Goal: Task Accomplishment & Management: Complete application form

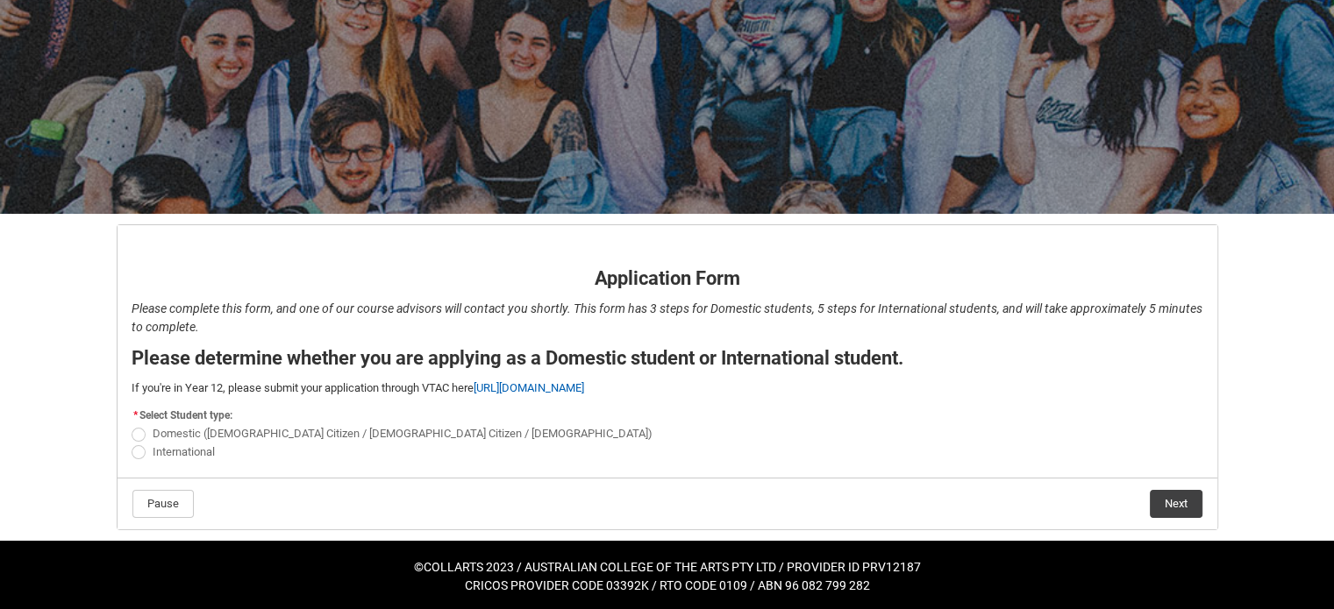
scroll to position [133, 0]
click at [168, 456] on span "International" at bounding box center [184, 451] width 62 height 13
click at [132, 443] on input "International" at bounding box center [131, 442] width 1 height 1
radio input "true"
click at [1172, 502] on button "Next" at bounding box center [1176, 504] width 53 height 28
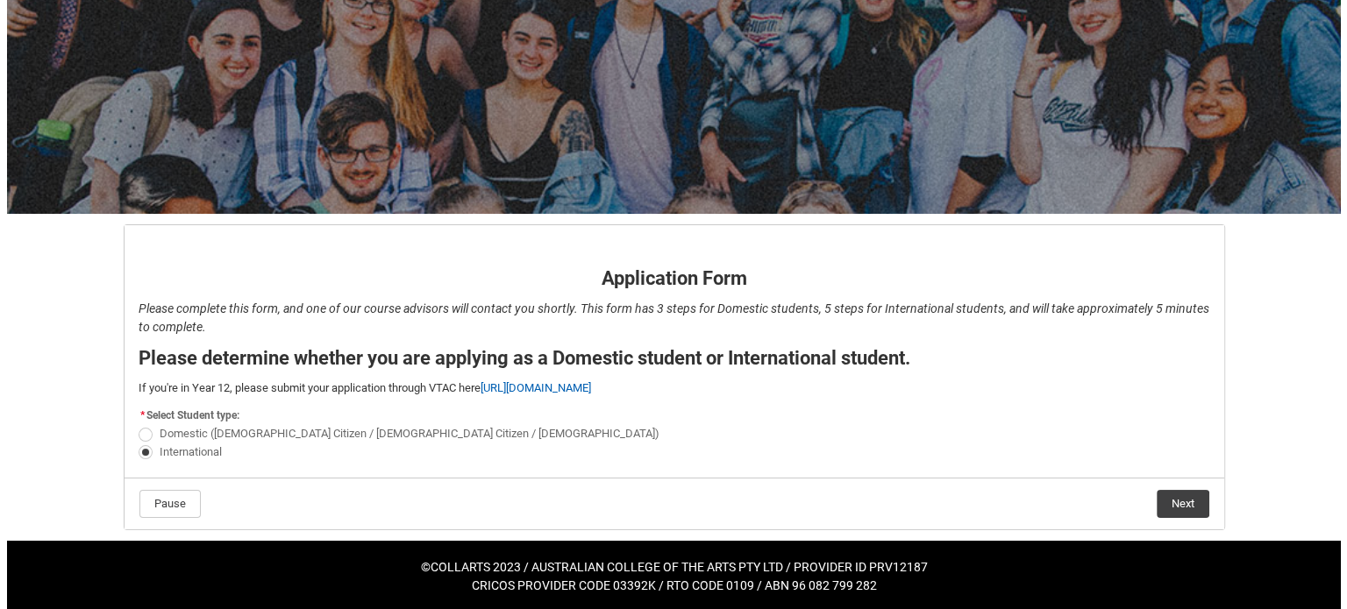
scroll to position [0, 0]
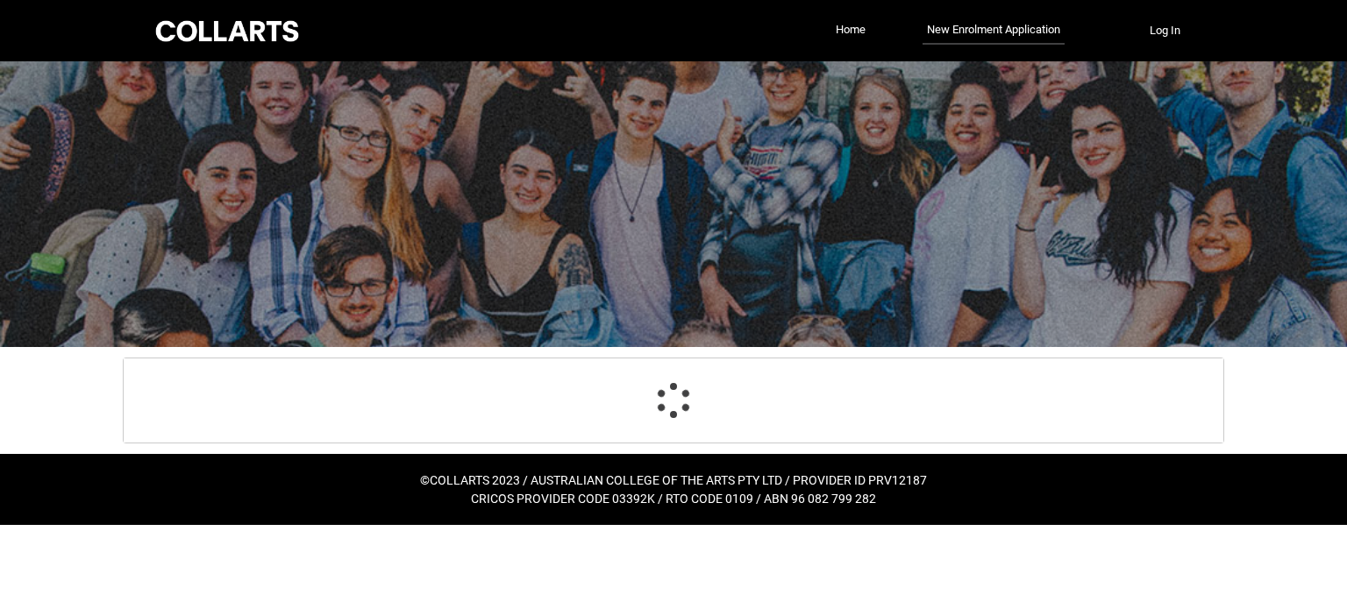
select select "choice_No"
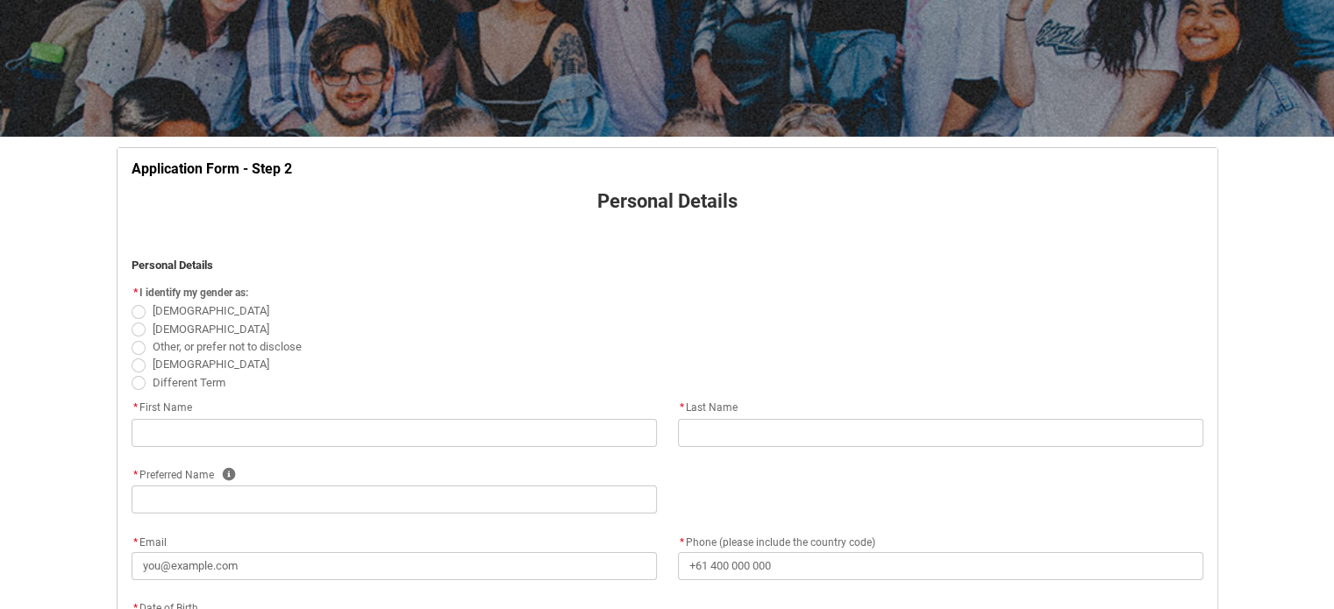
scroll to position [239, 0]
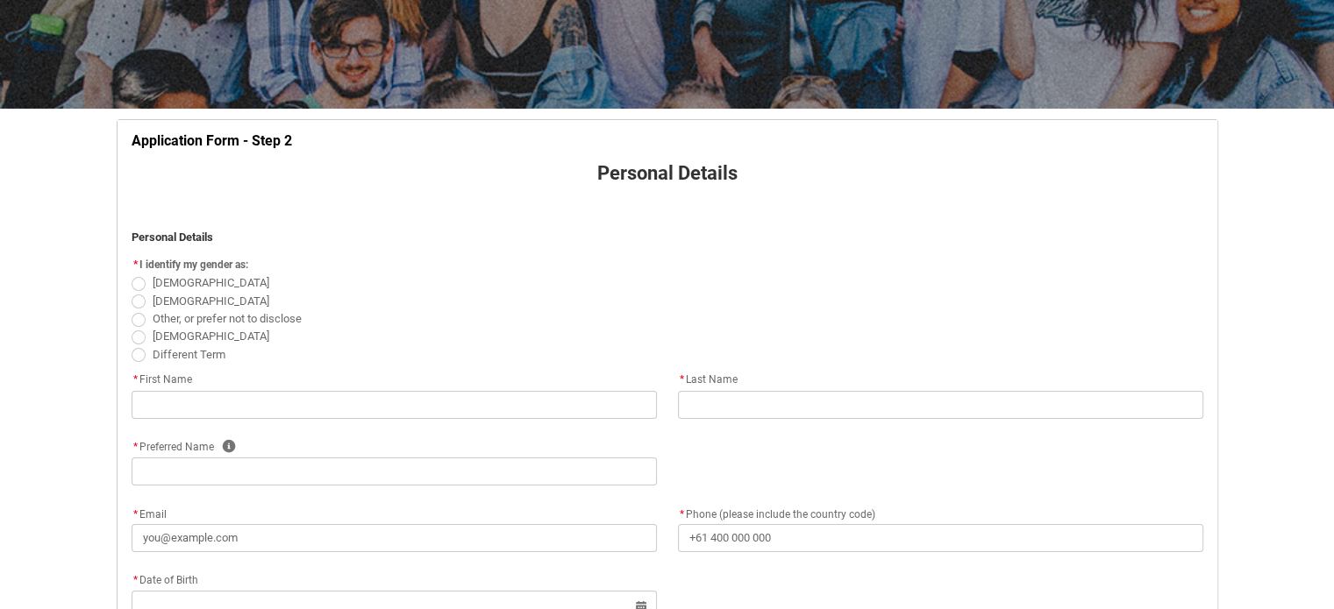
click at [137, 289] on span "REDU_Application_Form_for_Applicant flow" at bounding box center [139, 284] width 14 height 14
click at [132, 274] on input "Female" at bounding box center [131, 274] width 1 height 1
radio input "true"
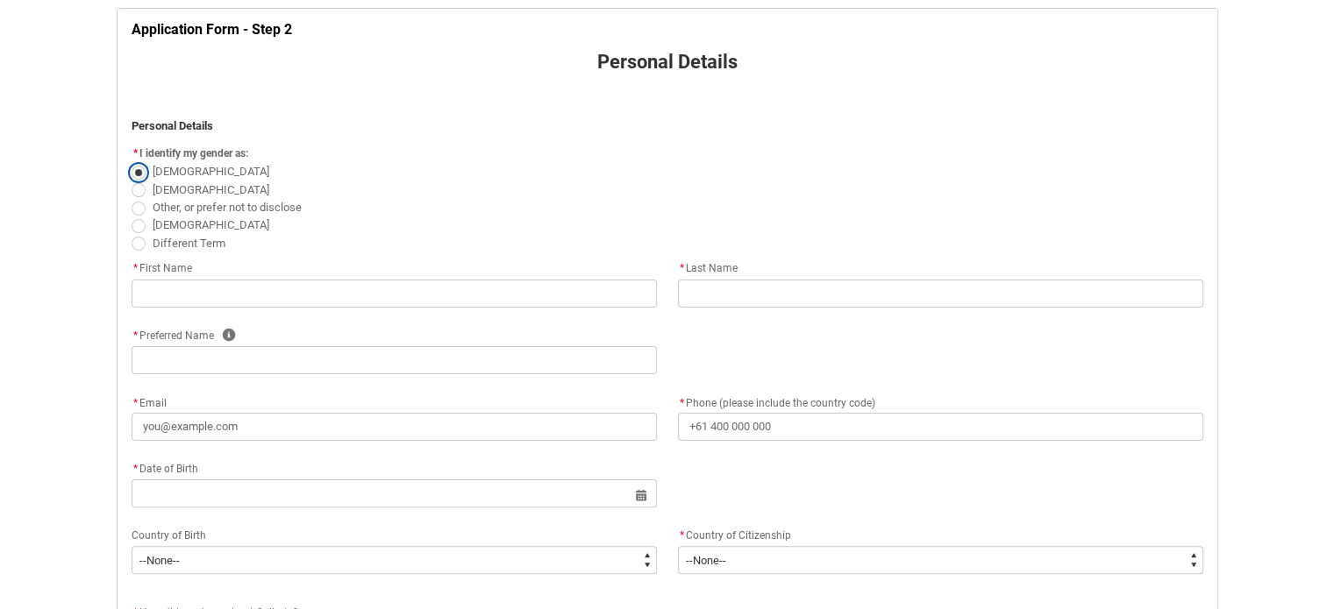
scroll to position [370, 0]
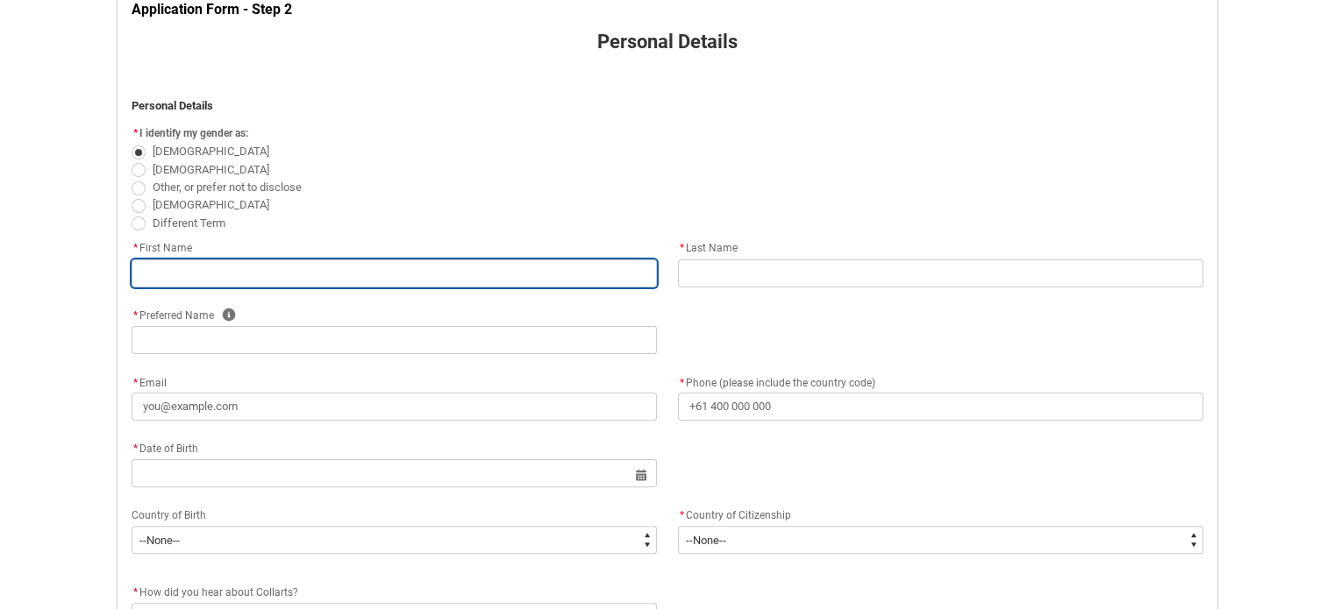
click at [164, 275] on input "REDU_Application_Form_for_Applicant flow" at bounding box center [394, 274] width 525 height 28
type lightning-primitive-input-simple "J"
type input "J"
type lightning-primitive-input-simple "Ja"
type input "Ja"
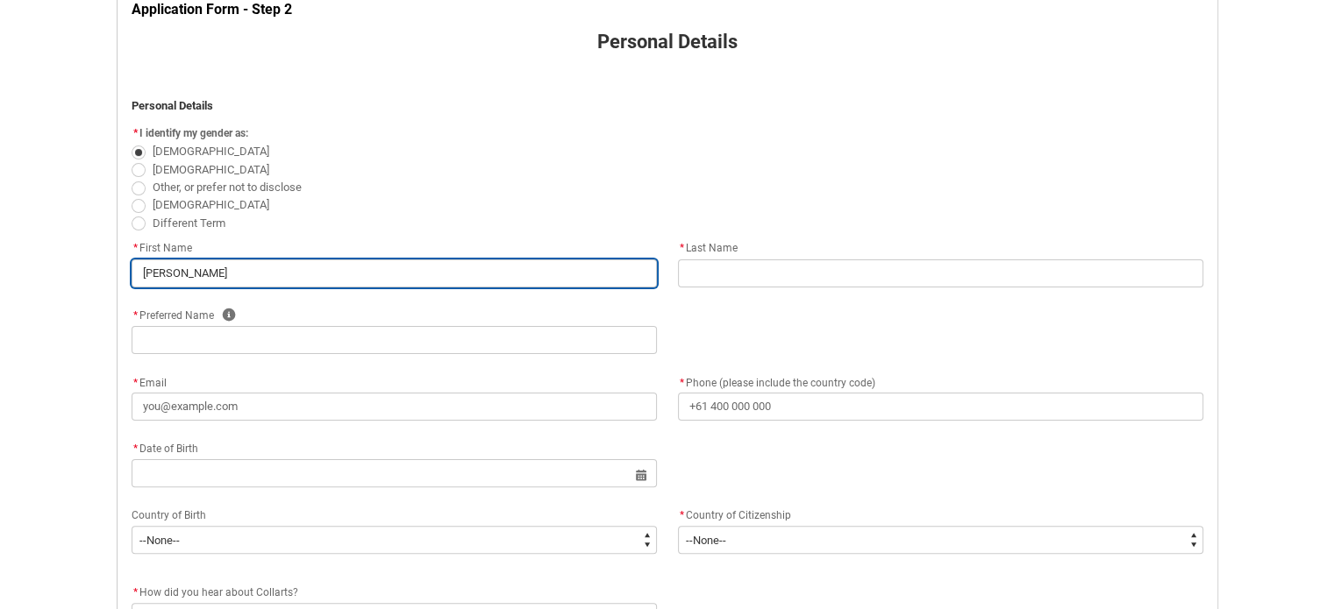
type lightning-primitive-input-simple "Jan"
type input "Jan"
type lightning-primitive-input-simple "Jani"
type input "Jani"
type lightning-primitive-input-simple "Janin"
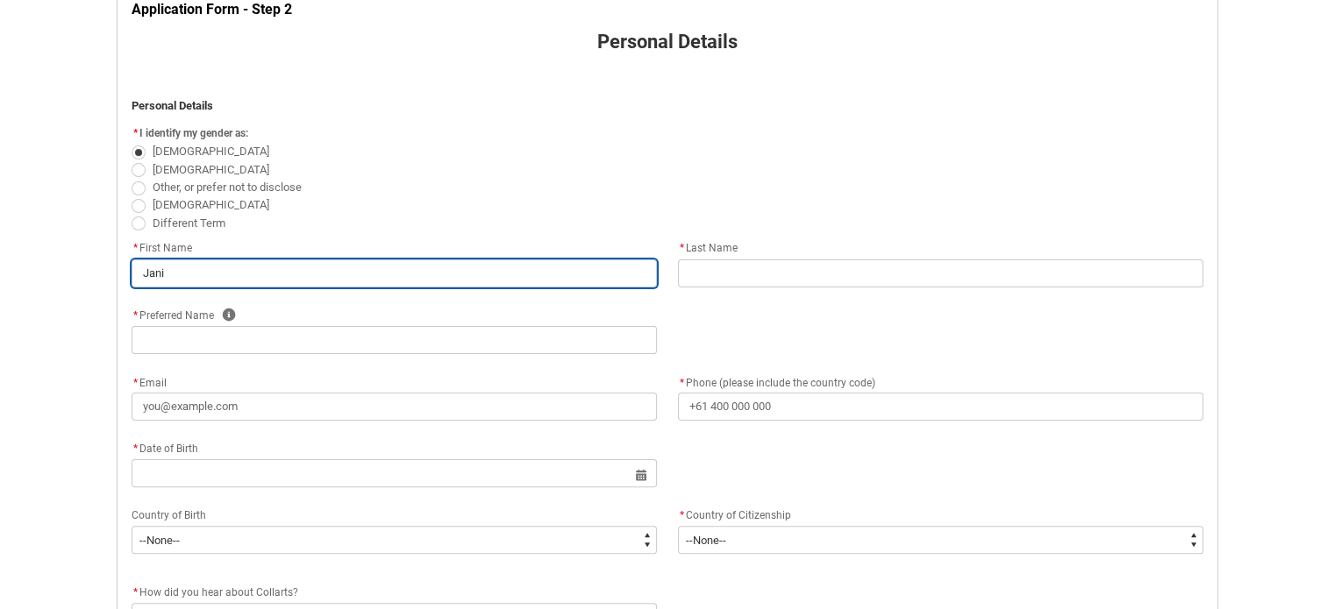
type input "Janin"
type lightning-primitive-input-simple "Janine"
type input "Janine"
type lightning-primitive-input-simple "Janine"
type input "Janine"
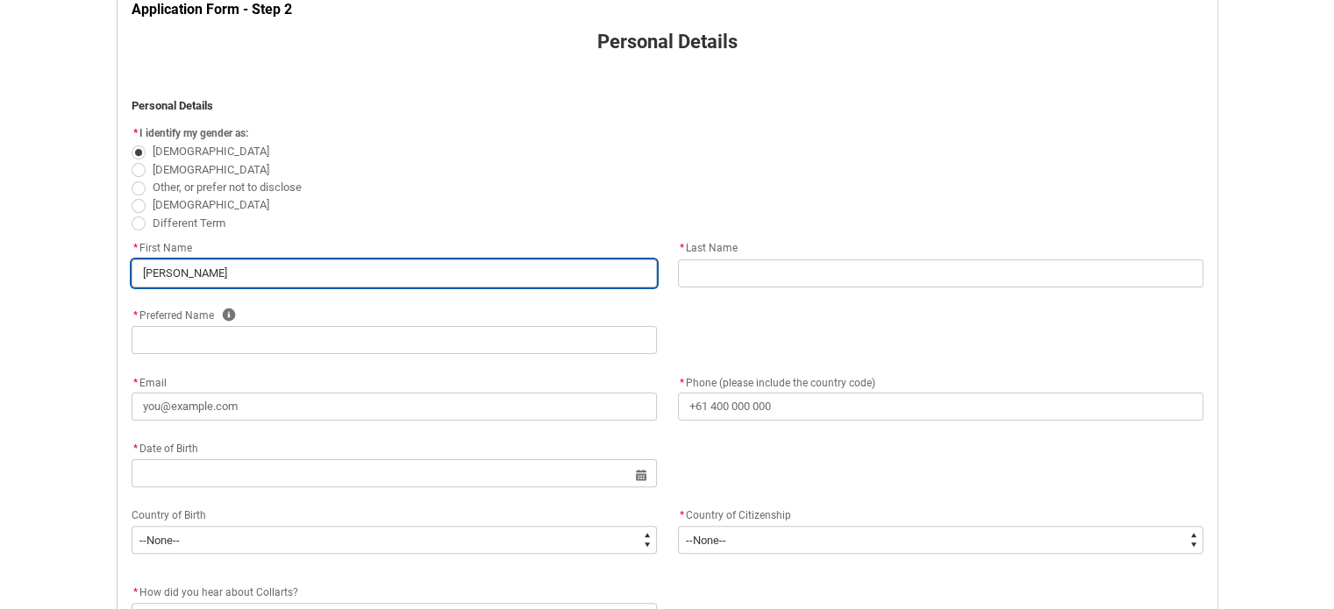
type lightning-primitive-input-simple "Janine M"
type input "Janine M"
type lightning-primitive-input-simple "Janine Mh"
type input "Janine Mh"
type lightning-primitive-input-simple "Janine Mha"
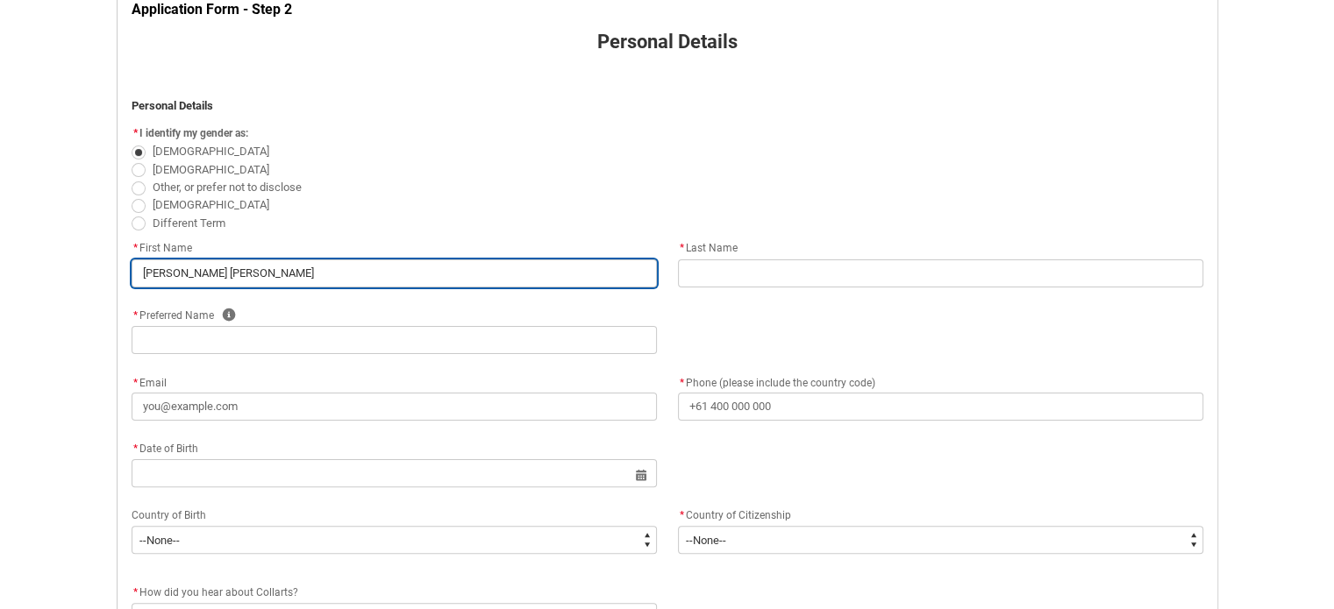
type input "Janine Mha"
type lightning-primitive-input-simple "Janine Mhar"
type input "Janine Mhar"
type lightning-primitive-input-simple "Janine Mhari"
type input "Janine Mhari"
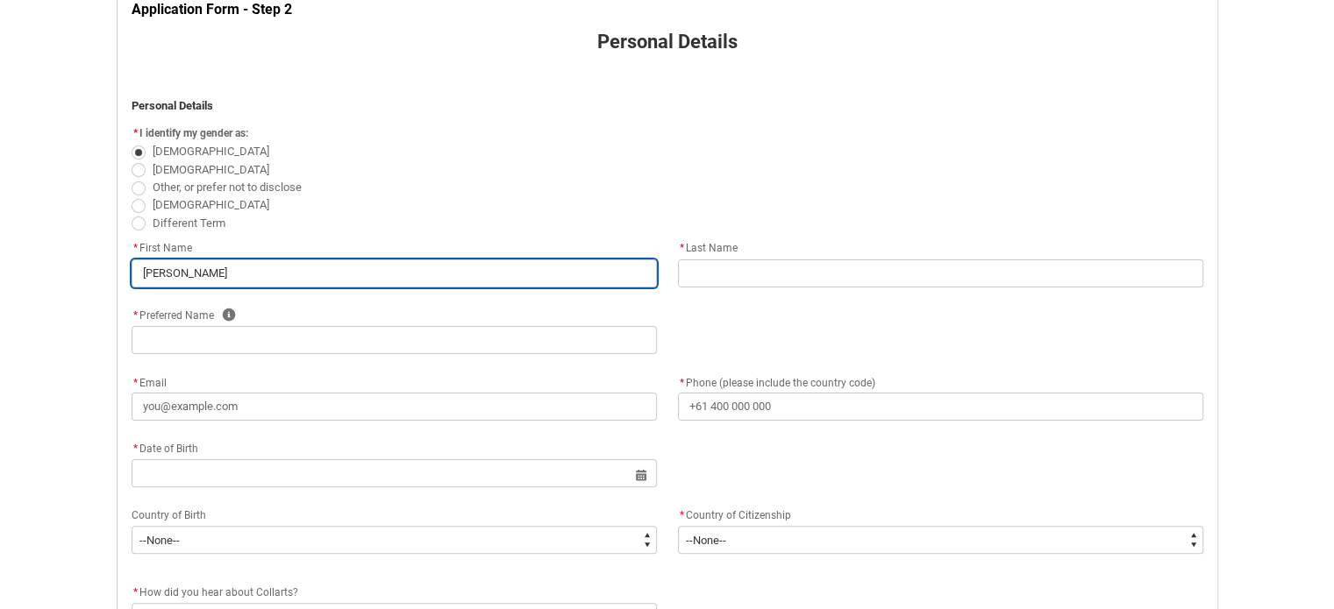
type lightning-primitive-input-simple "Janine Mharie"
type input "Janine Mharie"
type lightning-primitive-input-simple "Janine Mhariel"
type input "Janine Mhariel"
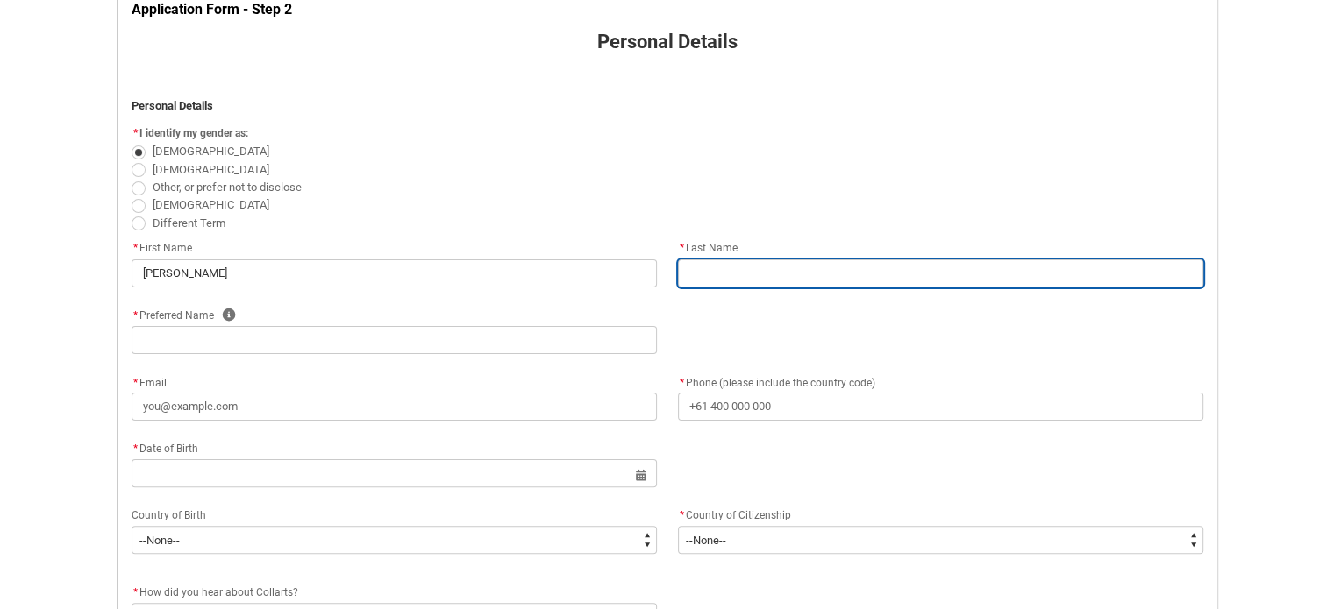
click at [711, 281] on input "REDU_Application_Form_for_Applicant flow" at bounding box center [940, 274] width 525 height 28
type lightning-primitive-input-simple "D"
type input "D"
type lightning-primitive-input-simple "Da"
type input "Da"
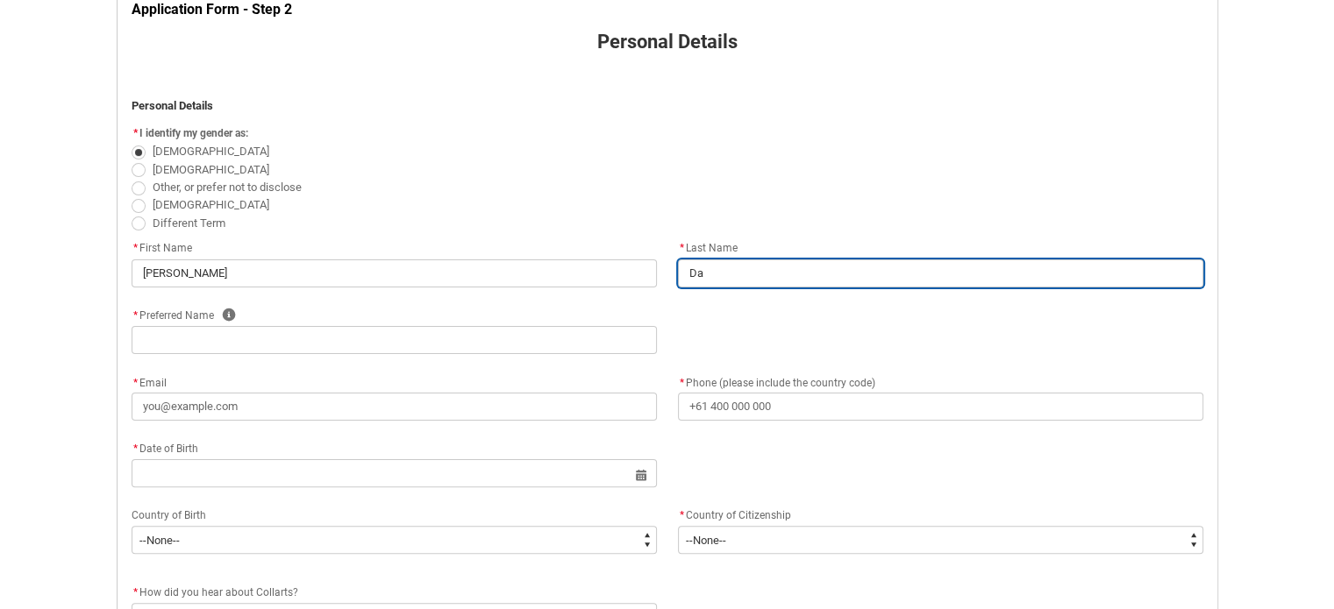
type lightning-primitive-input-simple "Dac"
type input "Dac"
type lightning-primitive-input-simple "Daca"
type input "Daca"
type lightning-primitive-input-simple "Dacay"
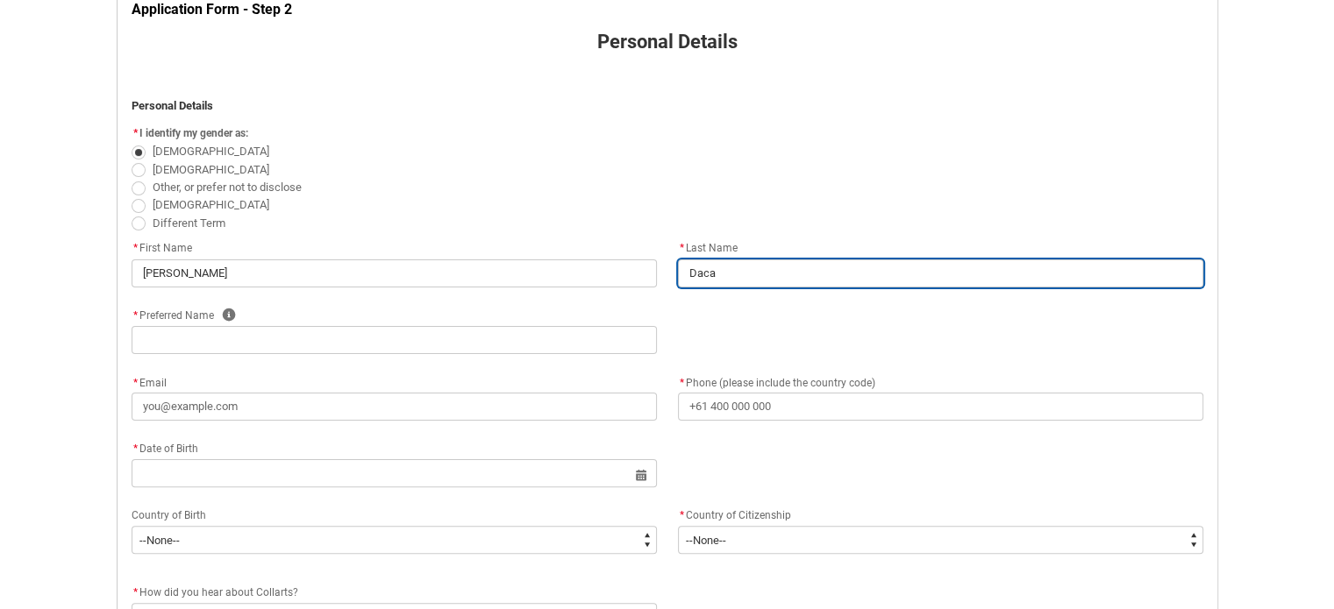
type input "Dacay"
type lightning-primitive-input-simple "Dacayo"
type input "Dacayo"
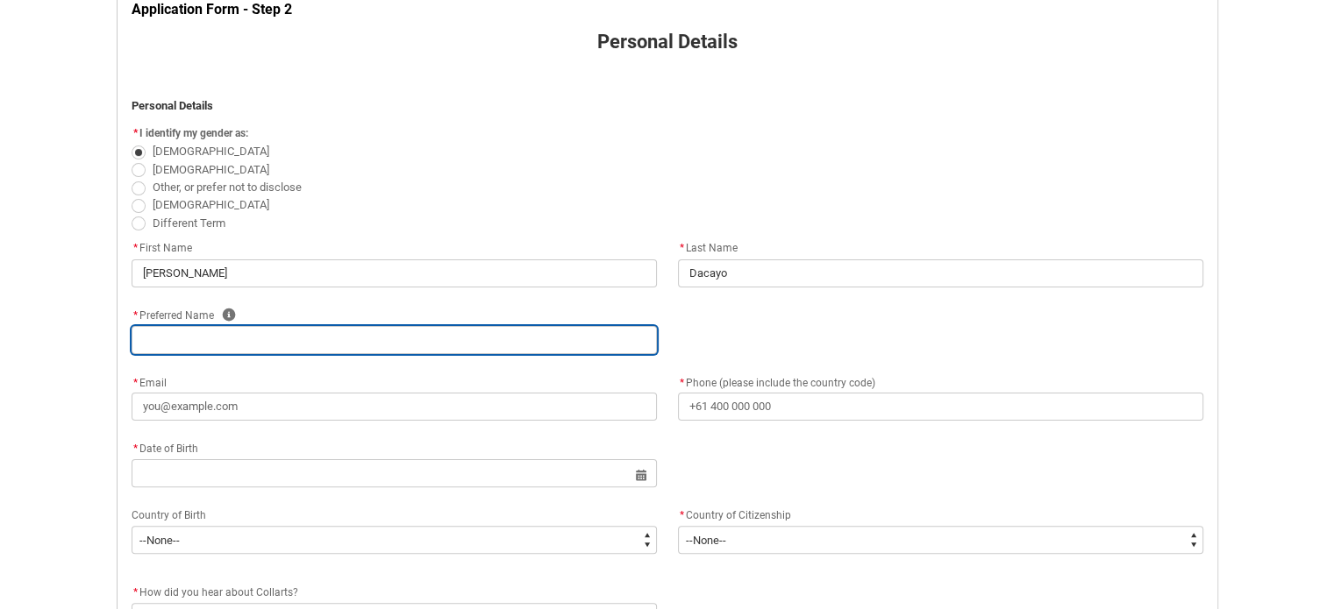
click at [557, 331] on input "REDU_Application_Form_for_Applicant flow" at bounding box center [394, 340] width 525 height 28
type lightning-primitive-input-simple "N"
type input "N"
type lightning-primitive-input-simple "Ni"
type input "Ni"
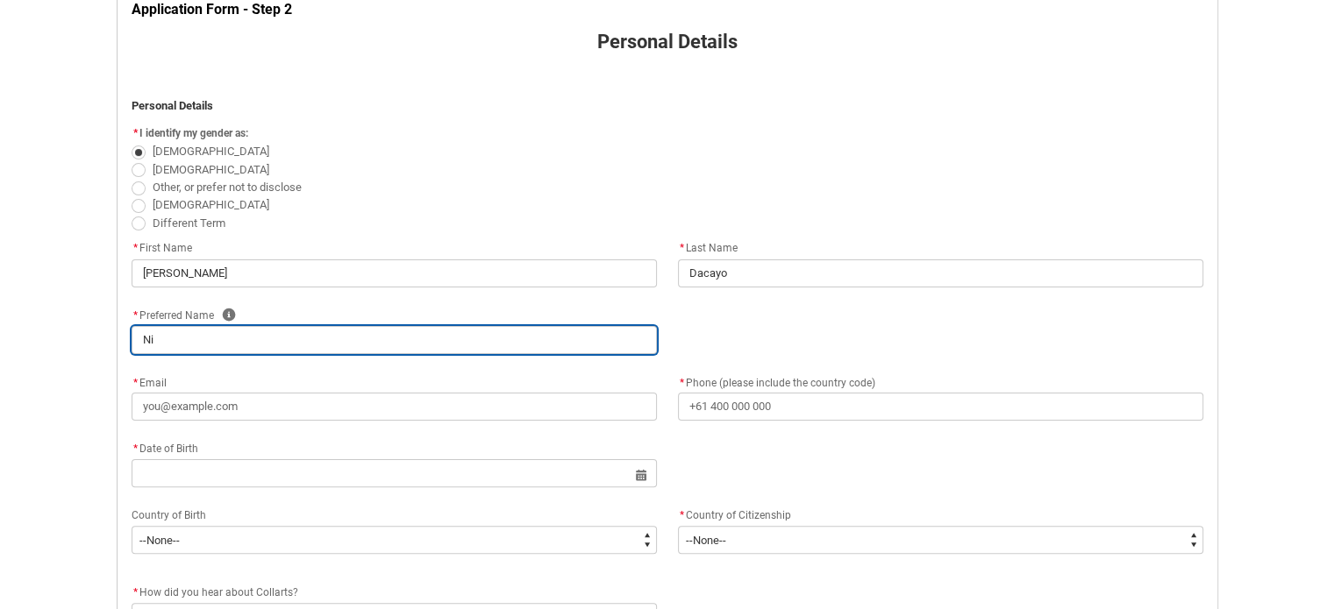
type lightning-primitive-input-simple "Nin"
type input "Nin"
type lightning-primitive-input-simple "Nina"
type input "Nina"
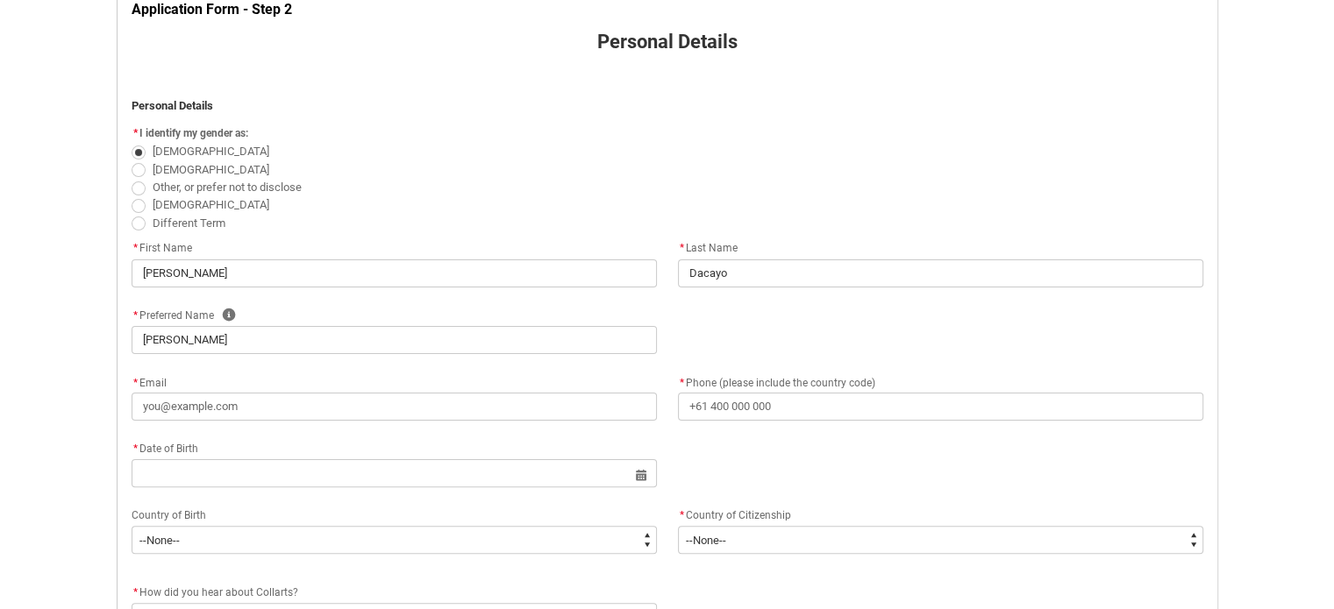
click at [307, 420] on flowruntime-screen-field "* Email" at bounding box center [394, 400] width 546 height 56
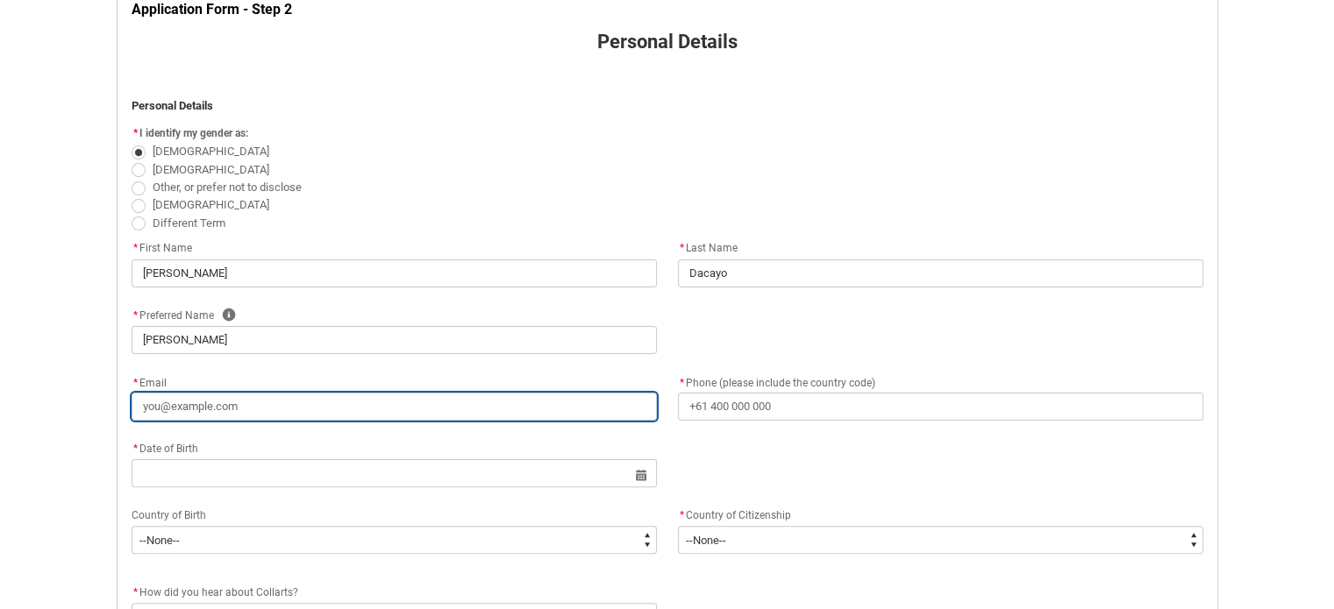
click at [275, 407] on input "* Email" at bounding box center [394, 407] width 525 height 28
type lightning-primitive-input-simple "j"
type input "j"
type lightning-primitive-input-simple "j9"
type input "j9"
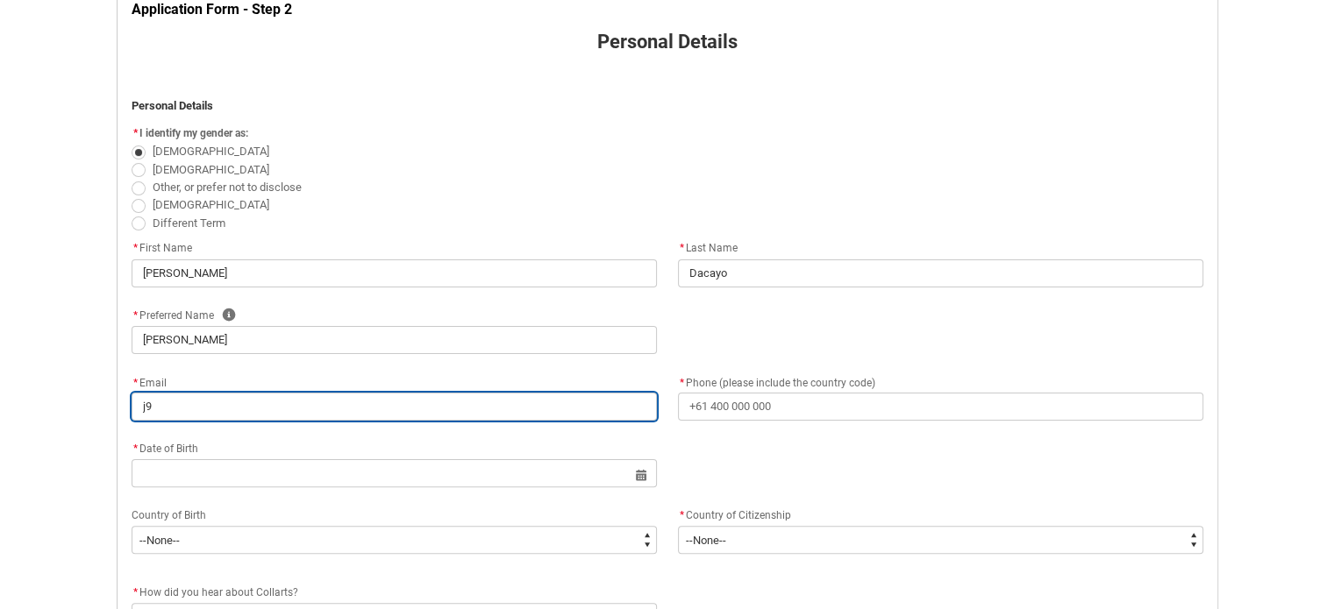
type lightning-primitive-input-simple "j9m"
type input "j9m"
type lightning-primitive-input-simple "j9mh"
type input "j9mh"
type lightning-primitive-input-simple "j9mha"
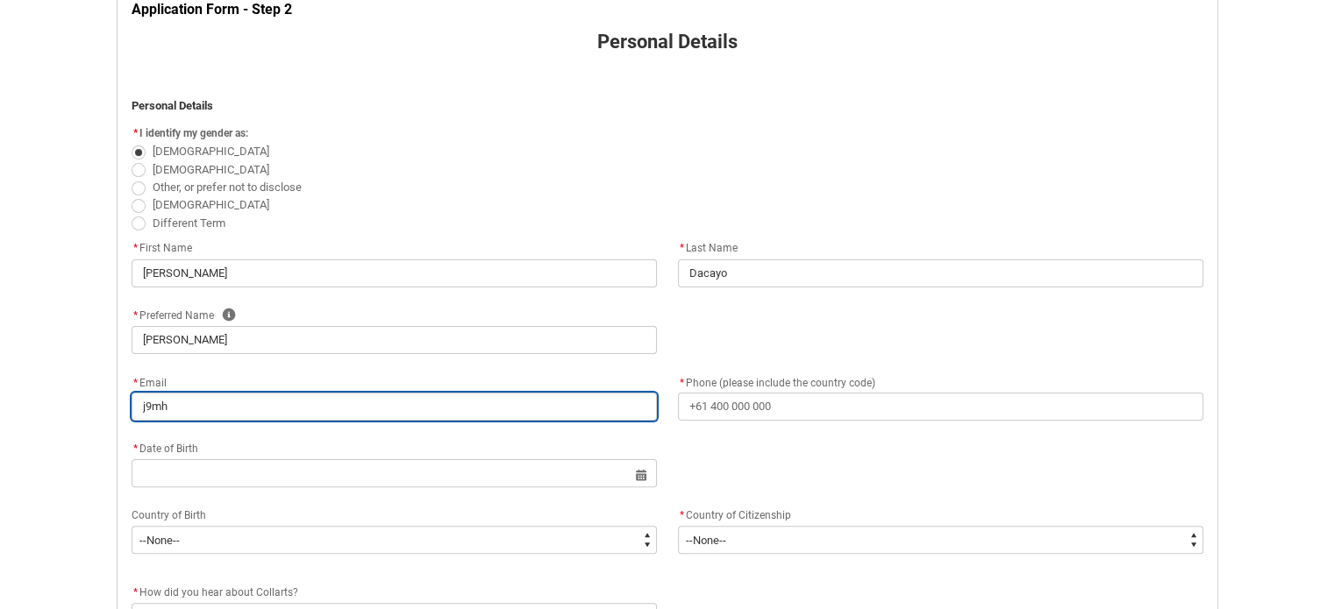
type input "j9mha"
type lightning-primitive-input-simple "j9mhar"
type input "j9mhar"
type lightning-primitive-input-simple "j9mhari"
type input "j9mhari"
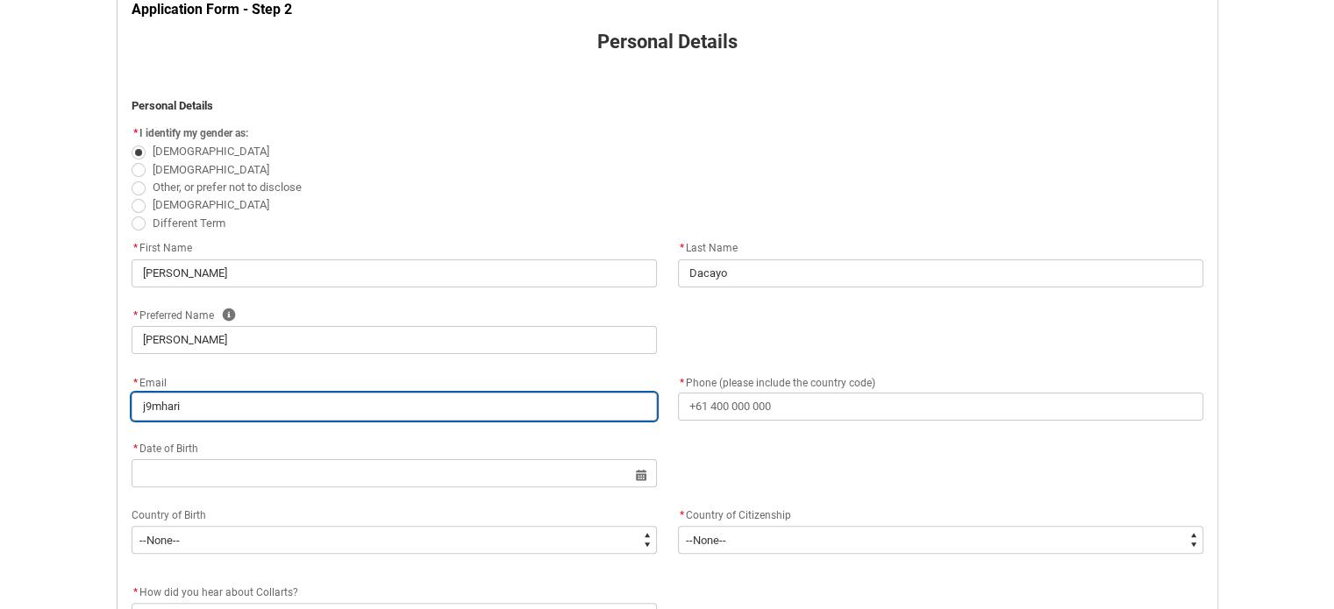
type lightning-primitive-input-simple "j9mharie"
type input "j9mharie"
type lightning-primitive-input-simple "j9mhariel"
type input "j9mhariel"
type lightning-primitive-input-simple "j9mhariel@"
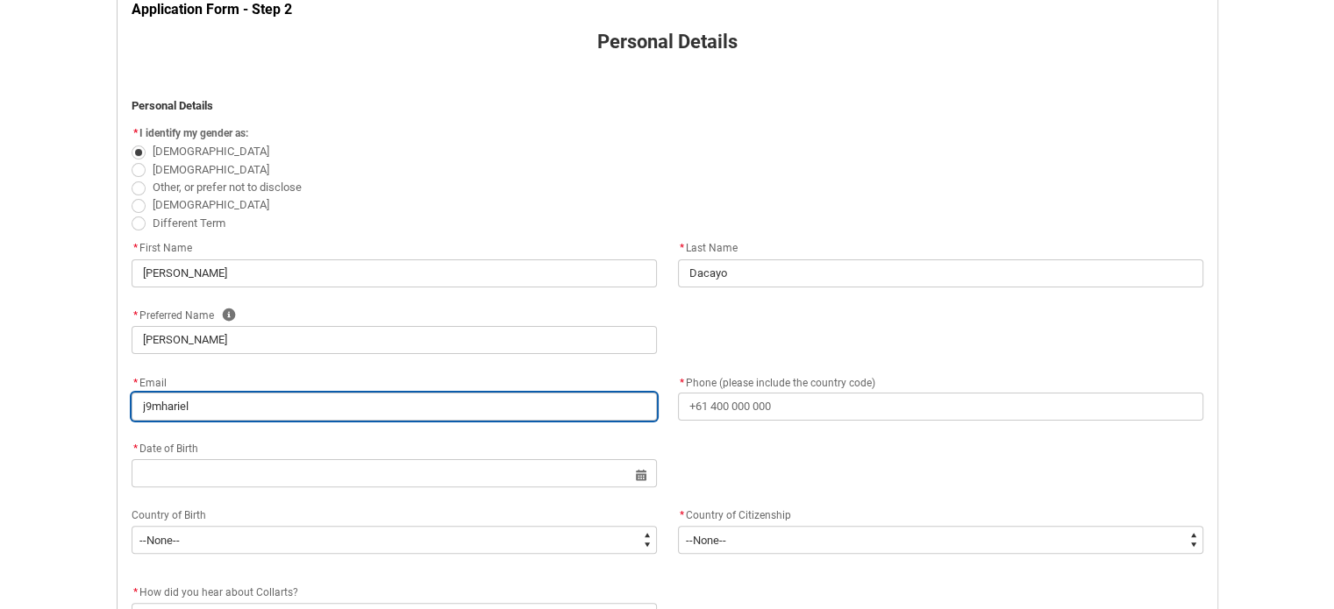
type input "j9mhariel@"
type lightning-primitive-input-simple "j9mhariel@g"
type input "j9mhariel@g"
type lightning-primitive-input-simple "j9mhariel@gm"
type input "j9mhariel@gm"
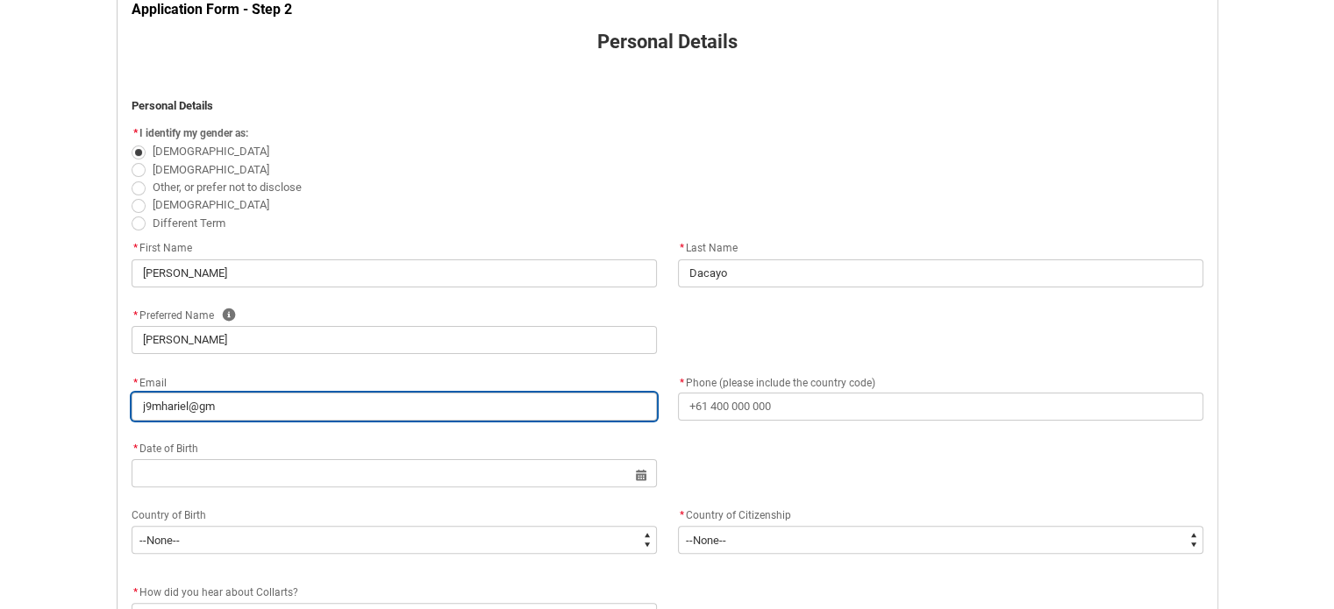
type lightning-primitive-input-simple "j9mhariel@gma"
type input "j9mhariel@gma"
type lightning-primitive-input-simple "j9mhariel@gmai"
type input "j9mhariel@gmai"
type lightning-primitive-input-simple "j9mhariel@gmail"
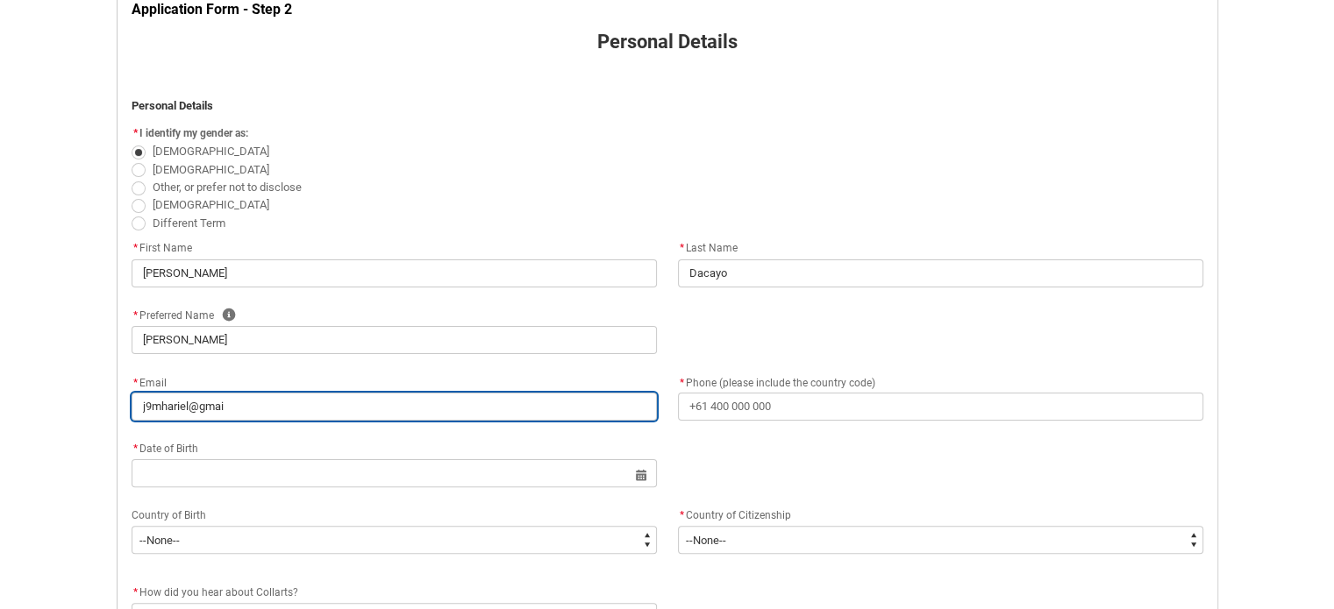
type input "j9mhariel@gmail"
type lightning-primitive-input-simple "j9mhariel@gmail."
type input "j9mhariel@gmail."
type lightning-primitive-input-simple "j9mhariel@gmail.c"
type input "j9mhariel@gmail.c"
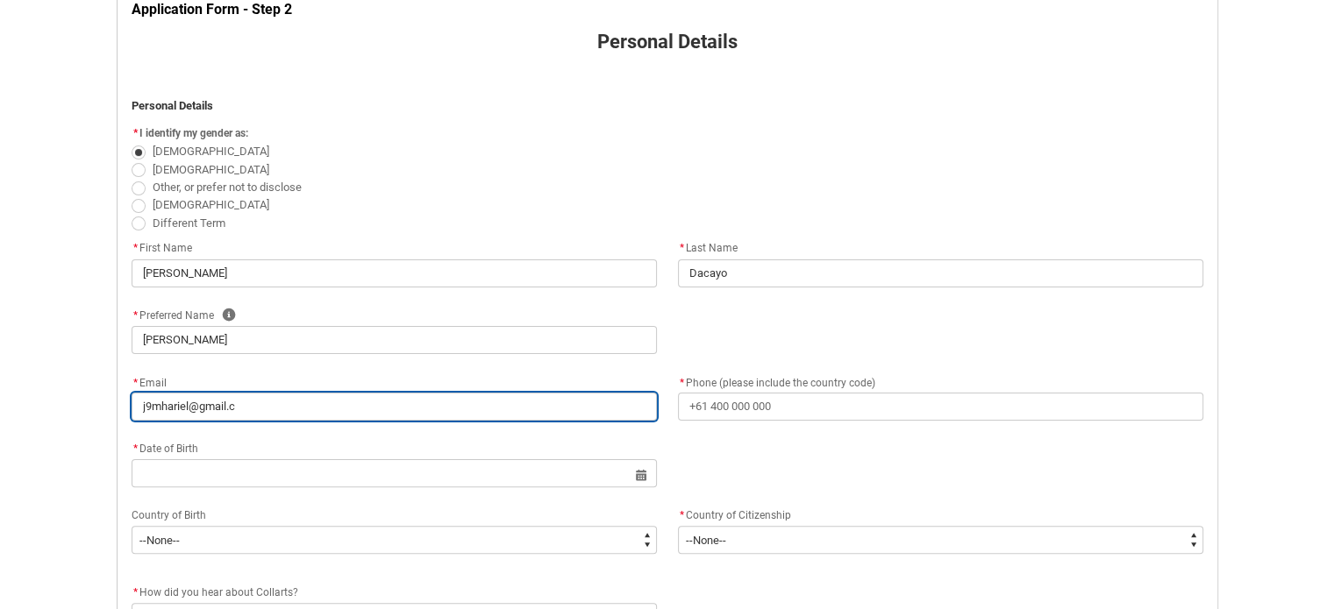
type lightning-primitive-input-simple "j9mhariel@gmail.co"
type input "j9mhariel@gmail.co"
type lightning-primitive-input-simple "j9mhariel@gmail.com"
type input "j9mhariel@gmail.com"
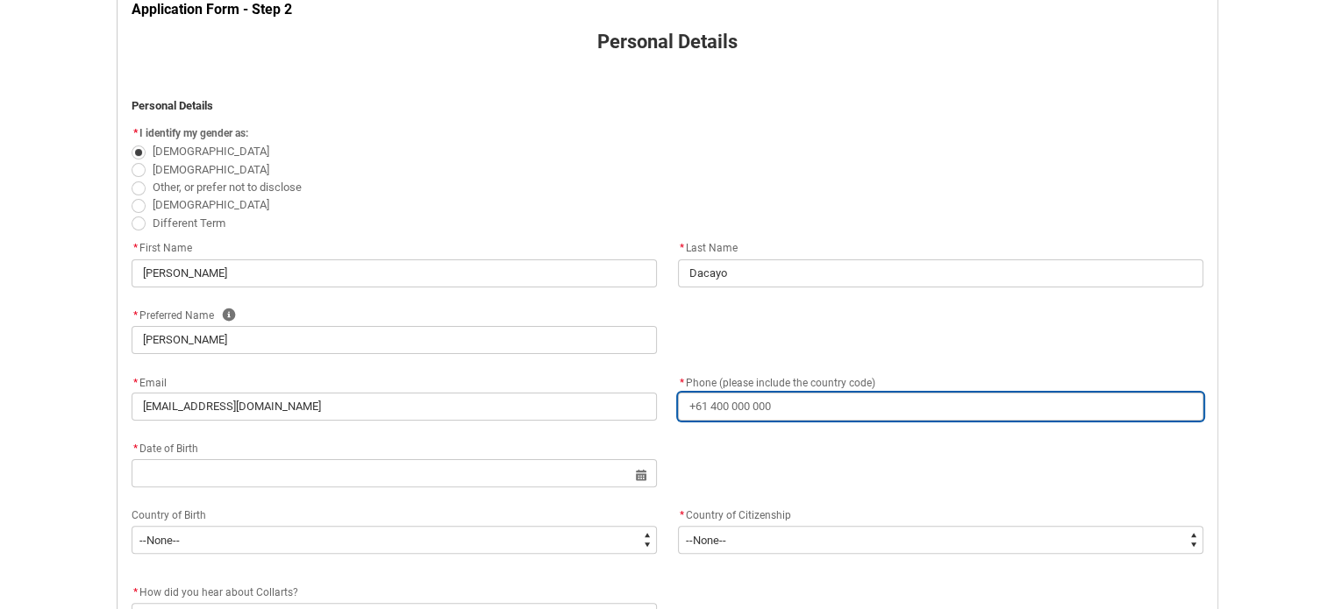
click at [731, 407] on input "* Phone (please include the country code)" at bounding box center [940, 407] width 525 height 28
type lightning-primitive-input-simple "+"
type input "+"
type lightning-primitive-input-simple "+6"
type input "+6"
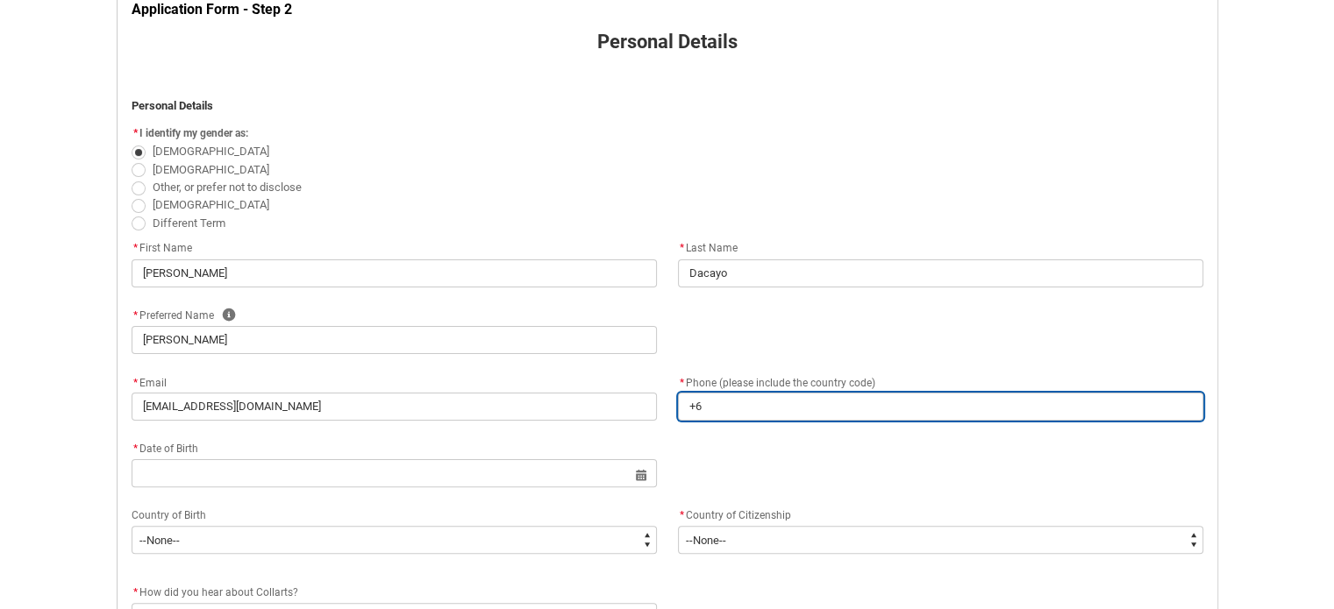
type lightning-primitive-input-simple "+63"
type input "+63"
type lightning-primitive-input-simple "+63"
type input "+63"
type lightning-primitive-input-simple "+63 9"
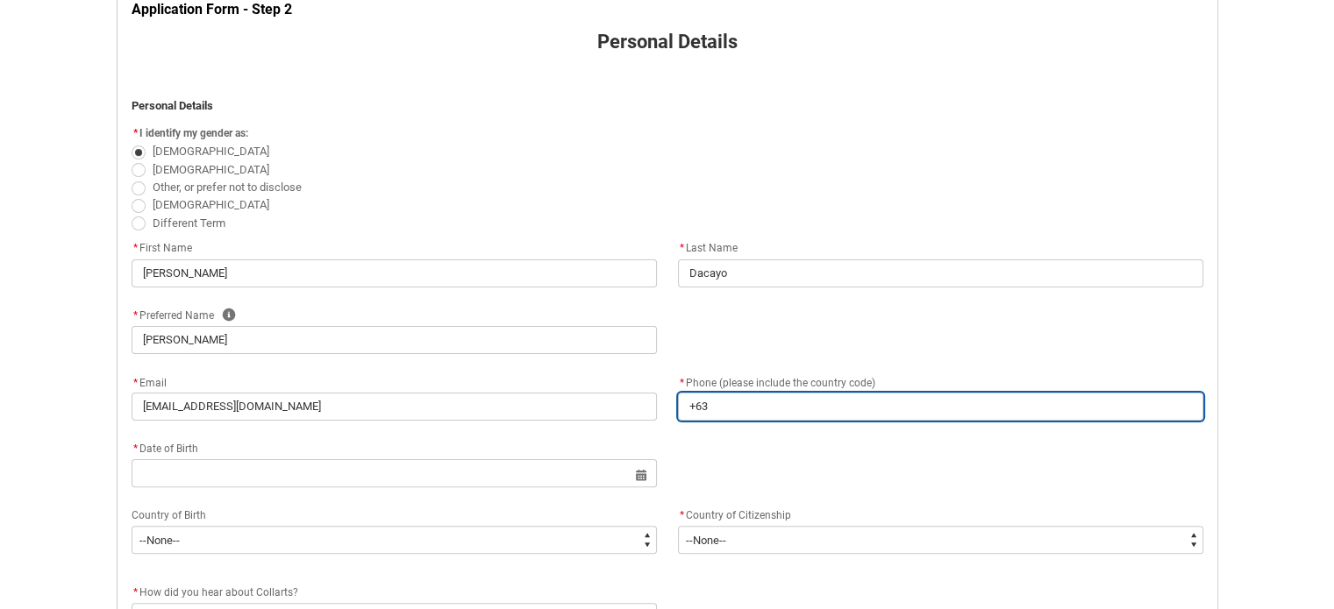
type input "+63 9"
type lightning-primitive-input-simple "+63 92"
type input "+63 92"
type lightning-primitive-input-simple "+63 926"
type input "+63 926"
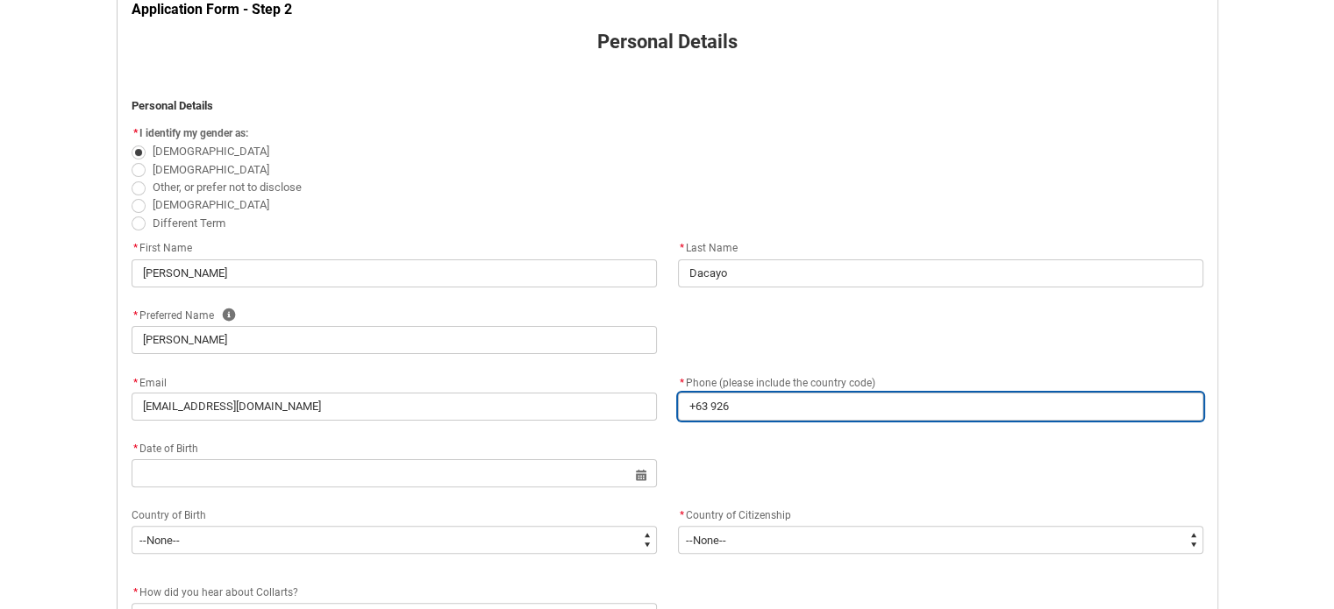
type lightning-primitive-input-simple "+63 9260"
type input "+63 9260"
type lightning-primitive-input-simple "+63 92605"
type input "+63 92605"
type lightning-primitive-input-simple "+63 926052"
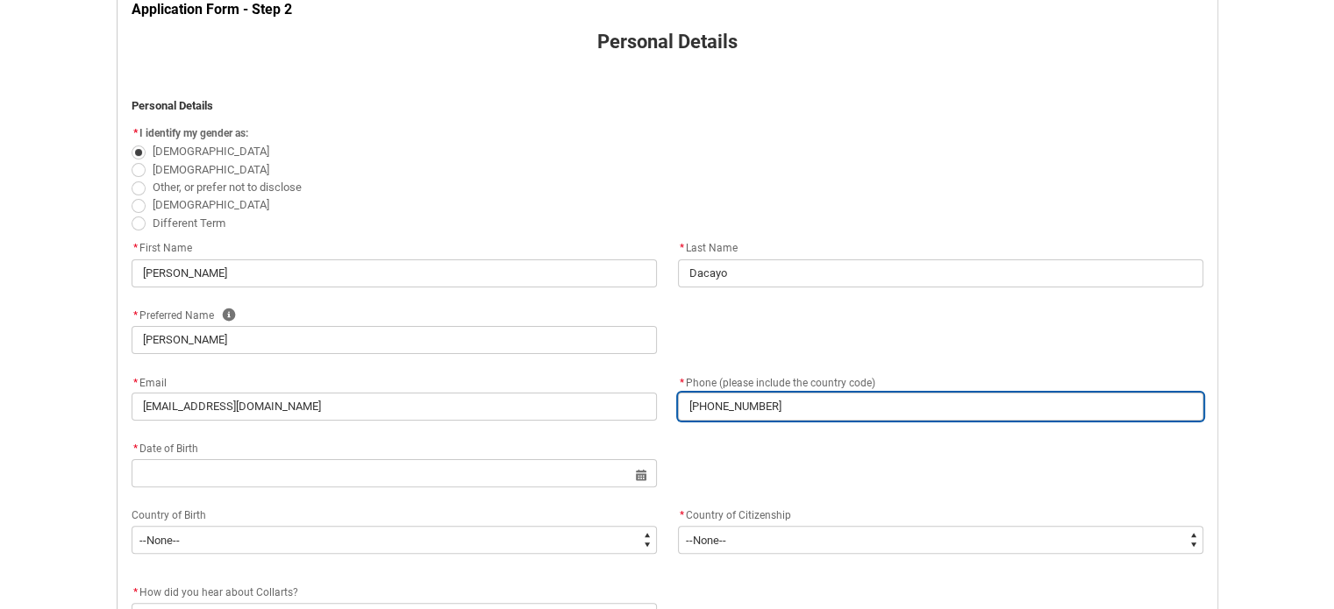
type input "+63 926052"
type lightning-primitive-input-simple "+63 9260521"
type input "+63 9260521"
type lightning-primitive-input-simple "+63 92605217"
type input "+63 92605217"
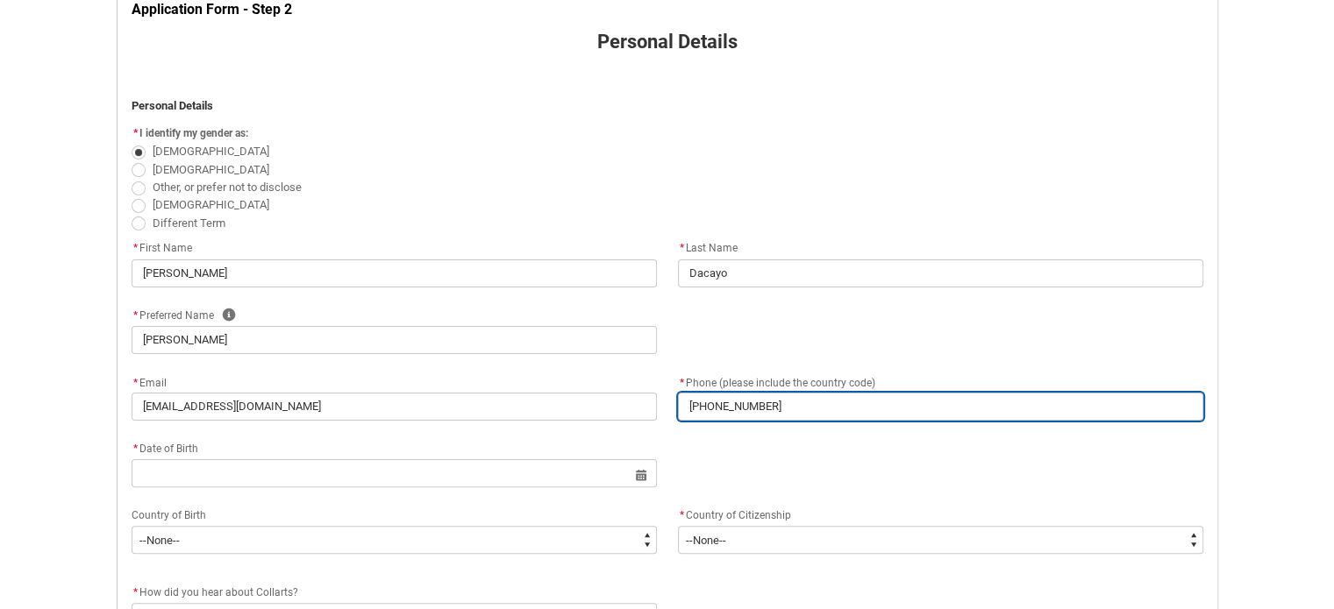
type lightning-primitive-input-simple "+63 926052176"
type input "+63 926052176"
type lightning-primitive-input-simple "+63 9260521764"
type input "+63 9260521764"
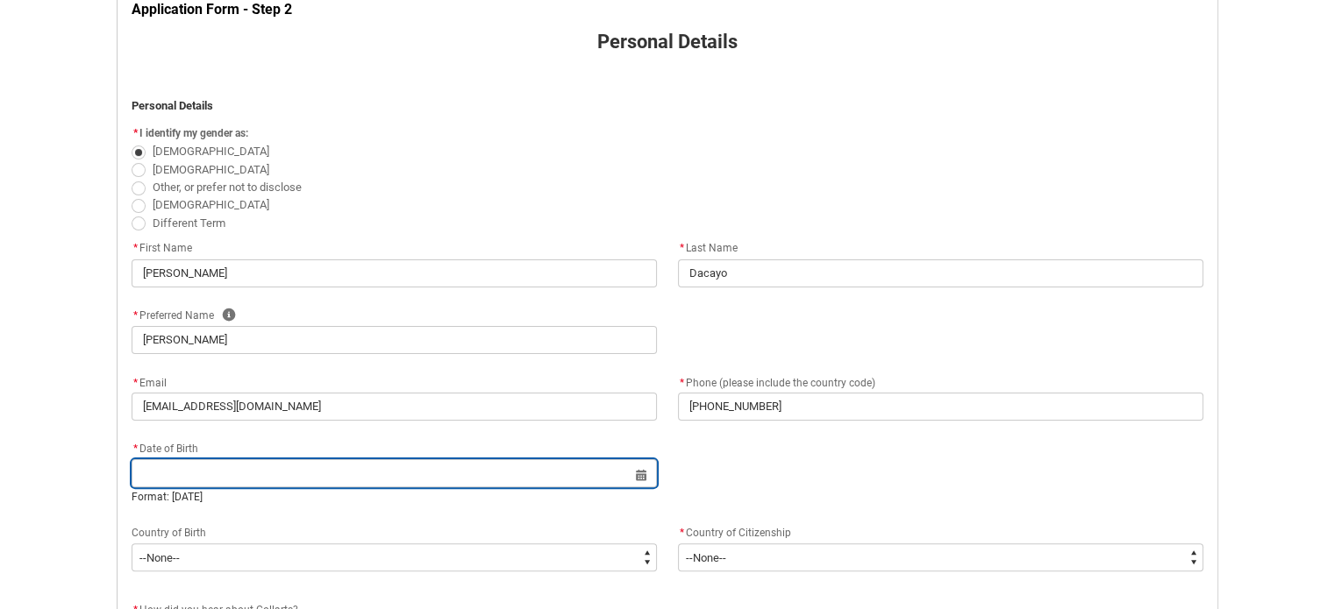
click at [430, 470] on input "REDU_Application_Form_for_Applicant flow" at bounding box center [394, 474] width 525 height 28
select select "2025"
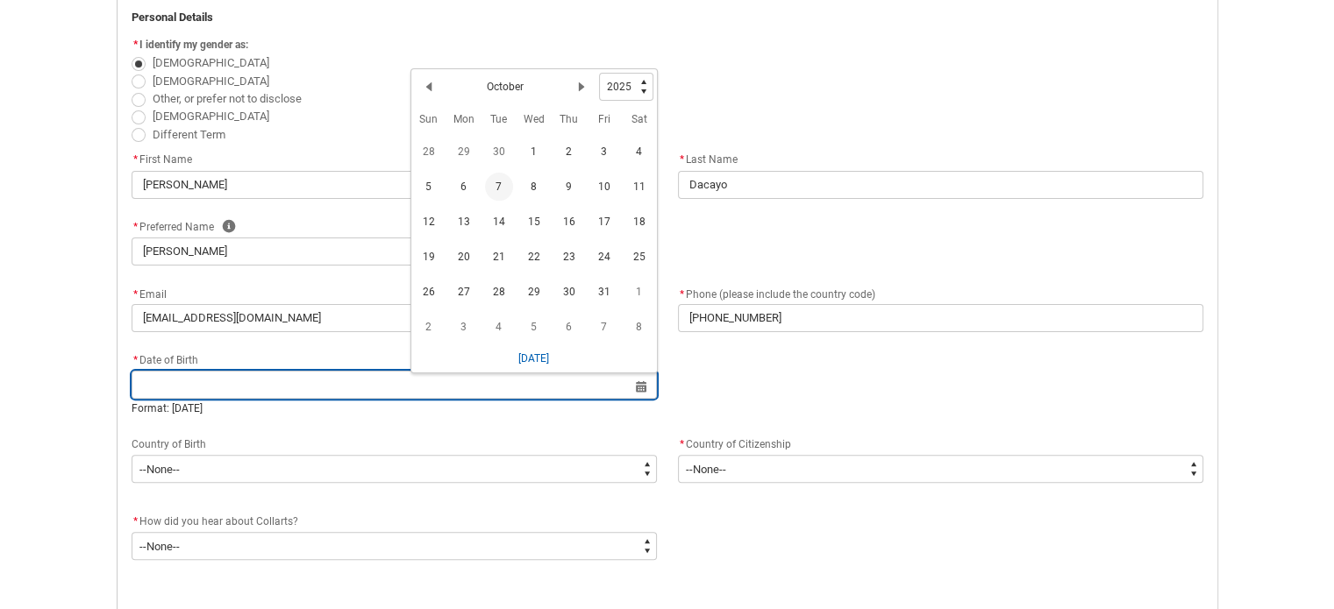
scroll to position [458, 0]
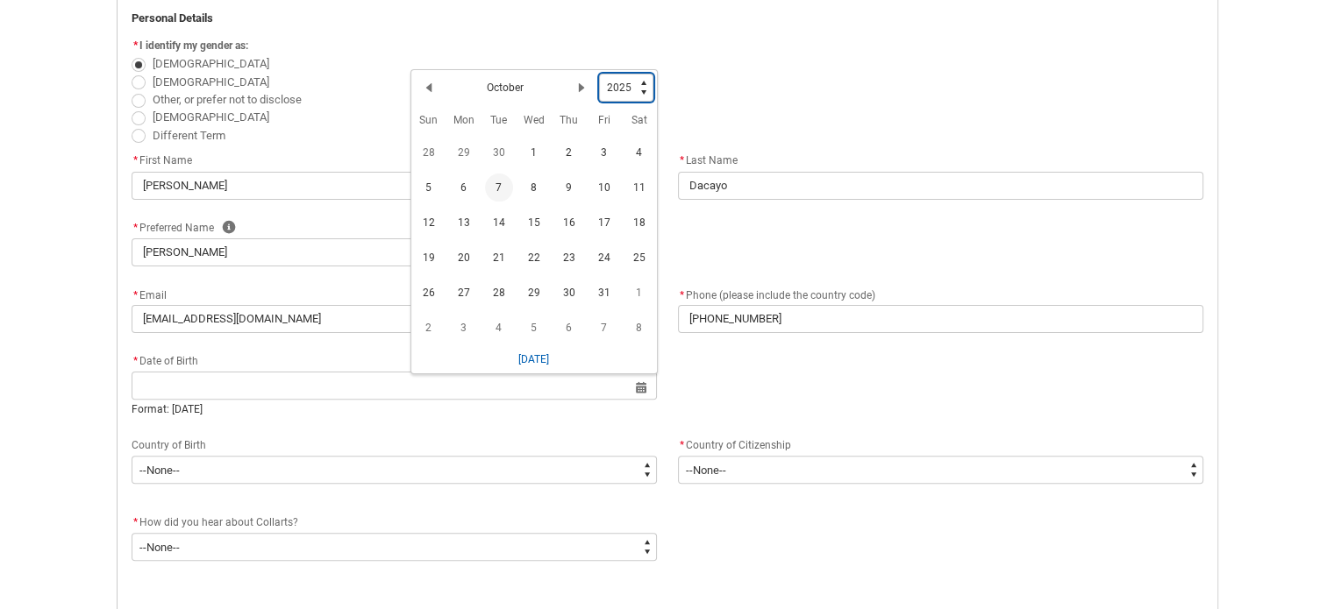
click at [612, 88] on select "1925 1926 1927 1928 1929 1930 1931 1932 1933 1934 1935 1936 1937 1938 1939 1940…" at bounding box center [626, 88] width 54 height 28
type lightning-select "2007"
click at [599, 74] on select "1925 1926 1927 1928 1929 1930 1931 1932 1933 1934 1935 1936 1937 1938 1939 1940…" at bounding box center [626, 88] width 54 height 28
select select "2007"
click at [487, 78] on h2 "October" at bounding box center [505, 84] width 37 height 16
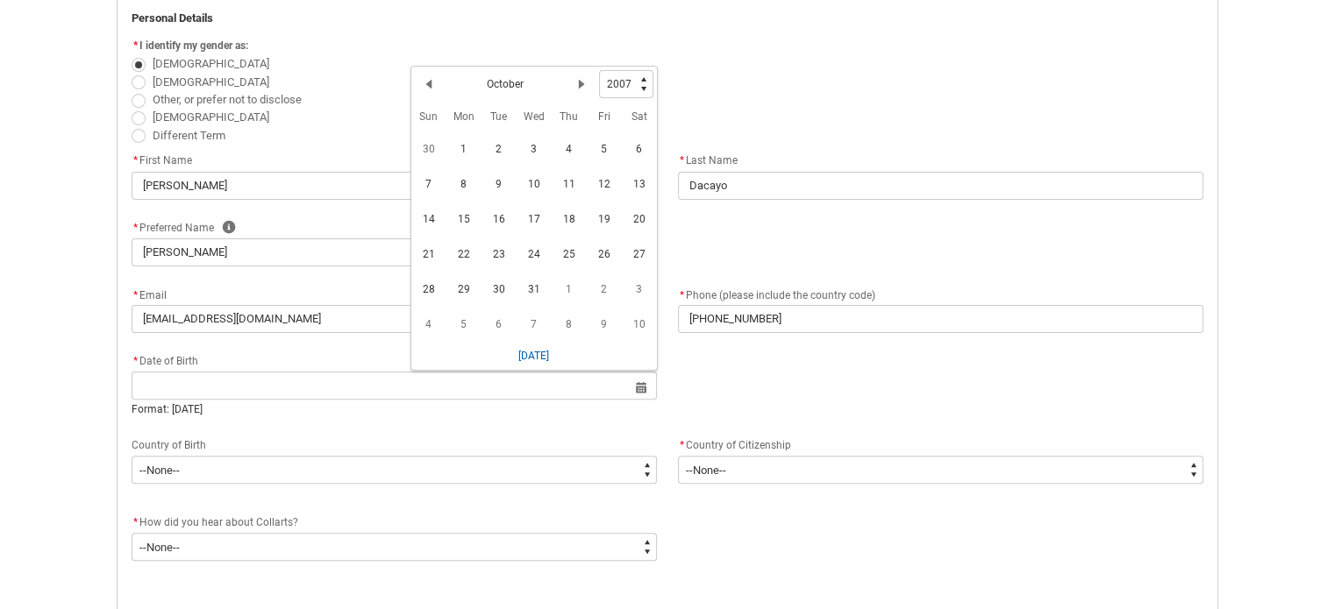
click at [504, 83] on h2 "October" at bounding box center [505, 84] width 37 height 16
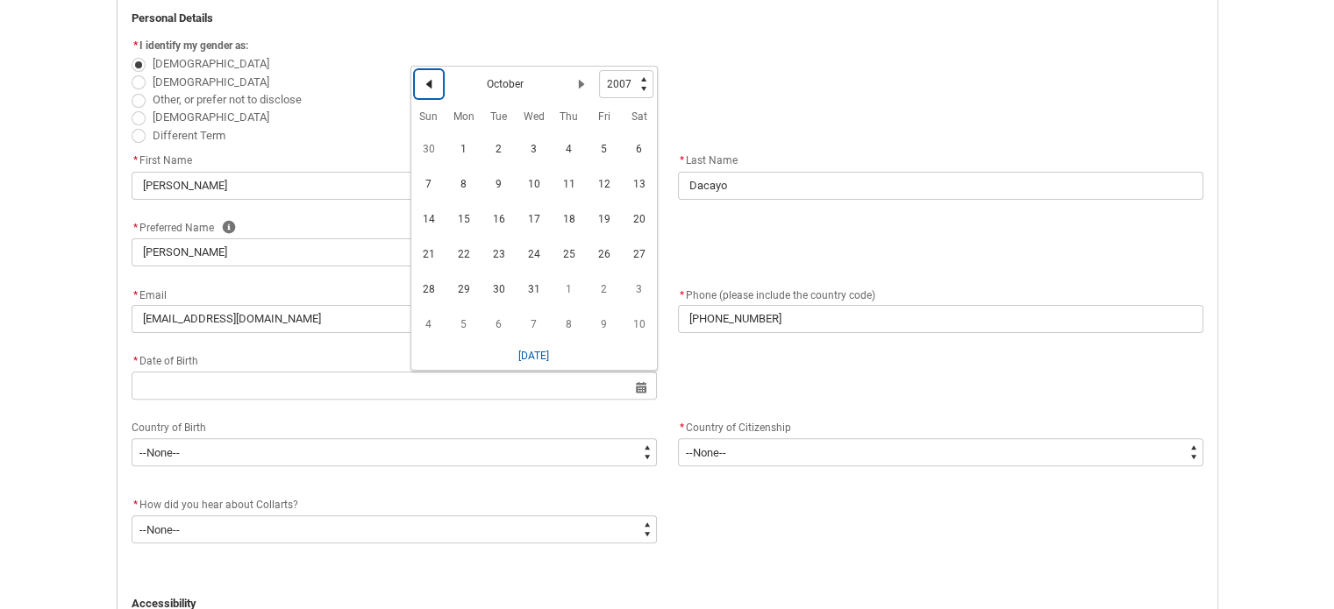
click at [418, 80] on button "Previous Month" at bounding box center [429, 84] width 28 height 28
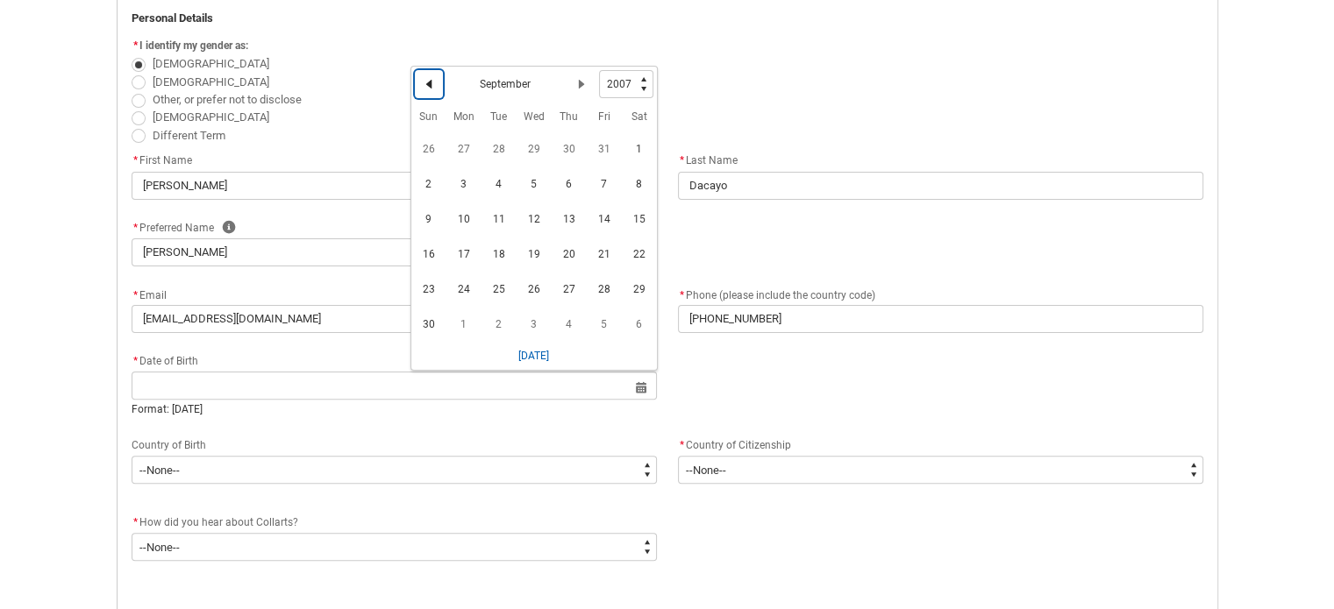
click at [418, 80] on button "Previous Month" at bounding box center [429, 84] width 28 height 28
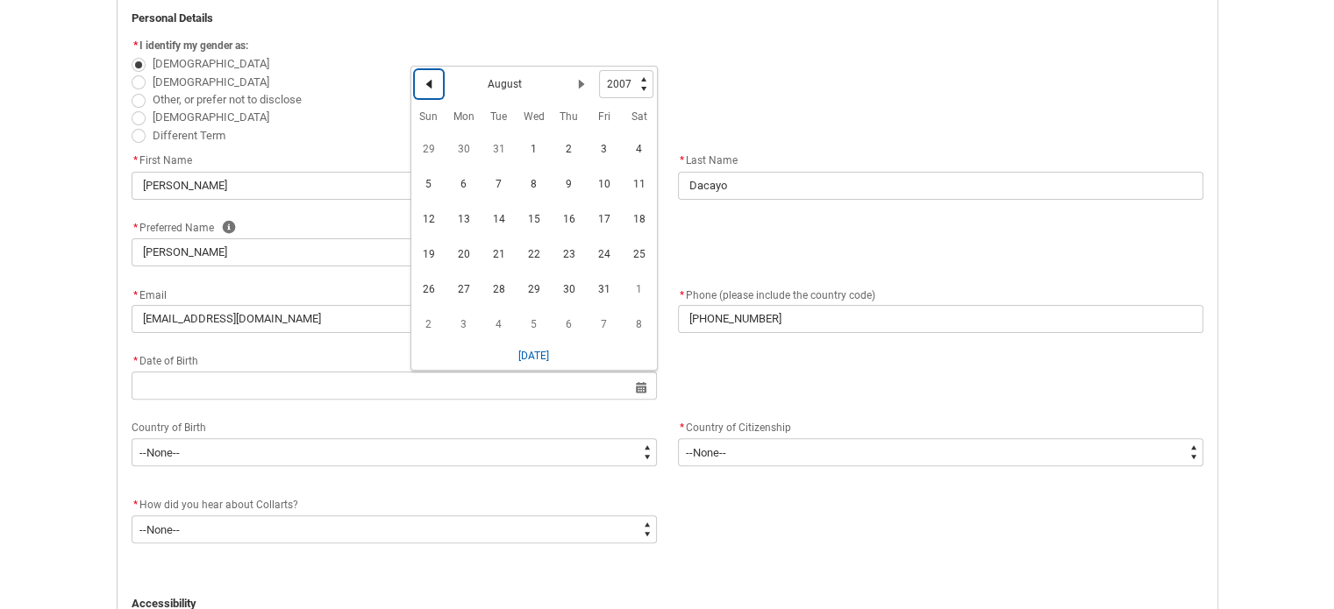
click at [418, 80] on button "Previous Month" at bounding box center [429, 84] width 28 height 28
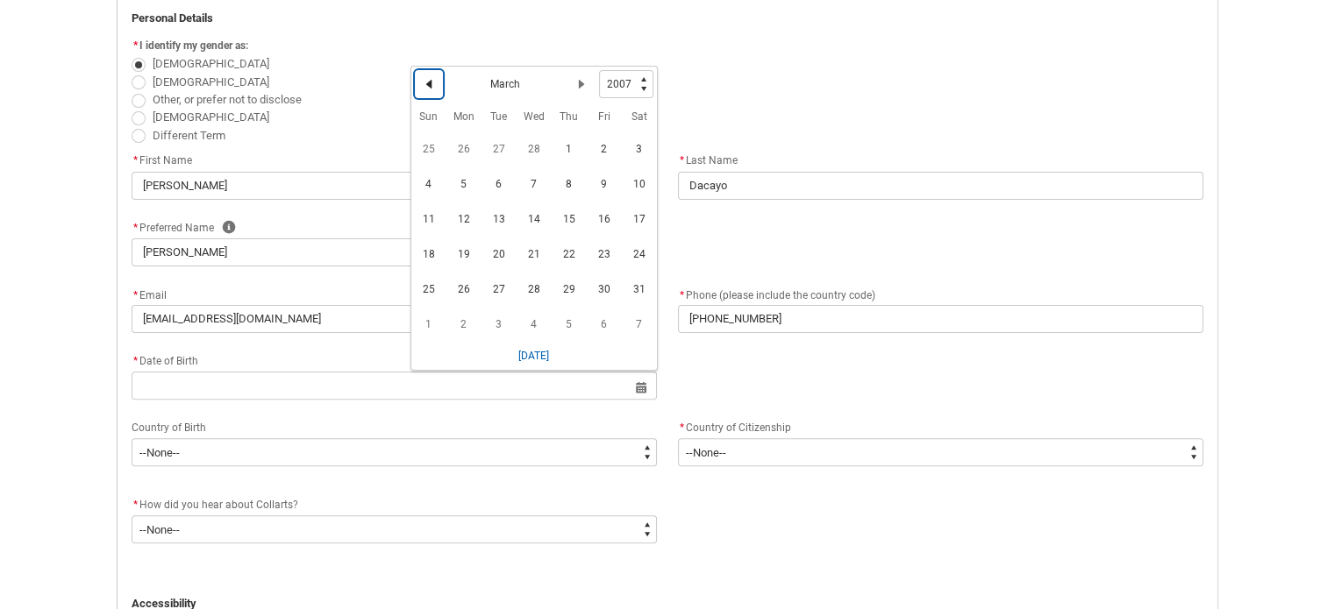
click at [418, 80] on button "Previous Month" at bounding box center [429, 84] width 28 height 28
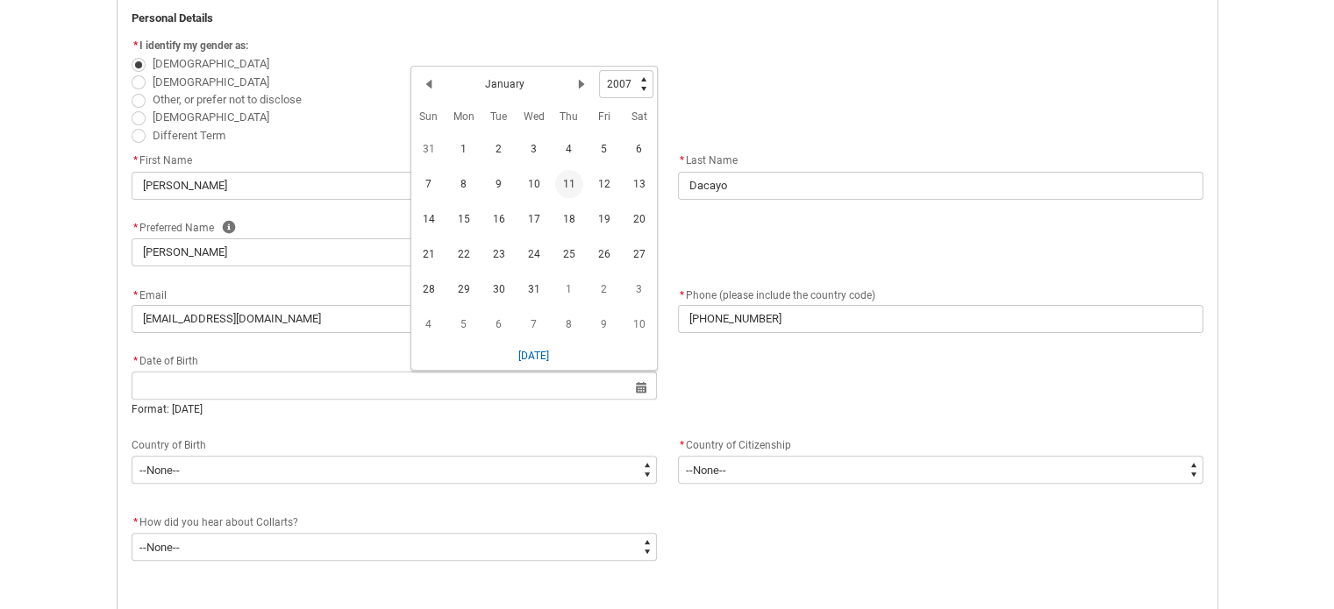
click at [570, 173] on span "11" at bounding box center [569, 184] width 28 height 28
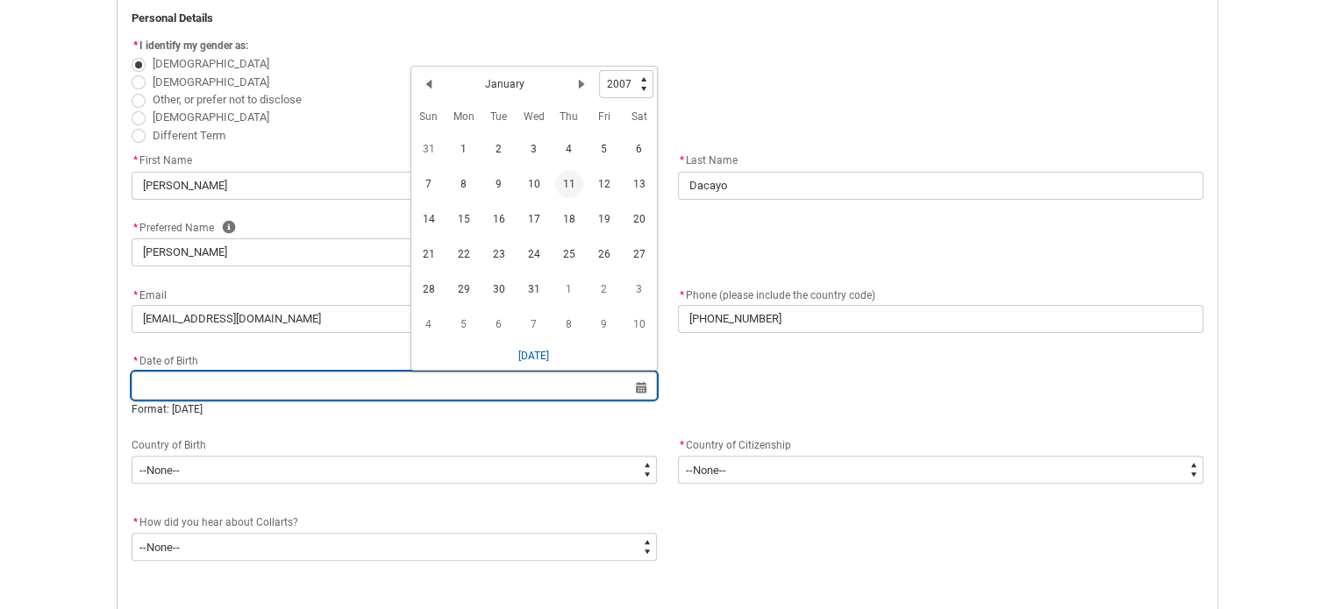
type lightning-datepicker "2007-01-11"
type lightning-input "2007-01-11"
type input "11 Jan 2007"
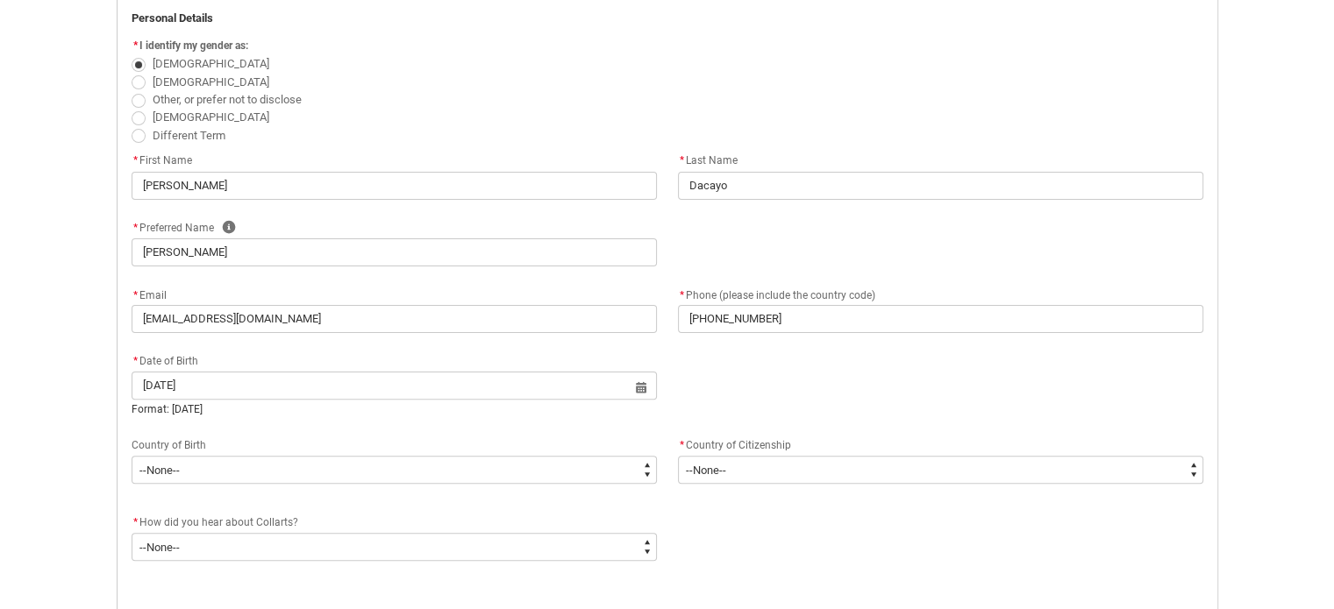
click at [203, 436] on lightning-formatted-rich-text "Country of Birth" at bounding box center [173, 444] width 82 height 16
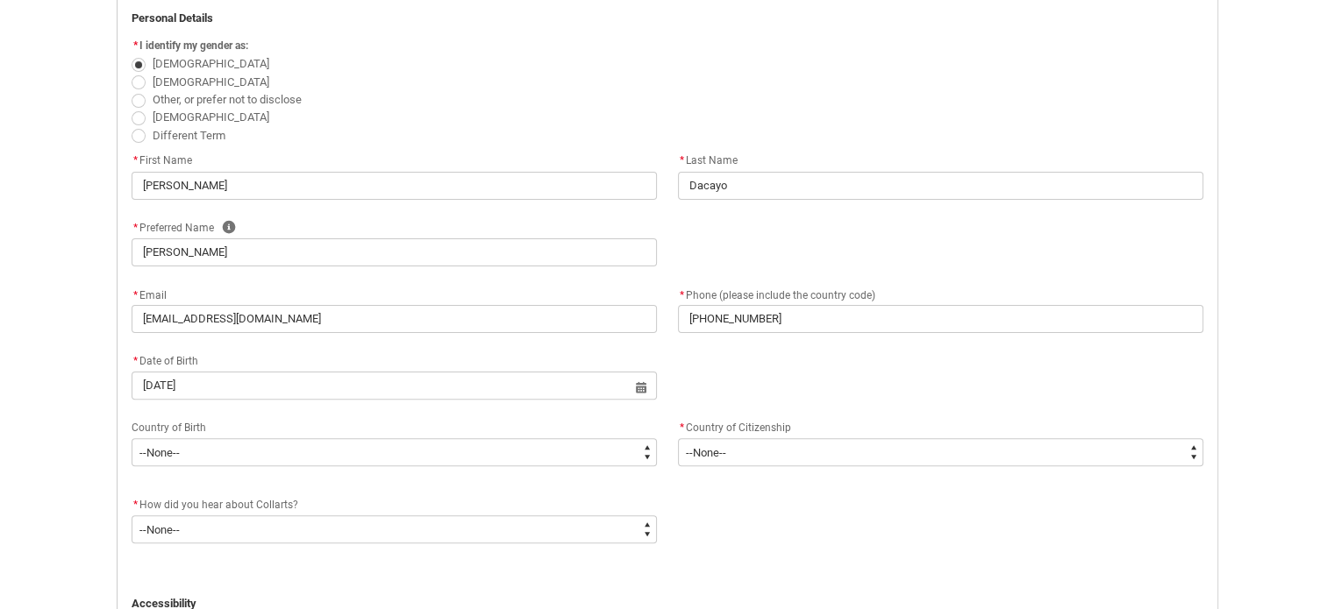
drag, startPoint x: 169, startPoint y: 450, endPoint x: 160, endPoint y: 485, distance: 36.2
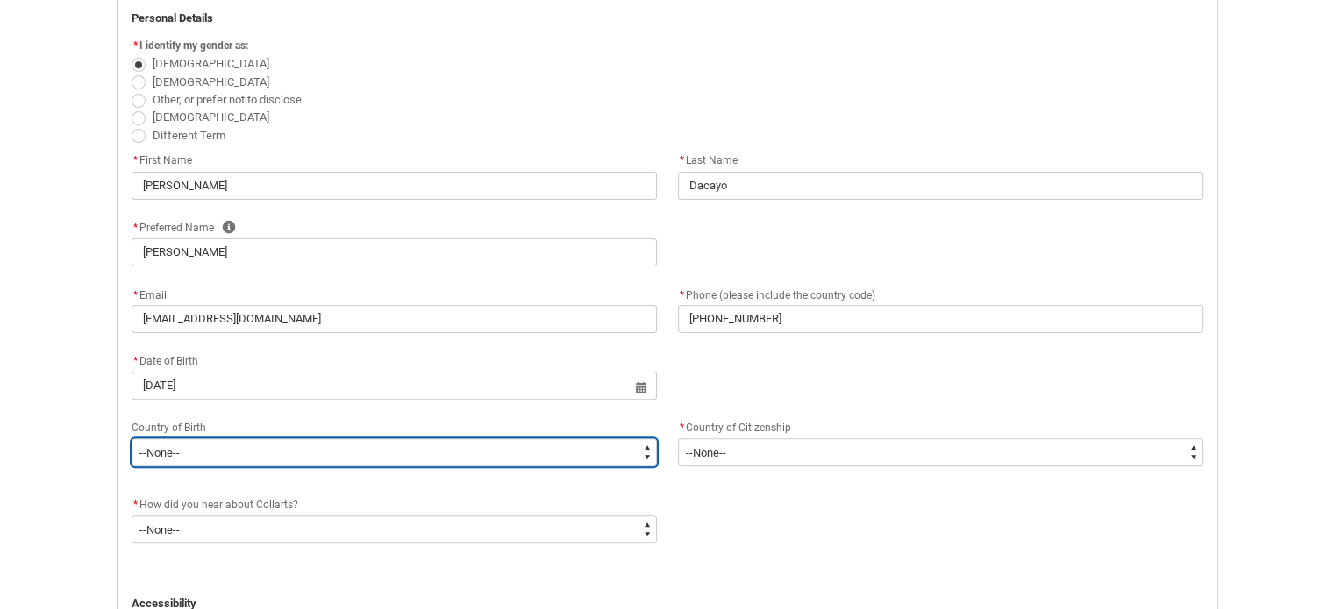
drag, startPoint x: 160, startPoint y: 485, endPoint x: 561, endPoint y: 442, distance: 403.0
click at [561, 442] on select "--None-- 1601 Adelie Land (France) 7201 Afghanistan 2408 Aland Islands 3201 Alb…" at bounding box center [394, 452] width 525 height 28
type lightning-select "Birth_Country.5204"
click at [132, 438] on select "--None-- 1601 Adelie Land (France) 7201 Afghanistan 2408 Aland Islands 3201 Alb…" at bounding box center [394, 452] width 525 height 28
select select "Birth_Country.5204"
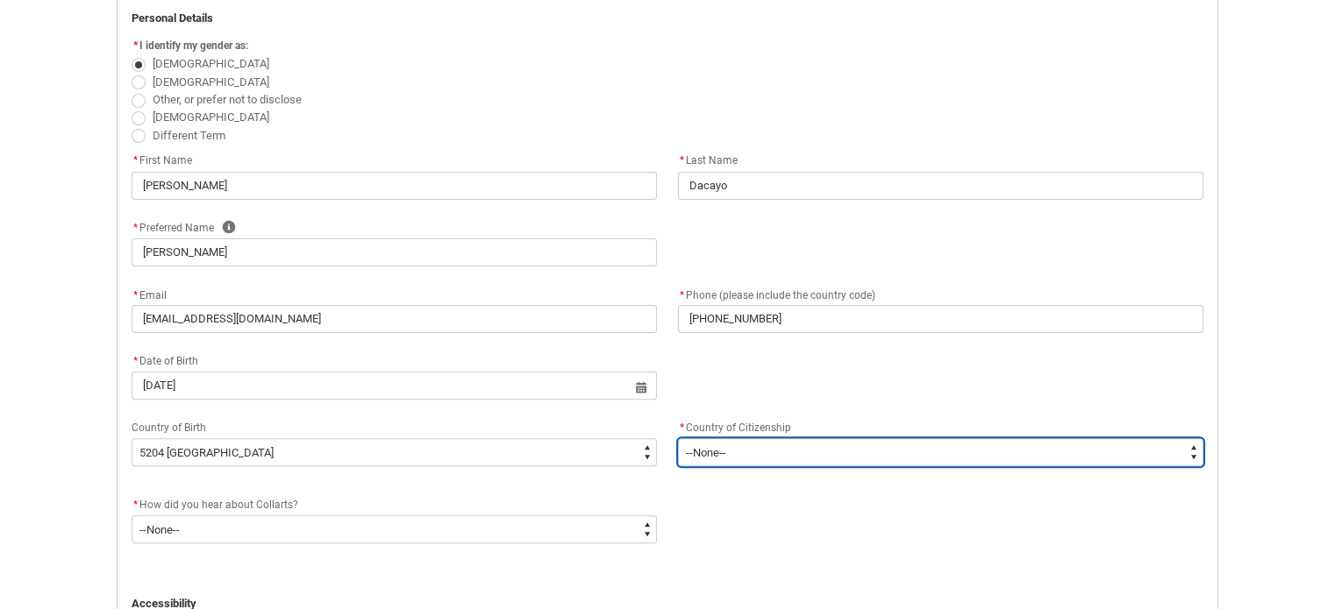
click at [744, 457] on select "--None-- Afghanistan Åland Islands Albania Algeria American Samoa Andorra Angol…" at bounding box center [940, 452] width 525 height 28
type lightning-select "Citizenship_Country.Philippines (the)"
click at [678, 438] on select "--None-- Afghanistan Åland Islands Albania Algeria American Samoa Andorra Angol…" at bounding box center [940, 452] width 525 height 28
select select "Citizenship_Country.Philippines (the)"
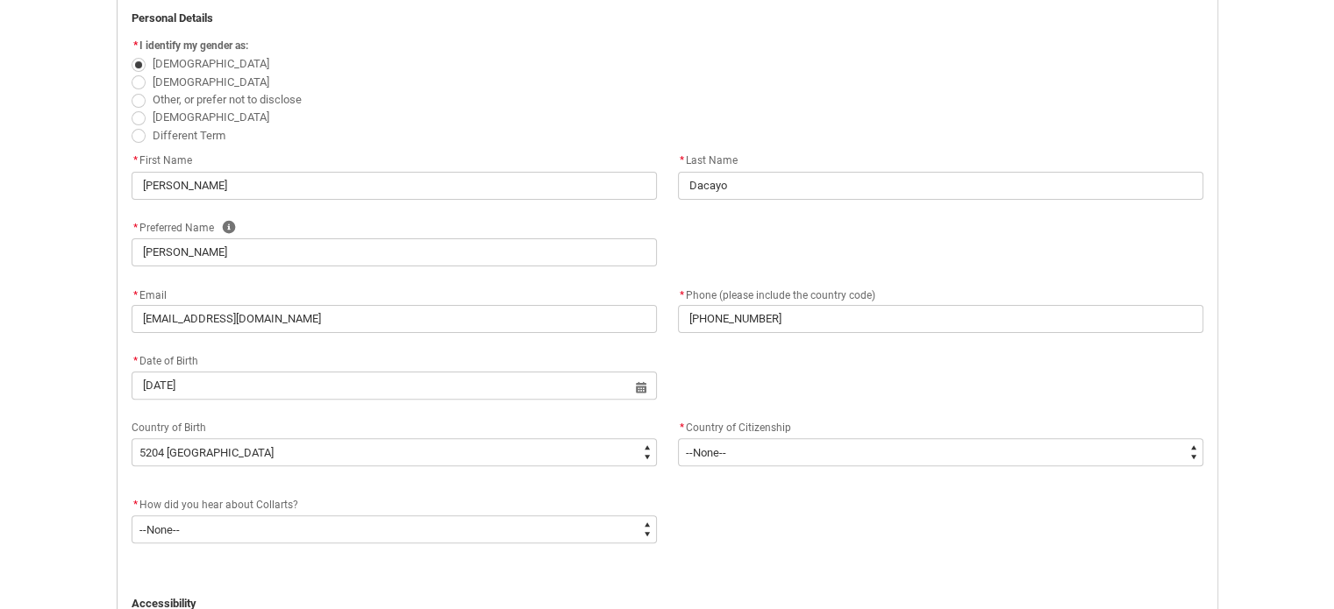
click at [575, 495] on div "* How did you hear about Collarts?" at bounding box center [394, 505] width 525 height 21
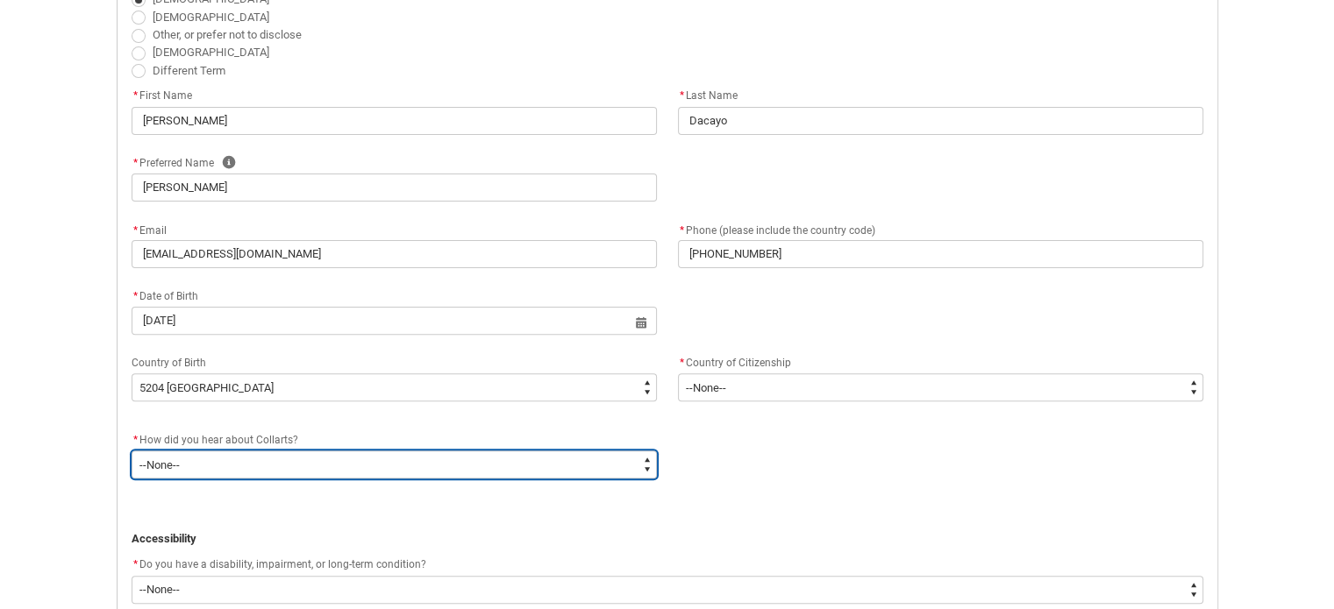
drag, startPoint x: 362, startPoint y: 466, endPoint x: 274, endPoint y: 467, distance: 87.7
drag, startPoint x: 274, startPoint y: 467, endPoint x: 641, endPoint y: 466, distance: 366.5
click at [641, 466] on select "--None-- Advertising - Facebook Advertising - Google Advertising - Instagram Ad…" at bounding box center [394, 465] width 525 height 28
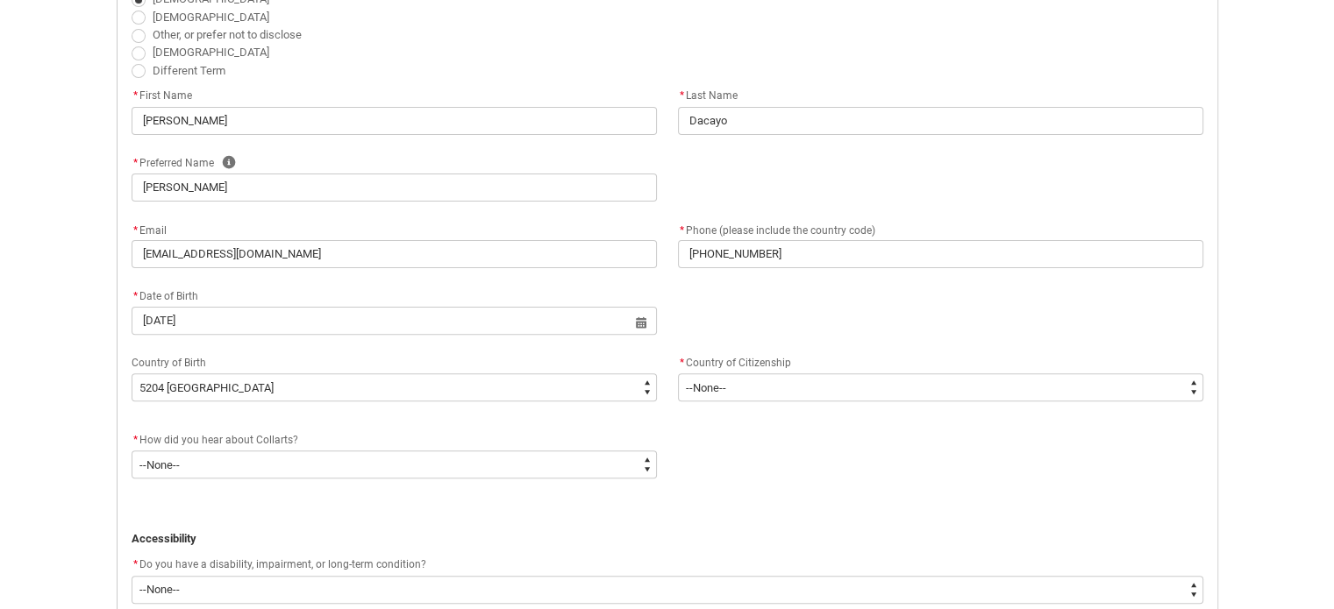
click at [252, 523] on p "REDU_Application_Form_for_Applicant flow" at bounding box center [668, 523] width 1072 height 18
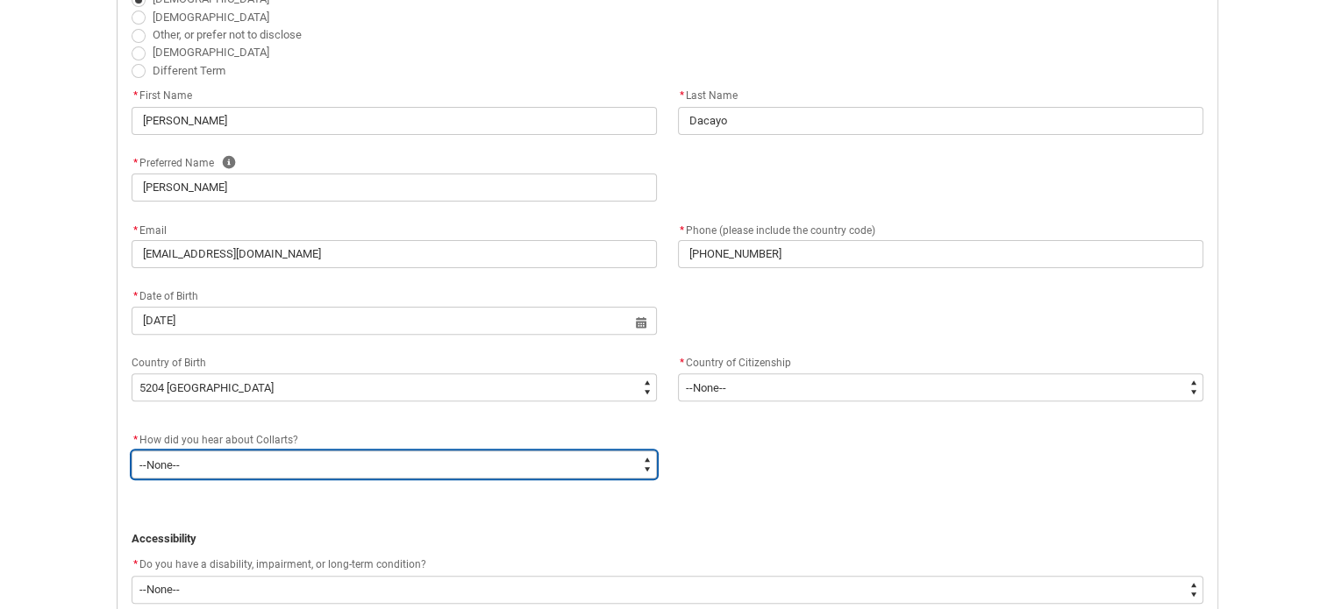
click at [624, 468] on select "--None-- Advertising - Facebook Advertising - Google Advertising - Instagram Ad…" at bounding box center [394, 465] width 525 height 28
type lightning-select "Heard_About_Collarts_Picklist.Advertising - Instagram"
click at [132, 451] on select "--None-- Advertising - Facebook Advertising - Google Advertising - Instagram Ad…" at bounding box center [394, 465] width 525 height 28
select select "Heard_About_Collarts_Picklist.Advertising - Instagram"
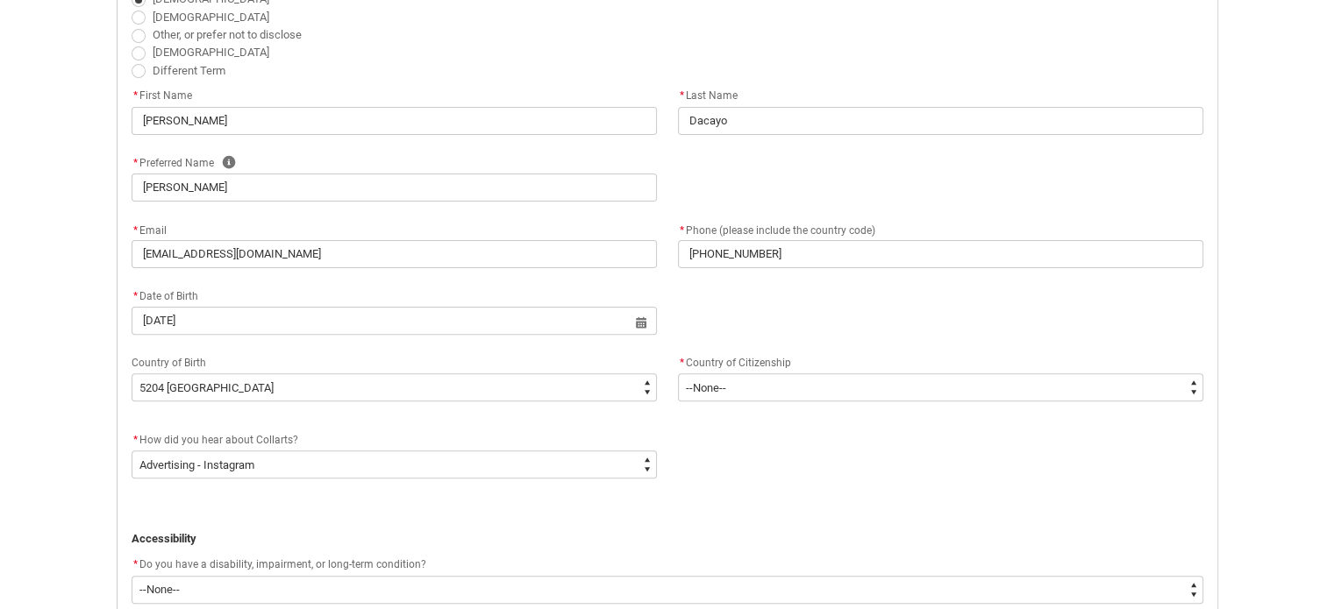
click at [66, 470] on div "Skip to Main Content Collarts Education Community Home New Enrolment Applicatio…" at bounding box center [667, 590] width 1334 height 2226
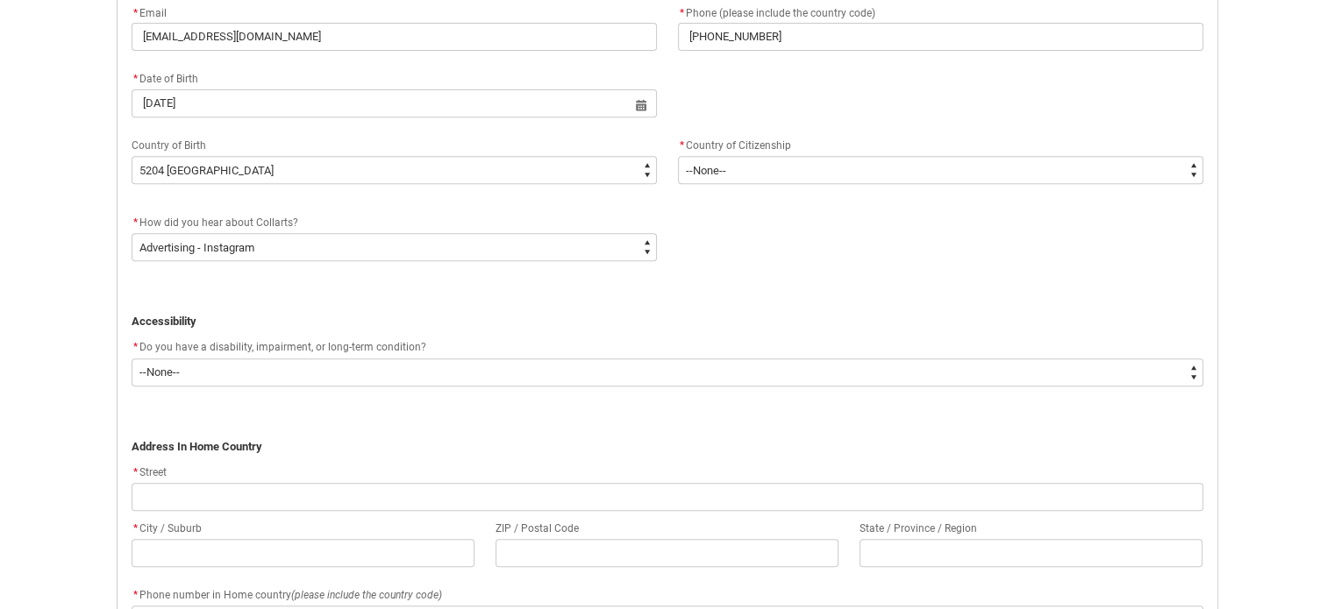
scroll to position [743, 0]
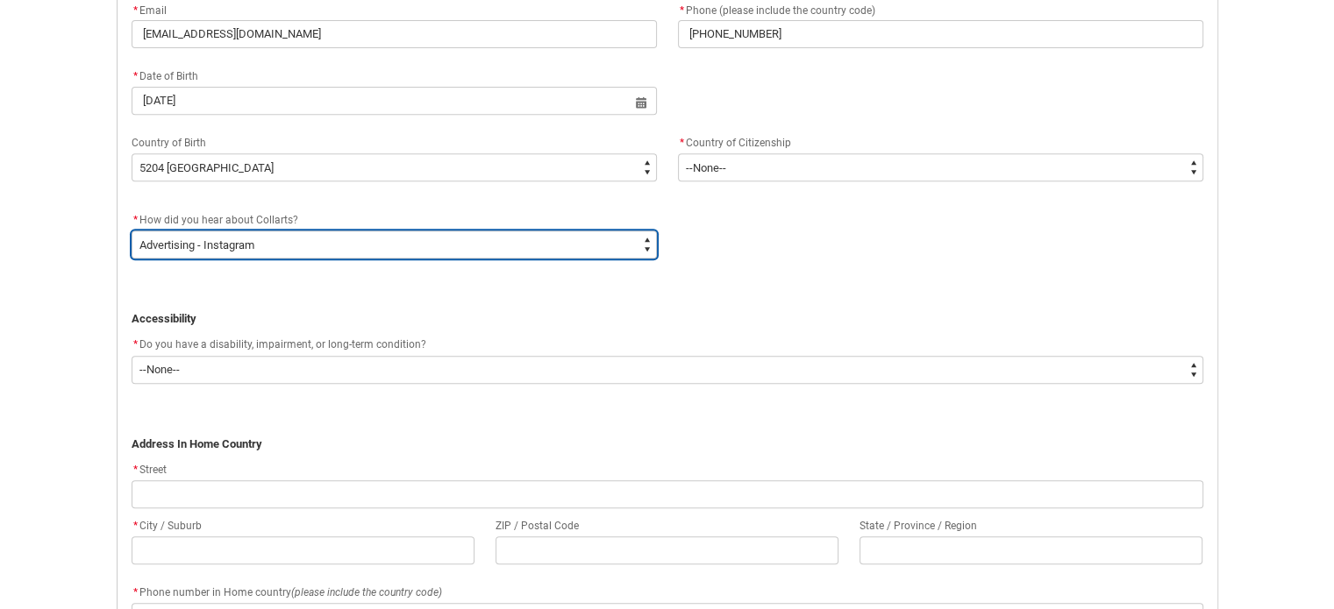
click at [159, 244] on select "--None-- Advertising - Facebook Advertising - Google Advertising - Instagram Ad…" at bounding box center [394, 245] width 525 height 28
click at [132, 231] on select "--None-- Advertising - Facebook Advertising - Google Advertising - Instagram Ad…" at bounding box center [394, 245] width 525 height 28
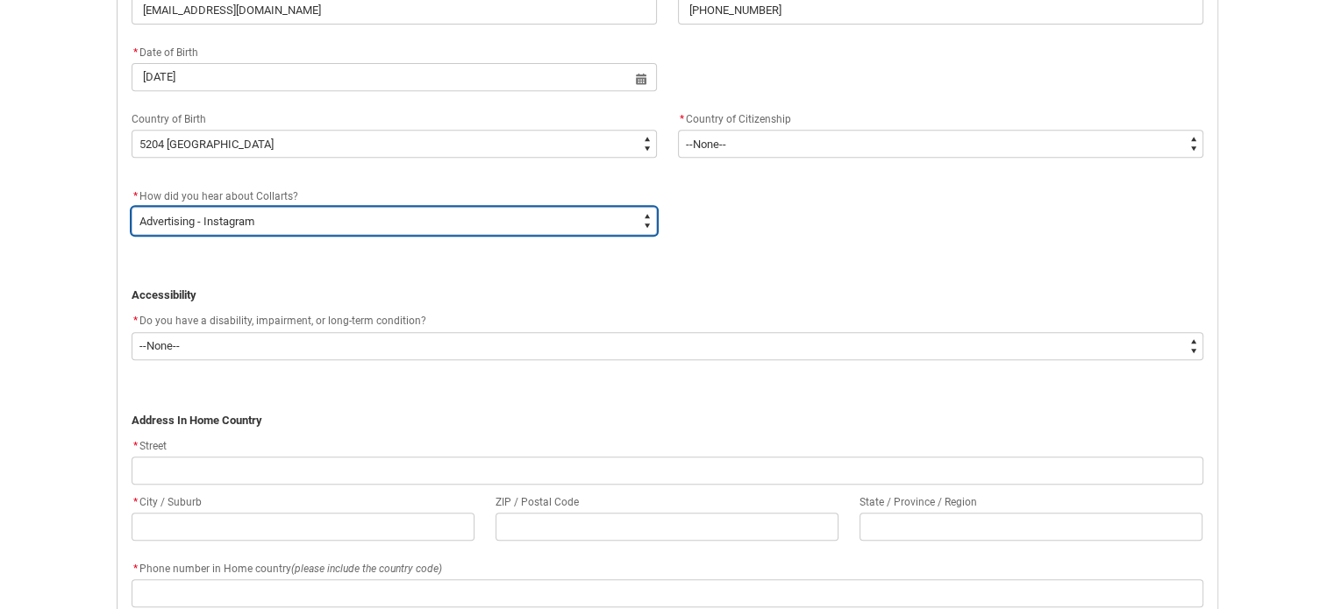
click at [166, 210] on select "--None-- Advertising - Facebook Advertising - Google Advertising - Instagram Ad…" at bounding box center [394, 221] width 525 height 28
type lightning-select "Heard_About_Collarts_Picklist.Online Search (Google)"
click at [132, 207] on select "--None-- Advertising - Facebook Advertising - Google Advertising - Instagram Ad…" at bounding box center [394, 221] width 525 height 28
select select "Heard_About_Collarts_Picklist.Online Search (Google)"
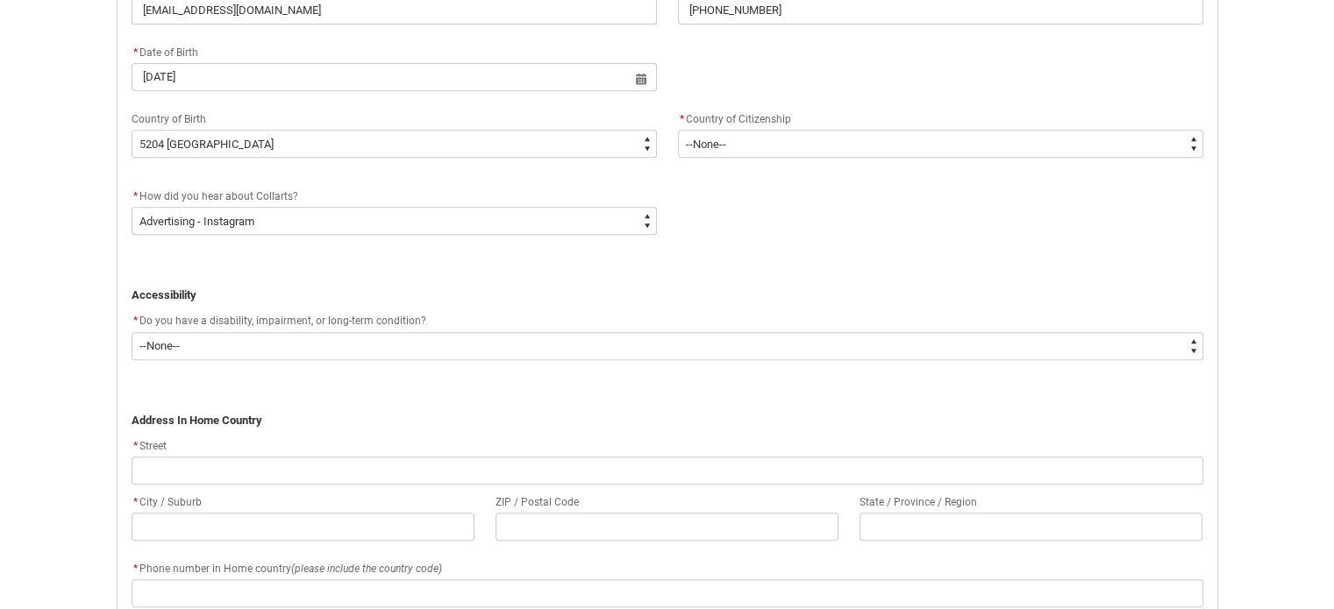
click at [56, 272] on div "Skip to Main Content Collarts Education Community Home New Enrolment Applicatio…" at bounding box center [667, 347] width 1334 height 2226
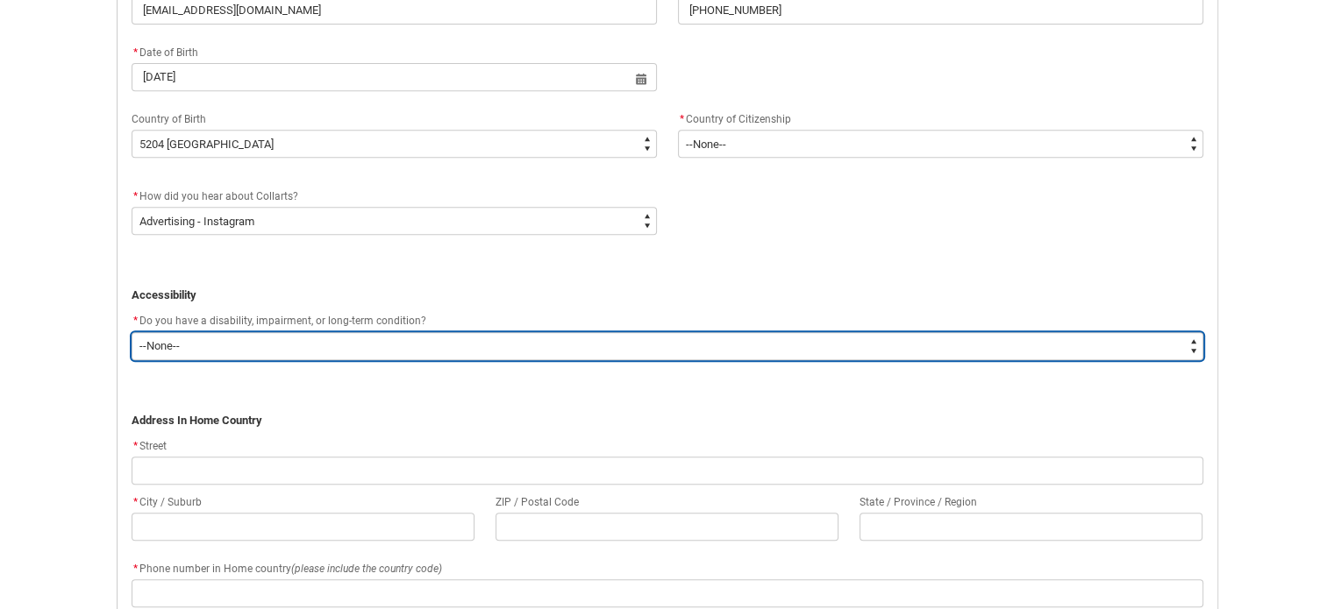
click at [158, 346] on select "--None-- Yes No" at bounding box center [668, 346] width 1072 height 28
click at [132, 332] on select "--None-- Yes No" at bounding box center [668, 346] width 1072 height 28
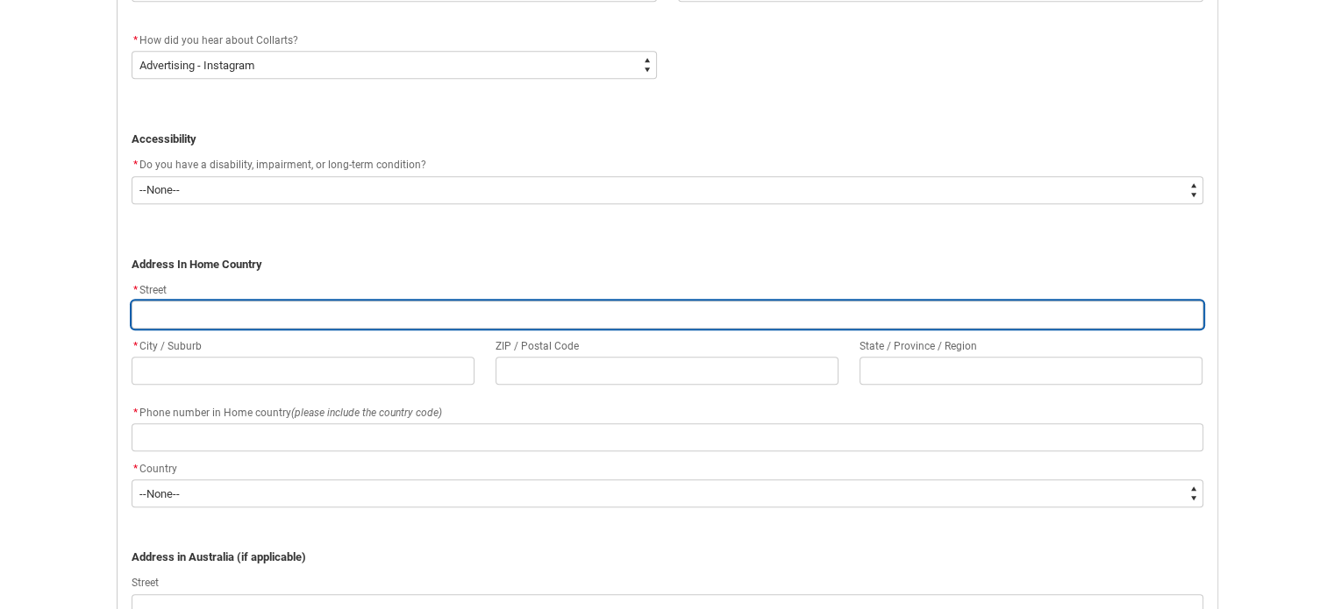
click at [202, 301] on input "REDU_Application_Form_for_Applicant flow" at bounding box center [668, 315] width 1072 height 28
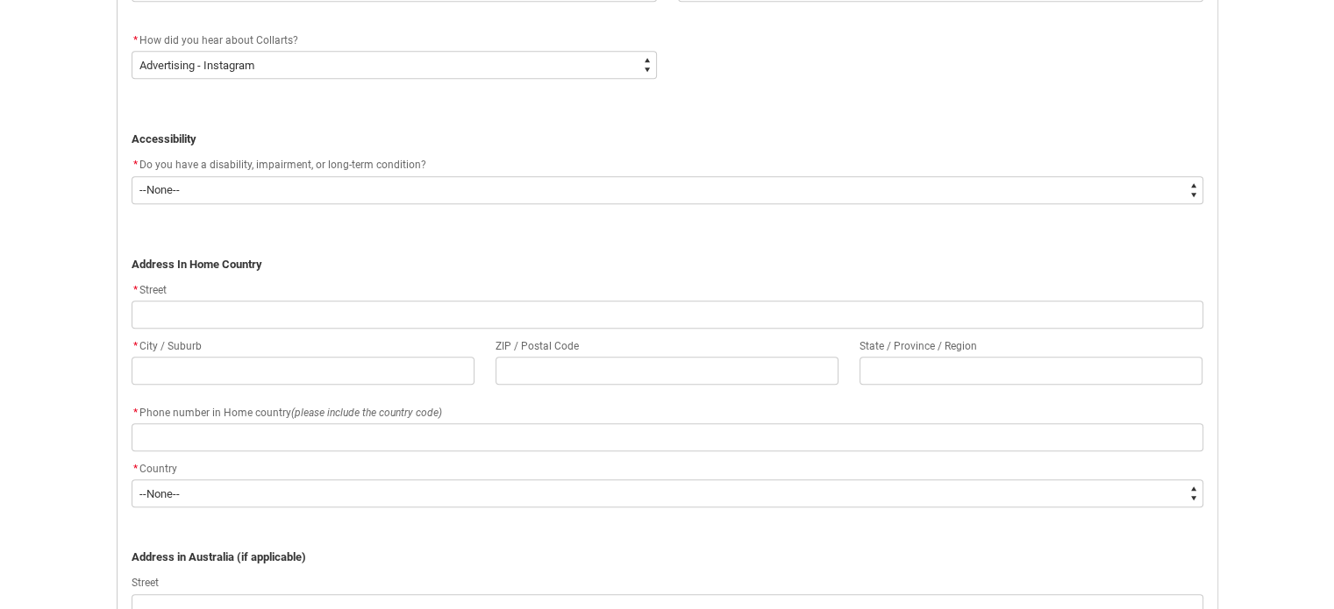
click at [253, 262] on strong "Address In Home Country" at bounding box center [197, 264] width 131 height 13
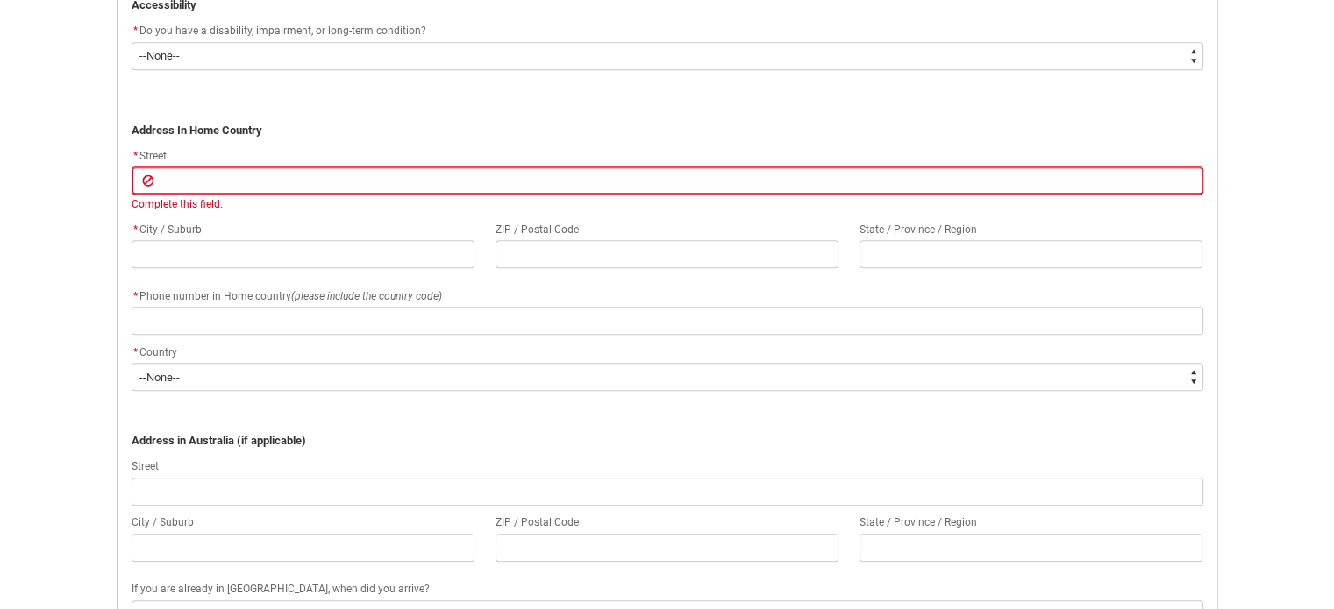
scroll to position [1058, 0]
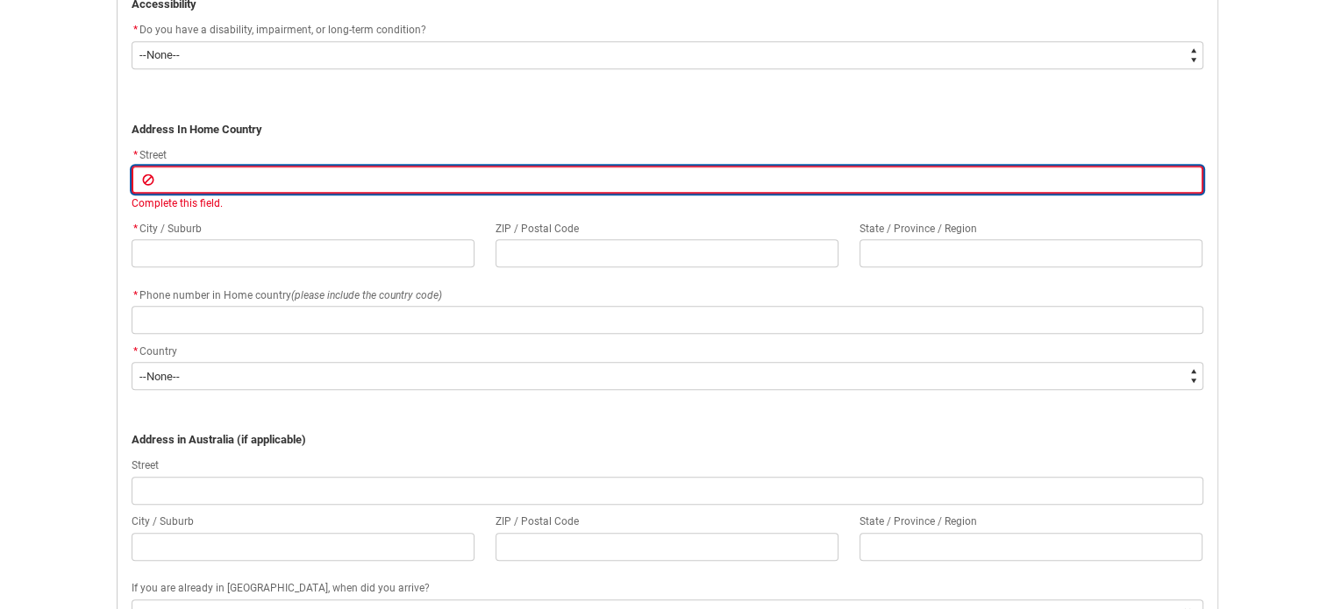
click at [186, 185] on input "REDU_Application_Form_for_Applicant flow" at bounding box center [668, 180] width 1072 height 28
type lightning-primitive-input-simple "B"
type input "B"
type lightning-primitive-input-simple "Bl"
type input "Bl"
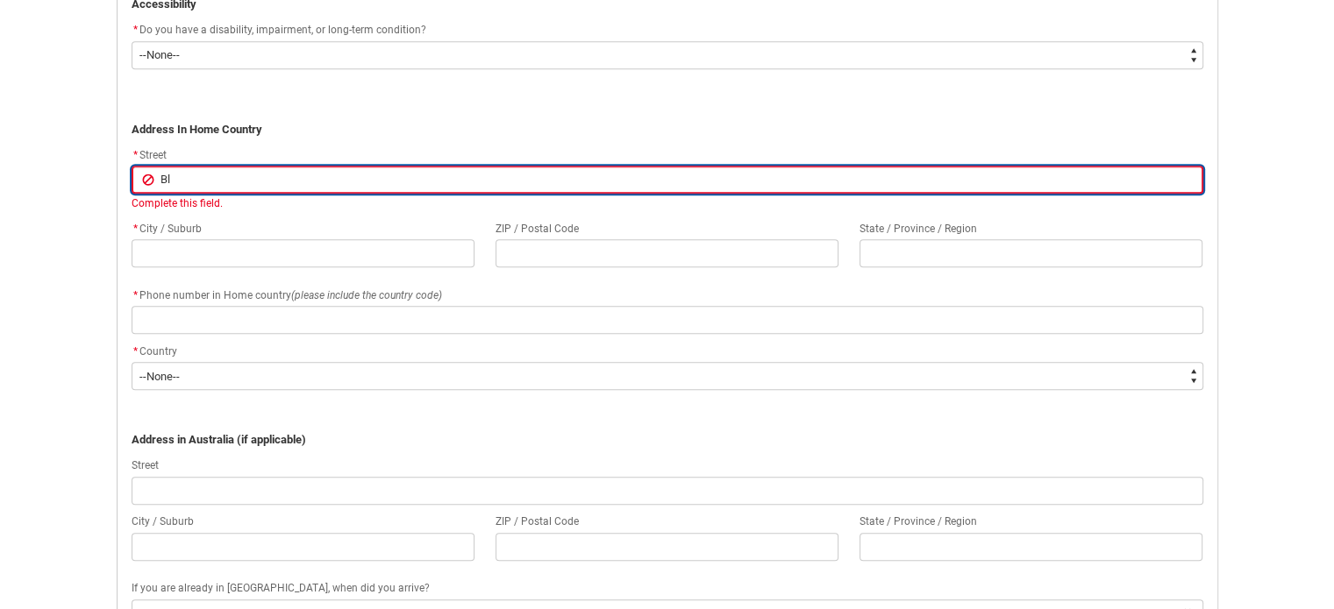
type lightning-primitive-input-simple "Blo"
type input "Blo"
type lightning-primitive-input-simple "Bloc"
type input "Bloc"
type lightning-primitive-input-simple "Block"
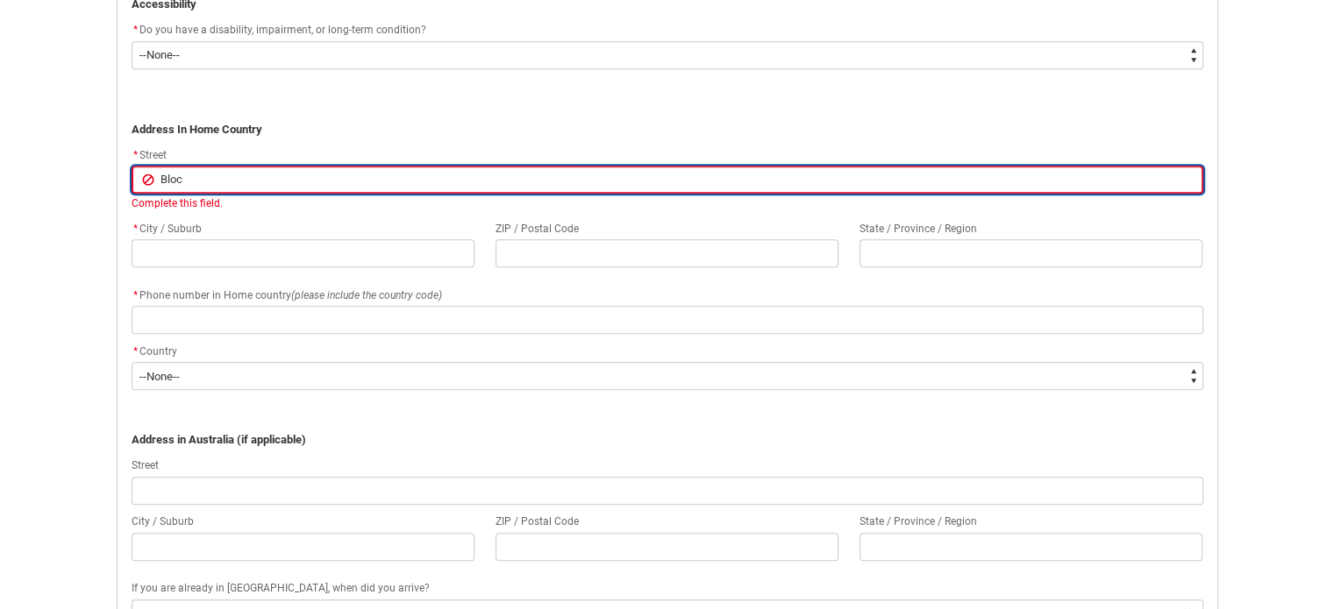
type input "Block"
type lightning-primitive-input-simple "Block"
type input "Block"
type lightning-primitive-input-simple "Block 2"
type input "Block 2"
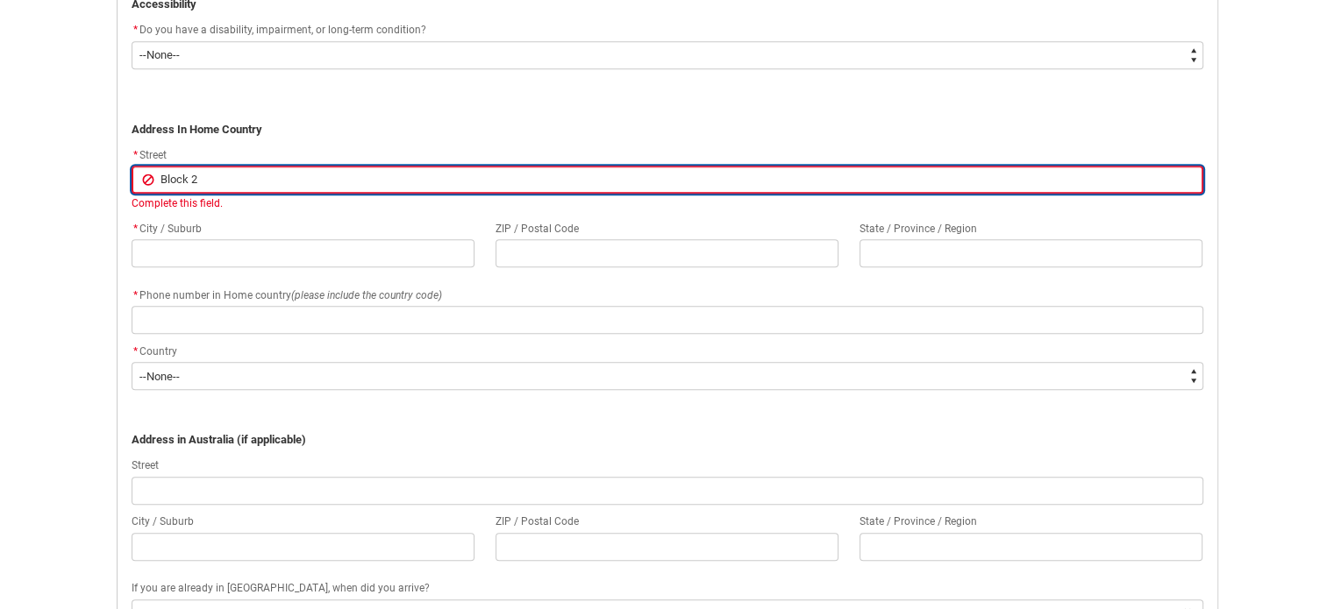
type lightning-primitive-input-simple "Block 23"
type input "Block 23"
type lightning-primitive-input-simple "Block 23"
type input "Block 23"
type lightning-primitive-input-simple "Block 23 L"
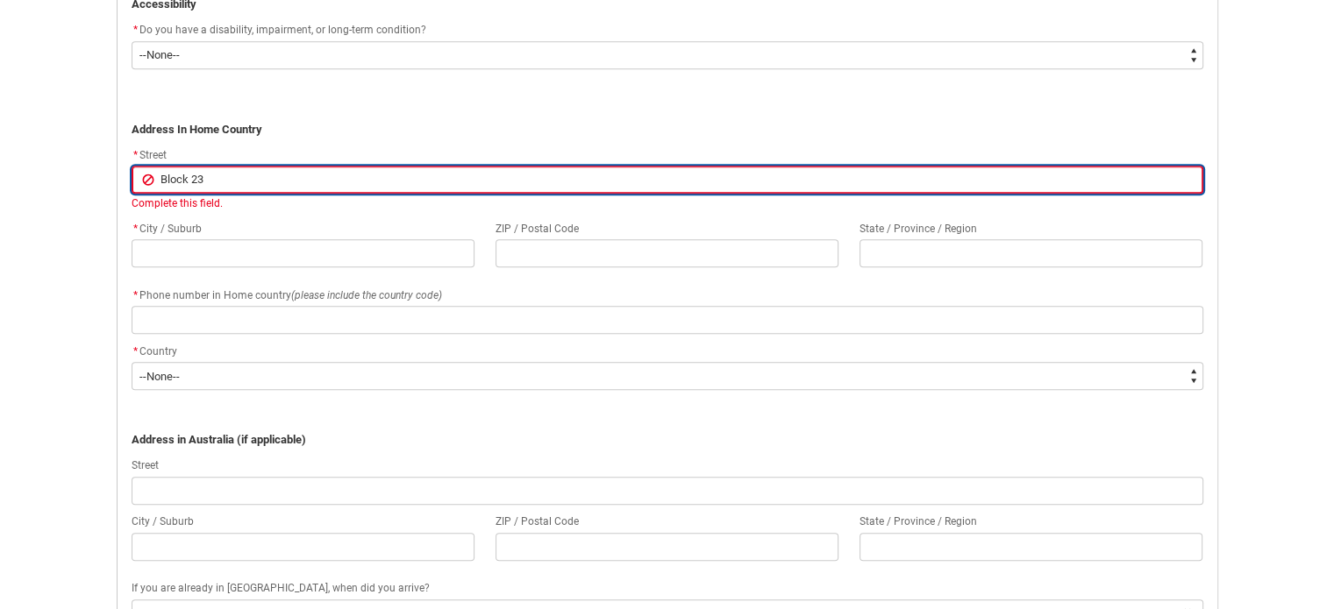
type input "Block 23 L"
type lightning-primitive-input-simple "Block 23 Lo"
type input "Block 23 Lo"
type lightning-primitive-input-simple "Block 23 Lot"
type input "Block 23 Lot"
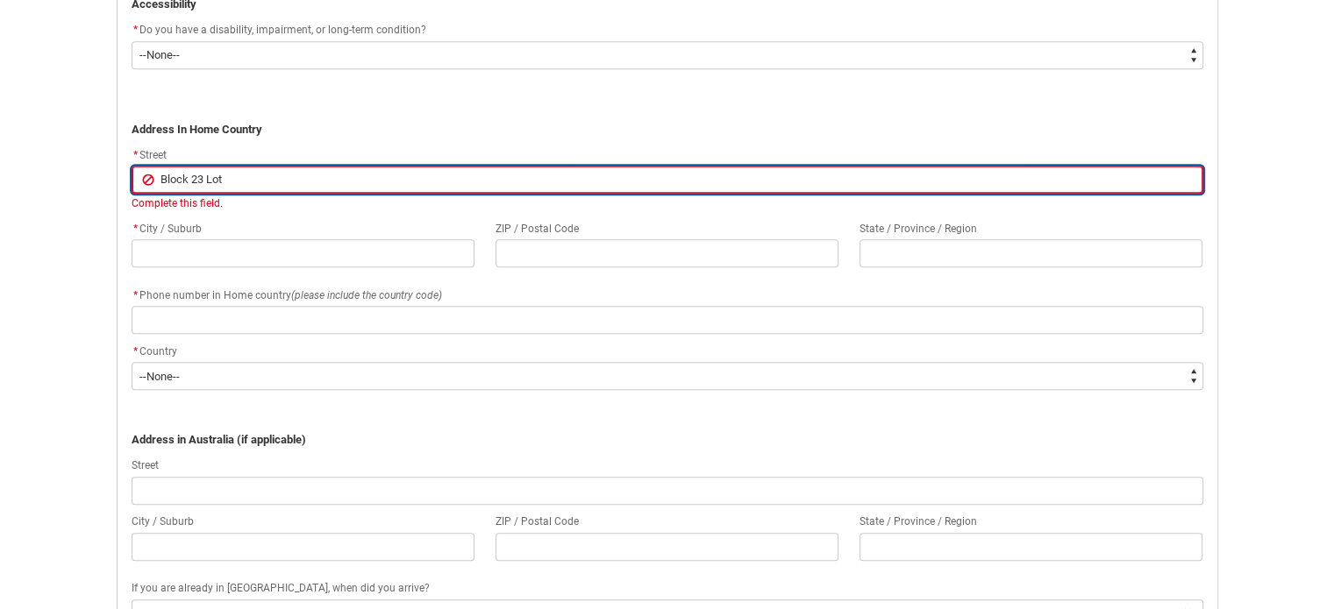
type lightning-primitive-input-simple "Block 23 Lot"
type input "Block 23 Lot"
type lightning-primitive-input-simple "Block 23 Lot 2"
type input "Block 23 Lot 2"
type lightning-primitive-input-simple "Block 23 Lot 2,"
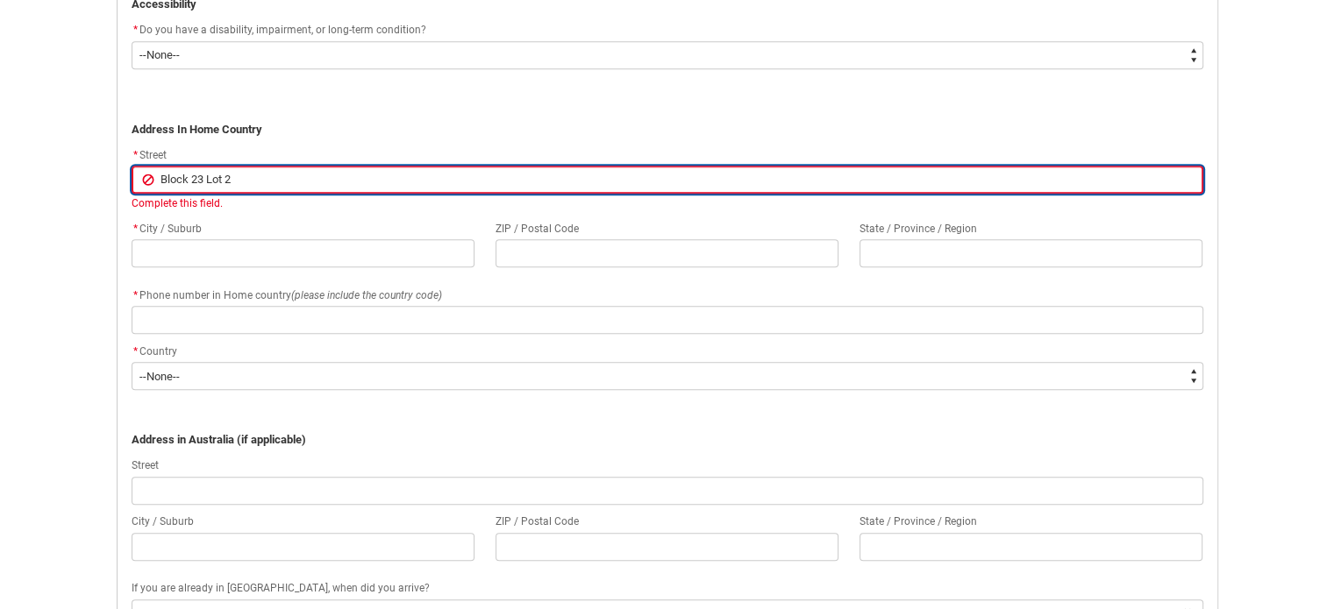
type input "Block 23 Lot 2,"
type lightning-primitive-input-simple "Block 23 Lot 2,"
type input "Block 23 Lot 2,"
type lightning-primitive-input-simple "Block 23 Lot 2, I"
type input "Block 23 Lot 2, I"
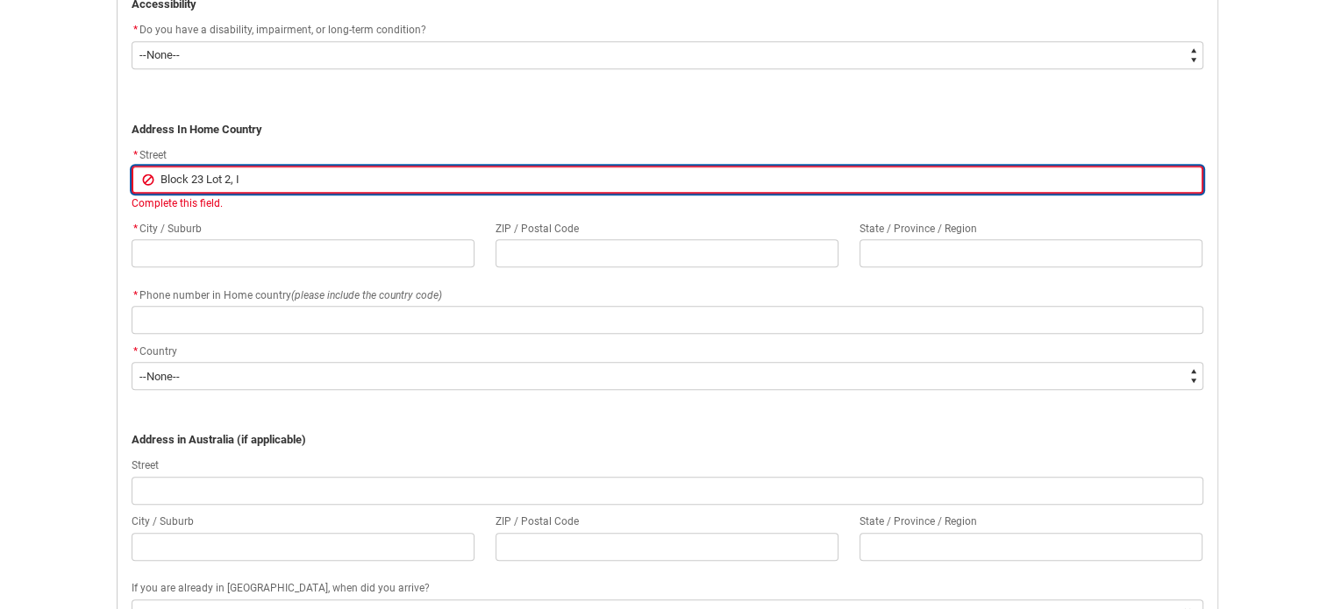
type lightning-primitive-input-simple "Block 23 Lot 2, Ir"
type input "Block 23 Lot 2, Ir"
type lightning-primitive-input-simple "Block 23 Lot 2, Iro"
type input "Block 23 Lot 2, Iro"
type lightning-primitive-input-simple "Block 23 Lot 2, Iron"
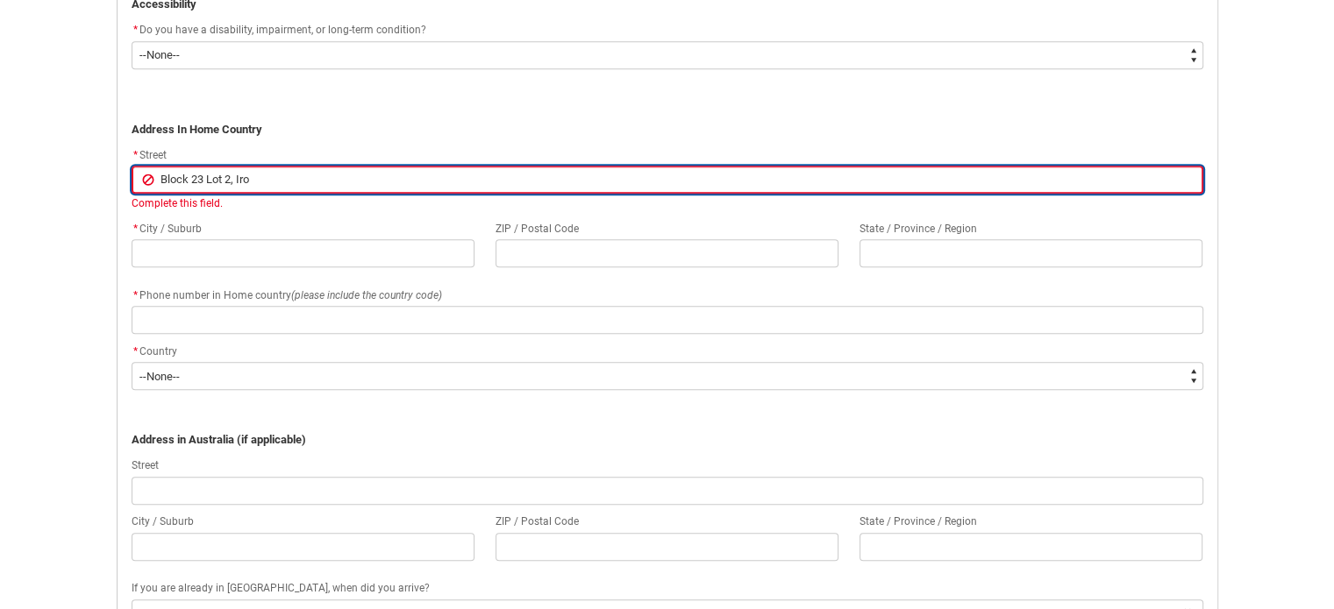
type input "Block 23 Lot 2, Iron"
type lightning-primitive-input-simple "Block 23 Lot 2, Ironq"
type input "Block 23 Lot 2, Ironq"
type lightning-primitive-input-simple "Block 23 Lot 2, Ironqo"
type input "Block 23 Lot 2, Ironqo"
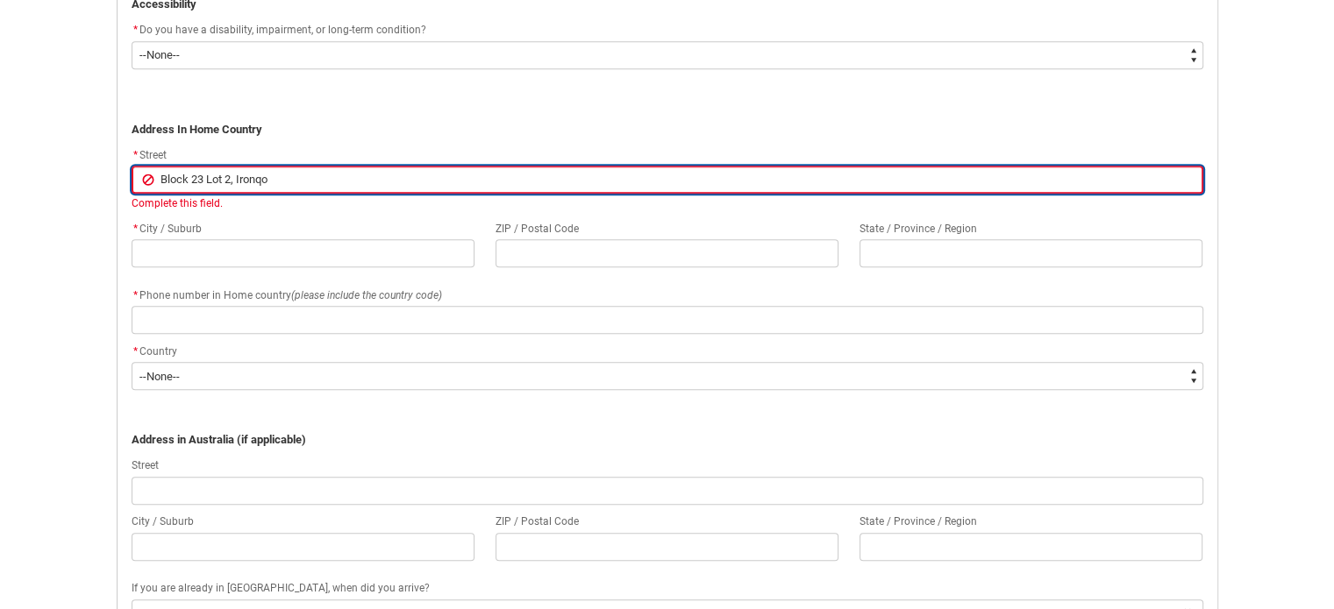
type lightning-primitive-input-simple "Block 23 Lot 2, Ironqoo"
type input "Block 23 Lot 2, Ironqoo"
type lightning-primitive-input-simple "Block 23 Lot 2, Ironqo"
type input "Block 23 Lot 2, Ironqo"
type lightning-primitive-input-simple "Block 23 Lot 2, Ironq"
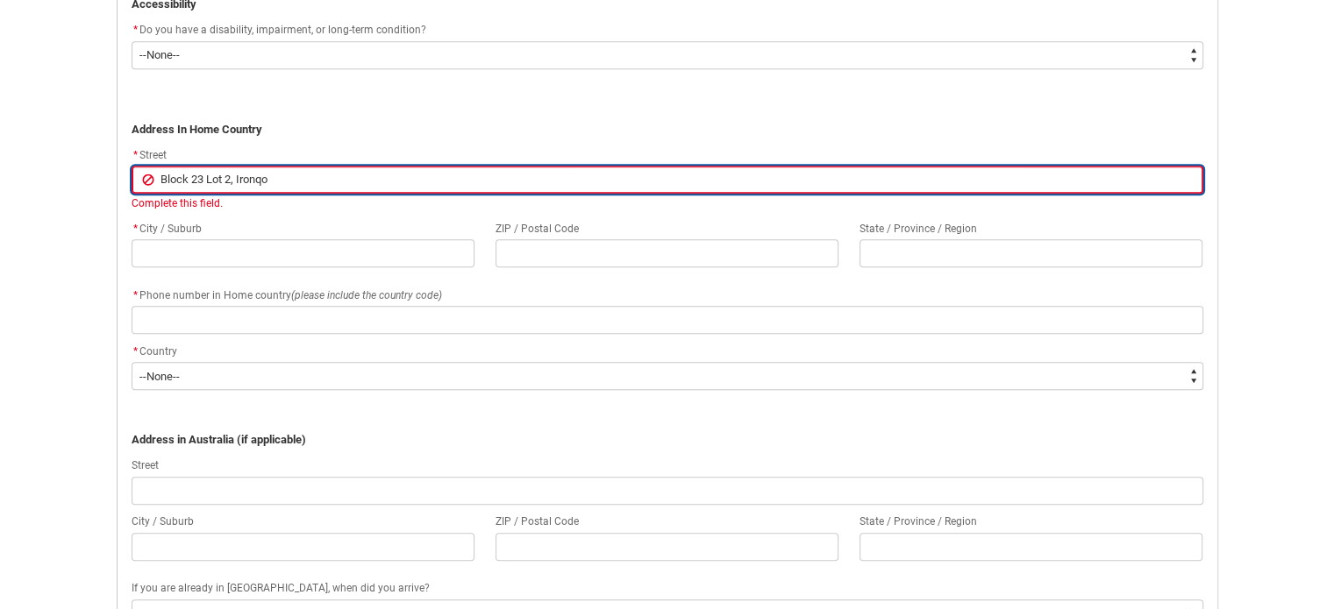
type input "Block 23 Lot 2, Ironq"
type lightning-primitive-input-simple "Block 23 Lot 2, Iron"
type input "Block 23 Lot 2, Iron"
type lightning-primitive-input-simple "Block 23 Lot 2, Ironw"
type input "Block 23 Lot 2, Ironw"
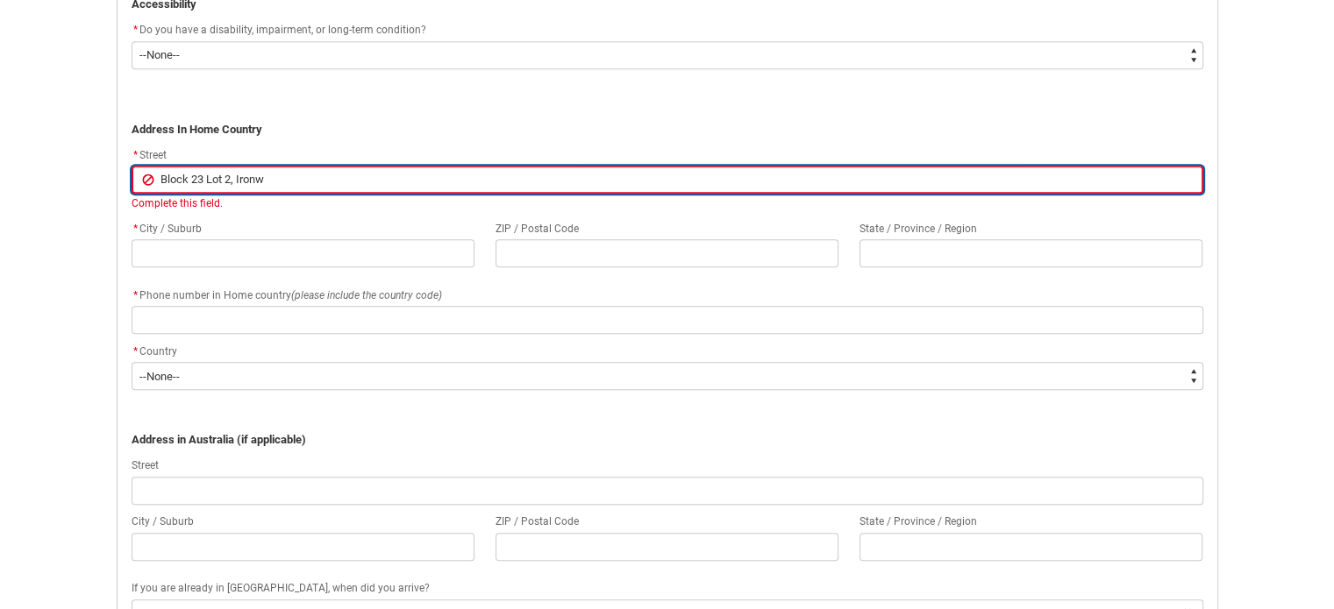
type lightning-primitive-input-simple "Block 23 Lot 2, Ironwo"
type input "Block 23 Lot 2, Ironwo"
type lightning-primitive-input-simple "Block 23 Lot 2, Ironwoo"
type input "Block 23 Lot 2, Ironwoo"
type lightning-primitive-input-simple "Block 23 Lot 2, Ironwood"
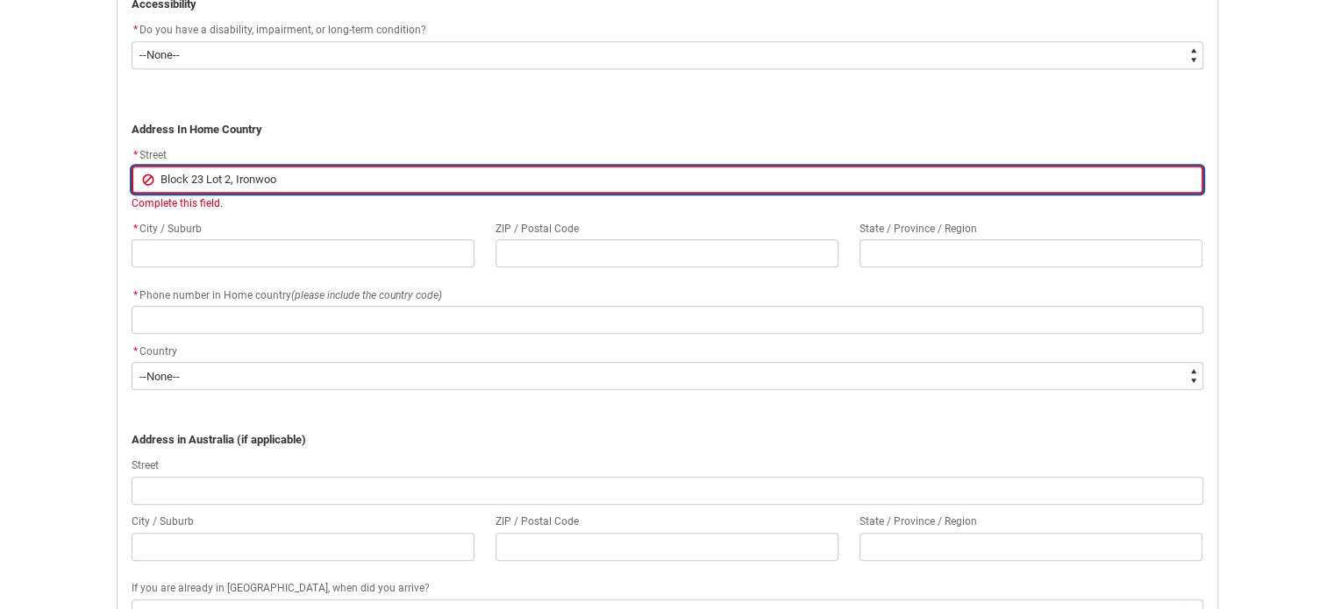
type input "Block 23 Lot 2, Ironwood"
type lightning-primitive-input-simple "Block 23 Lot 2, Ironwood"
type input "Block 23 Lot 2, Ironwood"
type lightning-primitive-input-simple "Block 23 Lot 2, Ironwood S"
type input "Block 23 Lot 2, Ironwood S"
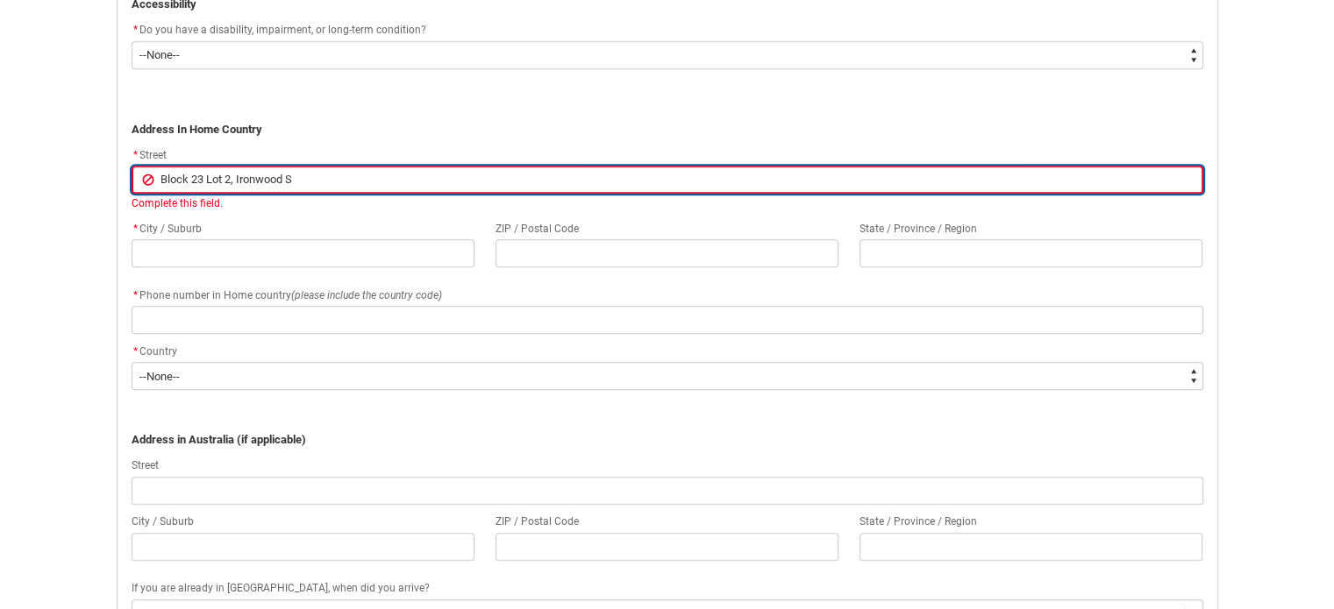
type lightning-primitive-input-simple "Block 23 Lot 2, Ironwood St"
type input "Block 23 Lot 2, Ironwood St"
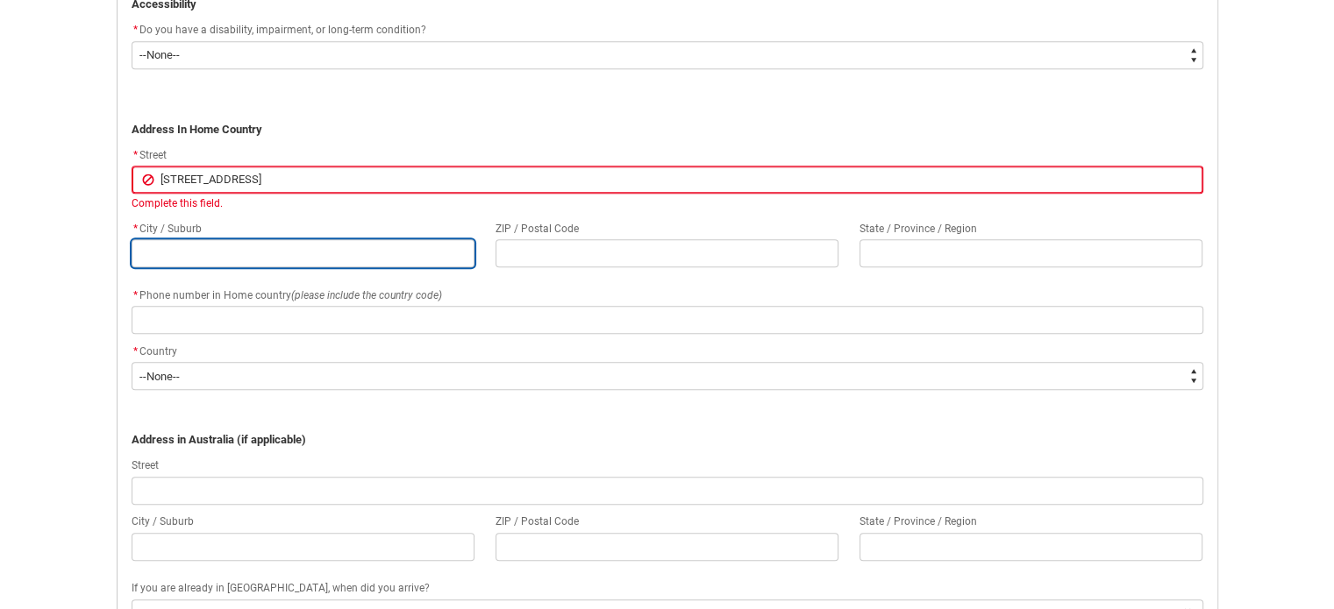
click at [185, 248] on flowruntime-screen-field "* City / Suburb" at bounding box center [303, 246] width 364 height 56
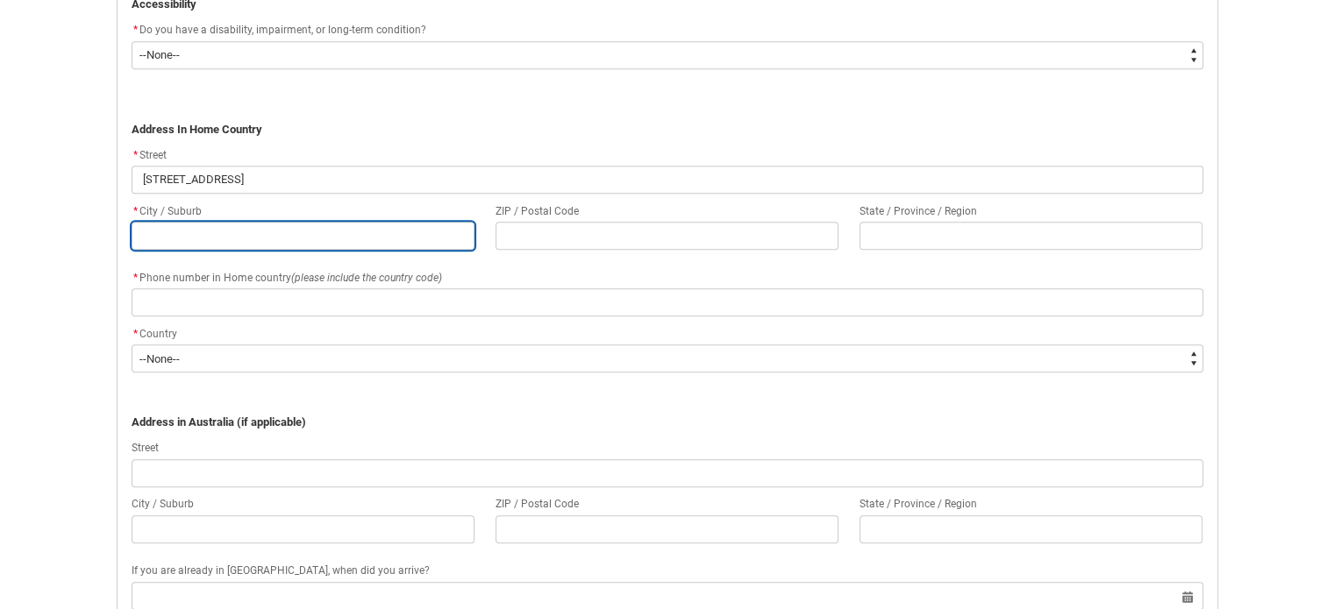
type lightning-primitive-input-simple "B"
type input "B"
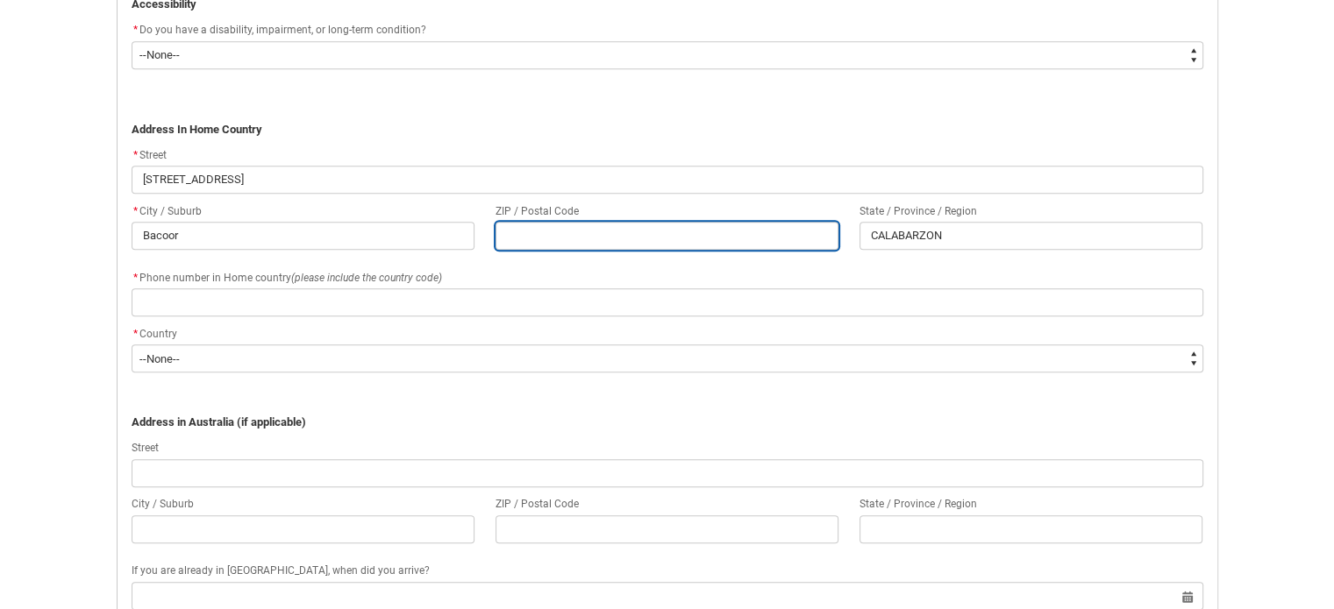
click at [582, 233] on input "REDU_Application_Form_for_Applicant flow" at bounding box center [666, 236] width 343 height 28
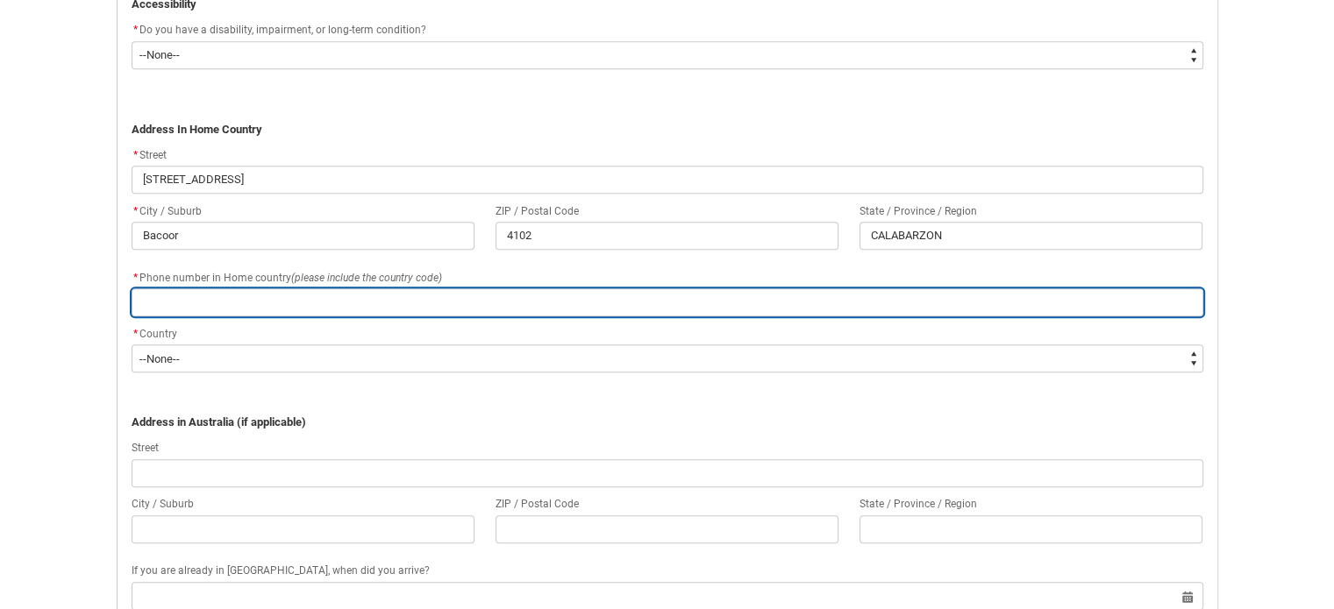
click at [266, 304] on input "REDU_Application_Form_for_Applicant flow" at bounding box center [668, 303] width 1072 height 28
click at [217, 301] on input "REDU_Application_Form_for_Applicant flow" at bounding box center [668, 303] width 1072 height 28
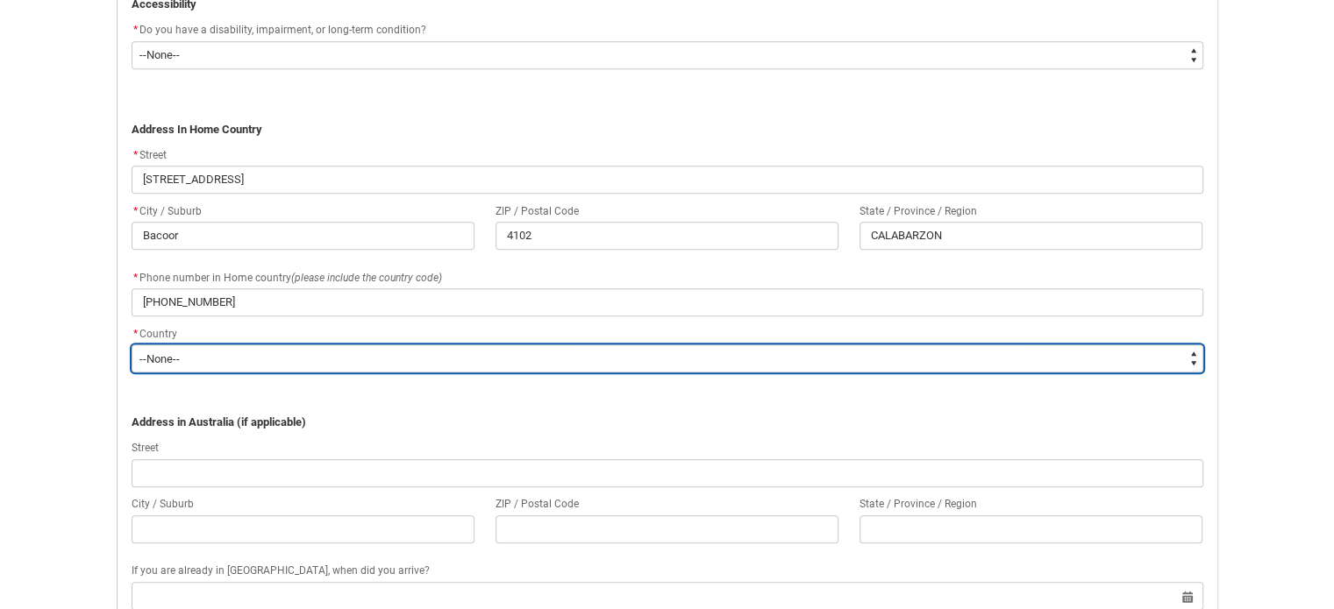
click at [156, 370] on select "--None-- Adelie Land (France) Afghanistan Aland Islands Albania Algeria Andorra…" at bounding box center [668, 359] width 1072 height 28
click at [132, 345] on select "--None-- Adelie Land (France) Afghanistan Aland Islands Albania Algeria Andorra…" at bounding box center [668, 359] width 1072 height 28
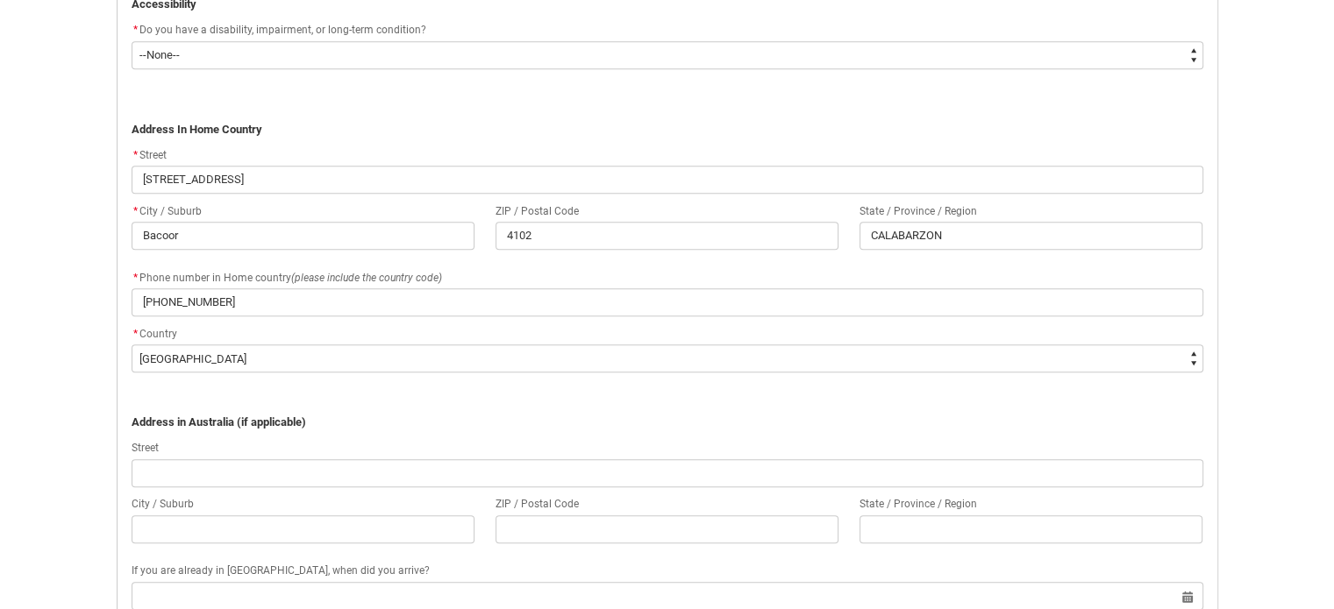
click at [153, 416] on strong "﻿Address in Australia (if applicable)" at bounding box center [219, 422] width 175 height 13
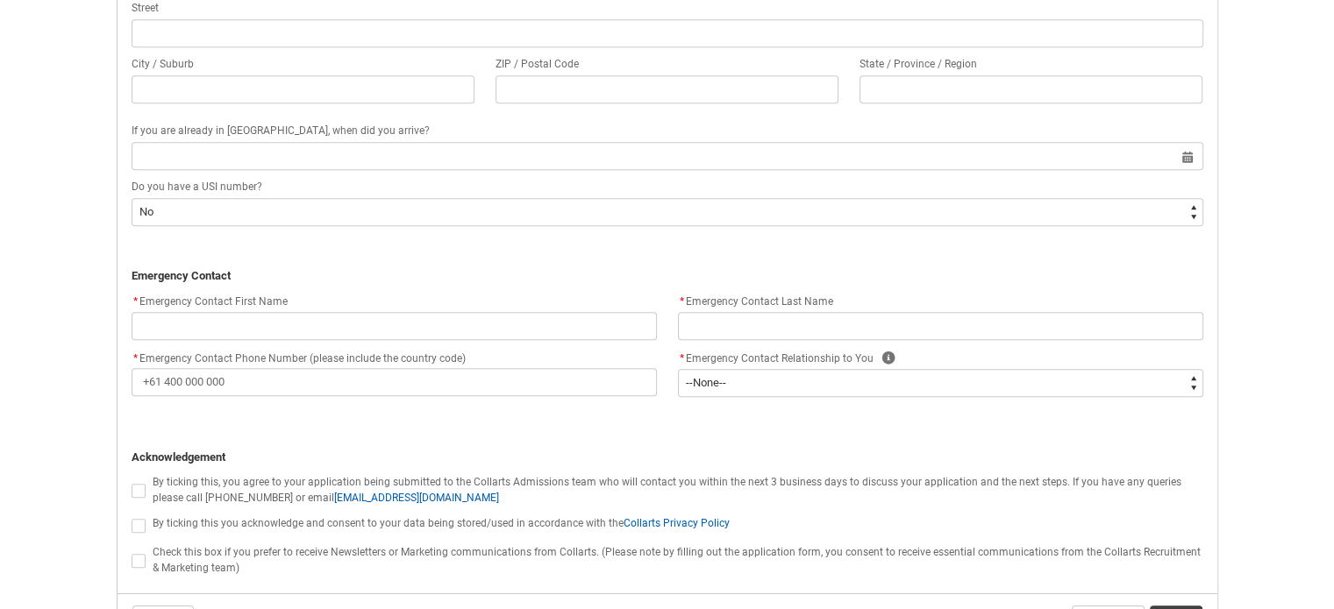
scroll to position [1446, 0]
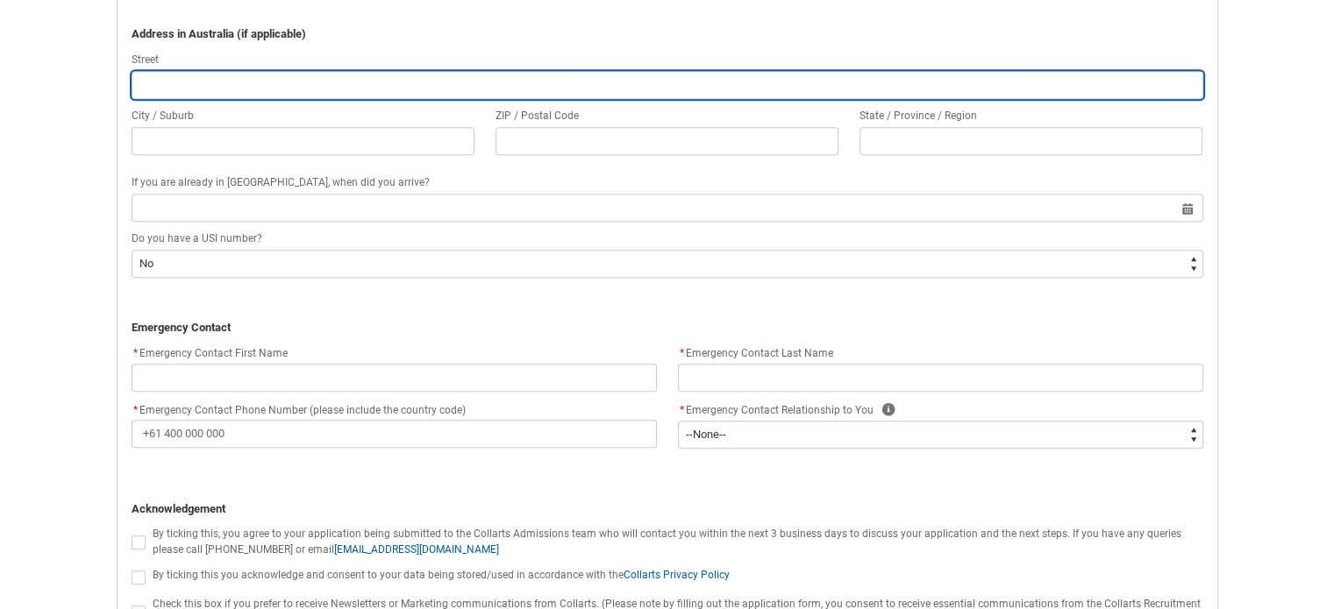
click at [210, 81] on input "REDU_Application_Form_for_Applicant flow" at bounding box center [668, 85] width 1072 height 28
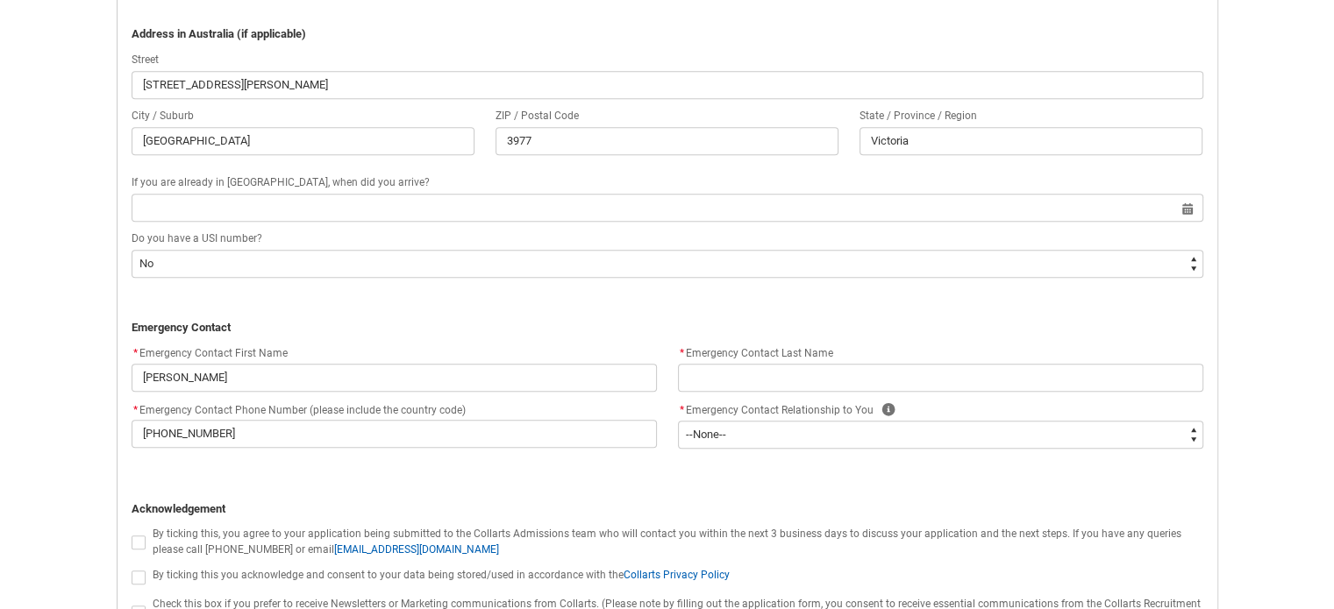
click at [937, 304] on p "REDU_Application_Form_for_Applicant flow" at bounding box center [668, 311] width 1072 height 18
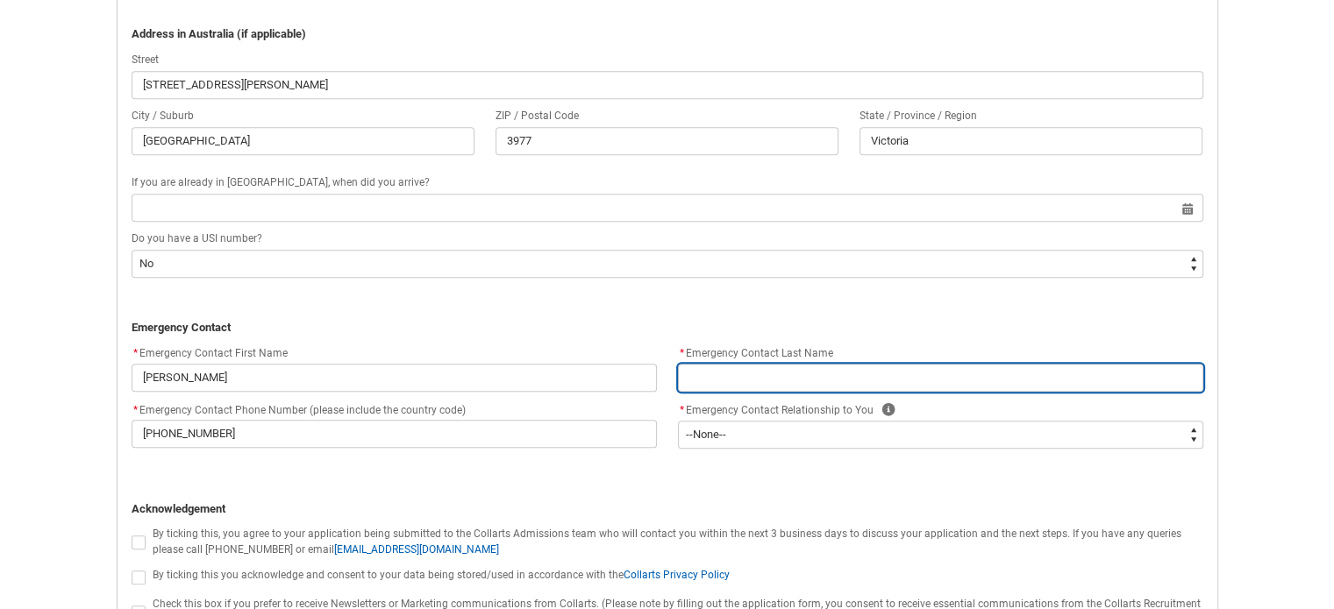
click at [857, 368] on input "REDU_Application_Form_for_Applicant flow" at bounding box center [940, 378] width 525 height 28
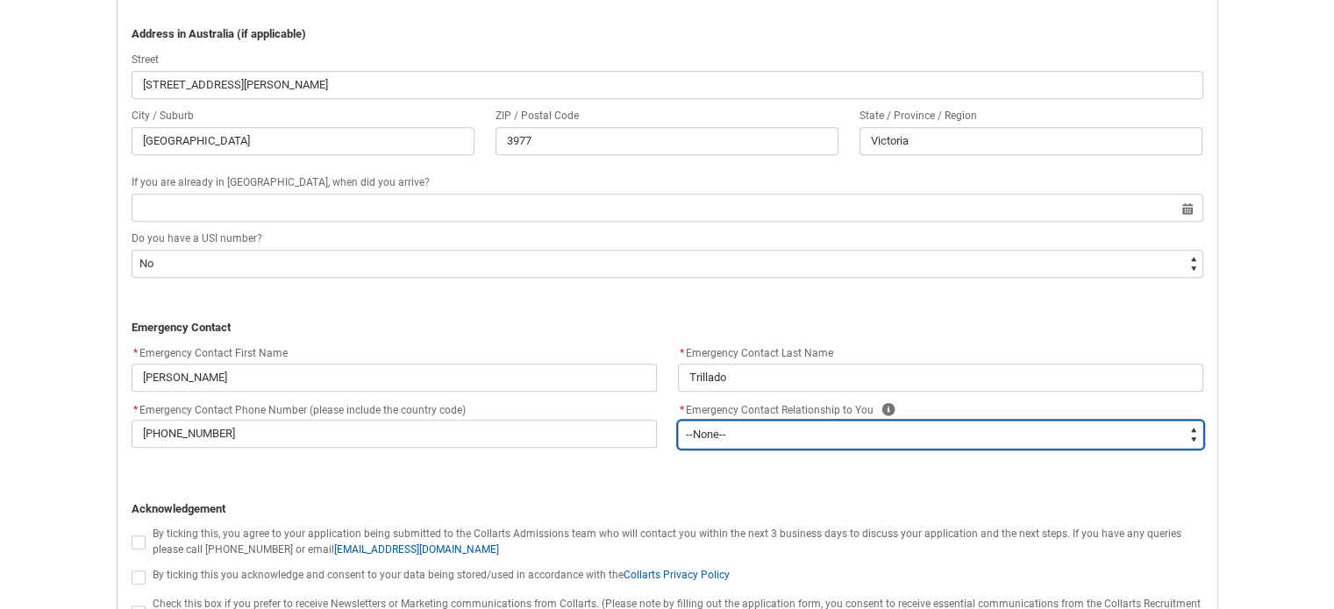
click at [1194, 426] on select "--None-- Mother Father Sibling Child Partner Relation Friend" at bounding box center [940, 435] width 525 height 28
click at [678, 421] on select "--None-- Mother Father Sibling Child Partner Relation Friend" at bounding box center [940, 435] width 525 height 28
click at [1193, 425] on select "--None-- Mother Father Sibling Child Partner Relation Friend" at bounding box center [940, 435] width 525 height 28
click at [678, 421] on select "--None-- Mother Father Sibling Child Partner Relation Friend" at bounding box center [940, 435] width 525 height 28
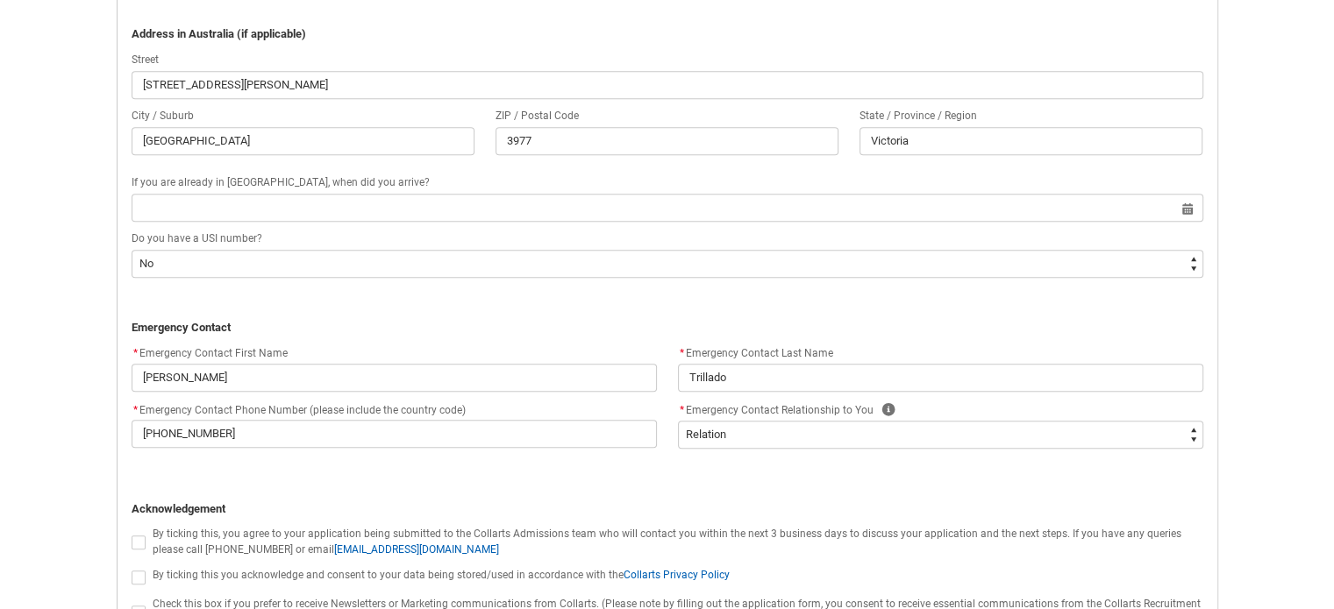
click at [905, 483] on p "REDU_Application_Form_for_Applicant flow" at bounding box center [668, 492] width 1072 height 18
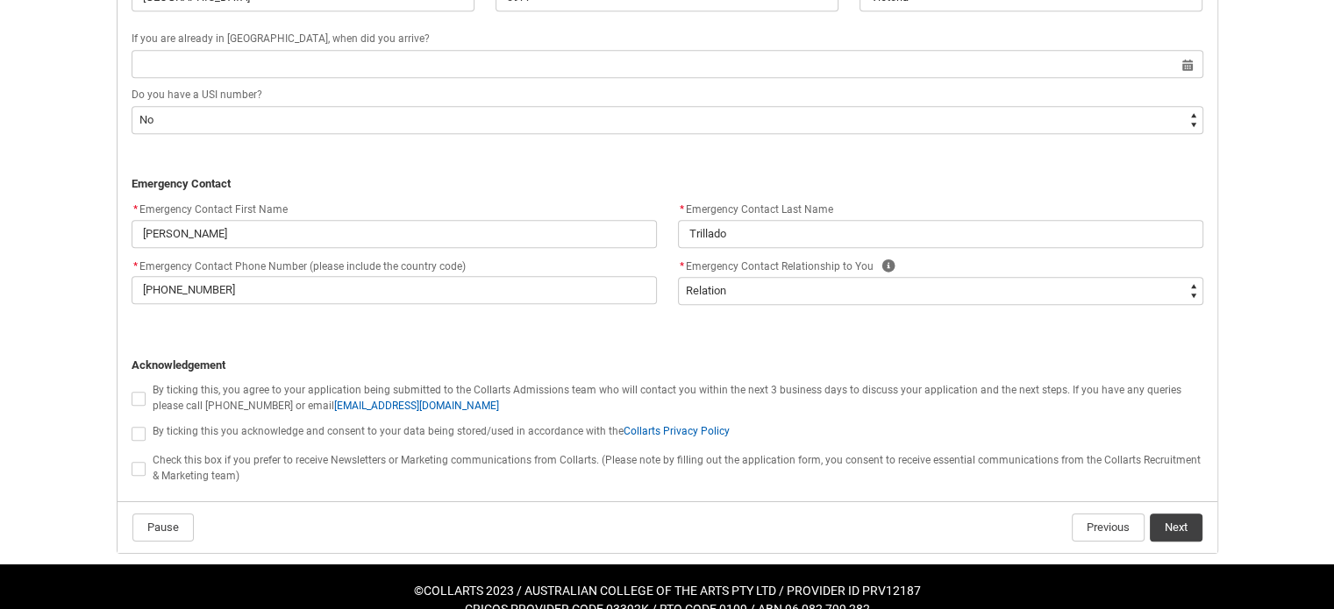
scroll to position [1613, 0]
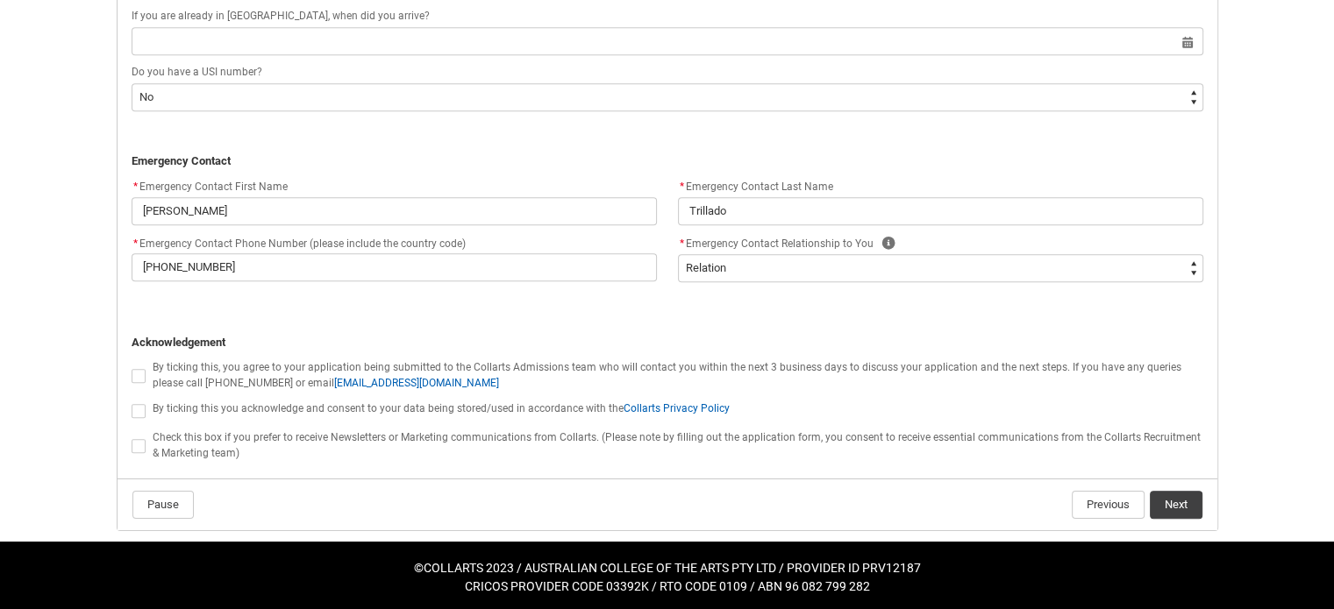
click at [137, 375] on span "REDU_Application_Form_for_Applicant flow" at bounding box center [139, 376] width 14 height 14
click at [132, 367] on input "REDU_Application_Form_for_Applicant flow" at bounding box center [131, 366] width 1 height 1
click at [133, 414] on span "REDU_Application_Form_for_Applicant flow" at bounding box center [139, 411] width 14 height 14
click at [132, 402] on input "REDU_Application_Form_for_Applicant flow" at bounding box center [131, 401] width 1 height 1
click at [134, 440] on span "REDU_Application_Form_for_Applicant flow" at bounding box center [139, 446] width 14 height 14
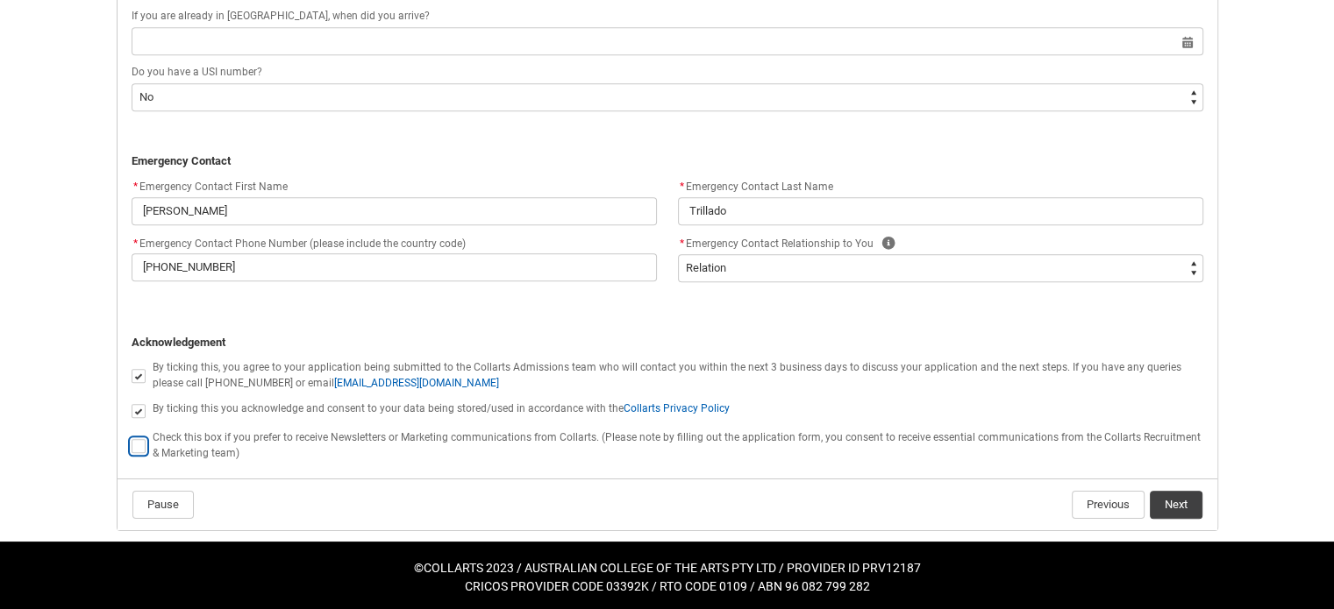
click at [132, 437] on input "REDU_Application_Form_for_Applicant flow" at bounding box center [131, 436] width 1 height 1
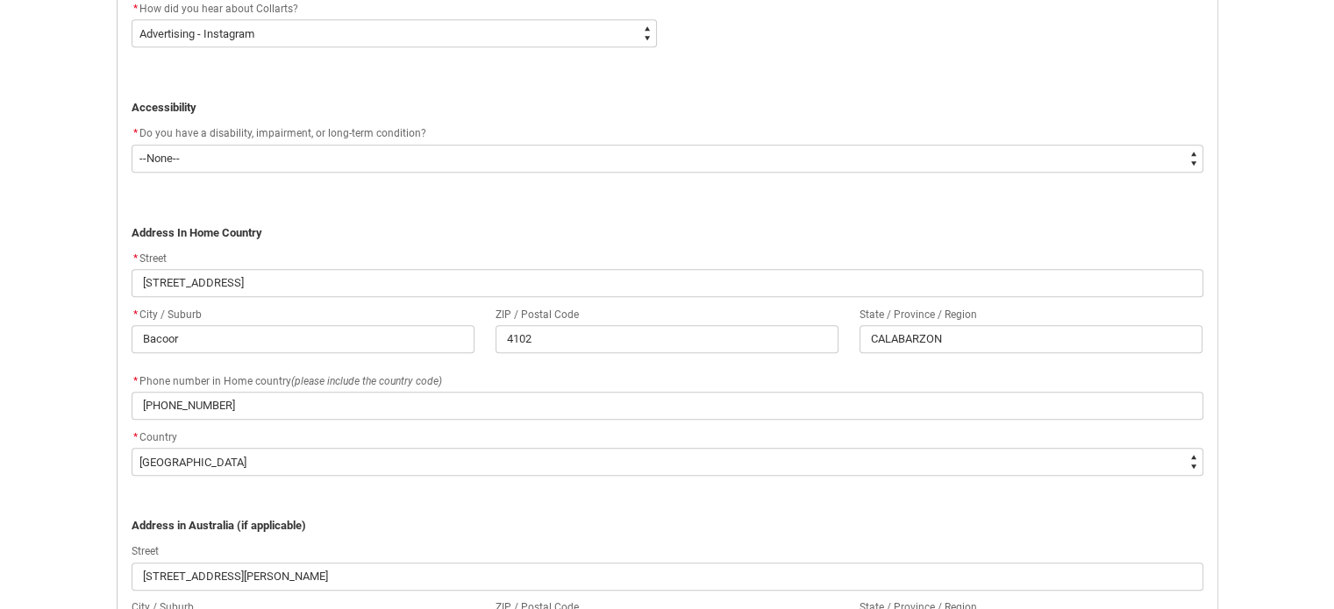
scroll to position [951, 0]
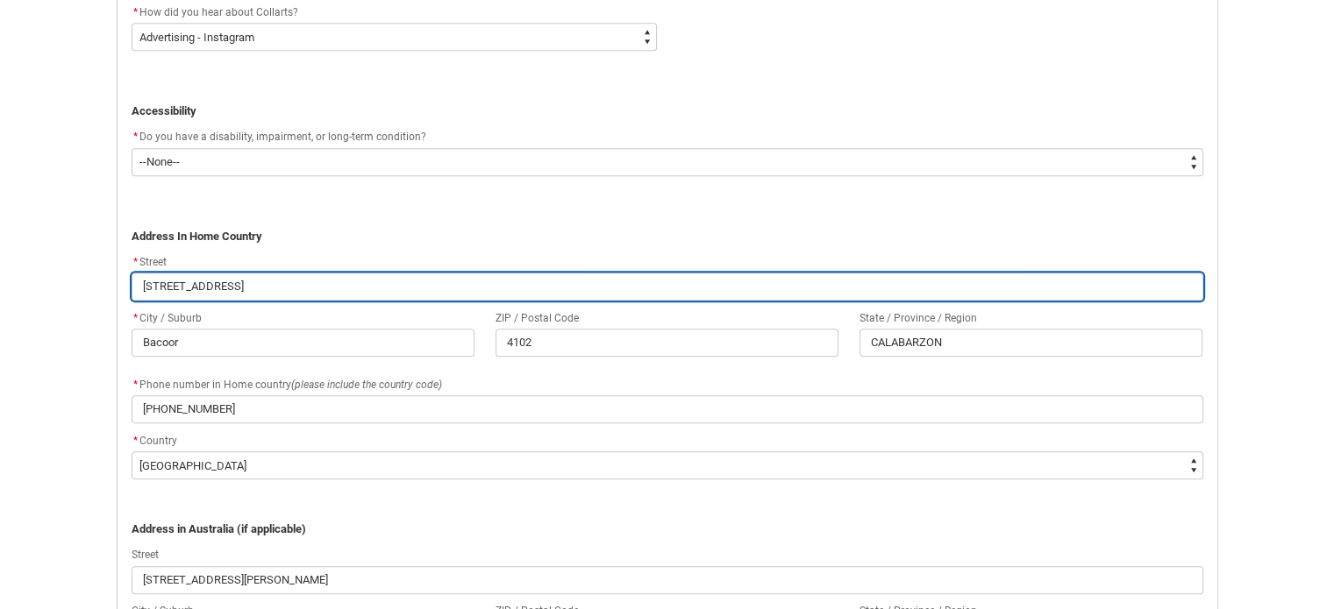
click at [348, 281] on input "Block 23 Lot 2, Ironwood St" at bounding box center [668, 287] width 1072 height 28
drag, startPoint x: 348, startPoint y: 281, endPoint x: 0, endPoint y: 291, distance: 348.3
click at [0, 291] on div "Skip to Main Content Collarts Education Community Home New Enrolment Applicatio…" at bounding box center [667, 162] width 1334 height 2226
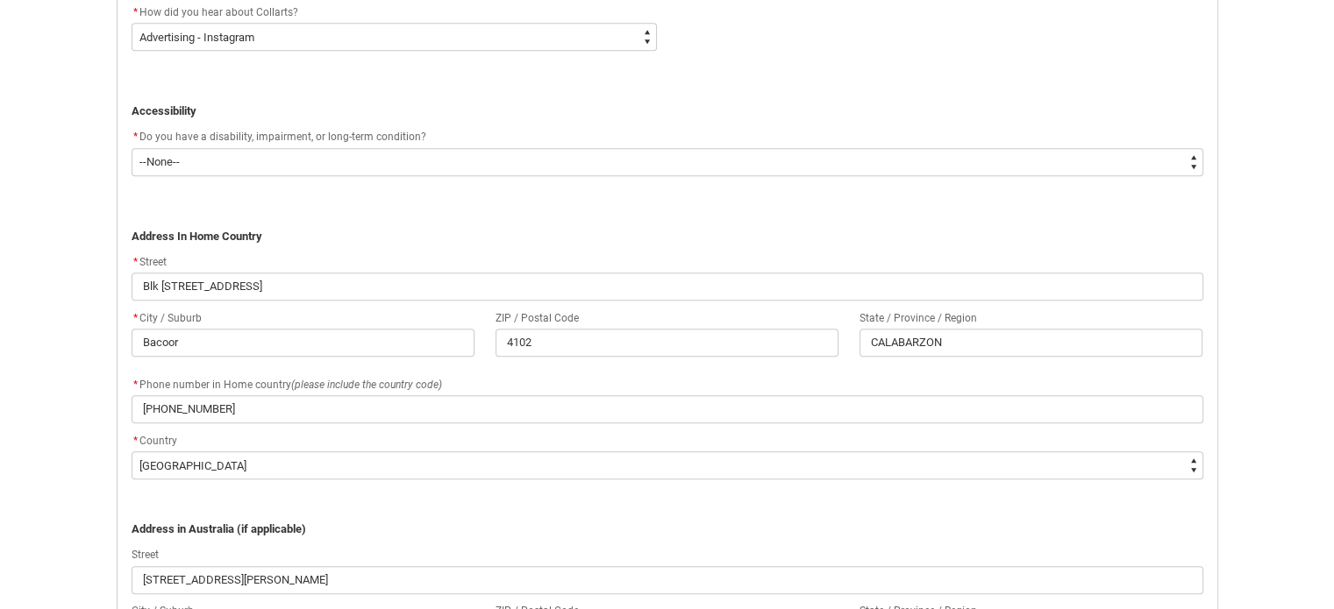
click at [743, 367] on div "* City / Suburb Bacoor ZIP / Postal Code 4102 State / Province / Region CALABAR…" at bounding box center [667, 341] width 1093 height 67
click at [803, 378] on div "* Phone number in Home country (please include the country code)" at bounding box center [668, 384] width 1072 height 21
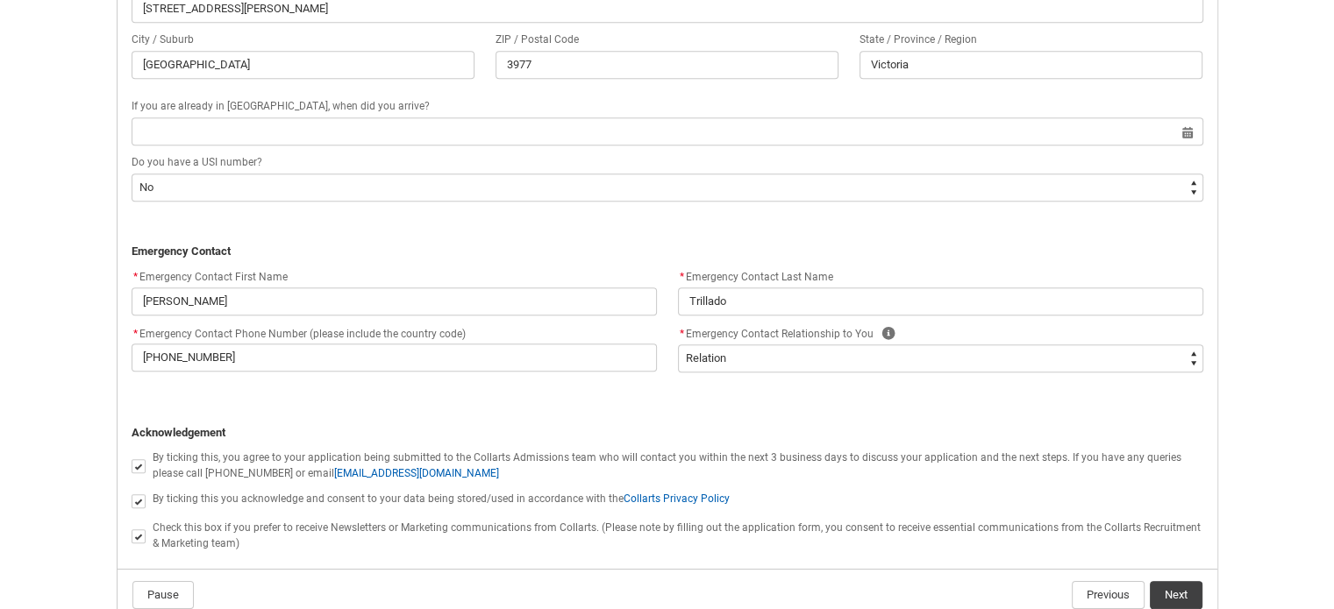
scroll to position [1613, 0]
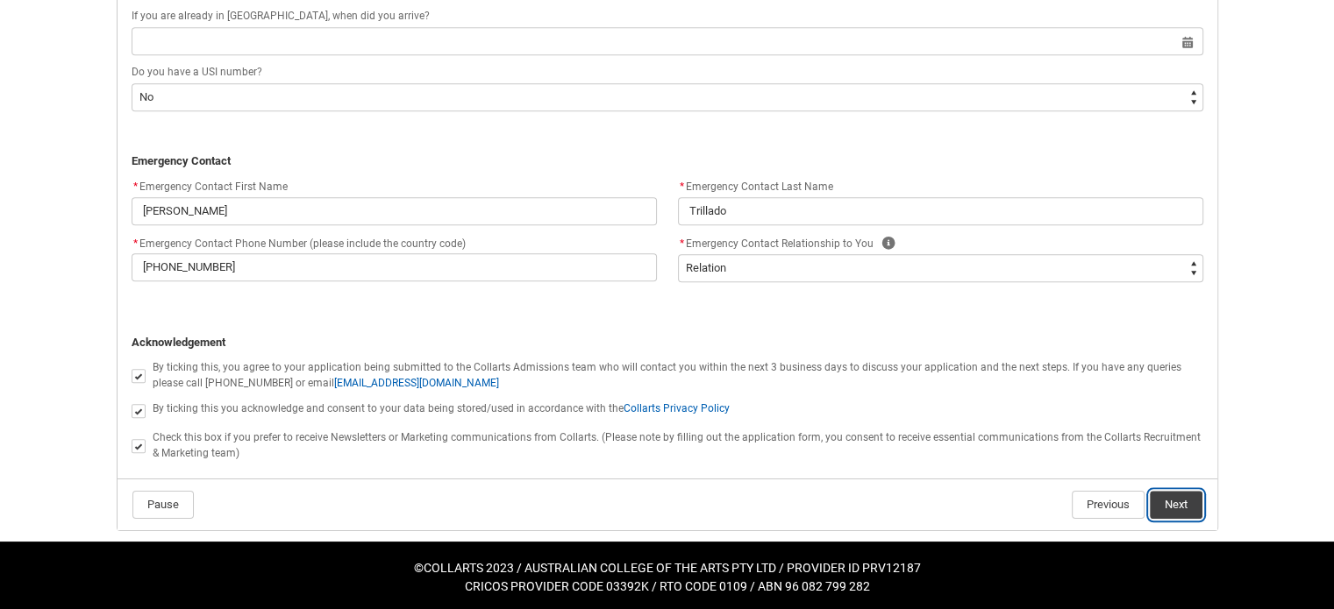
click at [1192, 505] on button "Next" at bounding box center [1176, 505] width 53 height 28
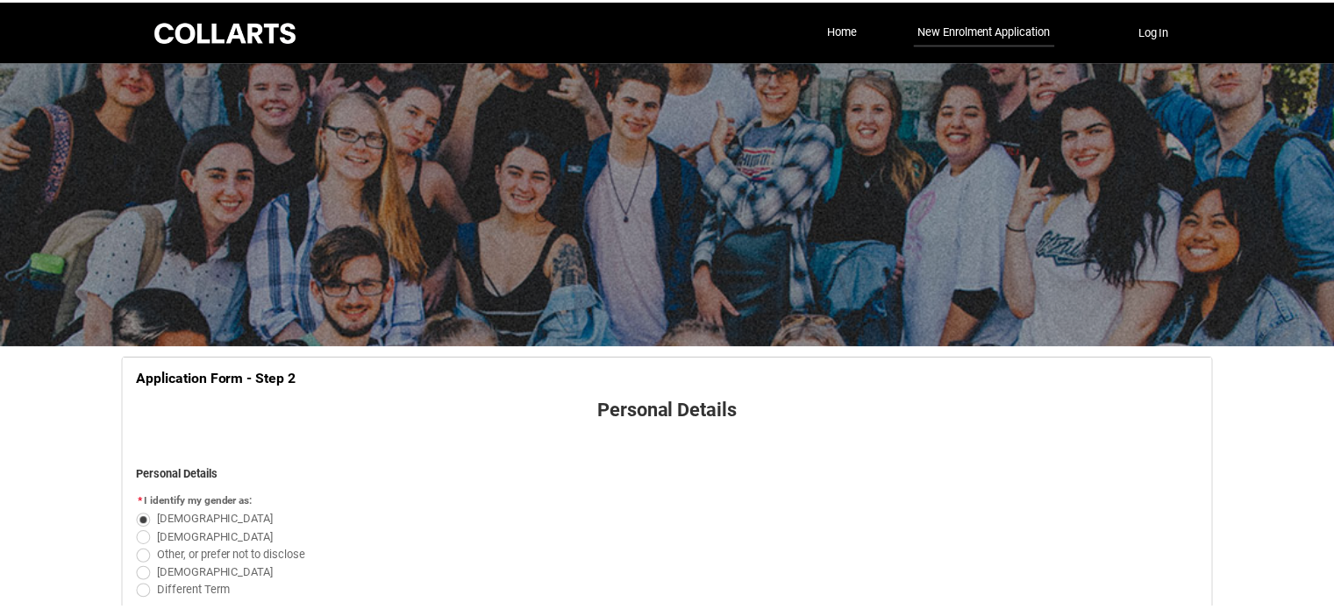
scroll to position [805, 0]
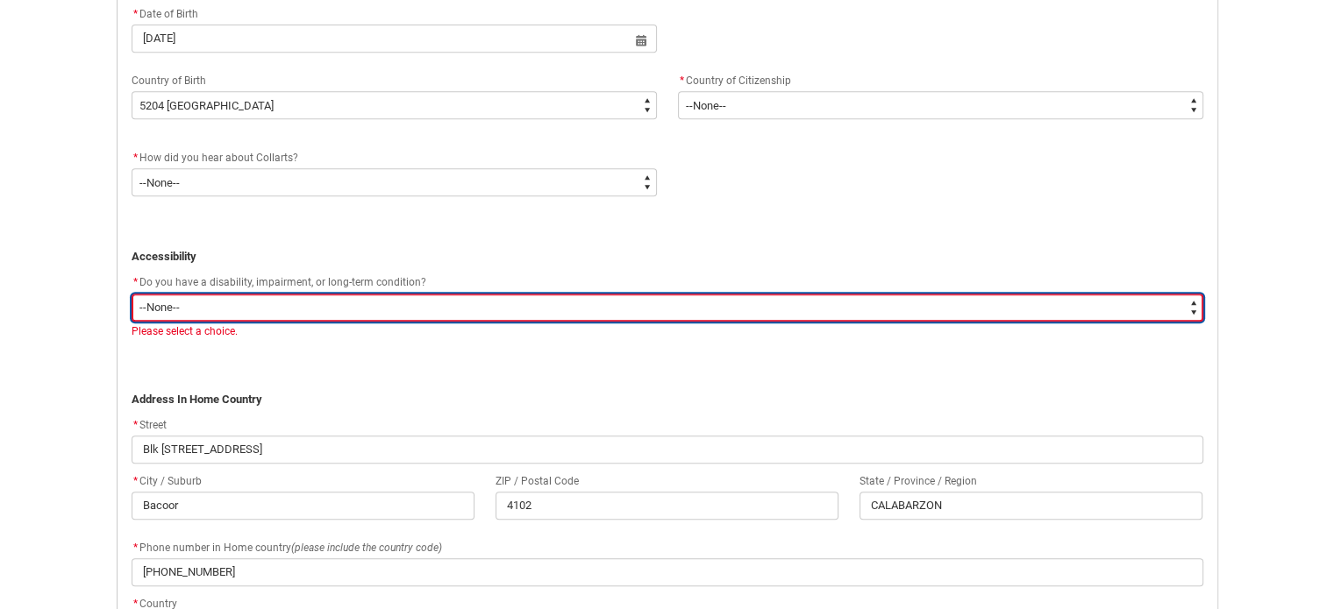
click at [1193, 301] on select "--None-- Yes No" at bounding box center [668, 308] width 1072 height 28
click at [132, 294] on select "--None-- Yes No" at bounding box center [668, 308] width 1072 height 28
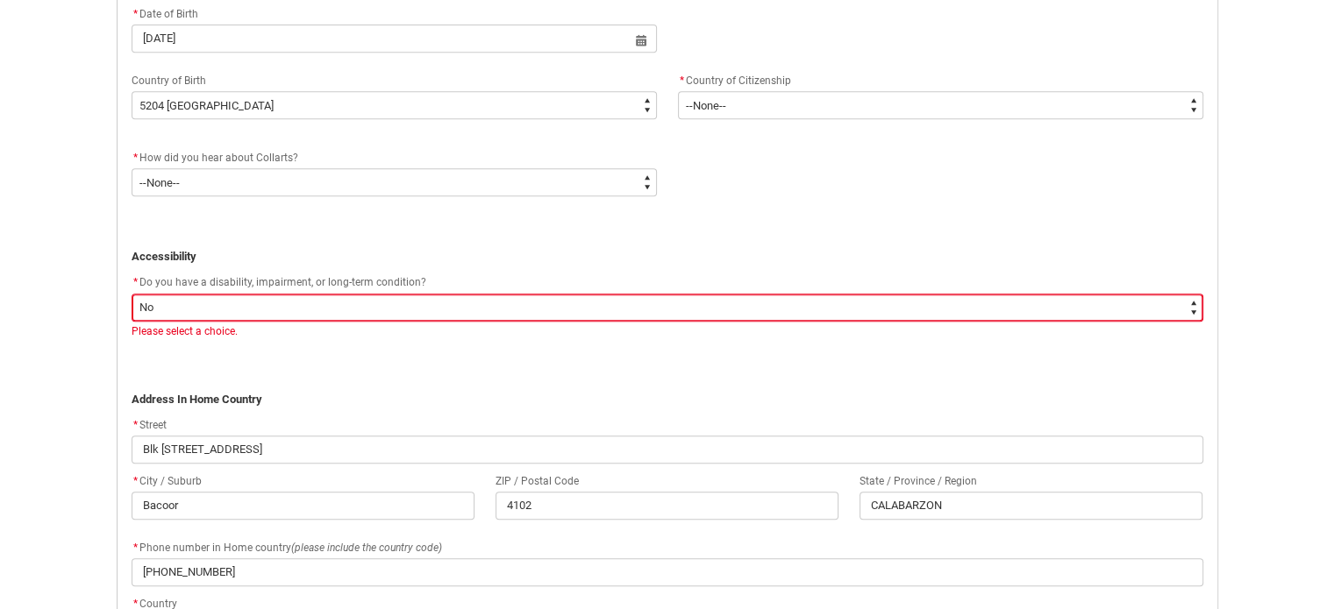
click at [1294, 388] on div "Skip to Main Content Collarts Education Community Home New Enrolment Applicatio…" at bounding box center [667, 316] width 1334 height 2243
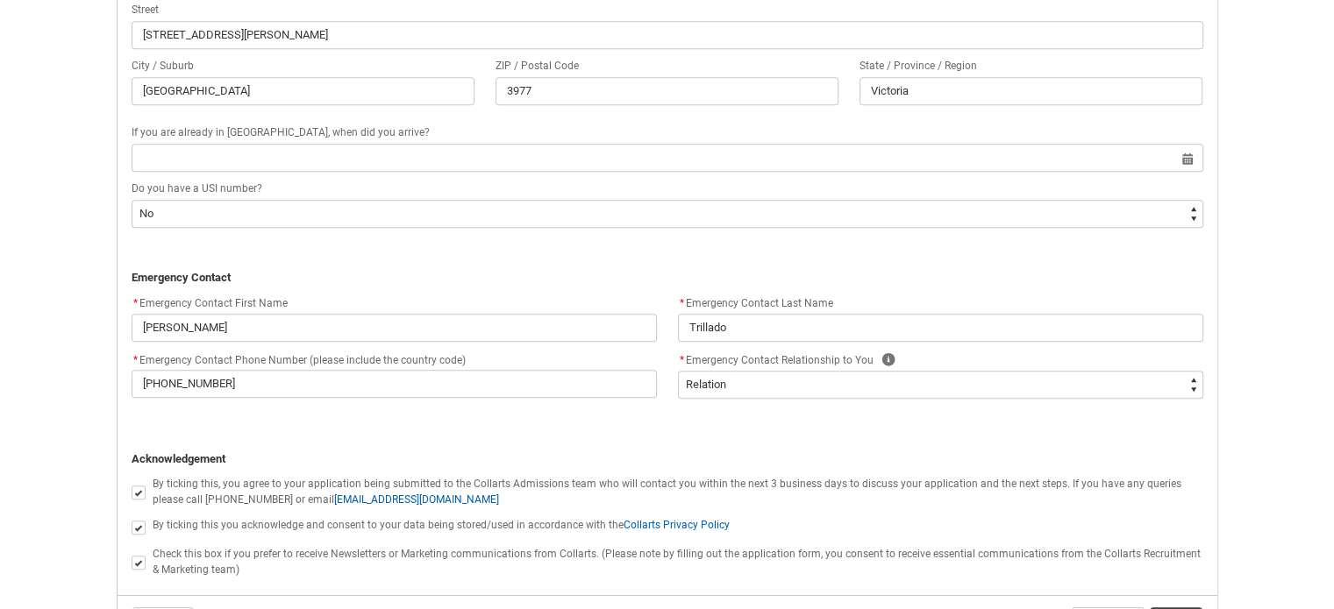
scroll to position [1630, 0]
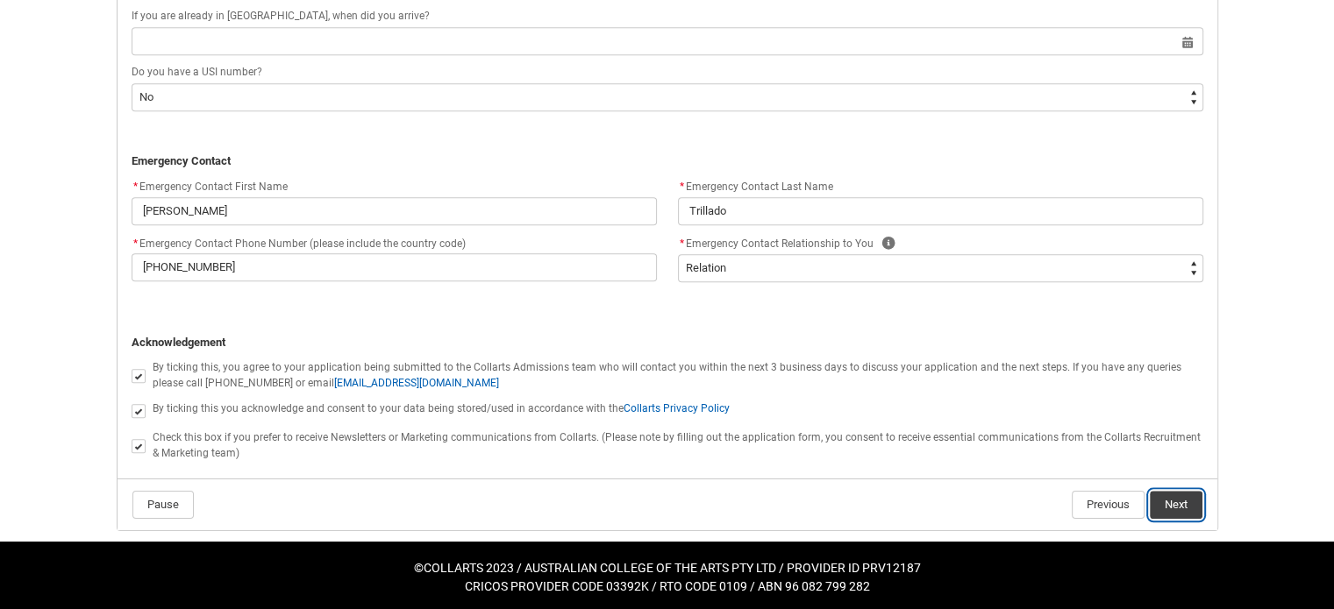
click at [1182, 509] on button "Next" at bounding box center [1176, 505] width 53 height 28
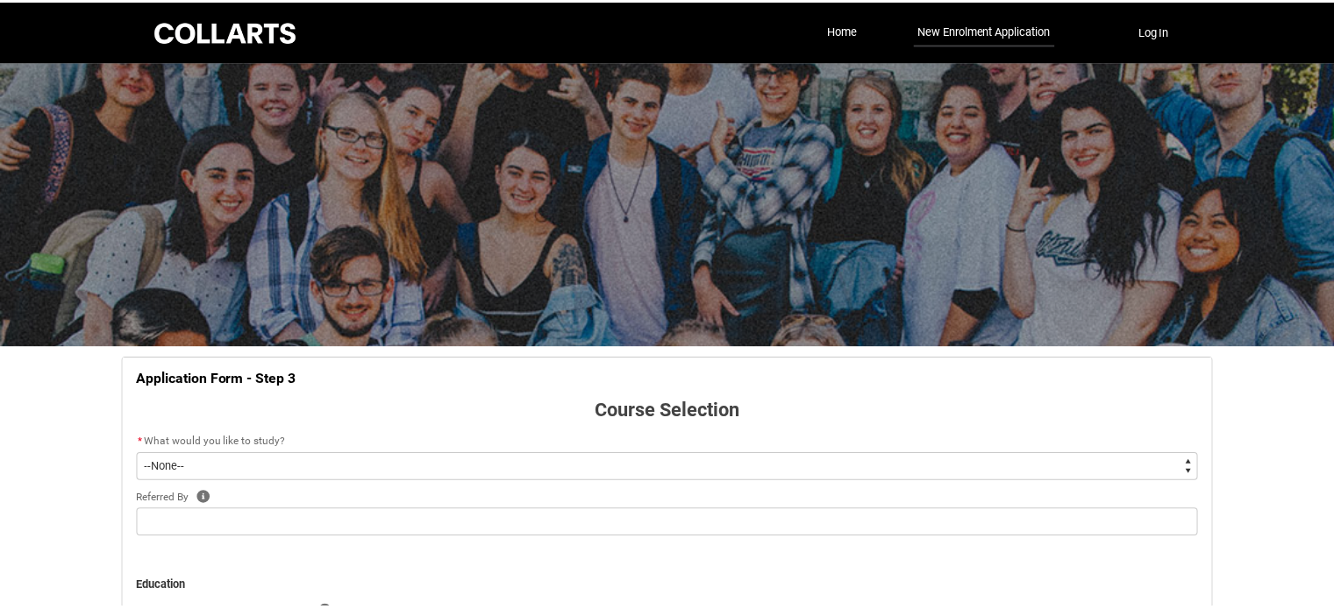
scroll to position [182, 0]
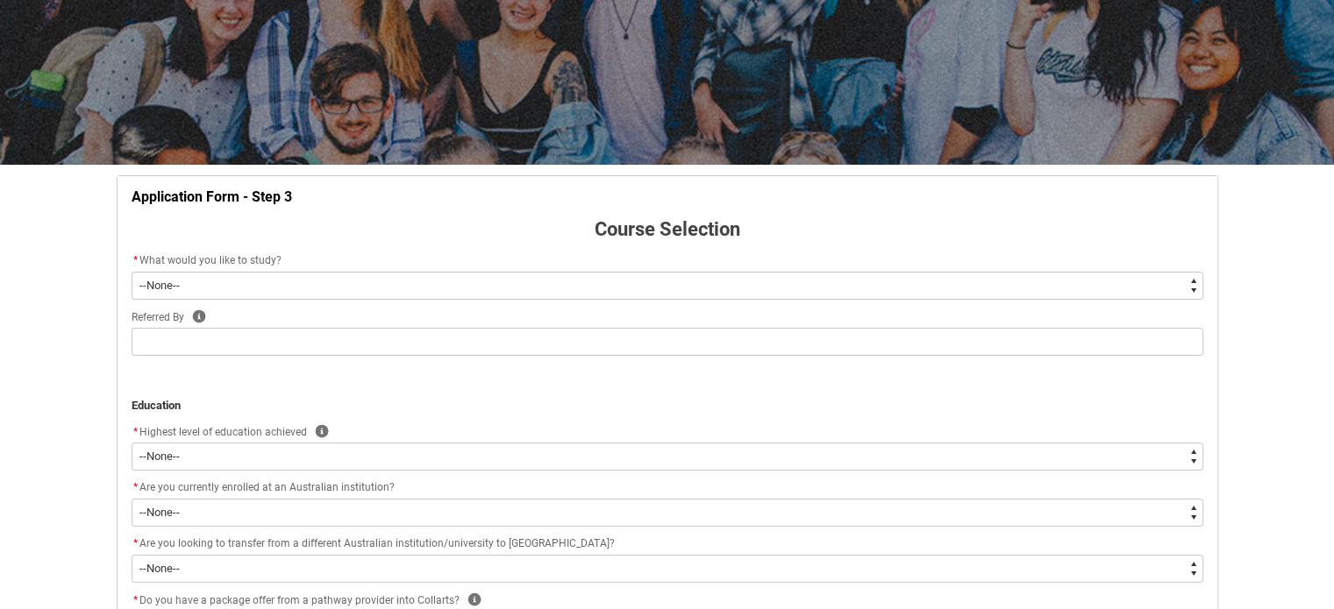
click at [579, 280] on select "--None-- Diploma Bachelor Post Graduate" at bounding box center [668, 286] width 1072 height 28
click at [132, 272] on select "--None-- Diploma Bachelor Post Graduate" at bounding box center [668, 286] width 1072 height 28
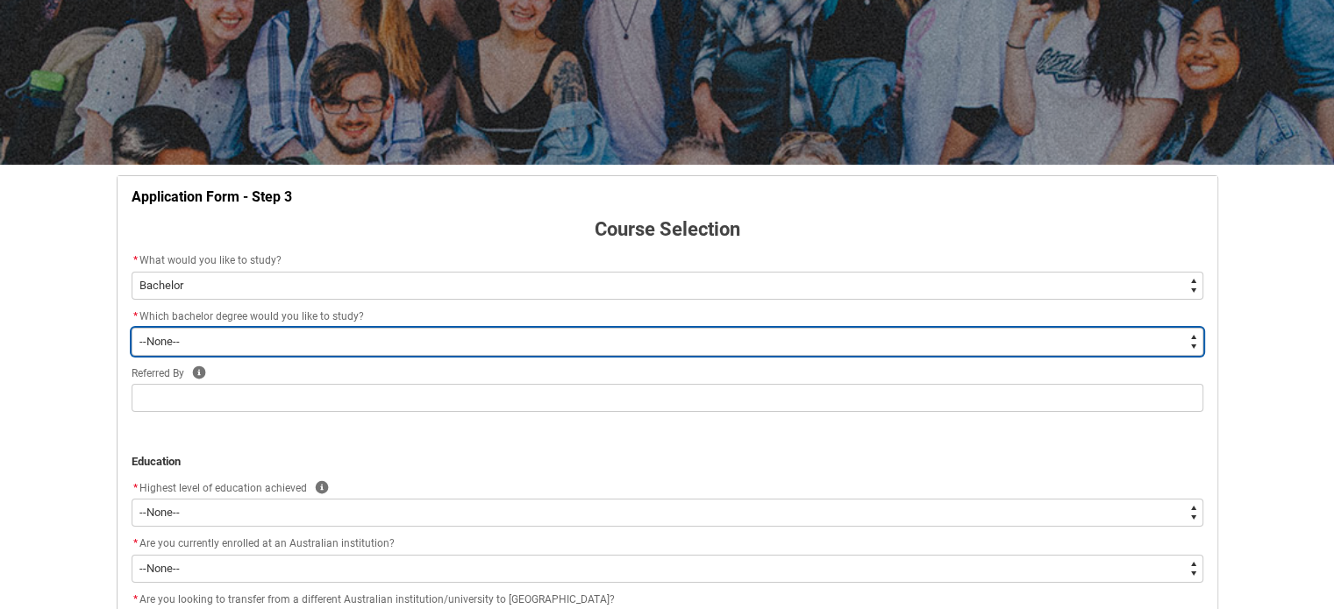
click at [204, 348] on select "--None-- Bachelor of 2D Animation Bachelor of Applied Business (Entertainment M…" at bounding box center [668, 342] width 1072 height 28
click at [132, 328] on select "--None-- Bachelor of 2D Animation Bachelor of Applied Business (Entertainment M…" at bounding box center [668, 342] width 1072 height 28
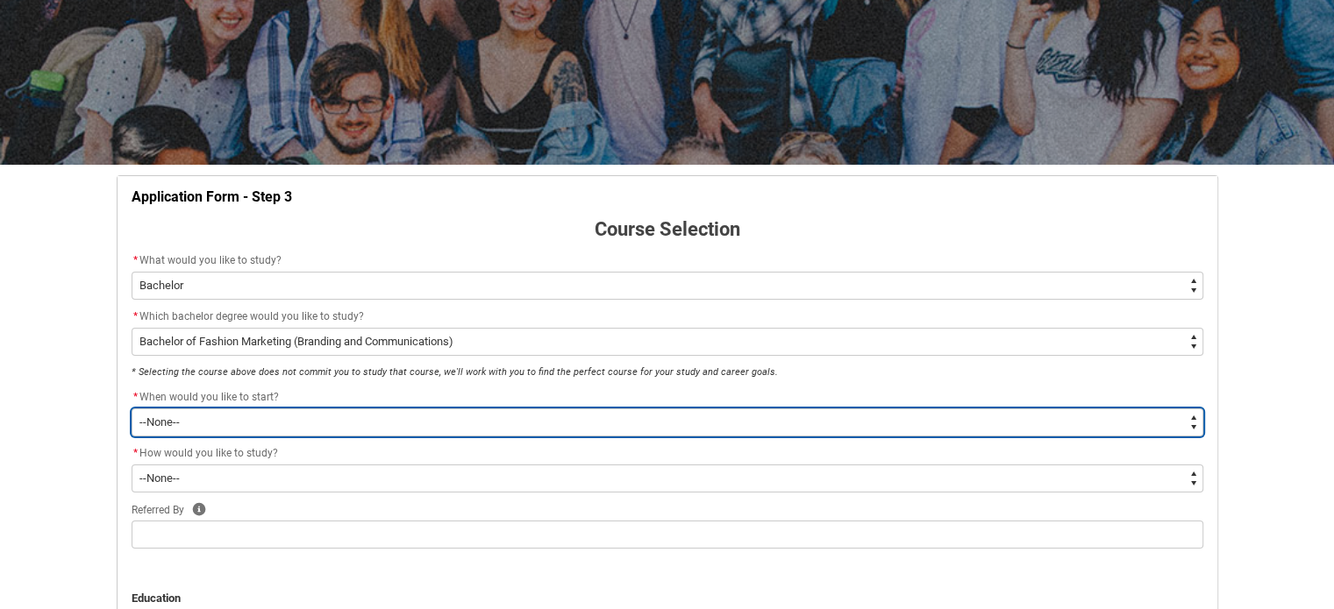
click at [200, 427] on select "--None-- Trimester 1 2026, starting February 2026" at bounding box center [668, 423] width 1072 height 28
click at [132, 409] on select "--None-- Trimester 1 2026, starting February 2026" at bounding box center [668, 423] width 1072 height 28
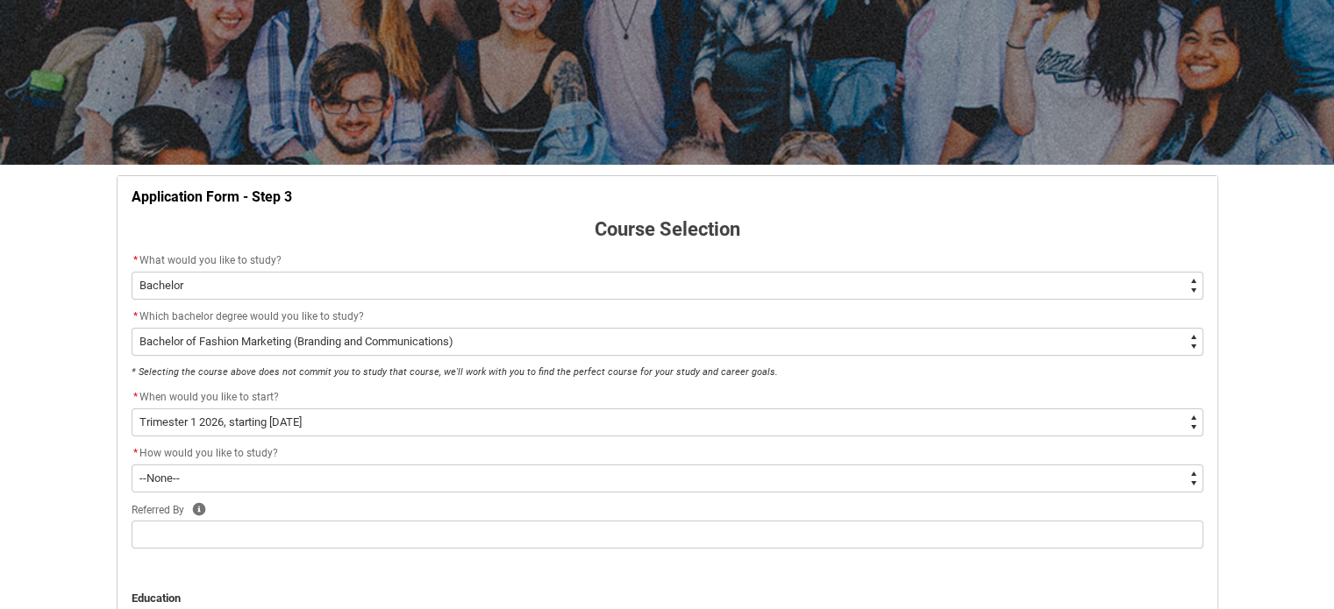
click at [280, 449] on lightning-formatted-rich-text "How would you like to study?" at bounding box center [212, 452] width 146 height 16
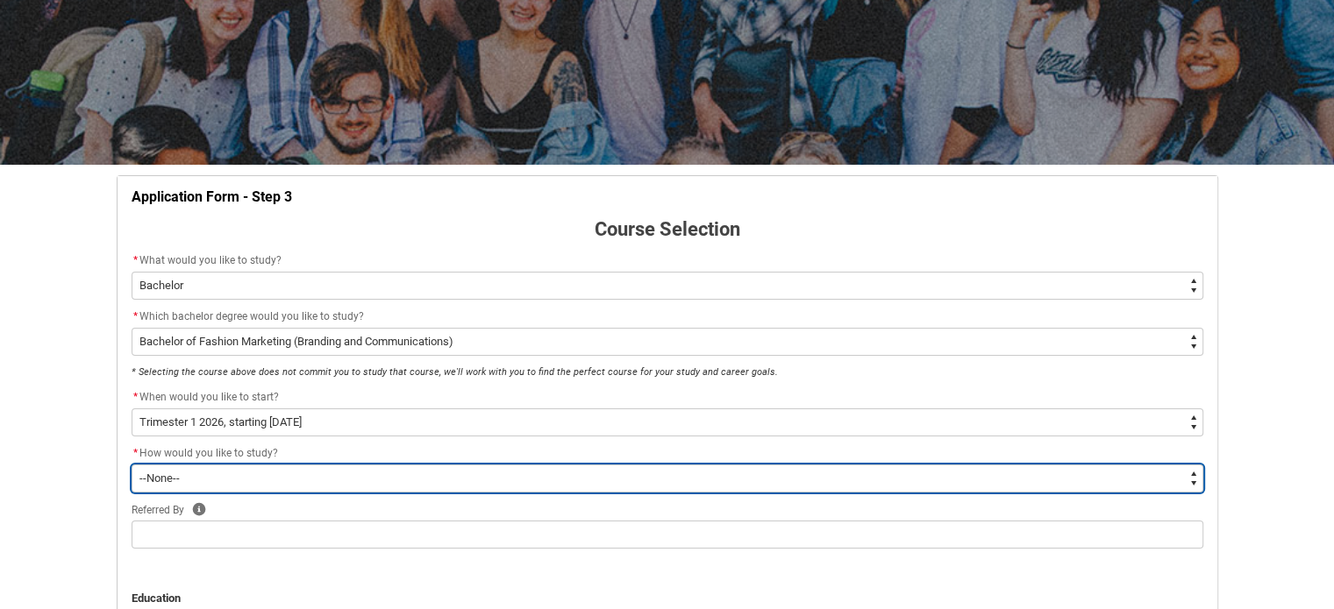
click at [218, 474] on select "--None-- On-campus Online" at bounding box center [668, 479] width 1072 height 28
click at [132, 465] on select "--None-- On-campus Online" at bounding box center [668, 479] width 1072 height 28
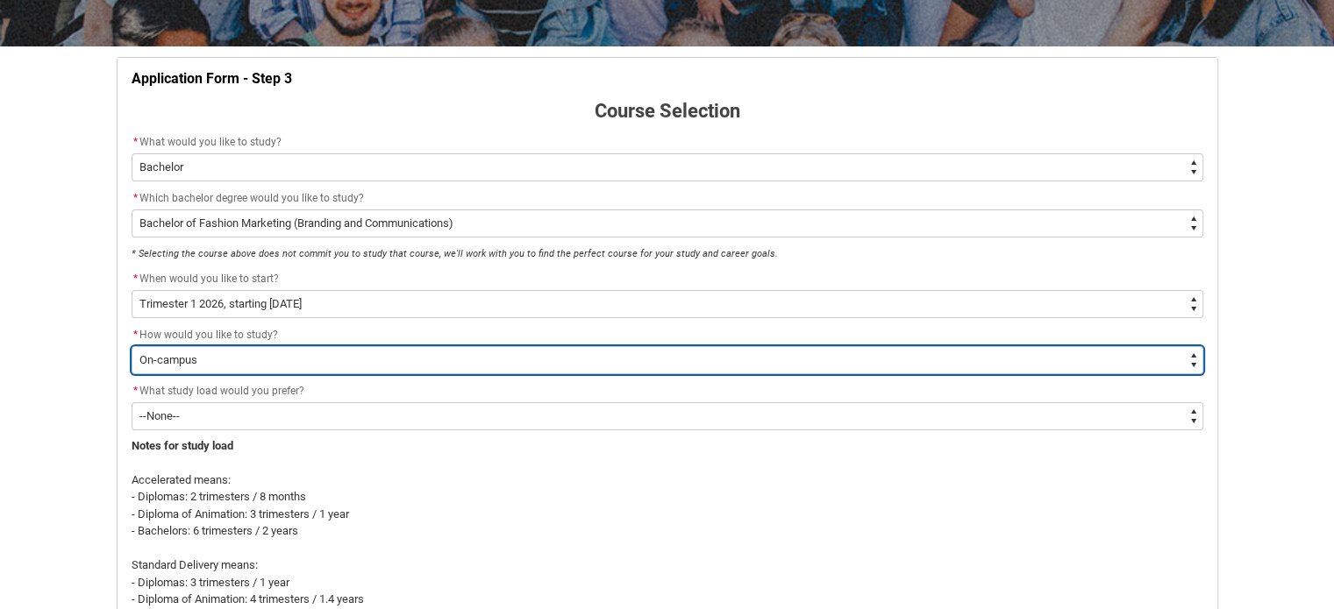
scroll to position [316, 0]
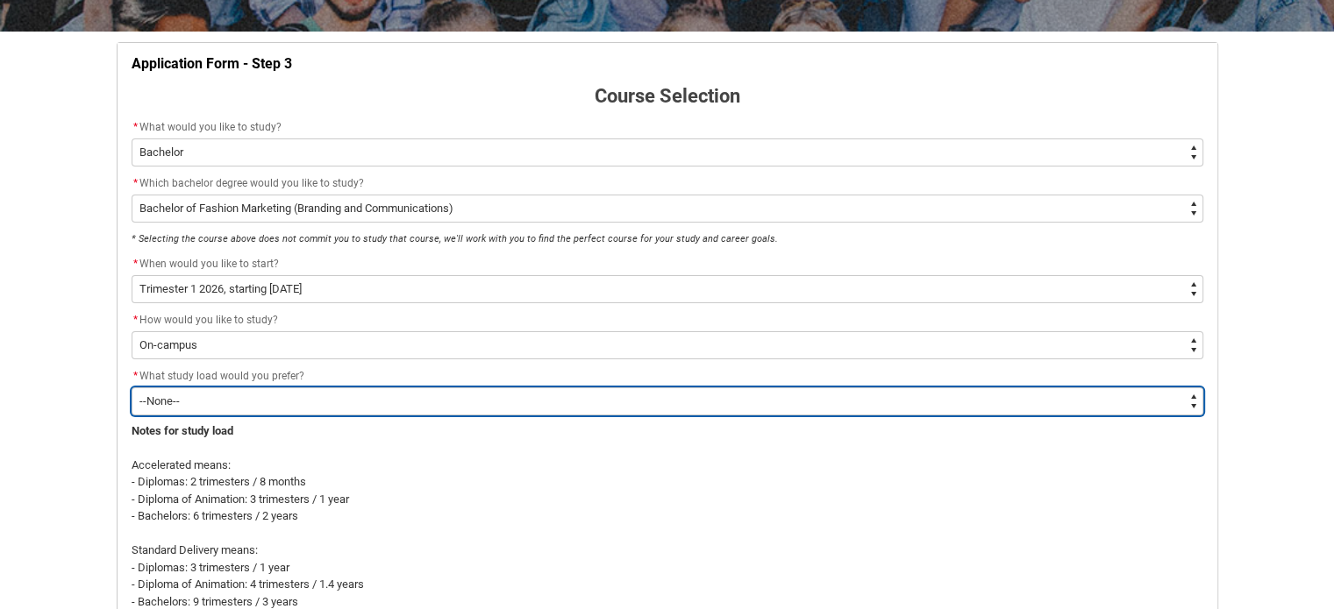
click at [187, 403] on select "--None-- Accelerated Learning Standard Delivery" at bounding box center [668, 402] width 1072 height 28
click at [132, 388] on select "--None-- Accelerated Learning Standard Delivery" at bounding box center [668, 402] width 1072 height 28
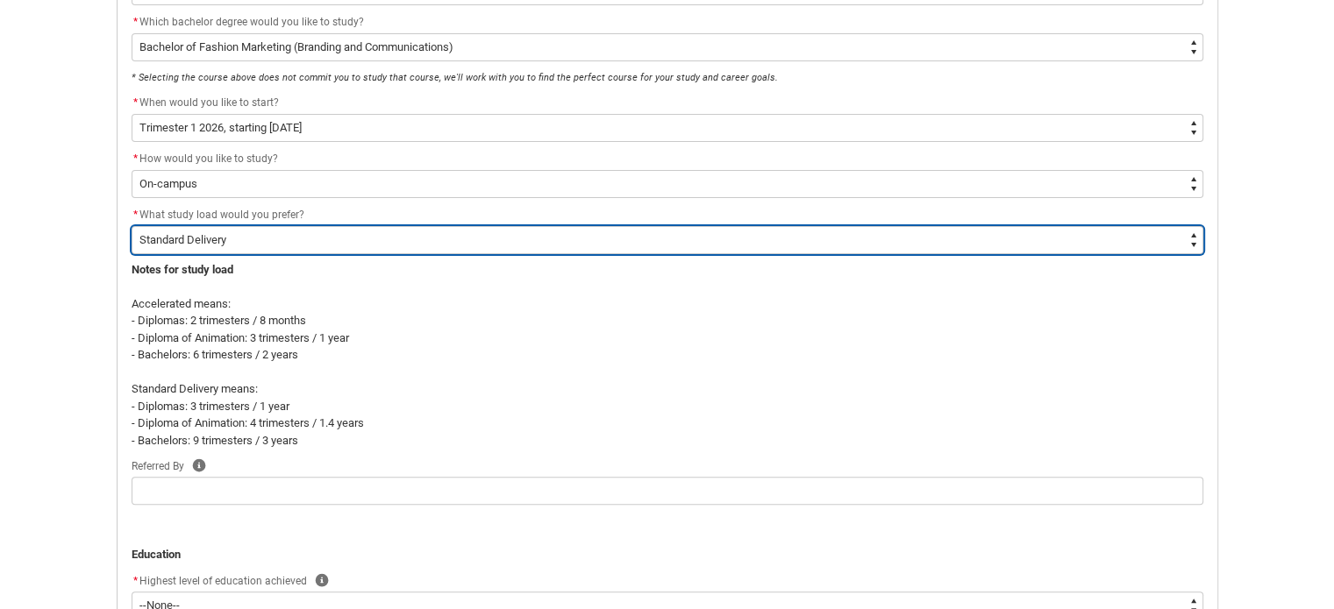
scroll to position [505, 0]
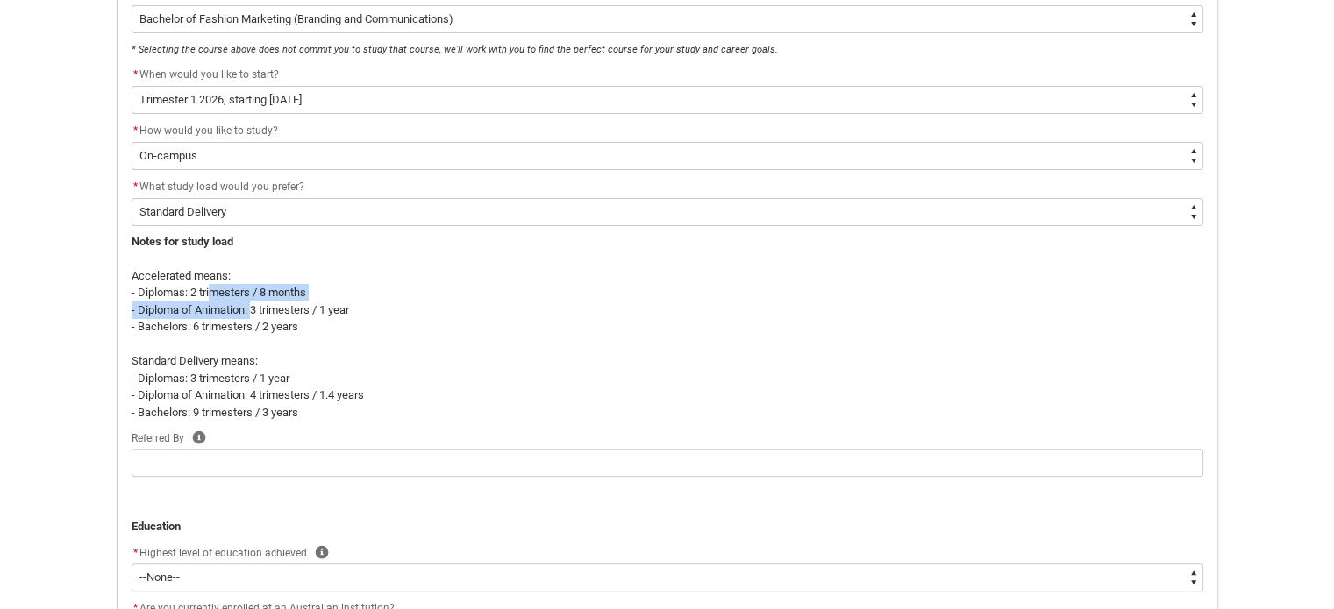
drag, startPoint x: 210, startPoint y: 284, endPoint x: 253, endPoint y: 310, distance: 49.2
click at [253, 310] on span "Notes for study load Accelerated means: - Diplomas: 2 trimesters / 8 months - D…" at bounding box center [668, 327] width 1072 height 189
click at [253, 310] on p "- Diploma of Animation: 3 trimesters / 1 year" at bounding box center [668, 311] width 1072 height 18
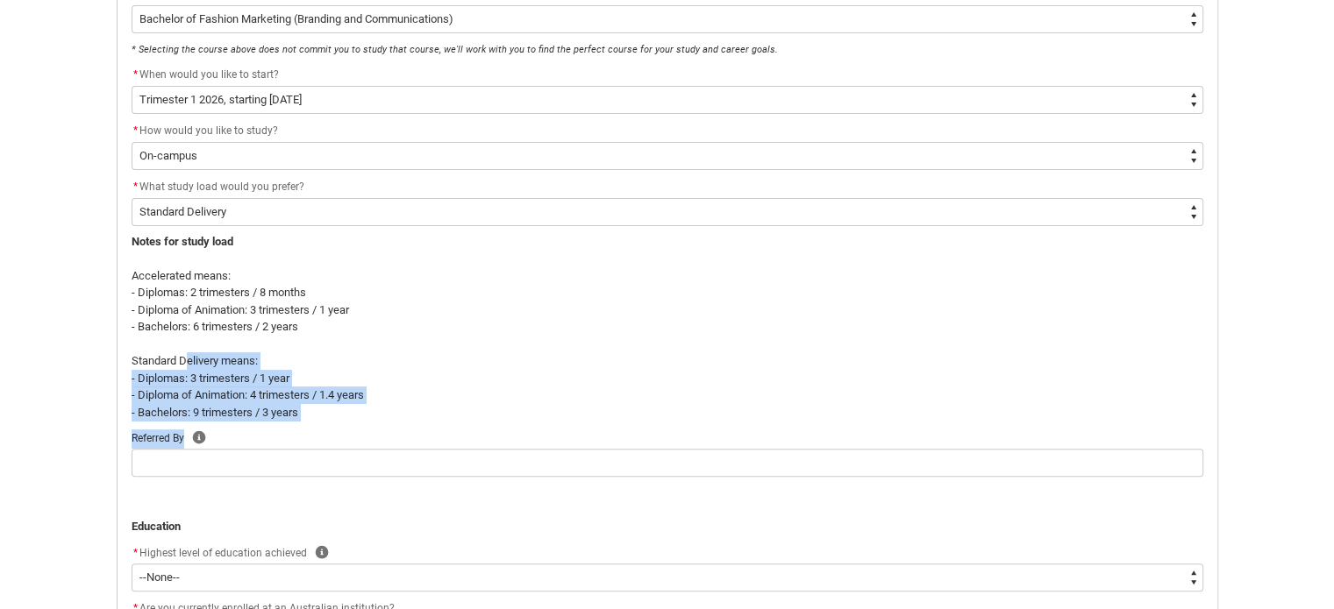
drag, startPoint x: 189, startPoint y: 358, endPoint x: 331, endPoint y: 429, distance: 159.6
click at [331, 429] on div "Application Form - Step 3 Course Selection * What would you like to study? * --…" at bounding box center [667, 368] width 1093 height 1008
click at [224, 390] on p "- Diploma of Animation: 4 trimesters / 1.4 years" at bounding box center [668, 396] width 1072 height 18
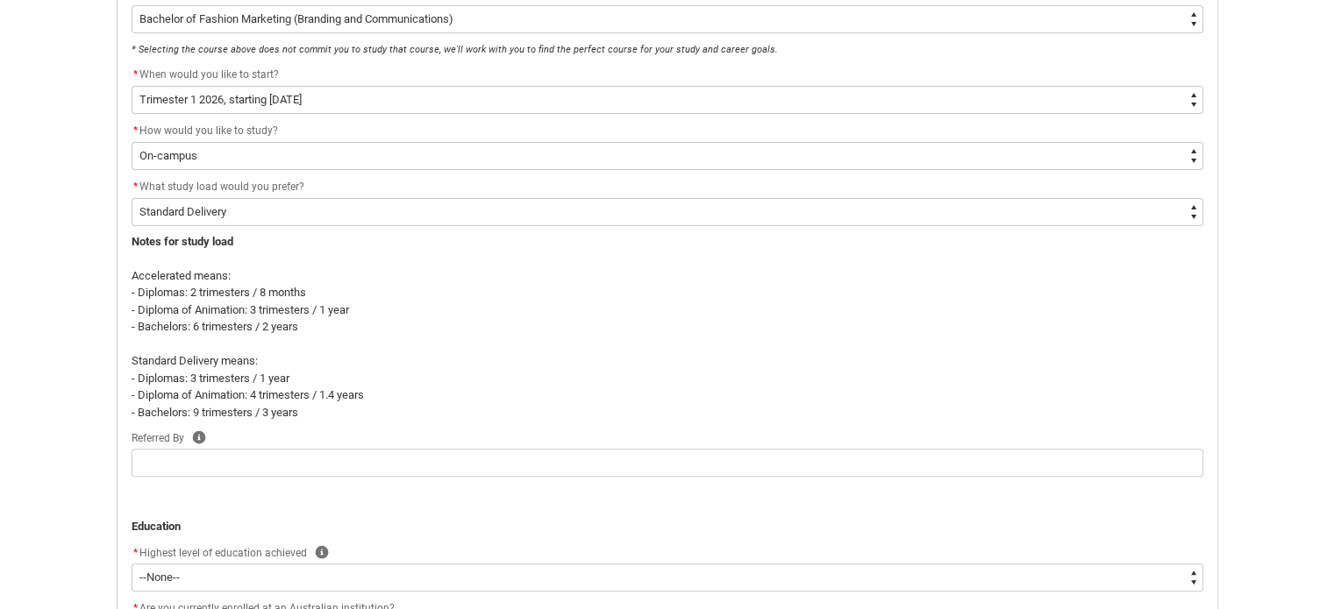
click at [239, 395] on p "- Diploma of Animation: 4 trimesters / 1.4 years" at bounding box center [668, 396] width 1072 height 18
click at [224, 389] on p "- Diploma of Animation: 4 trimesters / 1.4 years" at bounding box center [668, 396] width 1072 height 18
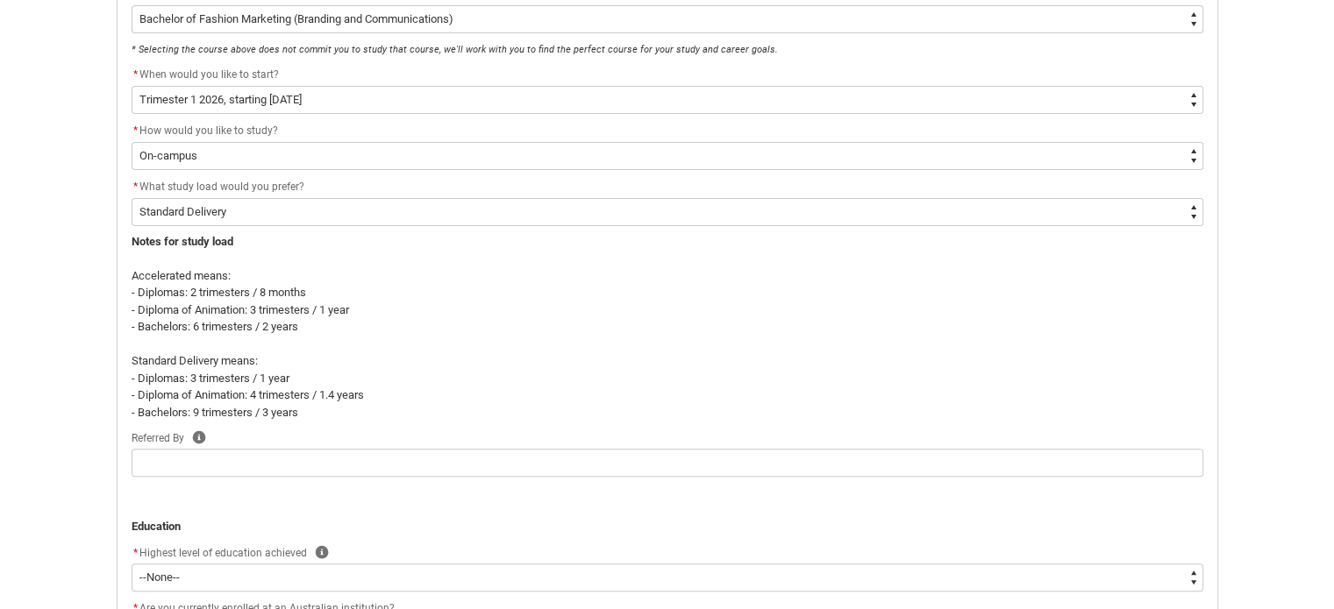
drag, startPoint x: 268, startPoint y: 403, endPoint x: 314, endPoint y: 416, distance: 47.5
click at [314, 416] on p "- Bachelors: 9 trimesters / 3 years" at bounding box center [668, 413] width 1072 height 18
click at [85, 415] on div "Skip to Main Content Collarts Education Community Home New Enrolment Applicatio…" at bounding box center [667, 256] width 1334 height 1522
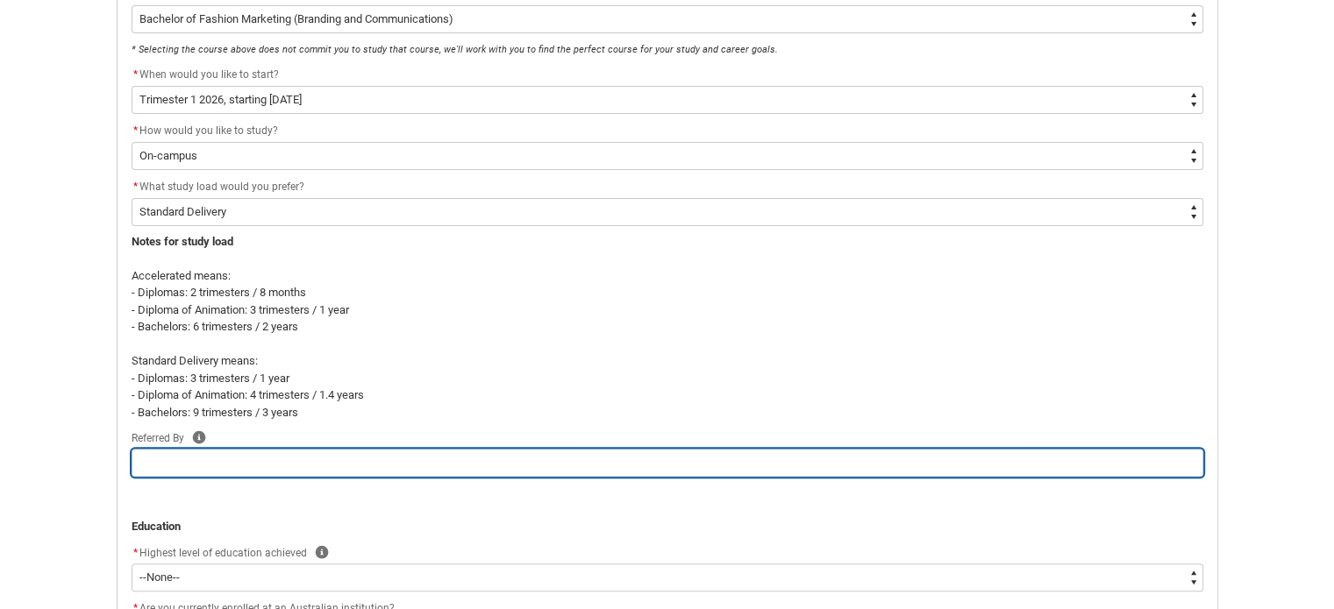
click at [235, 468] on input "REDU_Application_Form_for_Applicant flow" at bounding box center [668, 463] width 1072 height 28
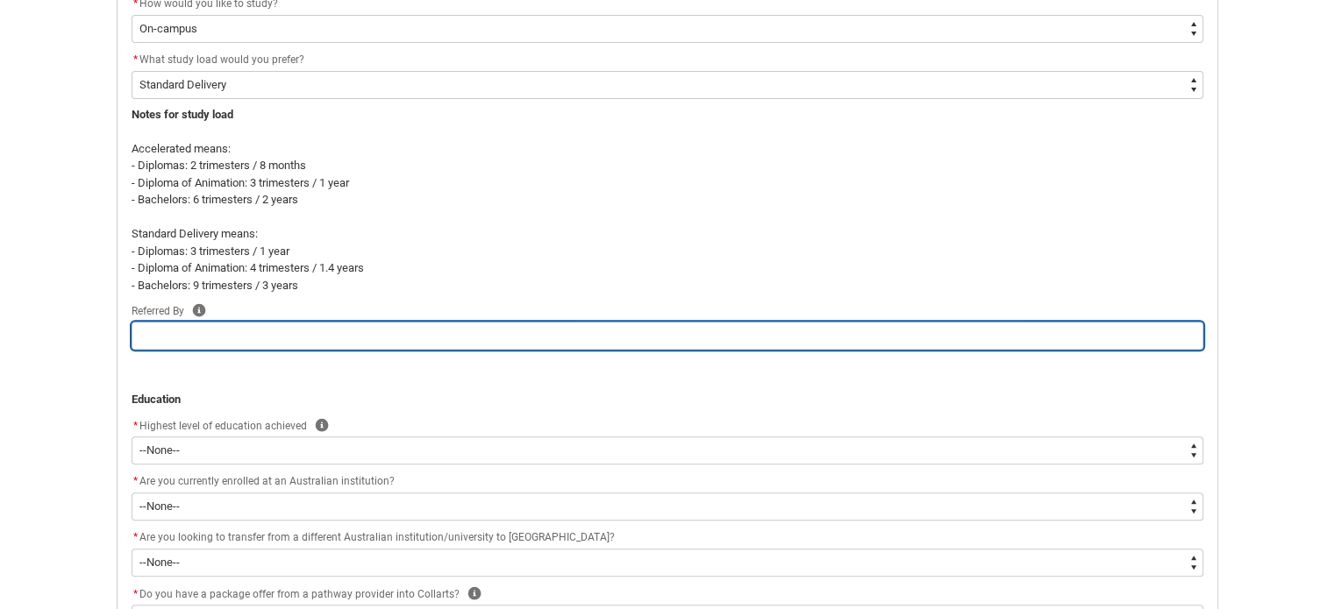
scroll to position [631, 0]
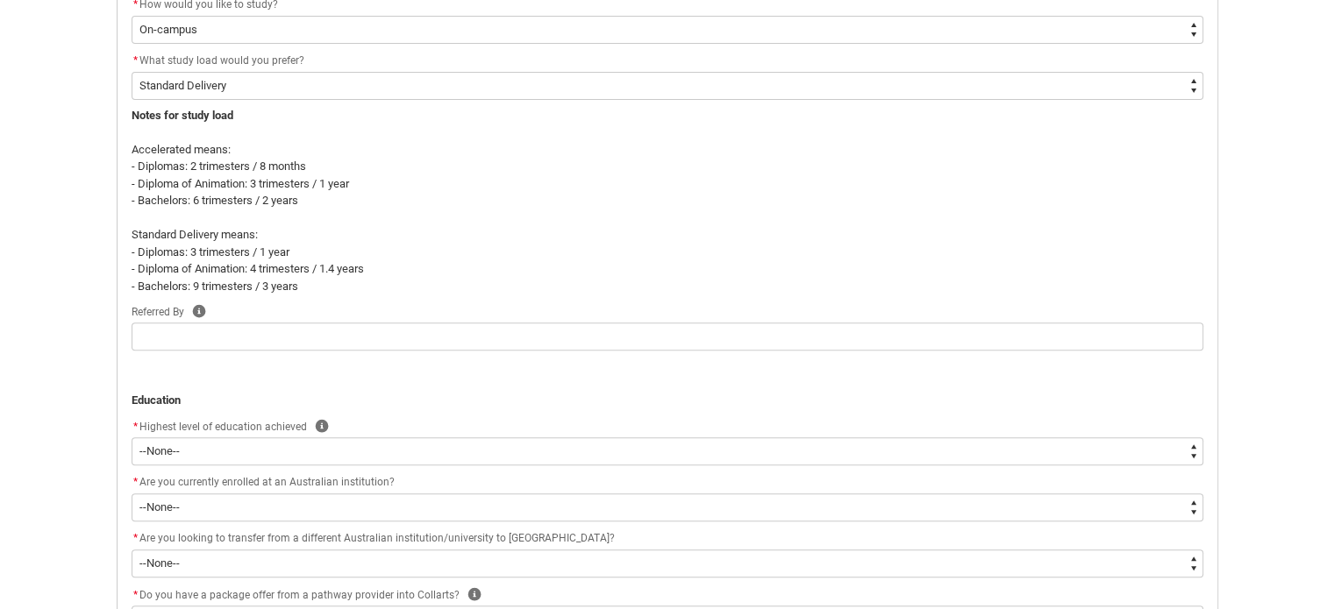
drag, startPoint x: 283, startPoint y: 363, endPoint x: 225, endPoint y: 371, distance: 58.4
drag, startPoint x: 225, startPoint y: 371, endPoint x: 172, endPoint y: 417, distance: 70.9
click at [172, 417] on lightning-formatted-rich-text "Highest level of education achieved" at bounding box center [226, 425] width 175 height 16
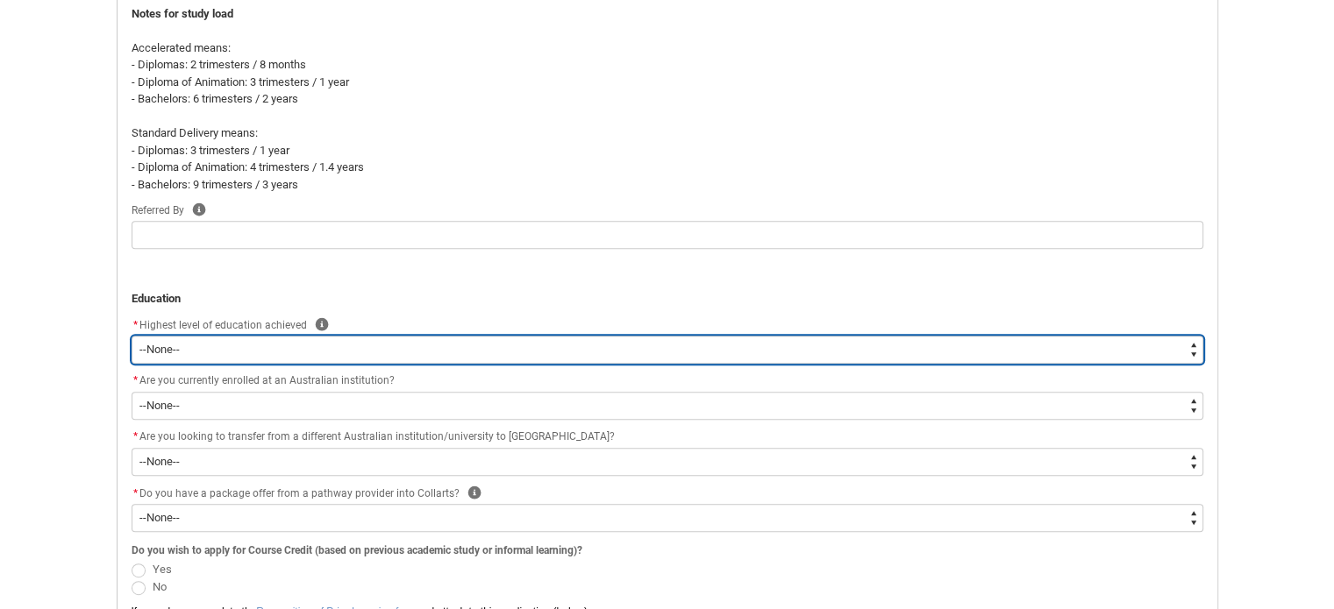
click at [193, 346] on select "--None-- Completed High School Completed a VET Course Completed Foundation Stud…" at bounding box center [668, 350] width 1072 height 28
click at [132, 336] on select "--None-- Completed High School Completed a VET Course Completed Foundation Stud…" at bounding box center [668, 350] width 1072 height 28
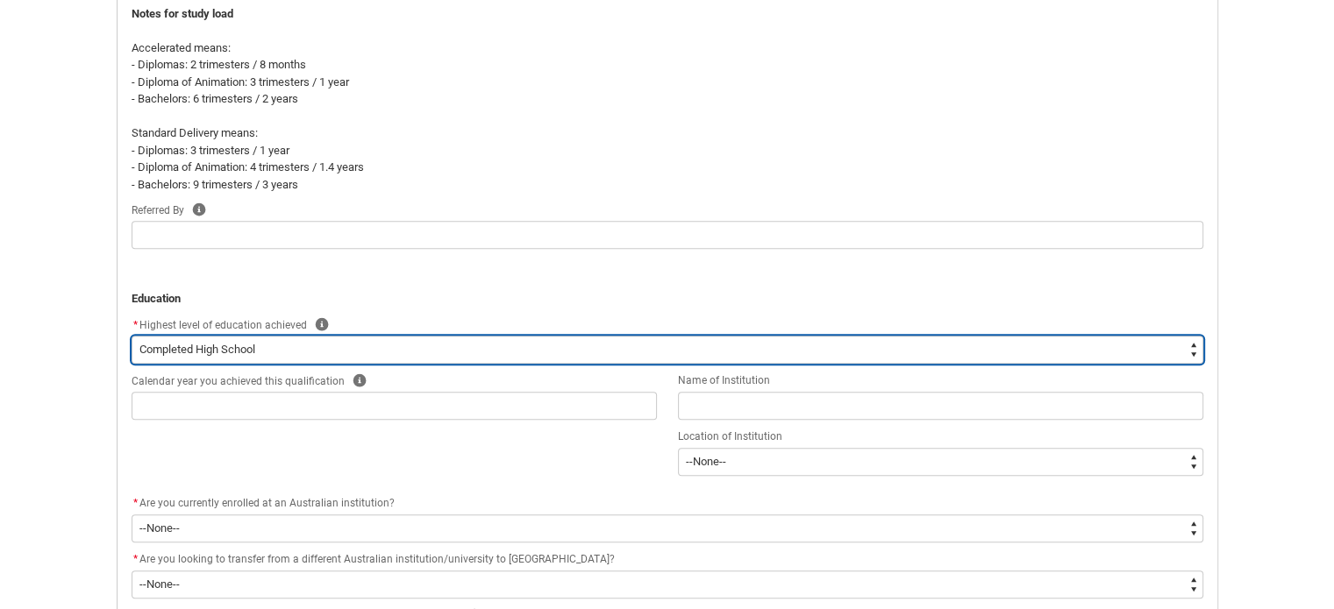
scroll to position [800, 0]
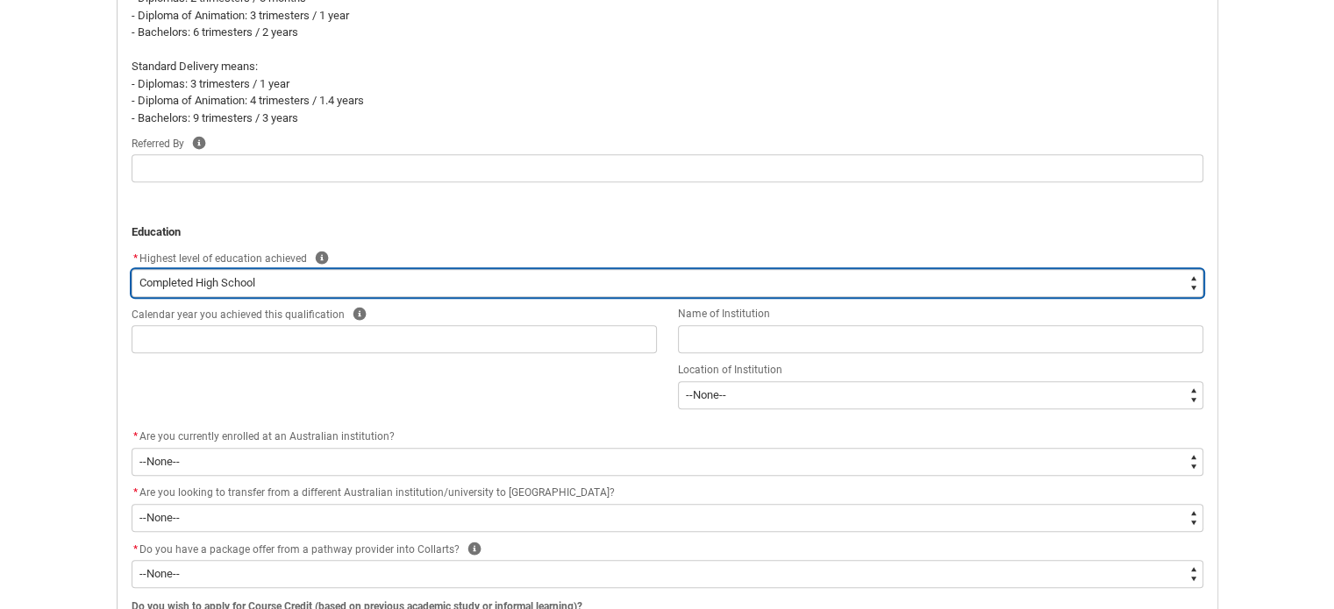
click at [239, 274] on select "--None-- Completed High School Completed a VET Course Completed Foundation Stud…" at bounding box center [668, 283] width 1072 height 28
click at [132, 269] on select "--None-- Completed High School Completed a VET Course Completed Foundation Stud…" at bounding box center [668, 283] width 1072 height 28
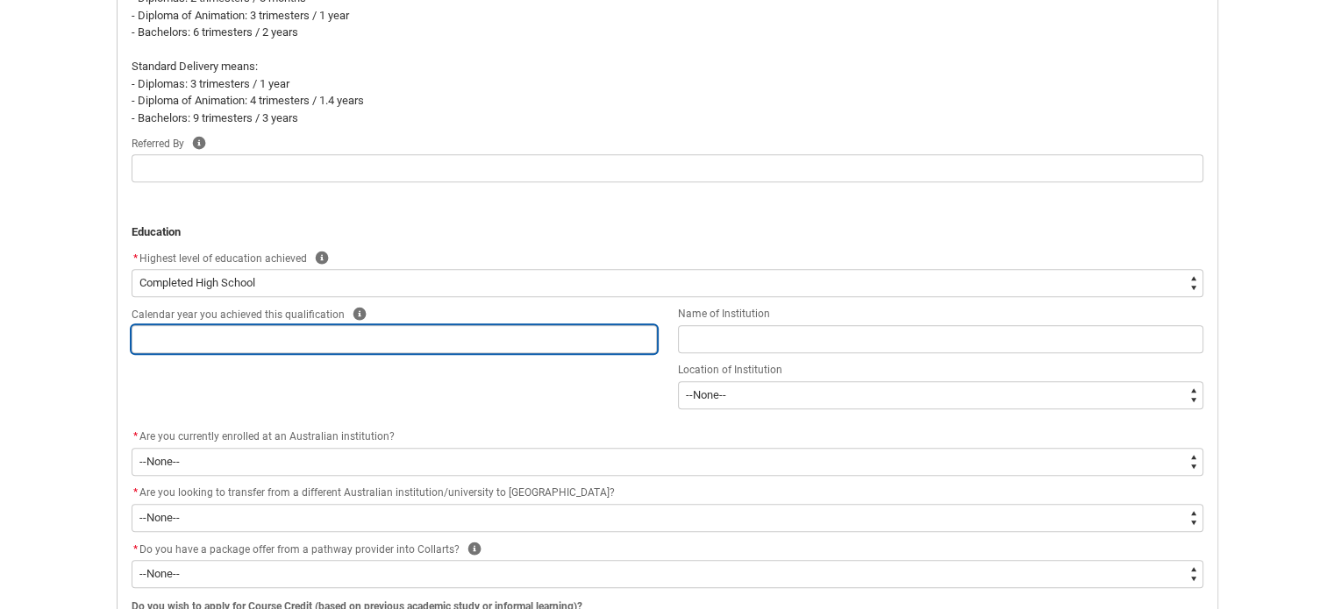
click at [267, 328] on input "REDU_Application_Form_for_Applicant flow" at bounding box center [394, 339] width 525 height 28
click at [263, 331] on input "REDU_Application_Form_for_Applicant flow" at bounding box center [394, 339] width 525 height 28
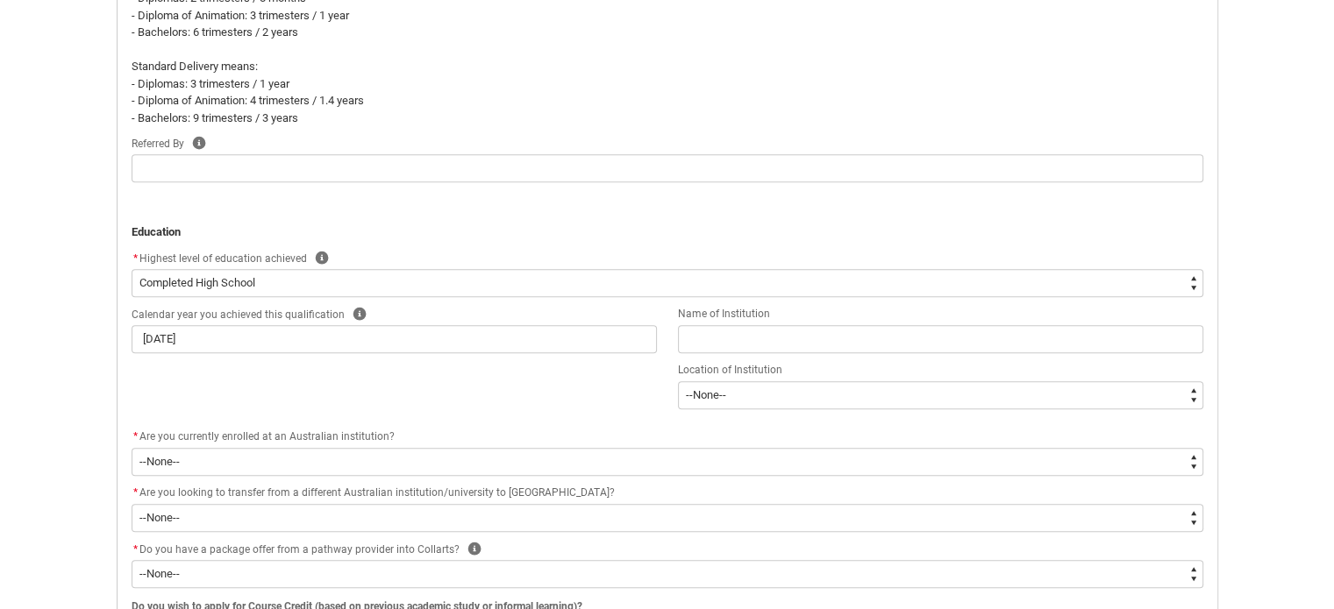
click at [306, 390] on div "Calendar year you achieved this qualification Help September 20, 2025 Name of I…" at bounding box center [667, 365] width 1093 height 123
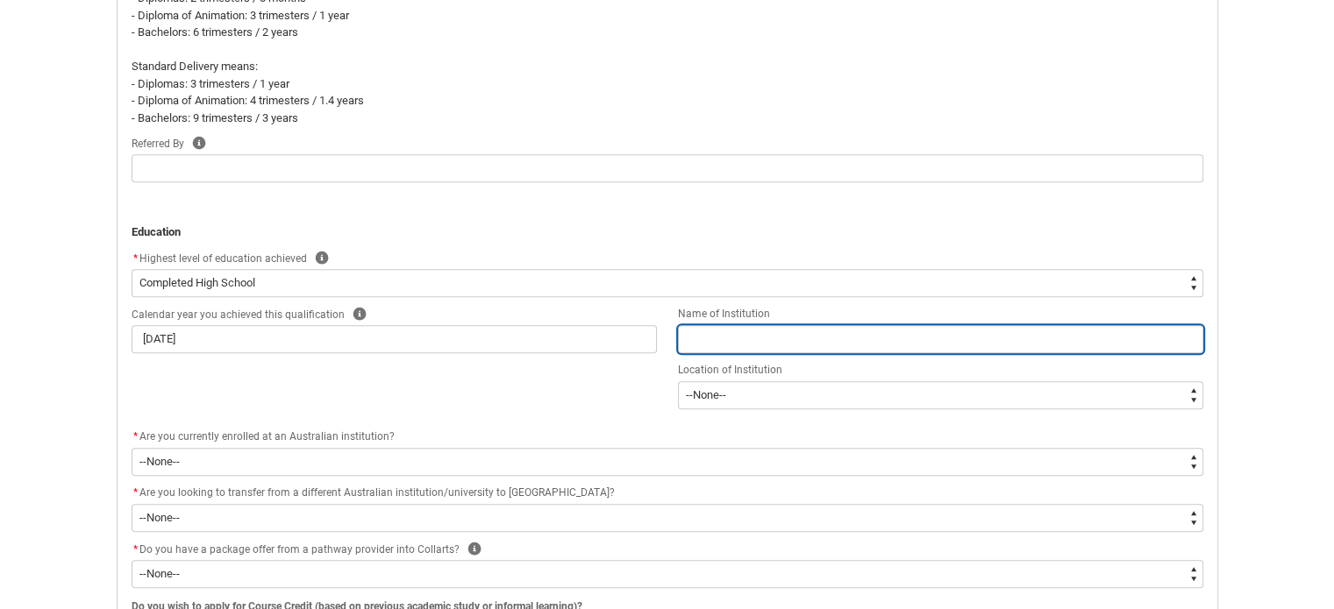
click at [750, 336] on input "REDU_Application_Form_for_Applicant flow" at bounding box center [940, 339] width 525 height 28
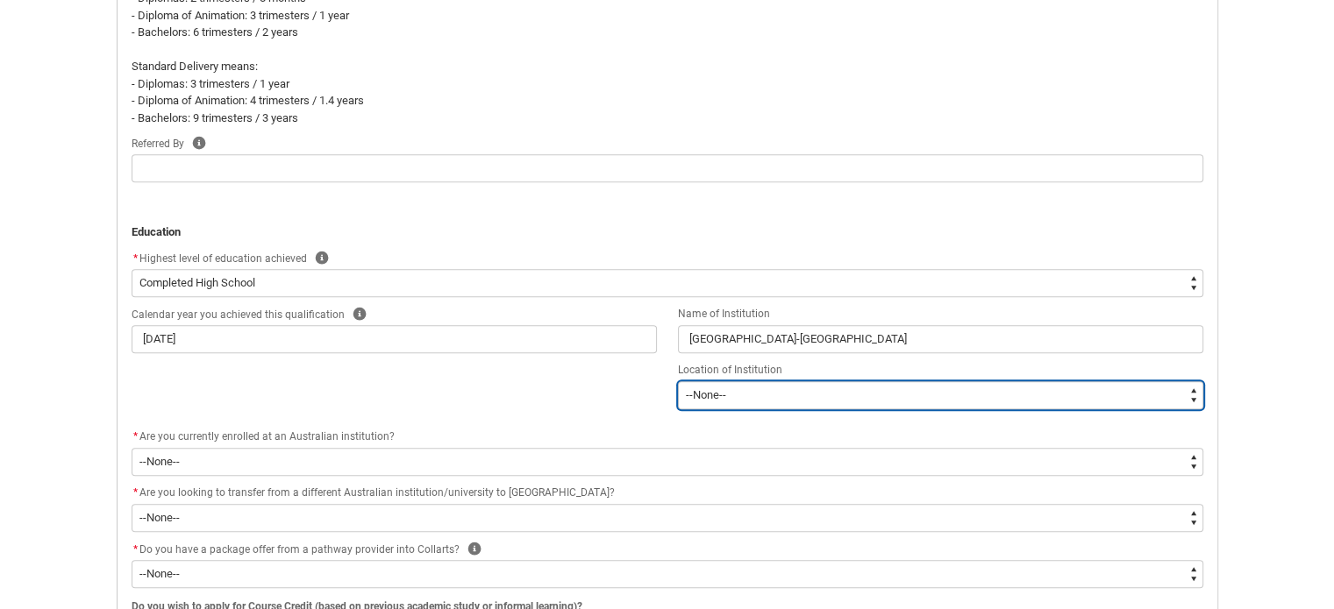
click at [721, 396] on select "--None-- Afghanistan Åland Islands Albania Algeria American Samoa Andorra Angol…" at bounding box center [940, 395] width 525 height 28
click at [678, 381] on select "--None-- Afghanistan Åland Islands Albania Algeria American Samoa Andorra Angol…" at bounding box center [940, 395] width 525 height 28
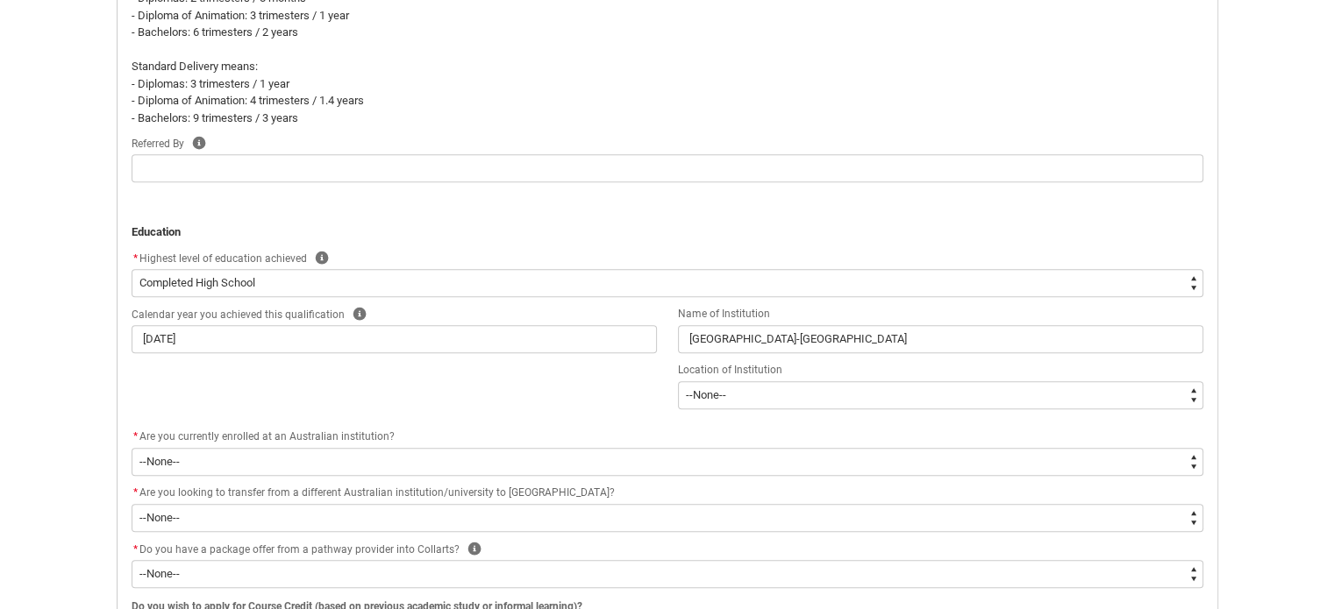
click at [561, 407] on div "Calendar year you achieved this qualification Help September 20, 2025 Name of I…" at bounding box center [667, 365] width 1093 height 123
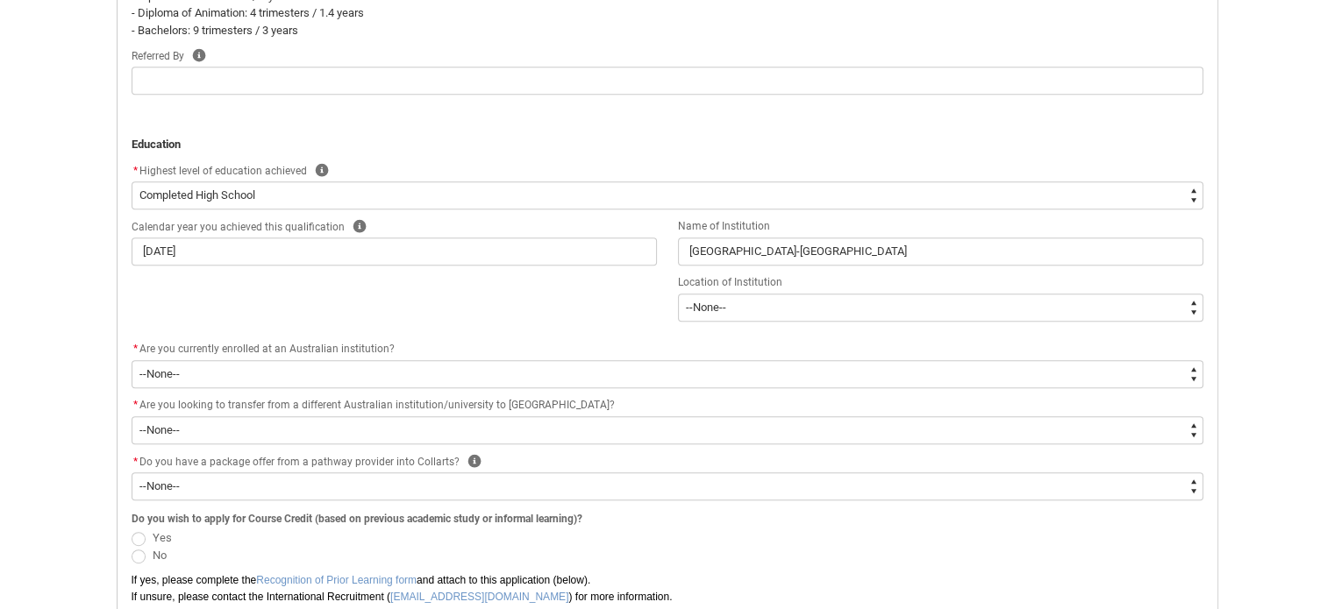
scroll to position [937, 0]
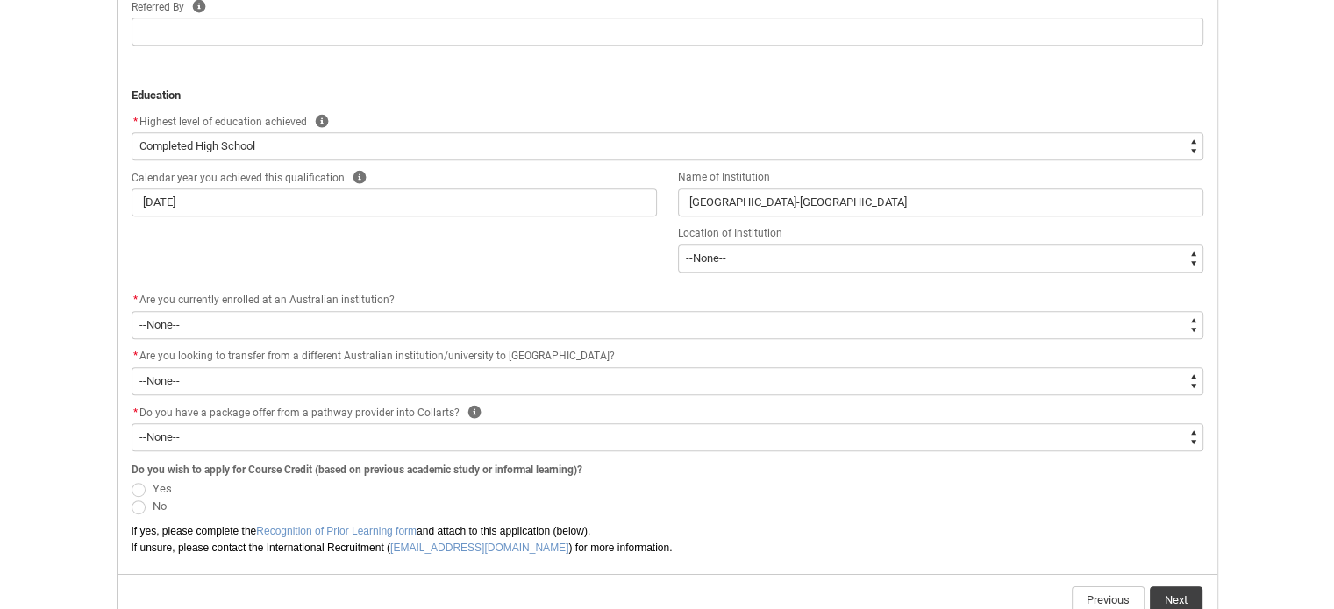
drag, startPoint x: 295, startPoint y: 328, endPoint x: 205, endPoint y: 350, distance: 92.1
click at [205, 350] on span "Are you looking to transfer from a different Australian institution/university …" at bounding box center [376, 356] width 475 height 12
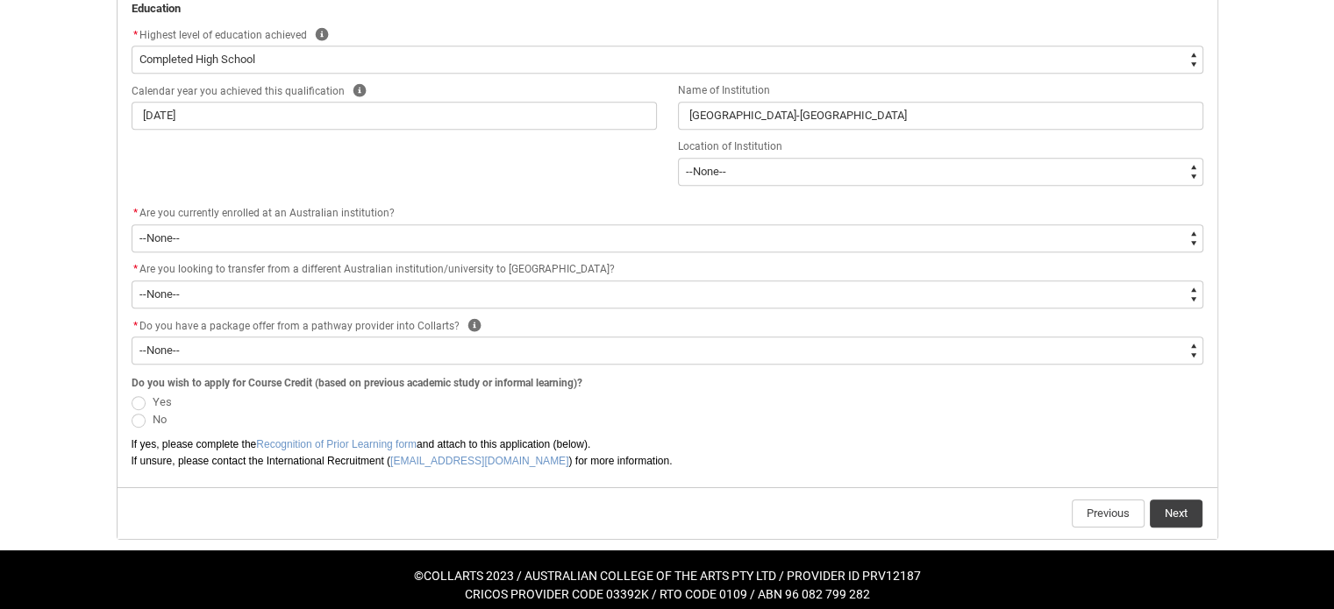
scroll to position [1024, 0]
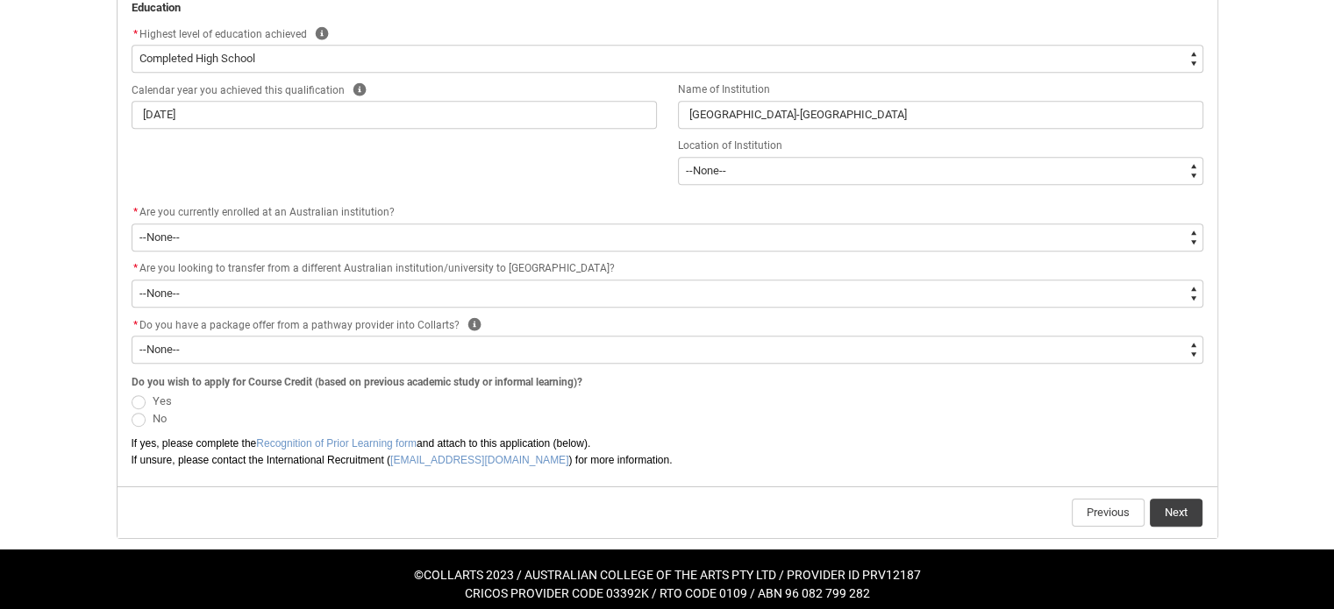
drag, startPoint x: 210, startPoint y: 461, endPoint x: 168, endPoint y: 459, distance: 41.3
drag, startPoint x: 168, startPoint y: 459, endPoint x: 149, endPoint y: 455, distance: 19.6
drag, startPoint x: 149, startPoint y: 455, endPoint x: 537, endPoint y: 399, distance: 391.6
click at [537, 399] on span "Yes" at bounding box center [668, 401] width 1072 height 18
click at [1177, 509] on button "Next" at bounding box center [1176, 513] width 53 height 28
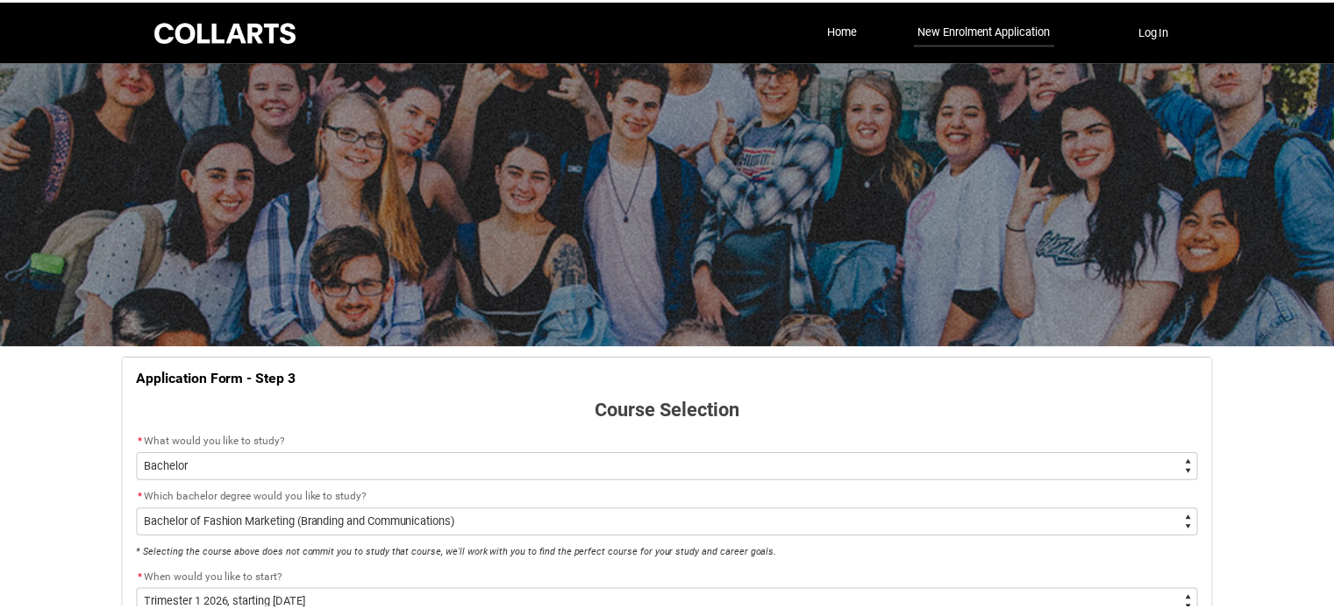
scroll to position [833, 0]
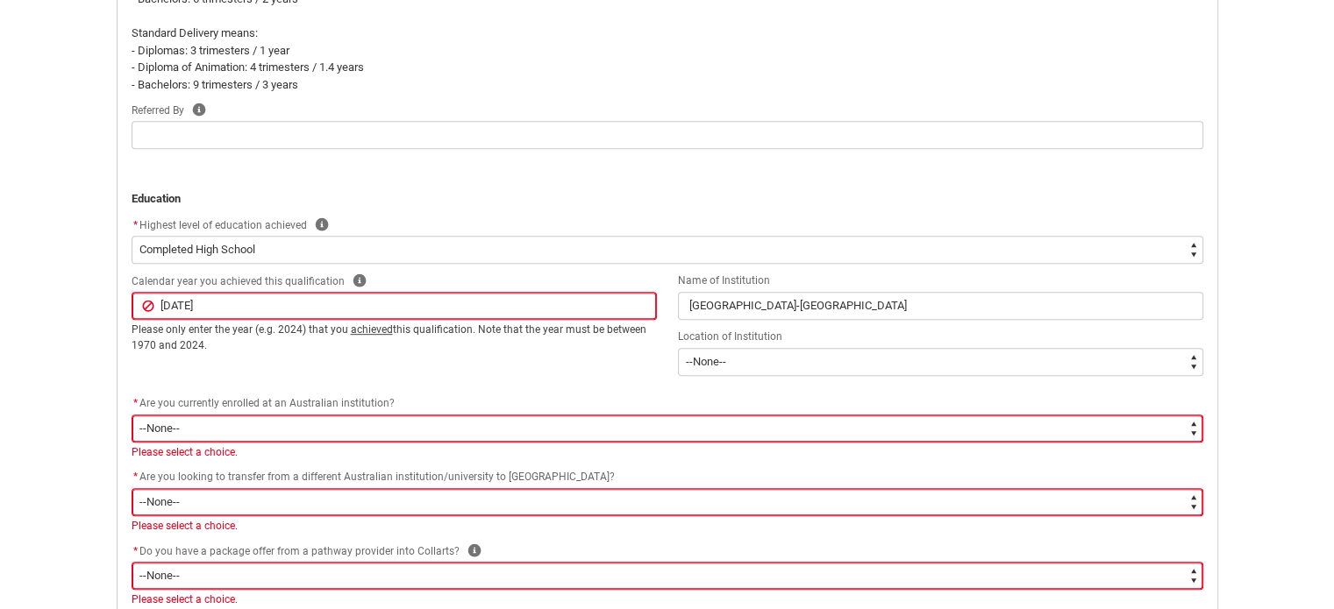
drag, startPoint x: 237, startPoint y: 305, endPoint x: 123, endPoint y: 297, distance: 114.3
click at [123, 297] on flowruntime-screen-field "Calendar year you achieved this qualification Help September 20, 2025 ﻿Please o…" at bounding box center [394, 315] width 546 height 89
click at [234, 352] on p "﻿Please only enter the year (e.g. 2024) that you achieved this qualification. N…" at bounding box center [394, 338] width 525 height 32
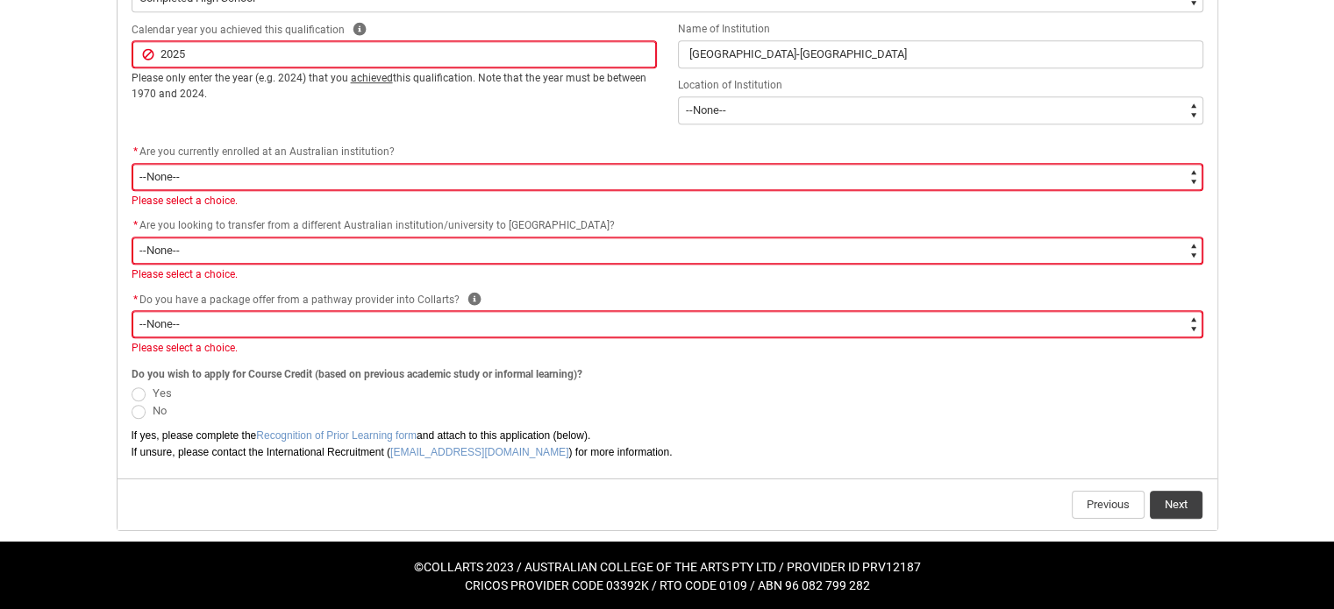
click at [193, 368] on span "Do you wish to apply for Course Credit (based on previous academic study or inf…" at bounding box center [357, 374] width 451 height 12
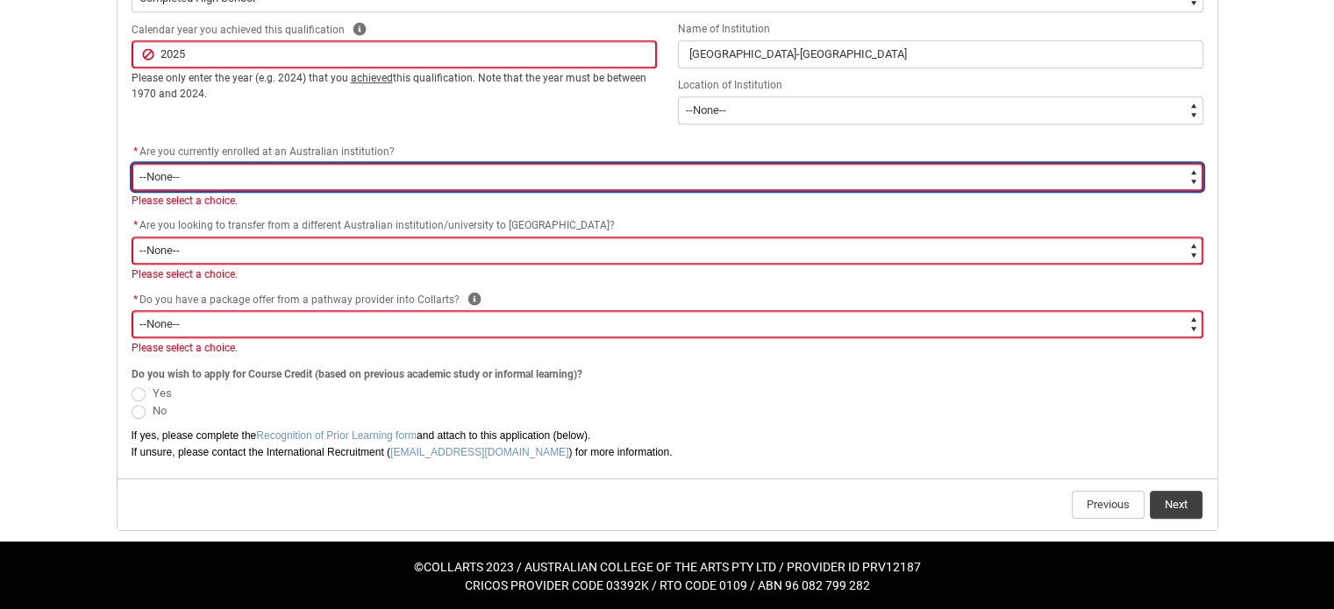
click at [246, 184] on select "--None-- Yes No" at bounding box center [668, 177] width 1072 height 28
click at [132, 163] on select "--None-- Yes No" at bounding box center [668, 177] width 1072 height 28
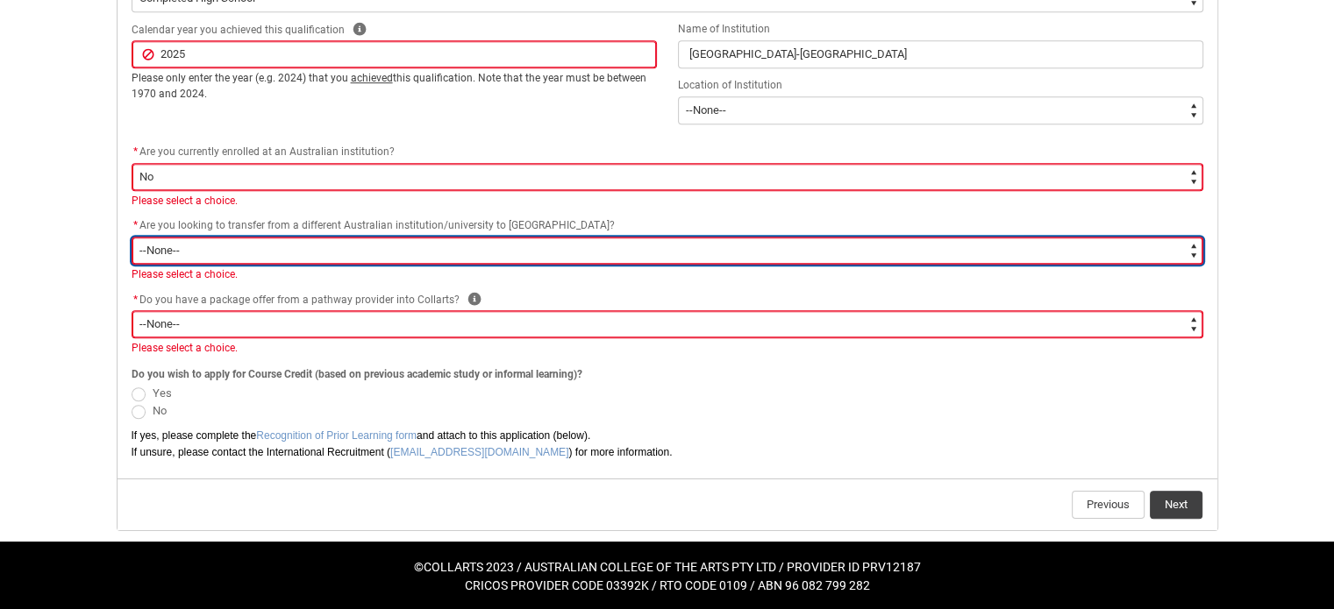
drag, startPoint x: 175, startPoint y: 255, endPoint x: 143, endPoint y: 248, distance: 33.2
click at [143, 248] on select "--None-- Yes No" at bounding box center [668, 251] width 1072 height 28
click at [132, 237] on select "--None-- Yes No" at bounding box center [668, 251] width 1072 height 28
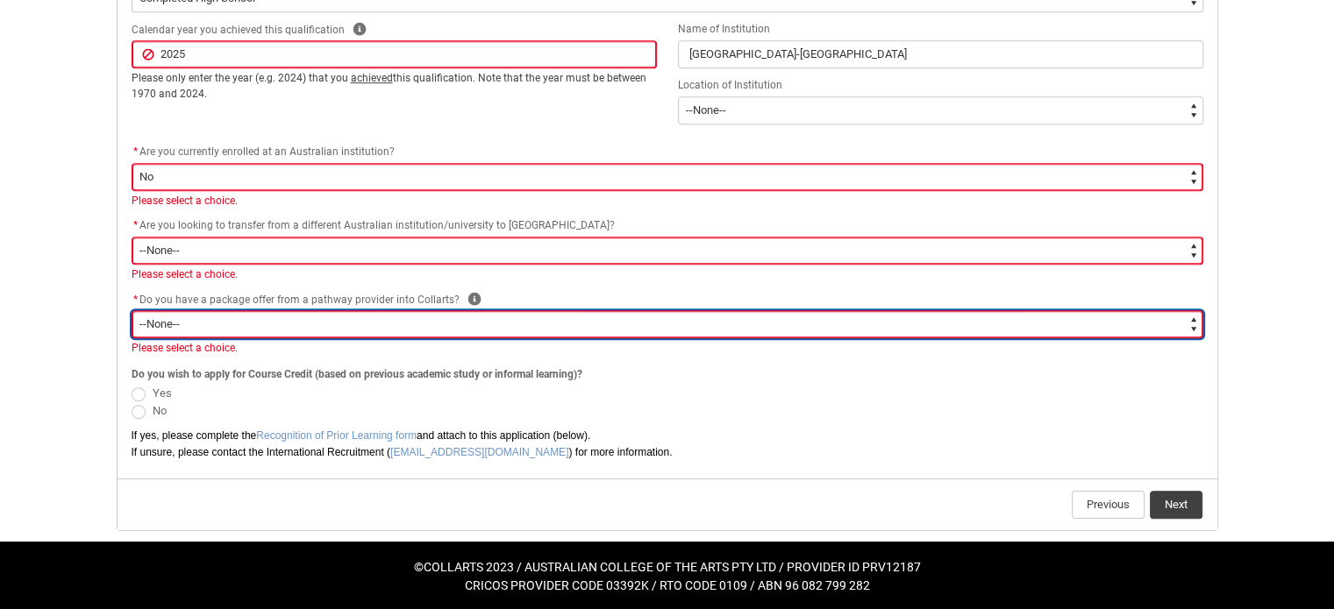
click at [228, 322] on select "--None-- Yes No" at bounding box center [668, 324] width 1072 height 28
click at [132, 310] on select "--None-- Yes No" at bounding box center [668, 324] width 1072 height 28
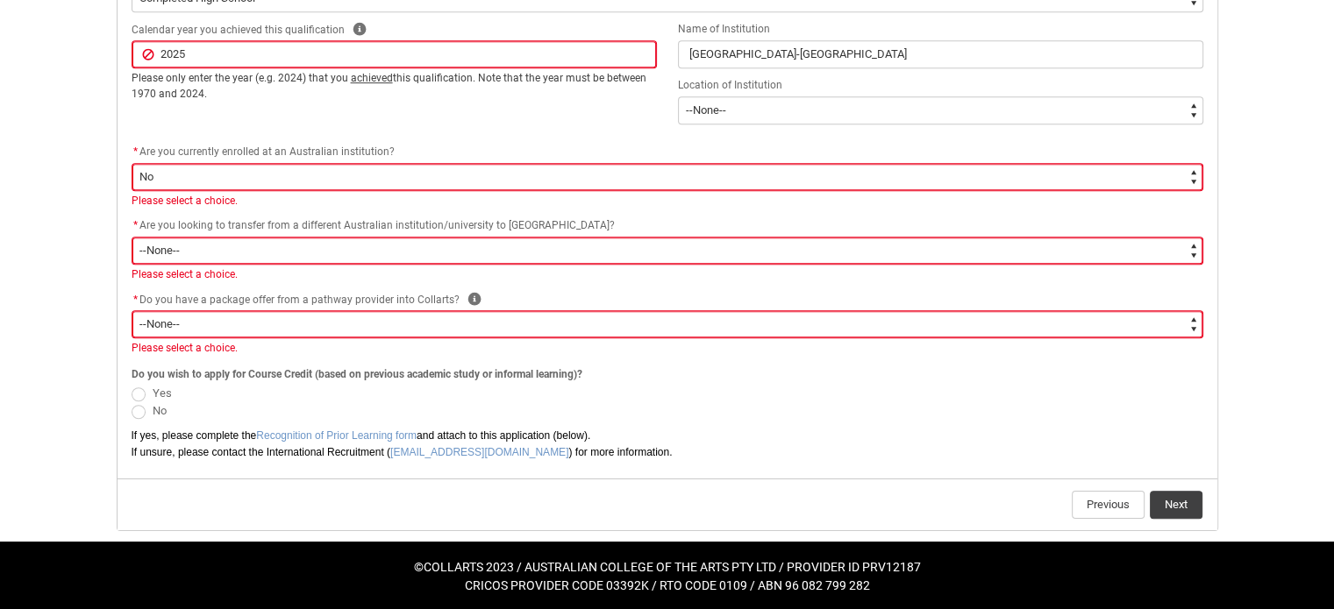
click at [316, 390] on span "Yes" at bounding box center [668, 393] width 1072 height 18
click at [1184, 506] on button "Next" at bounding box center [1176, 505] width 53 height 28
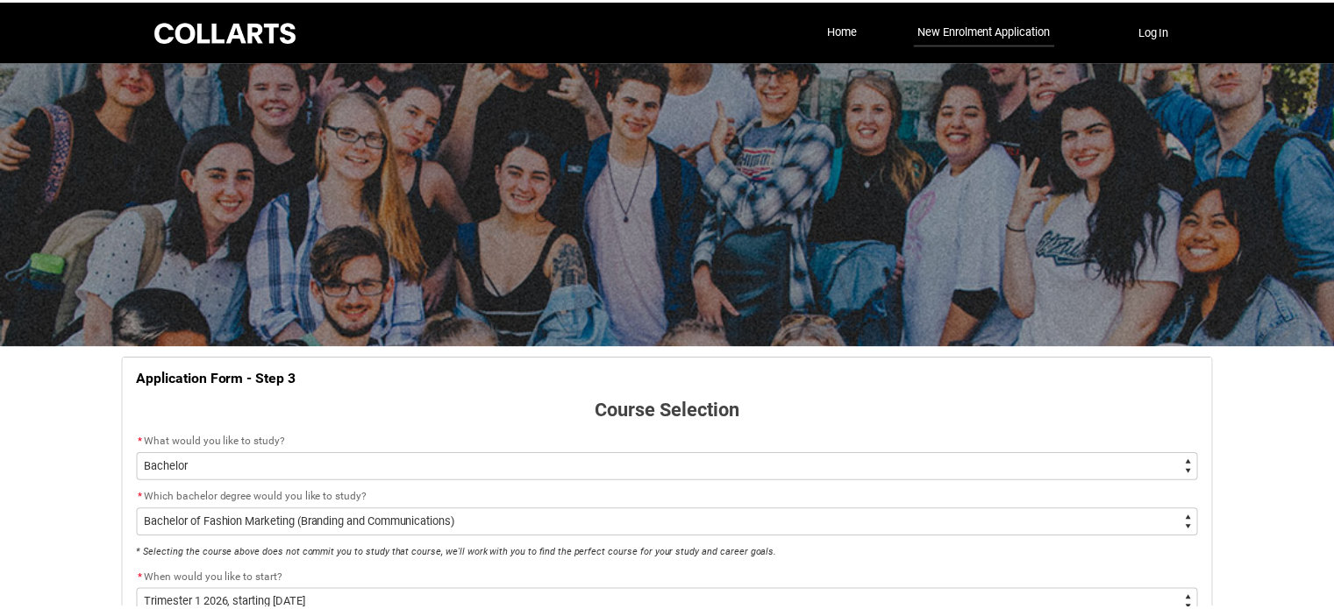
scroll to position [833, 0]
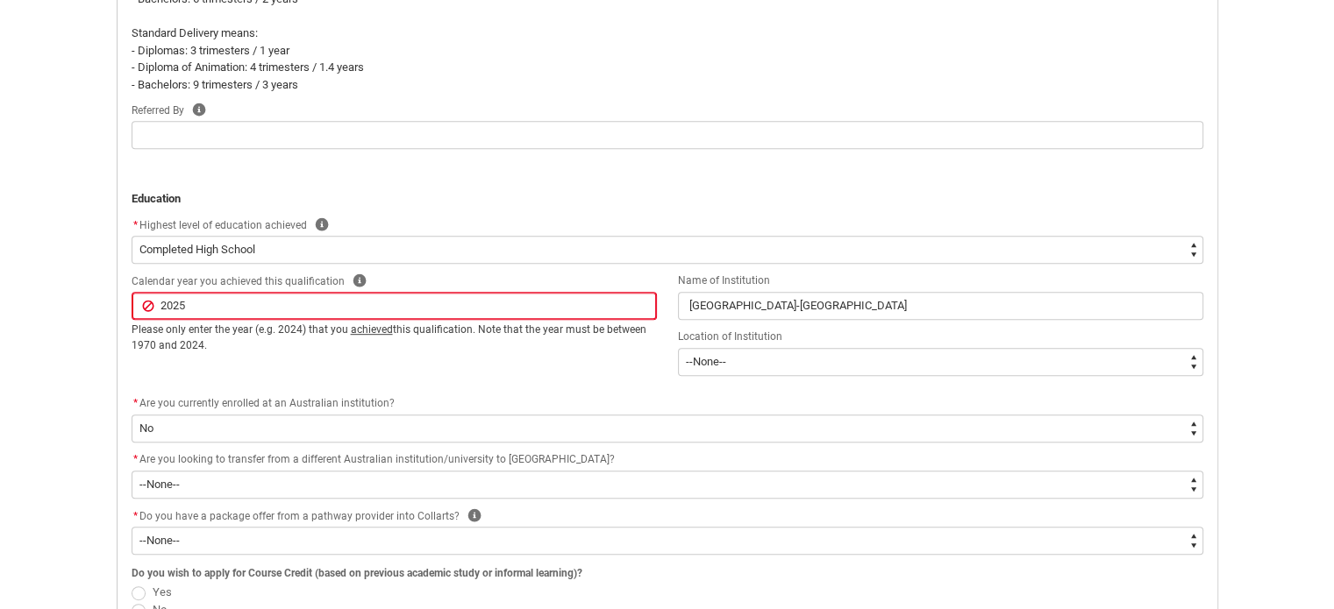
click at [203, 342] on p "﻿Please only enter the year (e.g. 2024) that you achieved this qualification. N…" at bounding box center [394, 338] width 525 height 32
drag, startPoint x: 204, startPoint y: 339, endPoint x: 127, endPoint y: 337, distance: 77.2
drag, startPoint x: 127, startPoint y: 337, endPoint x: 109, endPoint y: 332, distance: 18.9
click at [109, 332] on div "Application Form - Step 3 Course Selection * What would you like to study? * --…" at bounding box center [667, 127] width 1122 height 1227
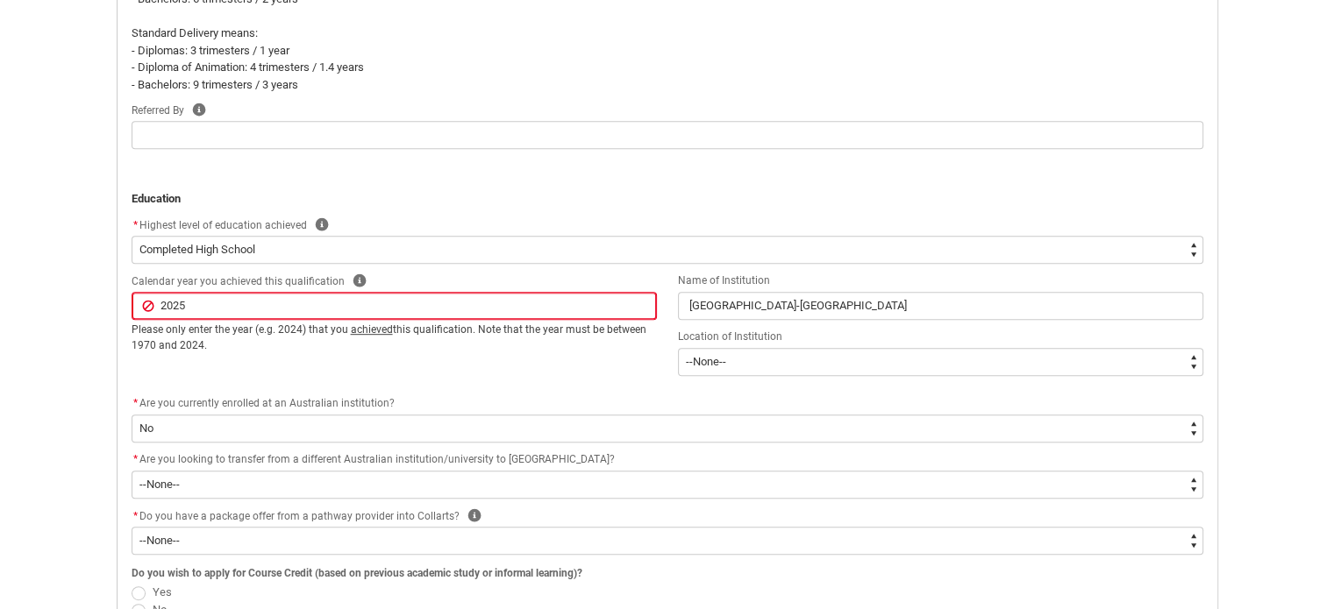
drag, startPoint x: 141, startPoint y: 340, endPoint x: 223, endPoint y: 337, distance: 81.6
drag, startPoint x: 223, startPoint y: 337, endPoint x: 167, endPoint y: 336, distance: 55.3
drag, startPoint x: 167, startPoint y: 336, endPoint x: 94, endPoint y: 341, distance: 73.8
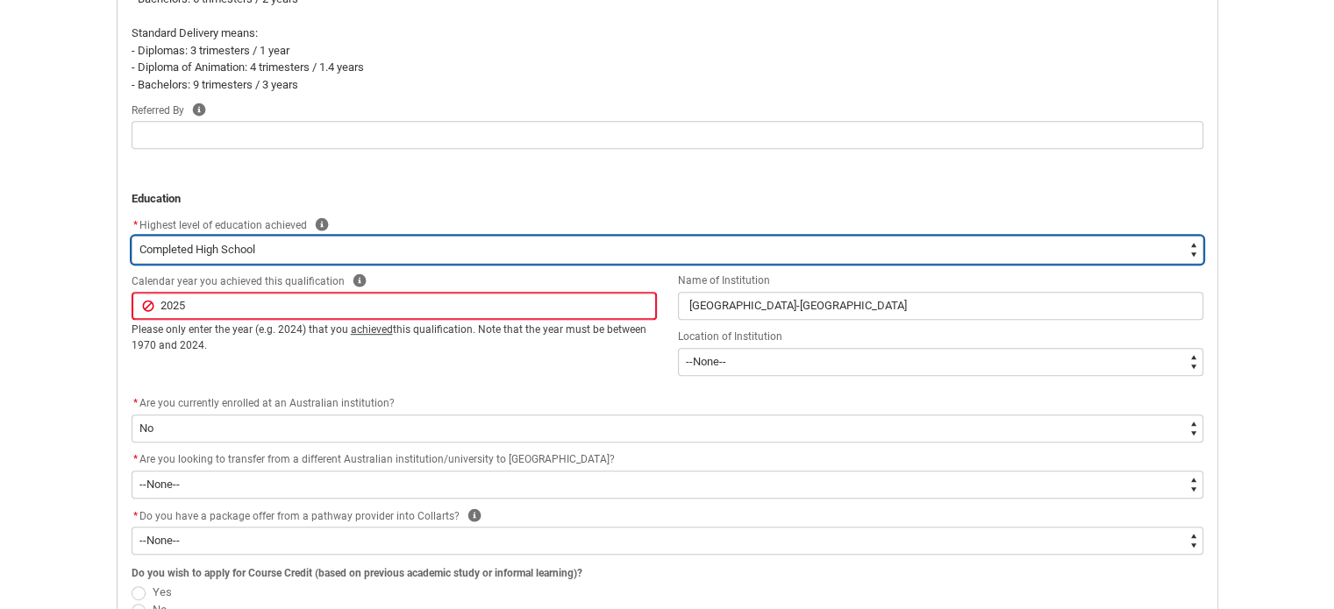
click at [267, 251] on select "--None-- Completed High School Completed a VET Course Completed Foundation Stud…" at bounding box center [668, 250] width 1072 height 28
click at [132, 236] on select "--None-- Completed High School Completed a VET Course Completed Foundation Stud…" at bounding box center [668, 250] width 1072 height 28
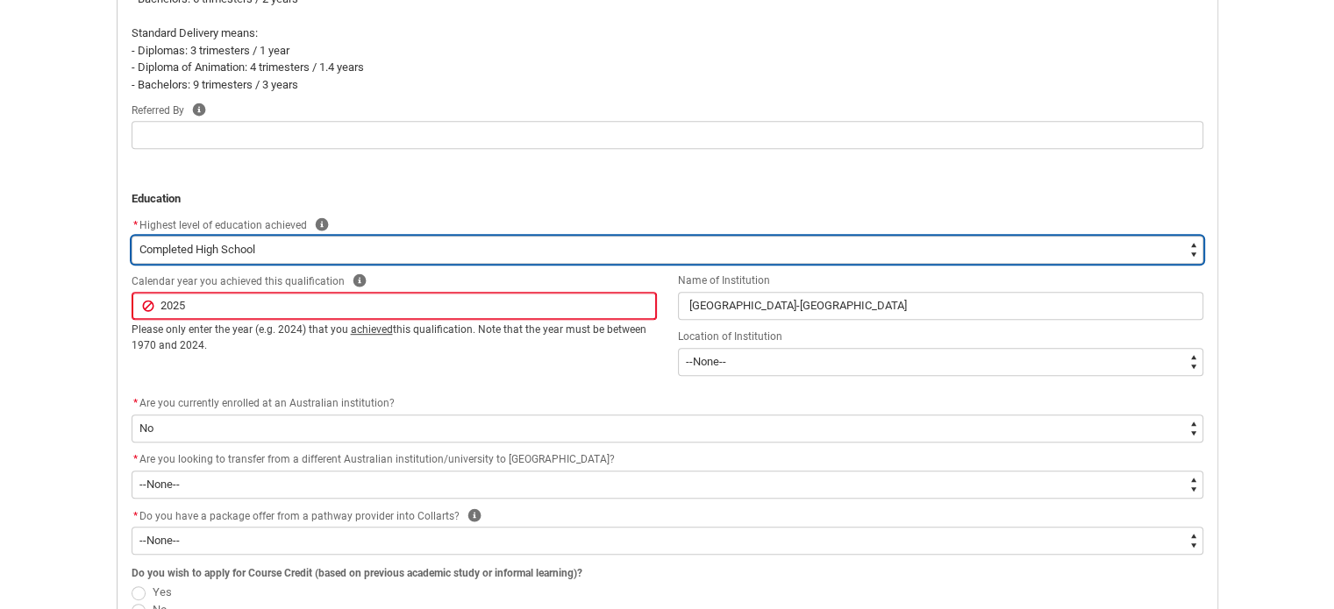
click at [494, 258] on select "--None-- Completed High School Completed a VET Course Completed Foundation Stud…" at bounding box center [668, 250] width 1072 height 28
click at [132, 236] on select "--None-- Completed High School Completed a VET Course Completed Foundation Stud…" at bounding box center [668, 250] width 1072 height 28
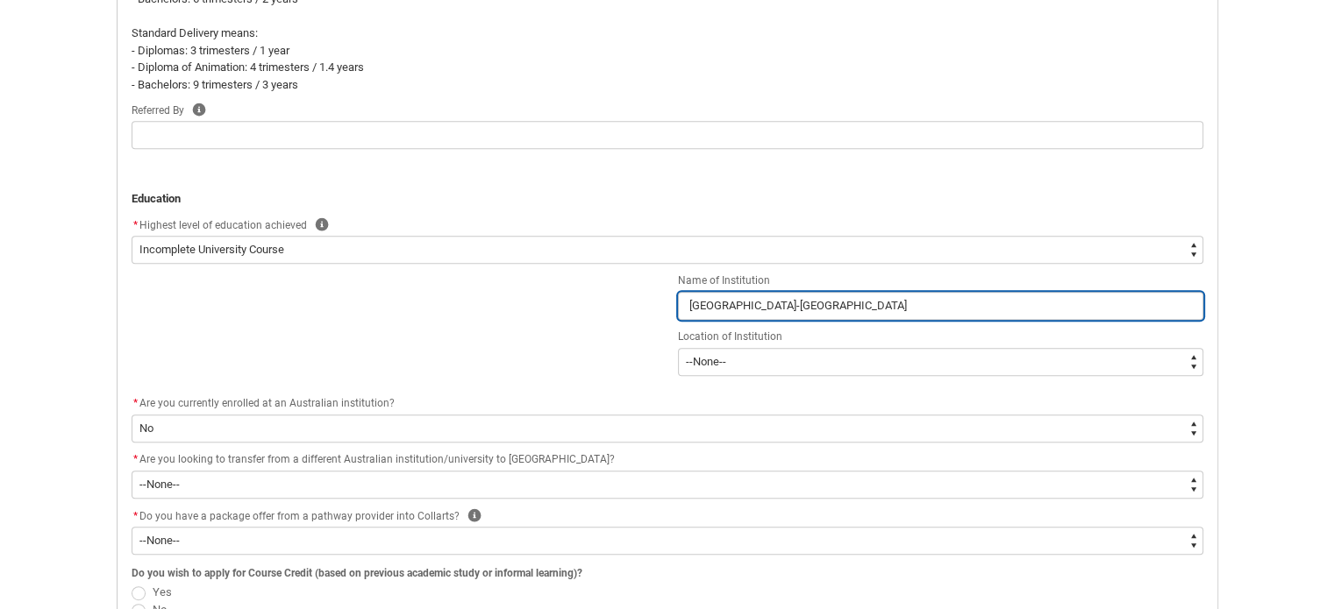
click at [707, 310] on input "De La Salle University-Manila" at bounding box center [940, 306] width 525 height 28
drag, startPoint x: 873, startPoint y: 306, endPoint x: 744, endPoint y: 304, distance: 129.8
click at [744, 304] on input "De La Salle University-Manila" at bounding box center [940, 306] width 525 height 28
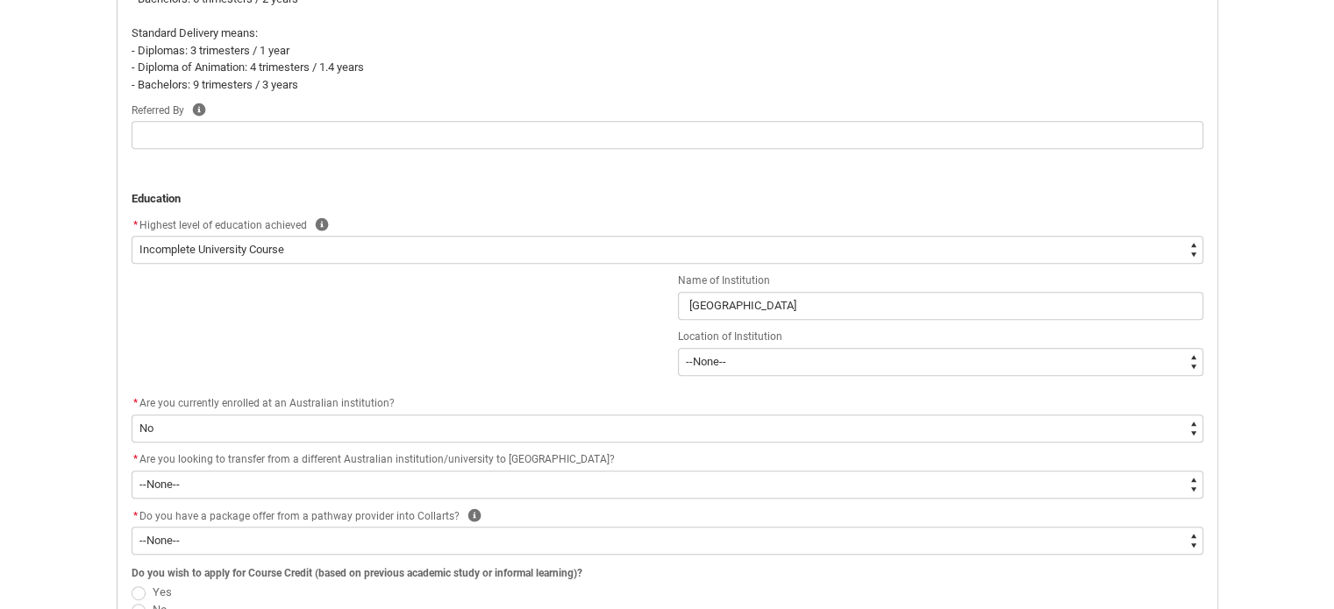
click at [621, 346] on div "Name of Institution De La Salle College of Saint Benilde Location of Institutio…" at bounding box center [667, 332] width 1093 height 123
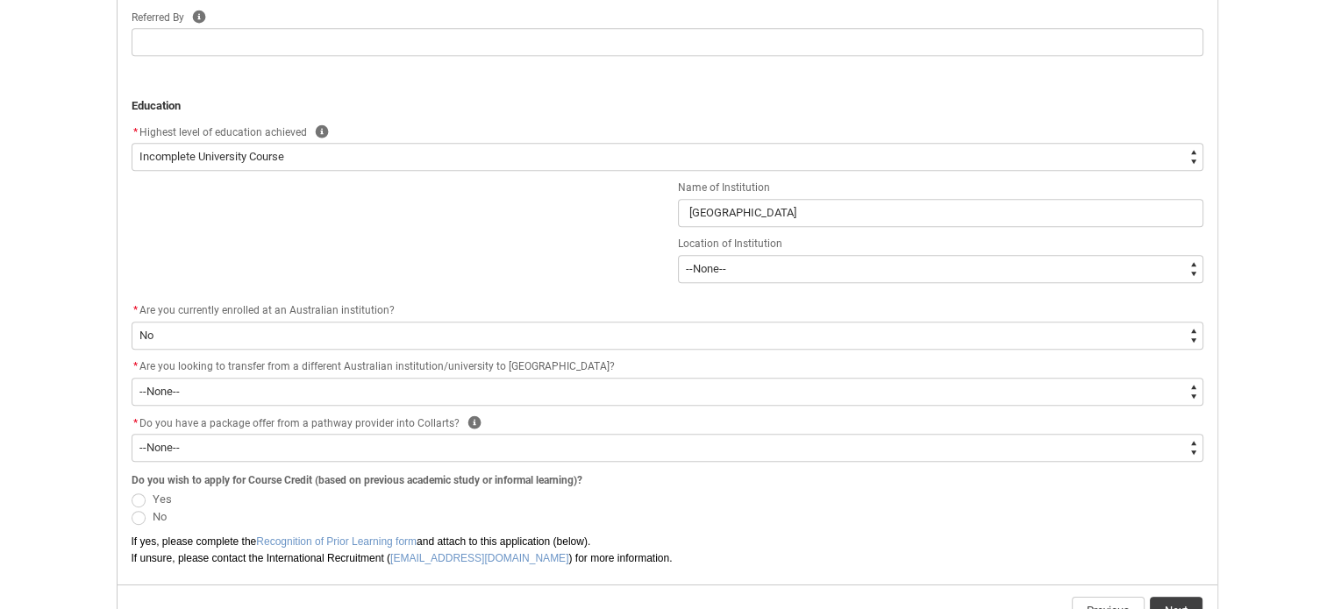
scroll to position [975, 0]
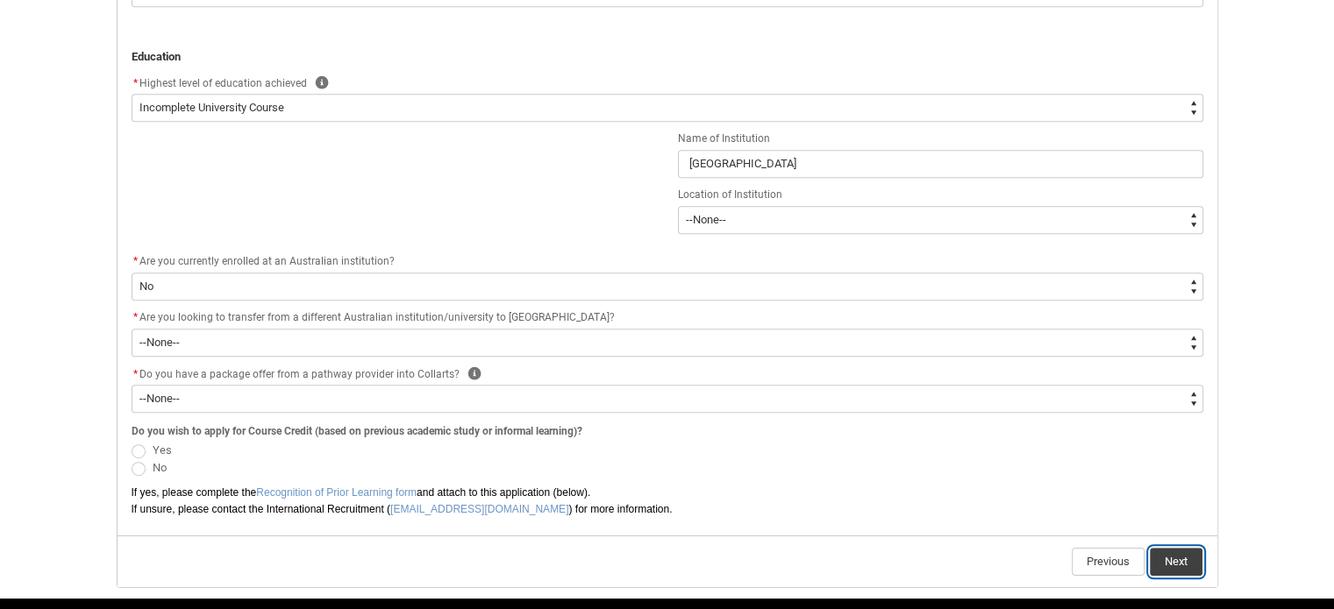
click at [1192, 559] on button "Next" at bounding box center [1176, 562] width 53 height 28
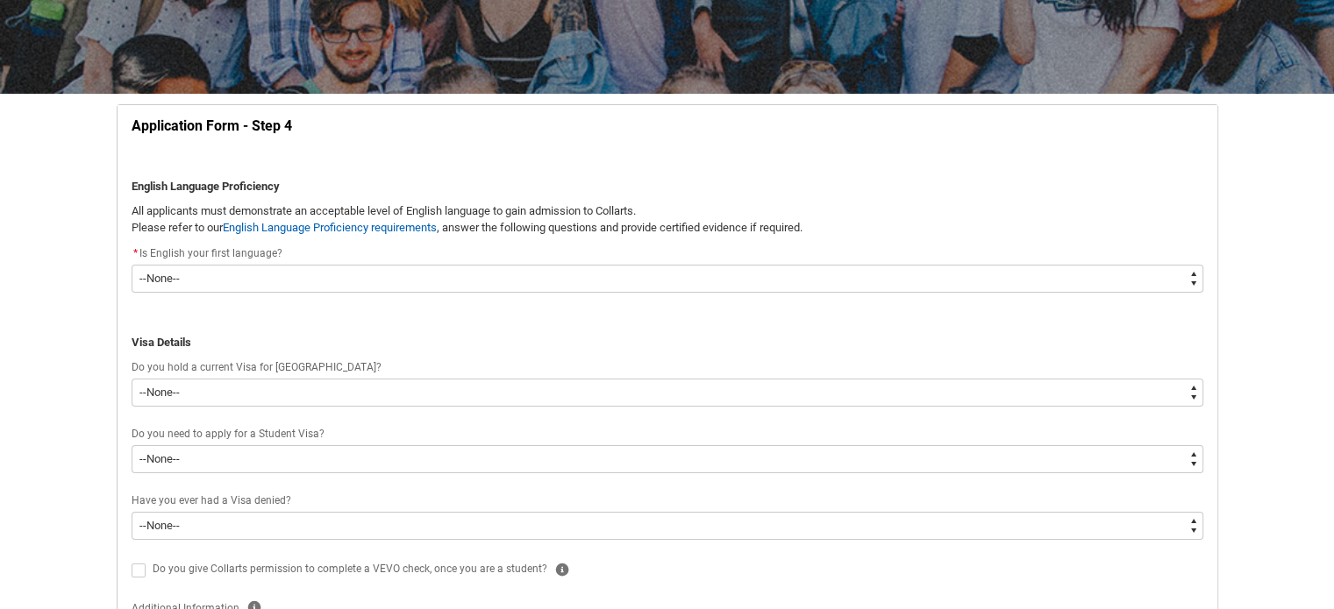
scroll to position [253, 0]
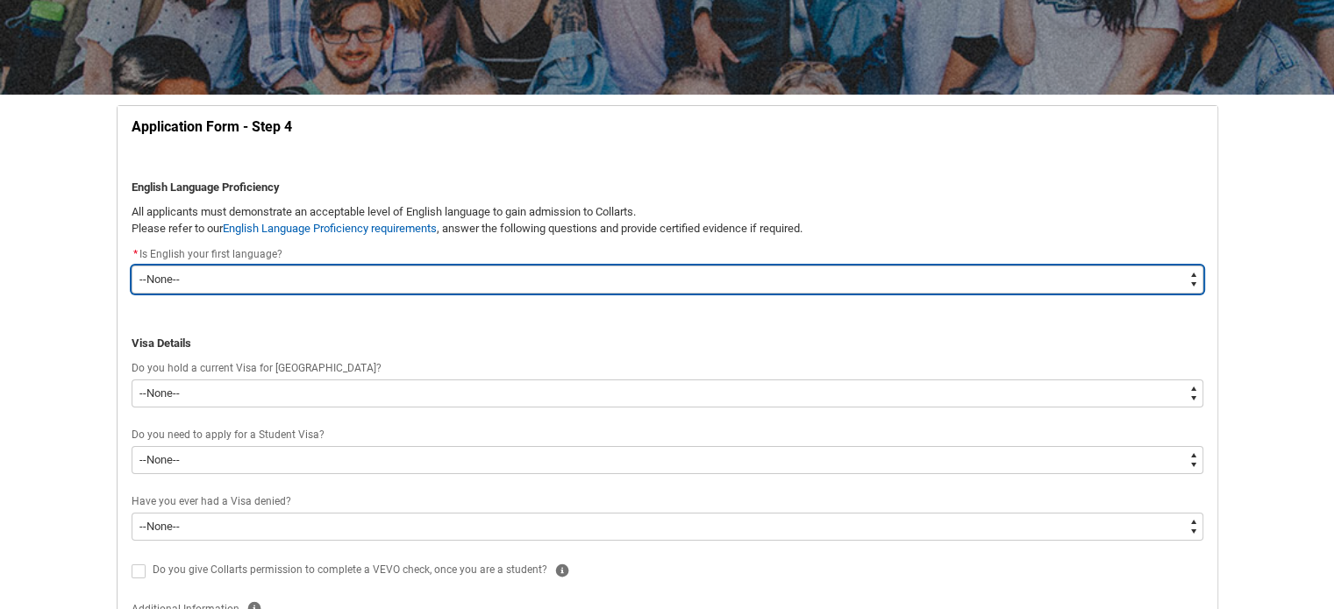
click at [274, 285] on select "--None-- Yes No" at bounding box center [668, 280] width 1072 height 28
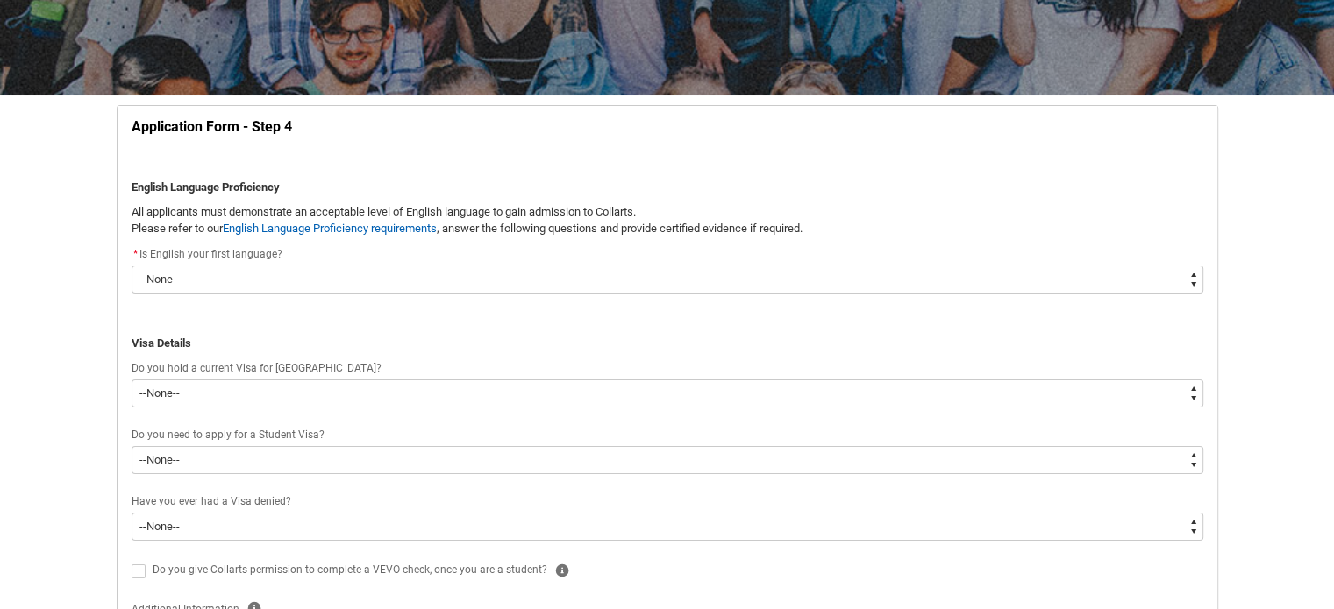
drag, startPoint x: 204, startPoint y: 207, endPoint x: 105, endPoint y: 230, distance: 101.7
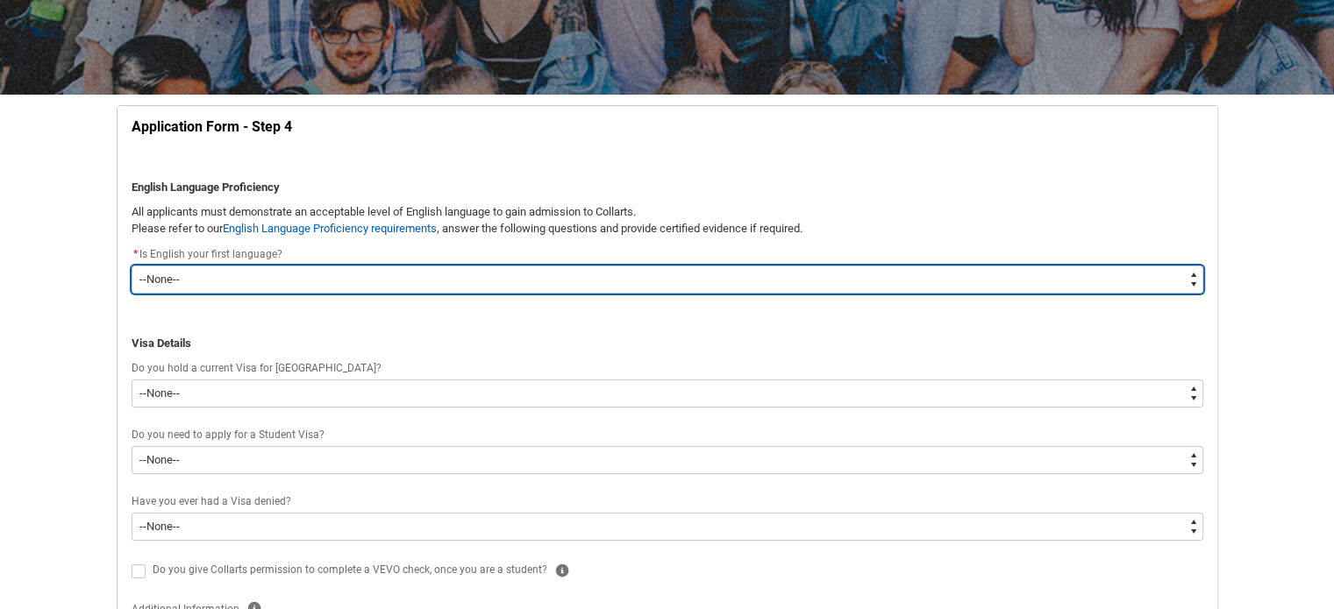
click at [367, 269] on select "--None-- Yes No" at bounding box center [668, 280] width 1072 height 28
click at [132, 266] on select "--None-- Yes No" at bounding box center [668, 280] width 1072 height 28
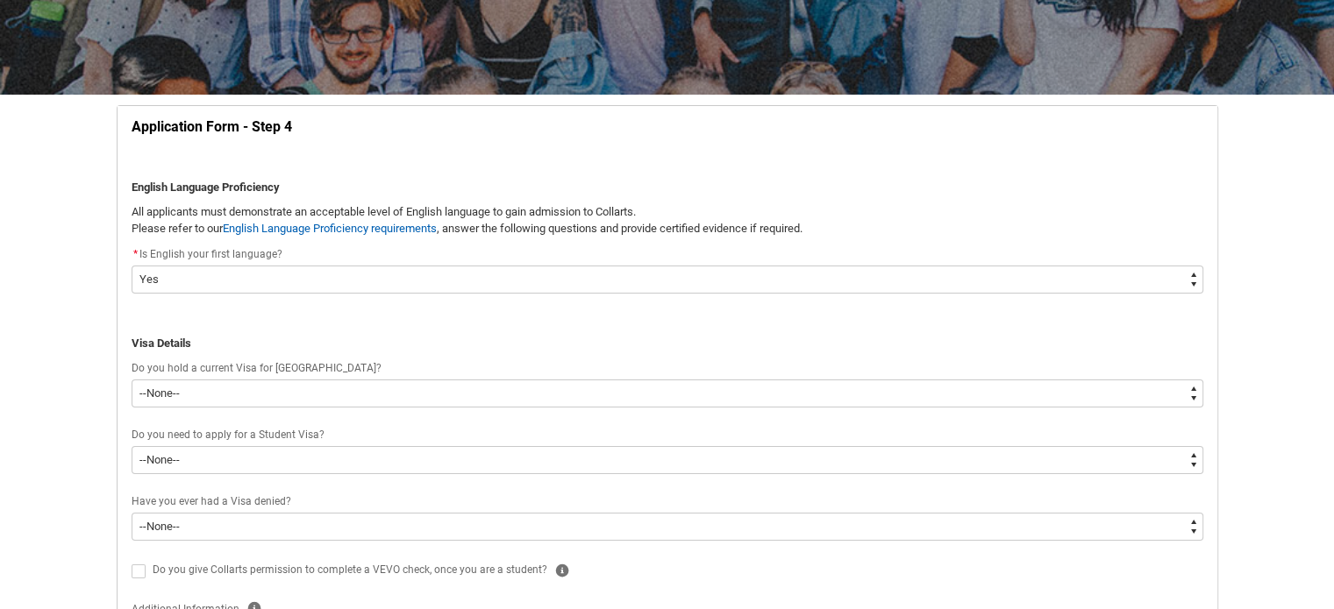
click at [350, 331] on p "REDU_Application_Form_for_Applicant flow" at bounding box center [668, 326] width 1072 height 18
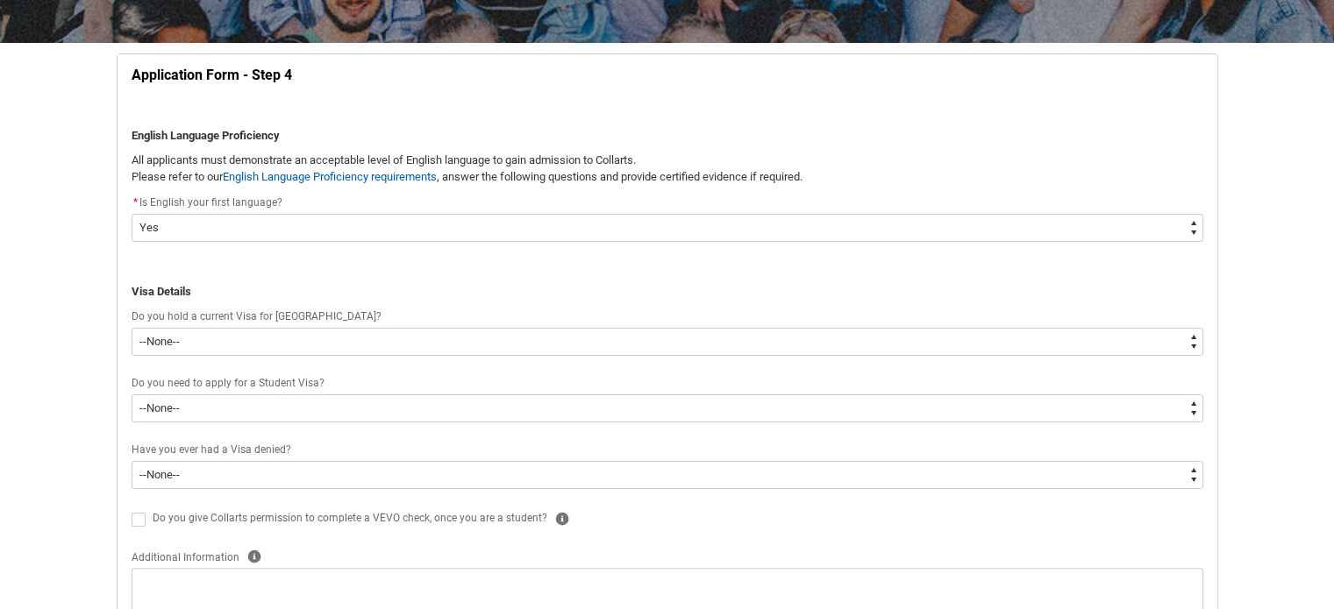
scroll to position [305, 0]
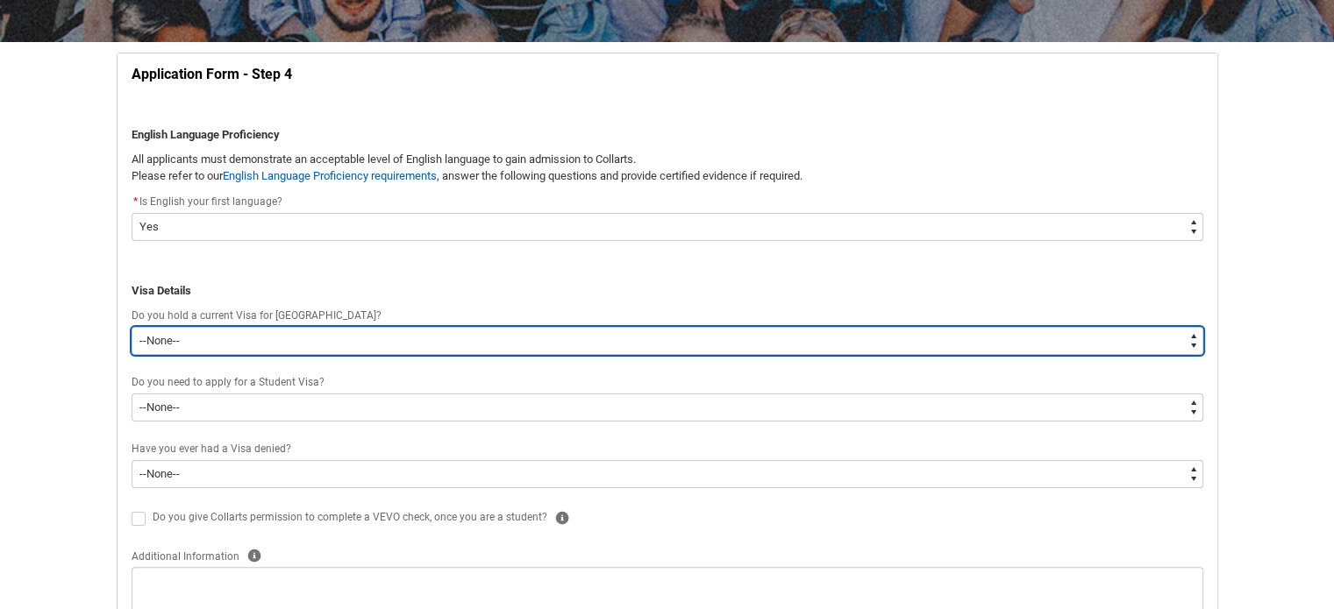
drag, startPoint x: 228, startPoint y: 338, endPoint x: 196, endPoint y: 344, distance: 32.9
drag, startPoint x: 196, startPoint y: 344, endPoint x: 165, endPoint y: 346, distance: 30.8
click at [165, 346] on select "--None-- Yes No" at bounding box center [668, 341] width 1072 height 28
click at [132, 327] on select "--None-- Yes No" at bounding box center [668, 341] width 1072 height 28
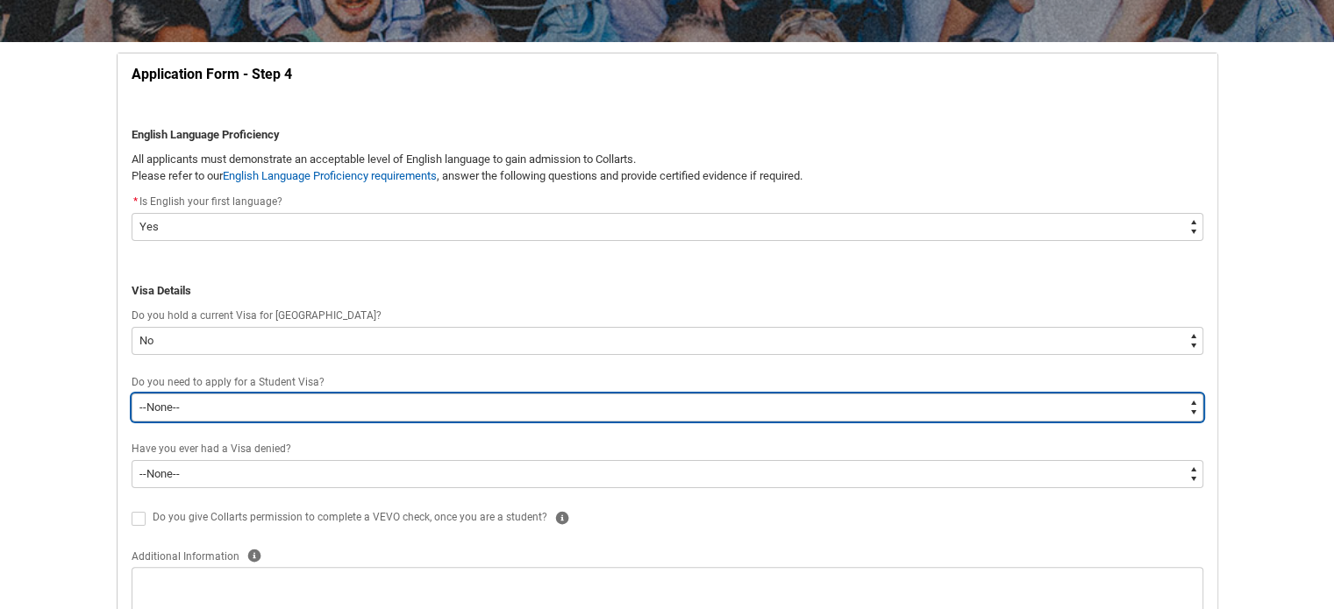
drag, startPoint x: 263, startPoint y: 412, endPoint x: 225, endPoint y: 410, distance: 37.7
drag, startPoint x: 225, startPoint y: 410, endPoint x: 575, endPoint y: 408, distance: 349.9
click at [575, 408] on select "--None-- Yes No" at bounding box center [668, 408] width 1072 height 28
click at [132, 394] on select "--None-- Yes No" at bounding box center [668, 408] width 1072 height 28
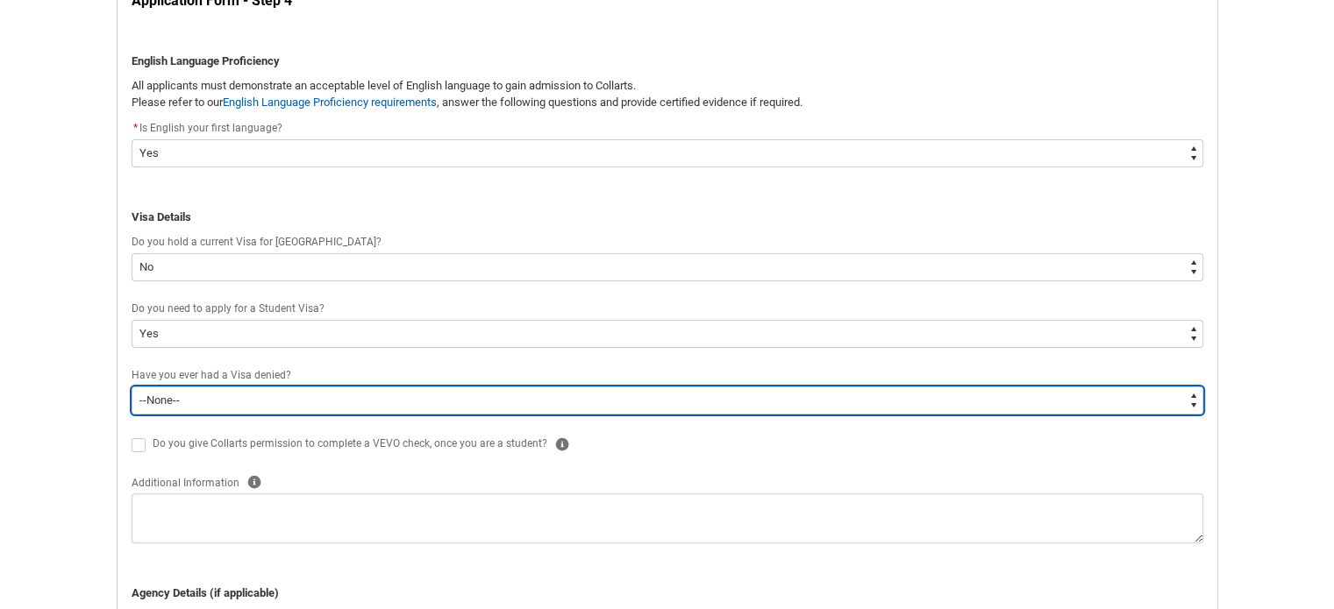
click at [323, 401] on select "--None-- Yes No" at bounding box center [668, 401] width 1072 height 28
click at [132, 387] on select "--None-- Yes No" at bounding box center [668, 401] width 1072 height 28
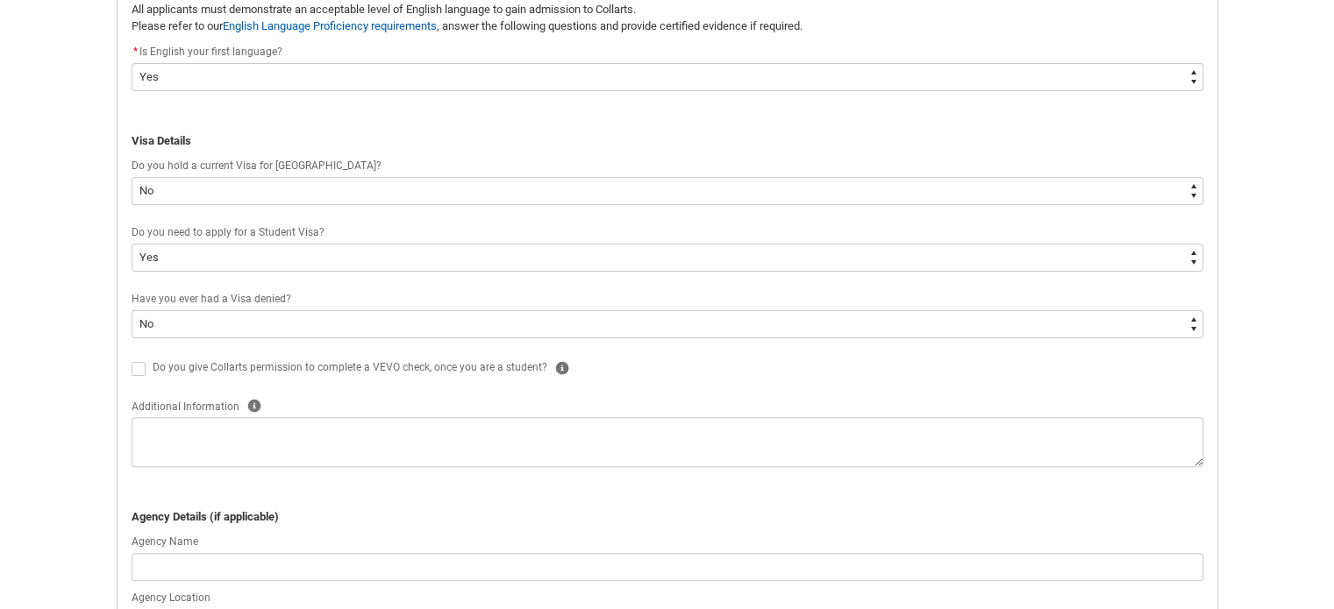
click at [249, 366] on span "Do you give Collarts permission to complete a VEVO check, once you are a studen…" at bounding box center [350, 367] width 395 height 12
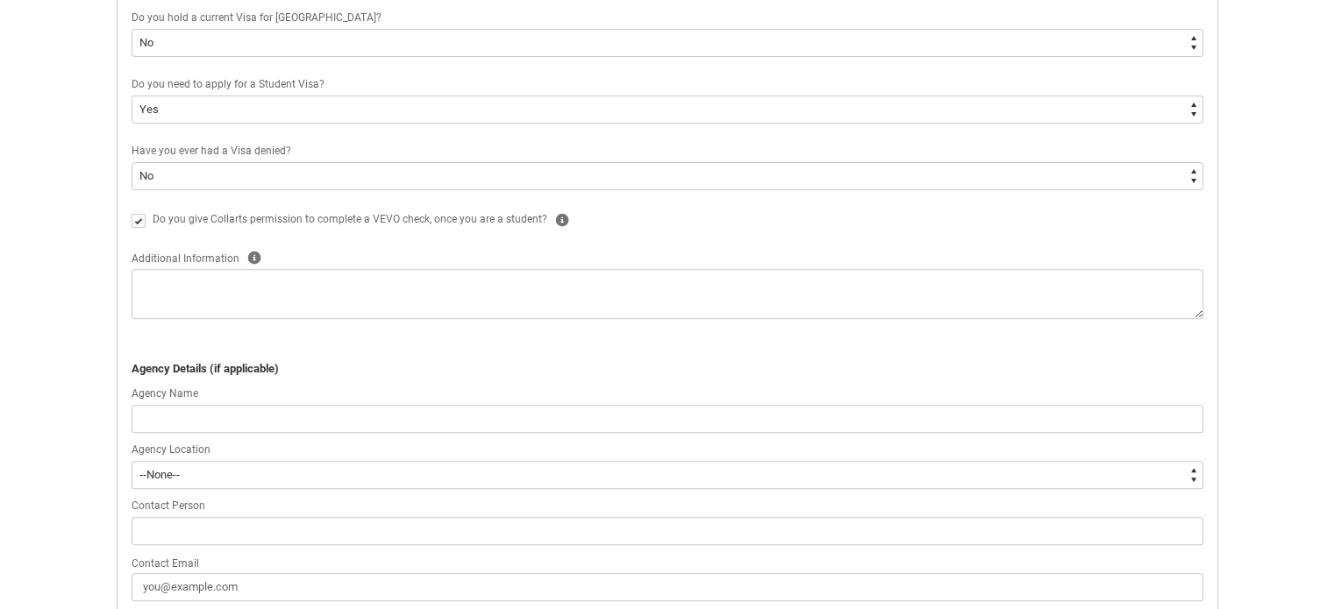
scroll to position [603, 0]
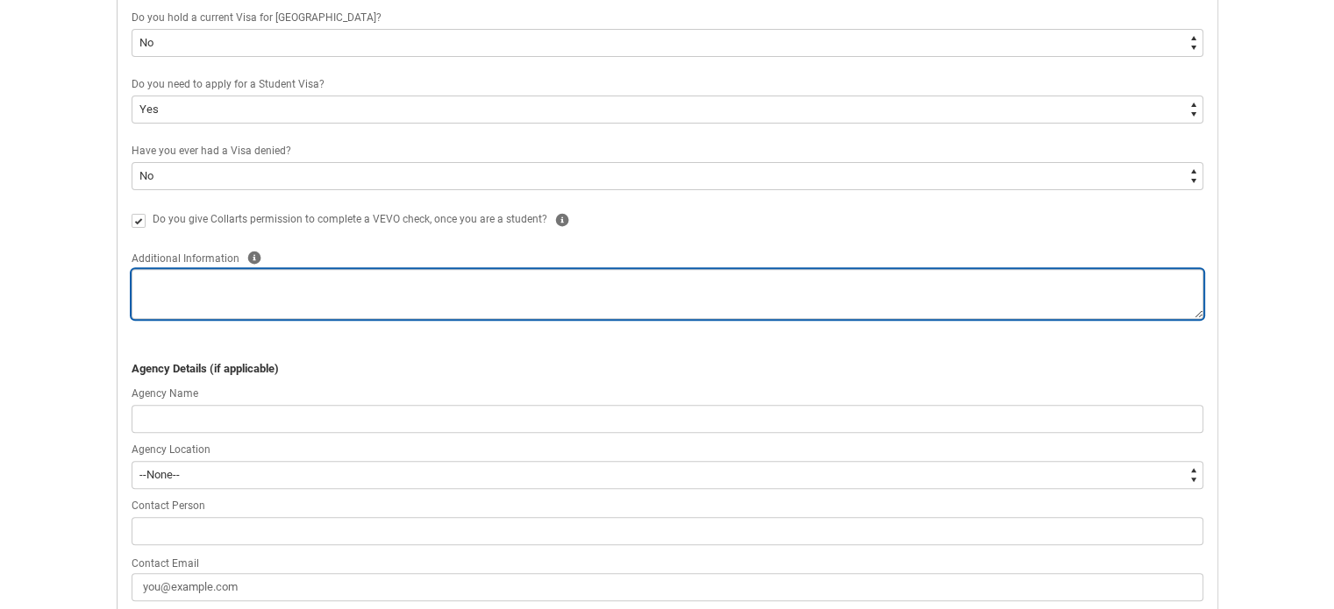
drag, startPoint x: 317, startPoint y: 297, endPoint x: 241, endPoint y: 286, distance: 76.3
click at [241, 286] on textarea "REDU_Application_Form_for_Applicant flow" at bounding box center [668, 294] width 1072 height 50
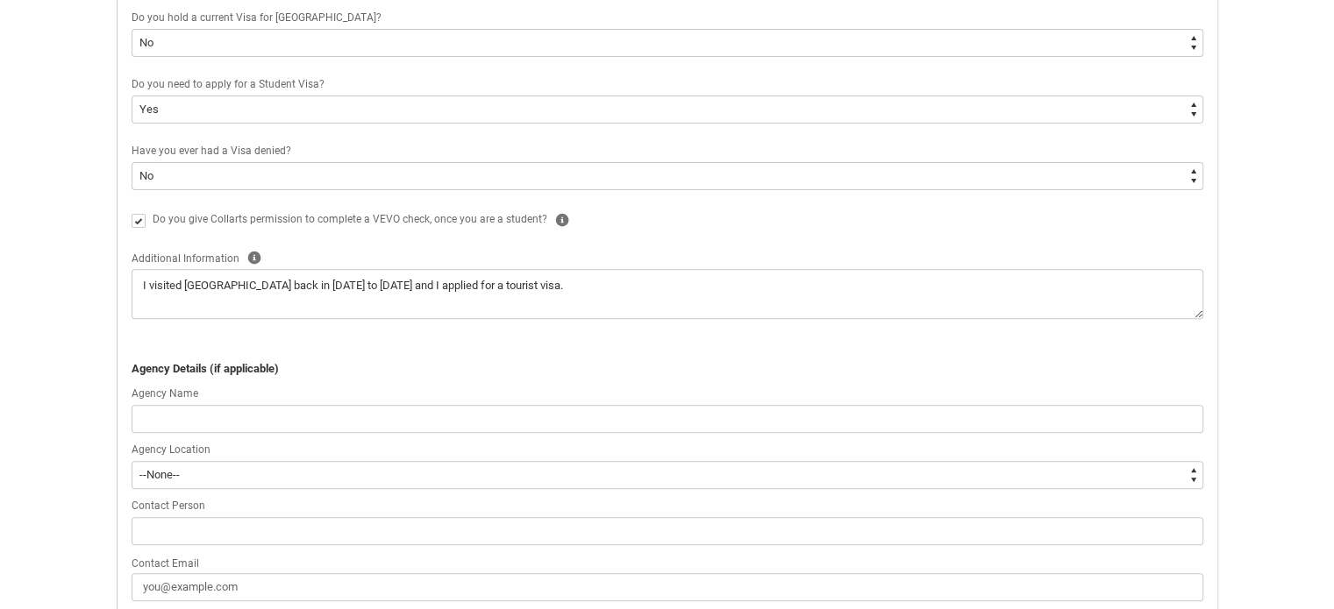
click at [378, 350] on p "REDU_Application_Form_for_Applicant flow" at bounding box center [668, 352] width 1072 height 18
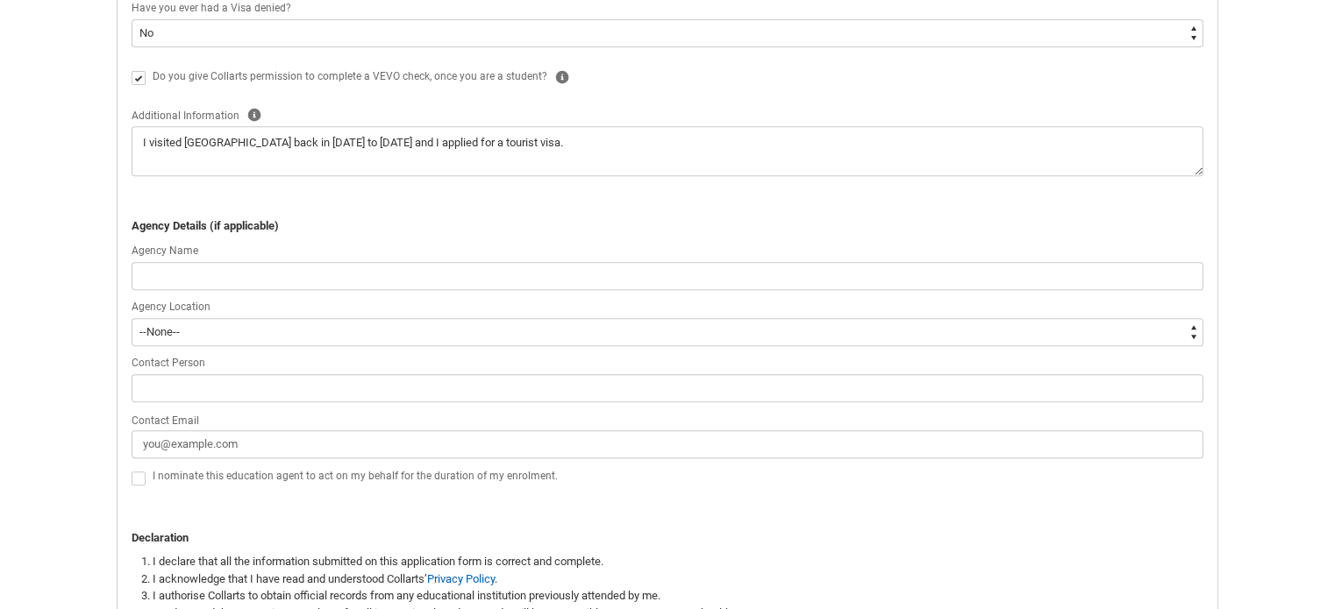
scroll to position [744, 0]
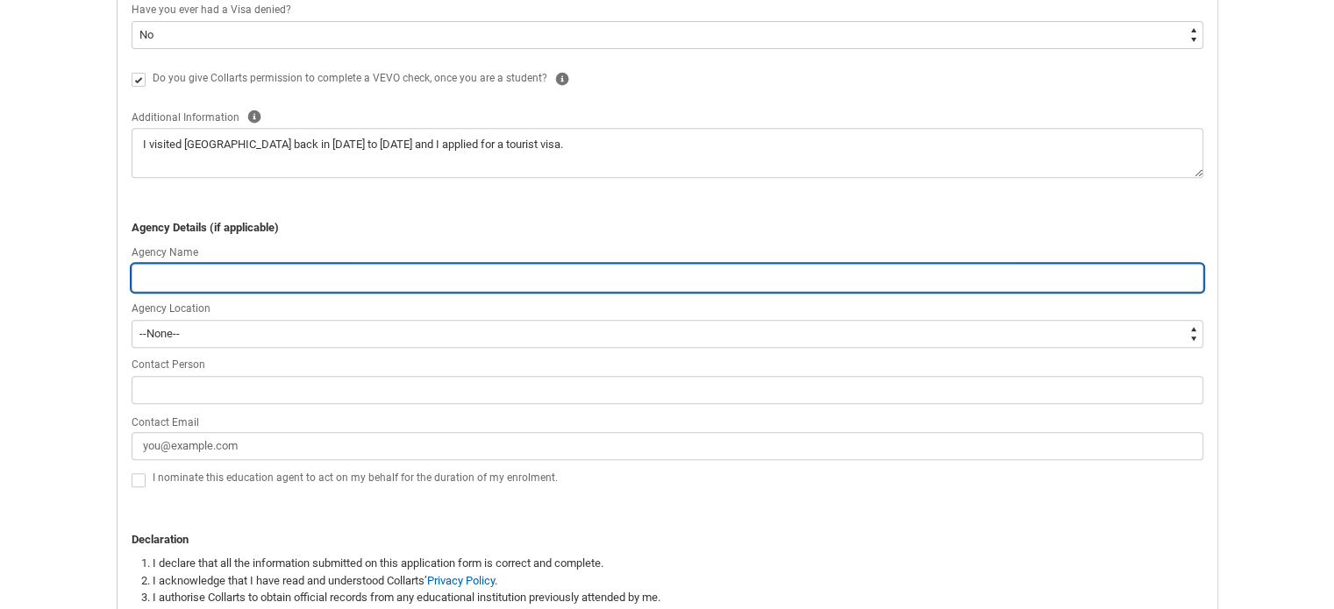
click at [258, 278] on input "REDU_Application_Form_for_Applicant flow" at bounding box center [668, 278] width 1072 height 28
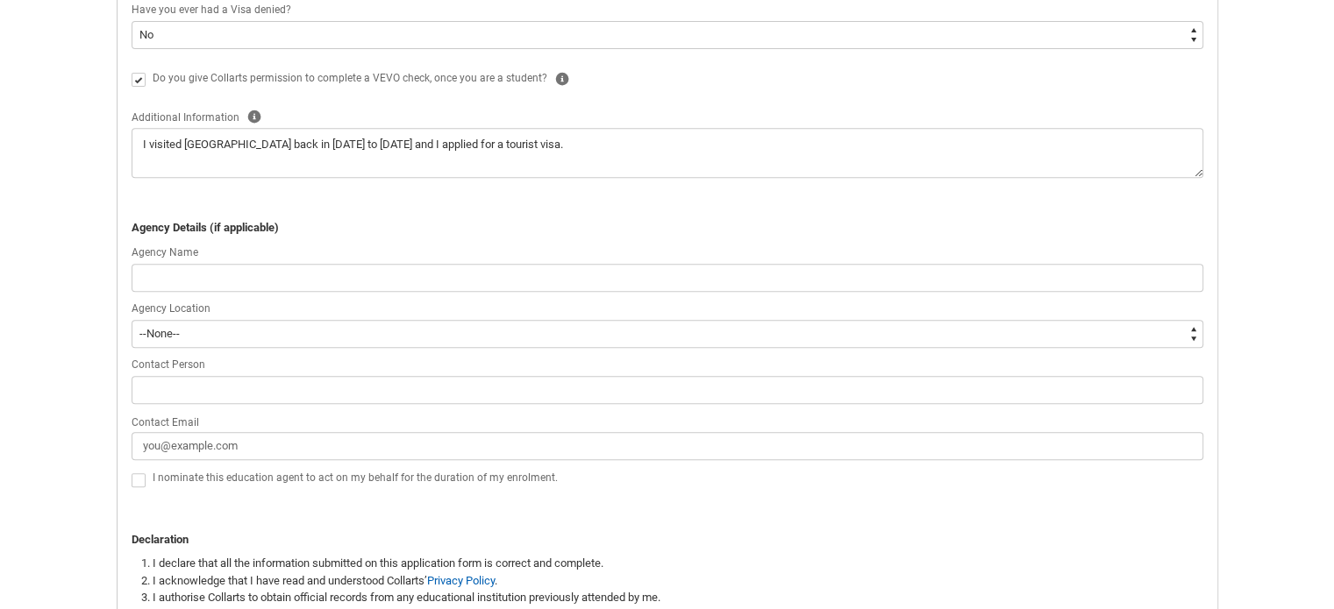
click at [25, 343] on div "Skip to Main Content Collarts Education Community Home New Enrolment Applicatio…" at bounding box center [667, 109] width 1334 height 1706
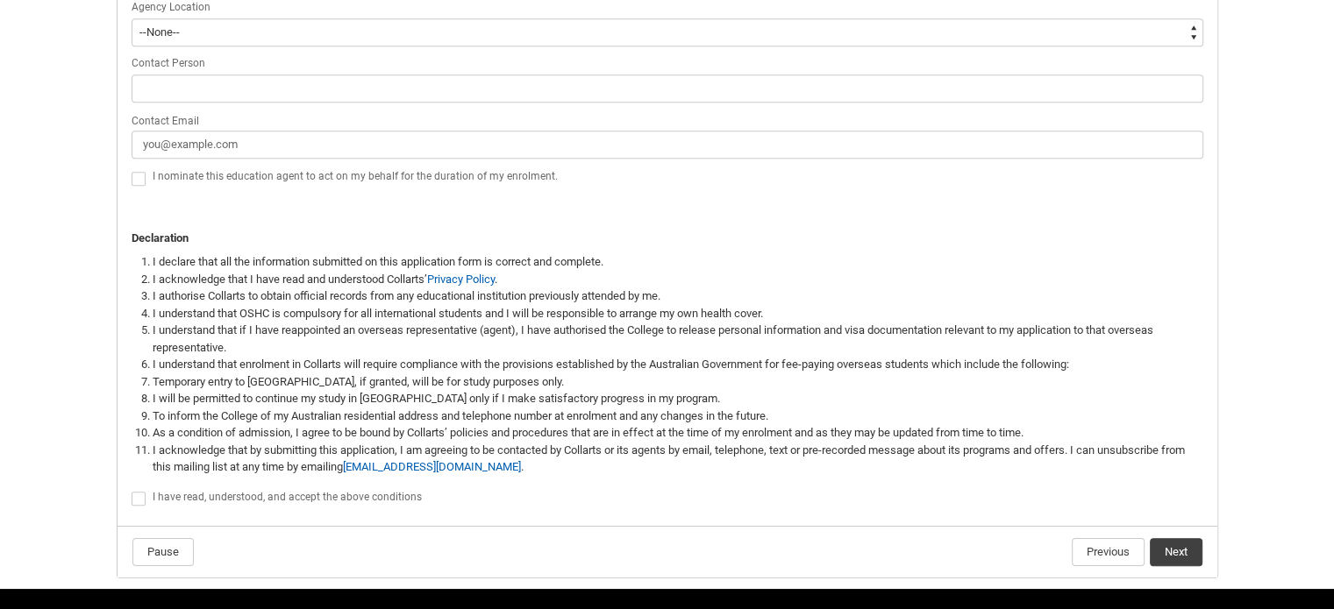
scroll to position [1056, 0]
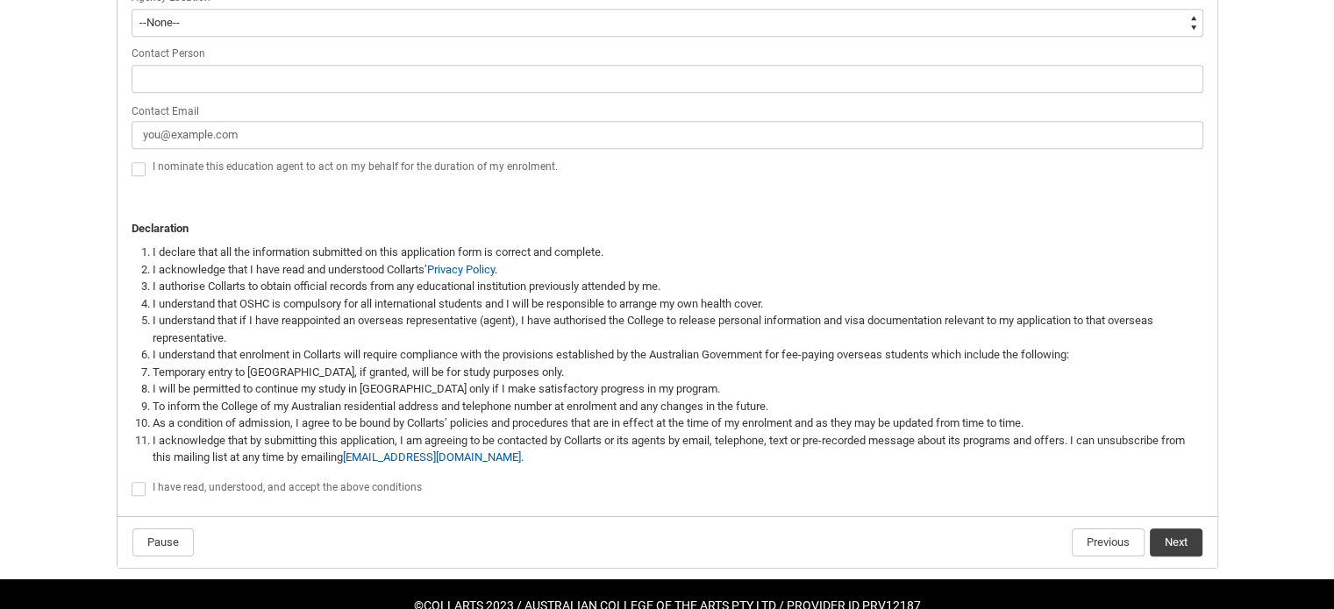
click at [230, 427] on li "As a condition of admission, I agree to be bound by Collarts’ policies and proc…" at bounding box center [678, 424] width 1051 height 18
click at [145, 490] on label "REDU_Application_Form_for_Applicant flow" at bounding box center [142, 488] width 21 height 13
click at [132, 481] on input "REDU_Application_Form_for_Applicant flow" at bounding box center [131, 480] width 1 height 1
click at [1183, 545] on button "Next" at bounding box center [1176, 543] width 53 height 28
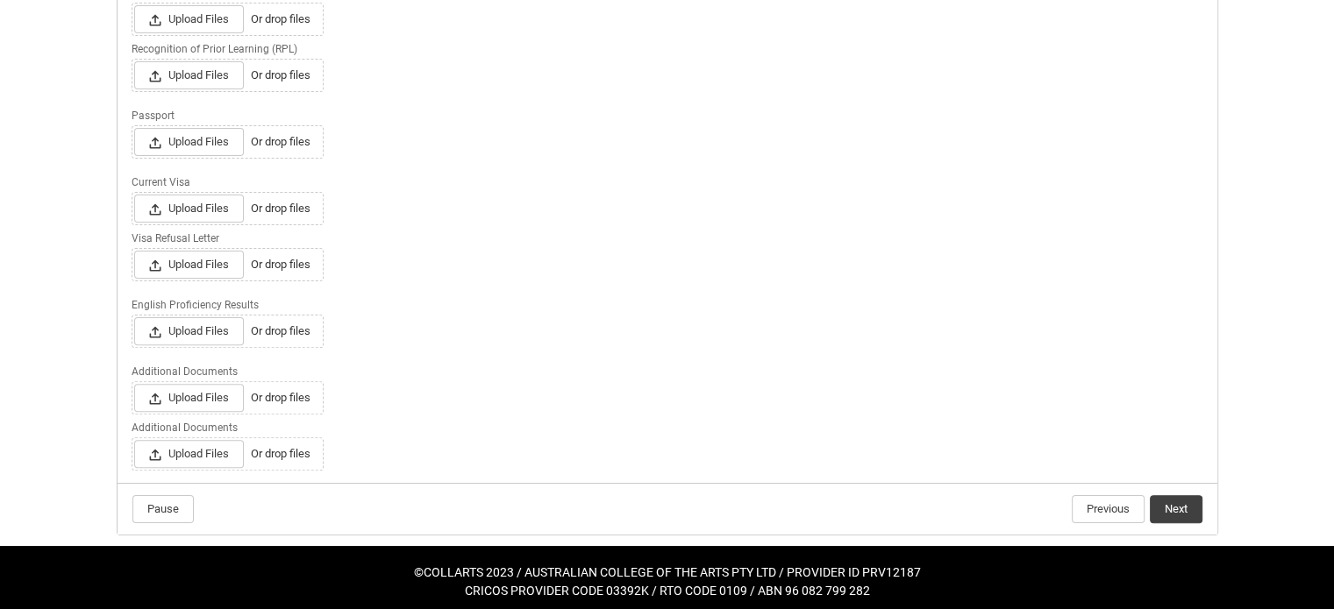
scroll to position [507, 0]
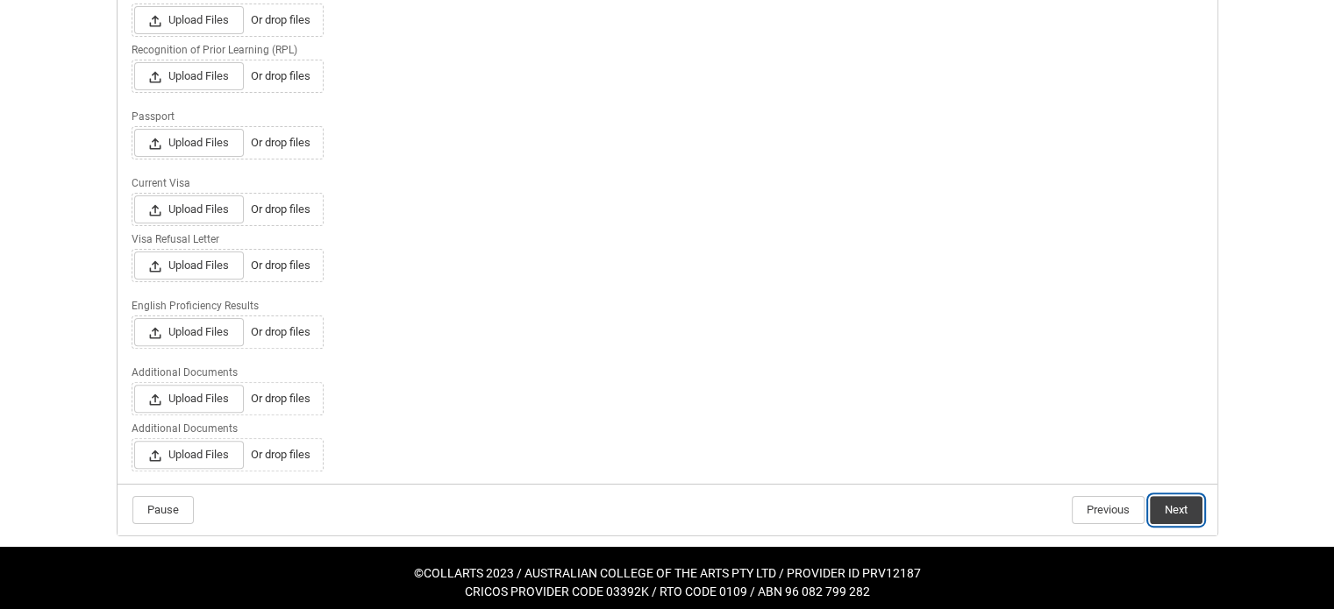
click at [1179, 505] on button "Next" at bounding box center [1176, 510] width 53 height 28
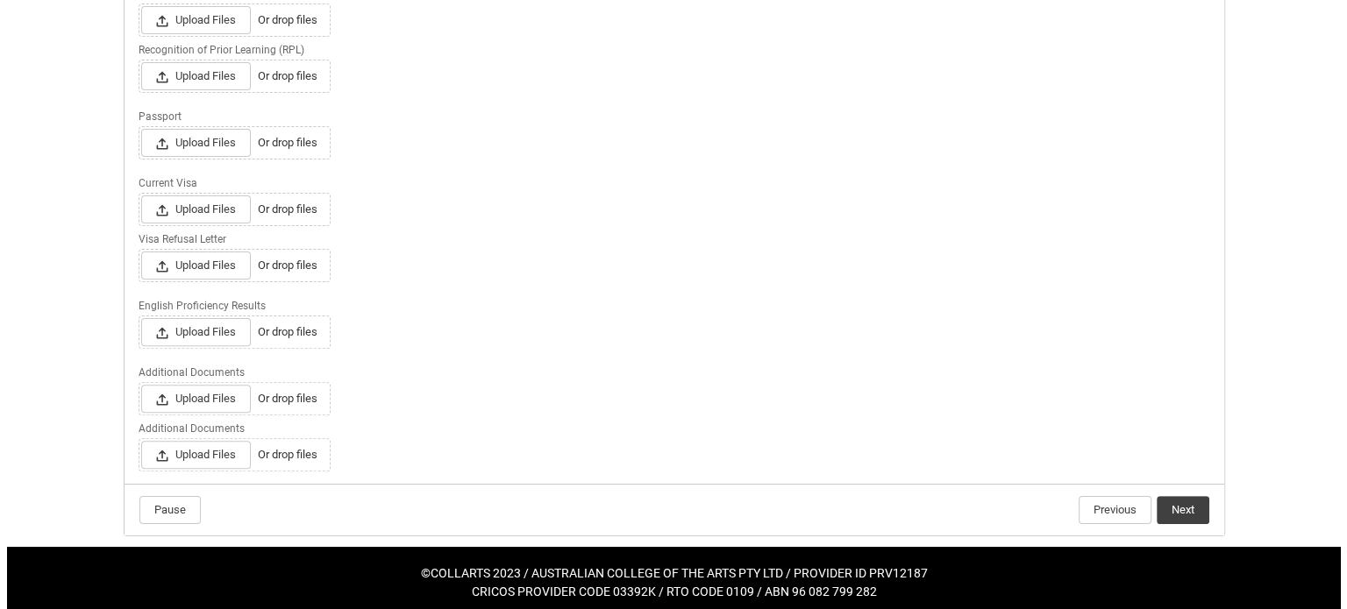
scroll to position [0, 0]
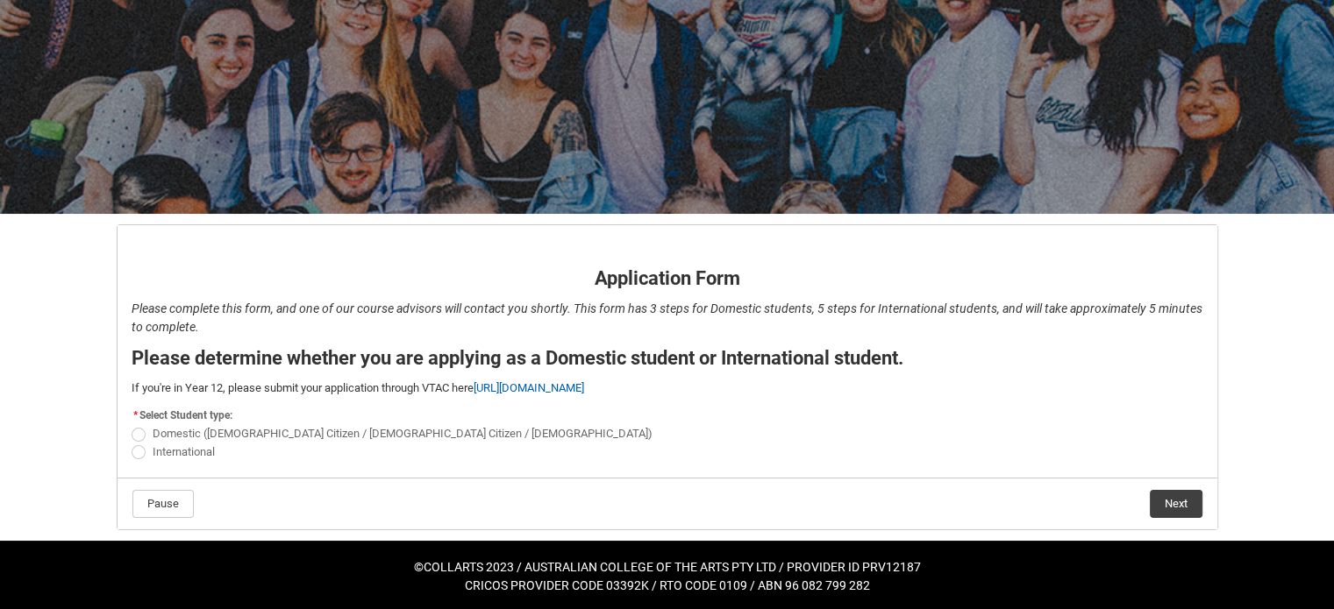
scroll to position [132, 0]
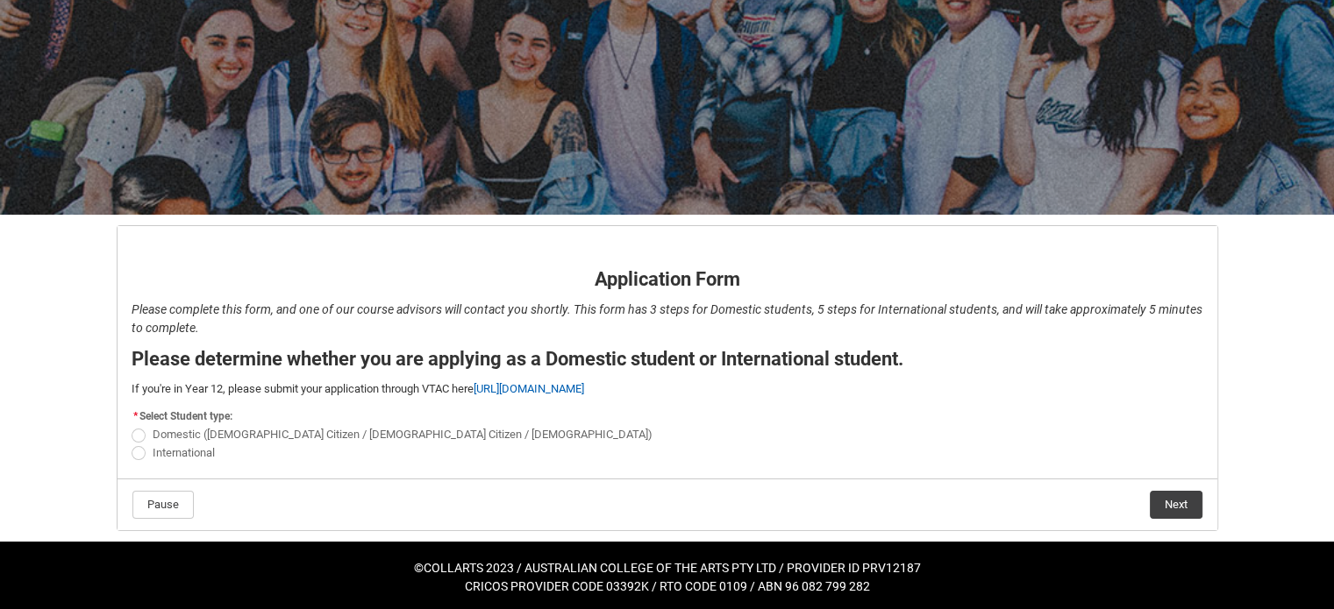
click at [210, 453] on span "International" at bounding box center [184, 452] width 62 height 13
click at [132, 444] on input "International" at bounding box center [131, 443] width 1 height 1
radio input "true"
click at [1174, 502] on button "Next" at bounding box center [1176, 505] width 53 height 28
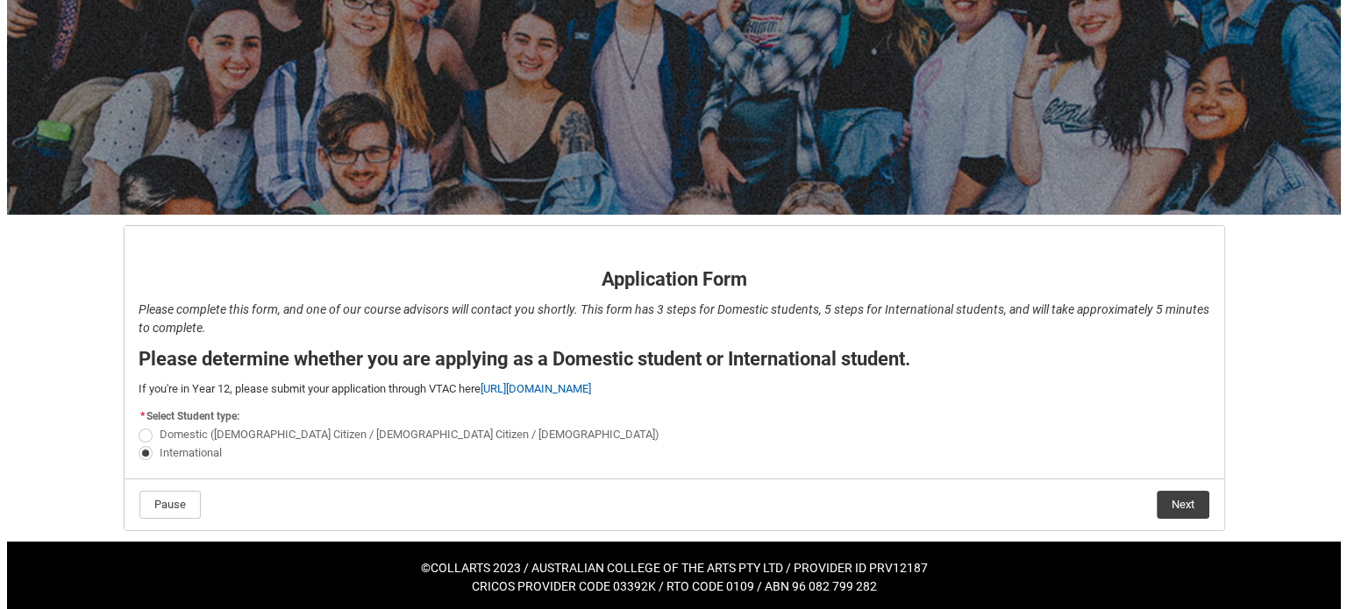
scroll to position [0, 0]
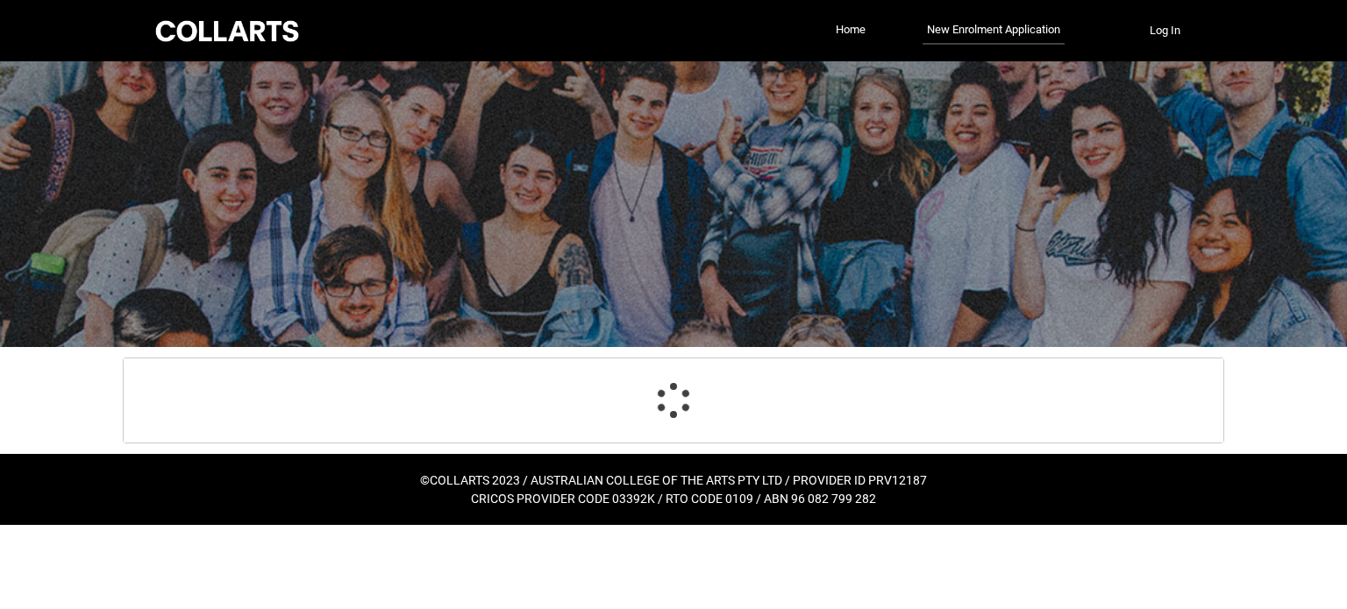
select select "choice_No"
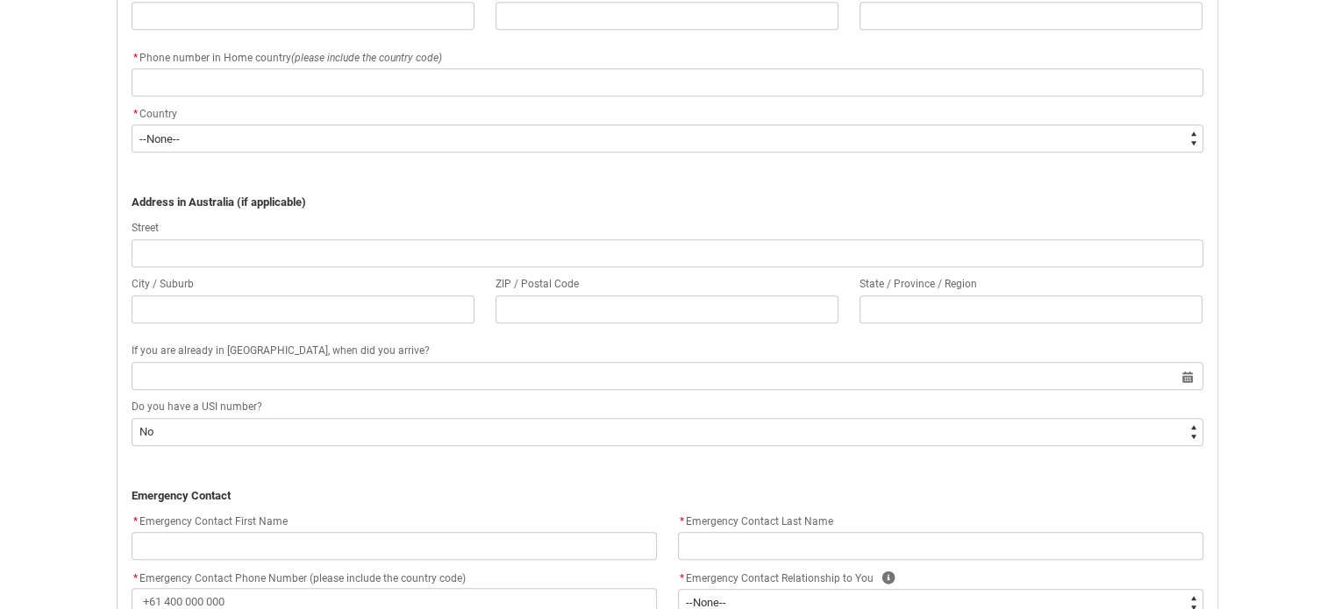
scroll to position [1613, 0]
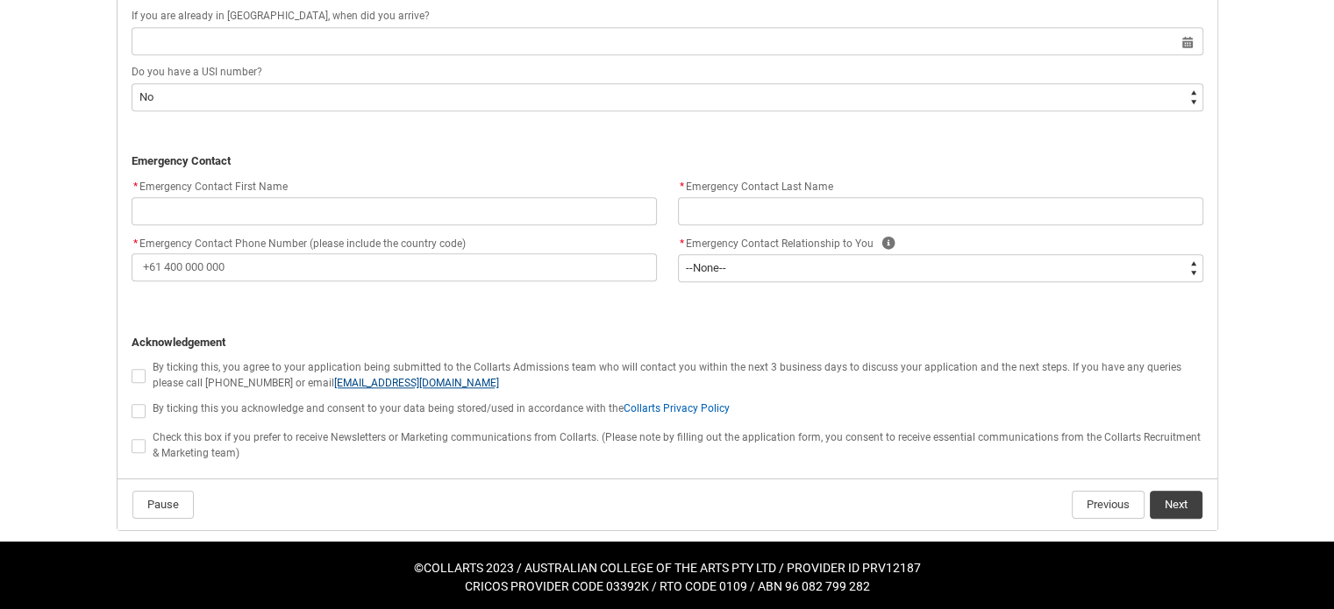
click at [401, 381] on link "international@collarts.edu.au" at bounding box center [416, 383] width 165 height 12
checkbox input "true"
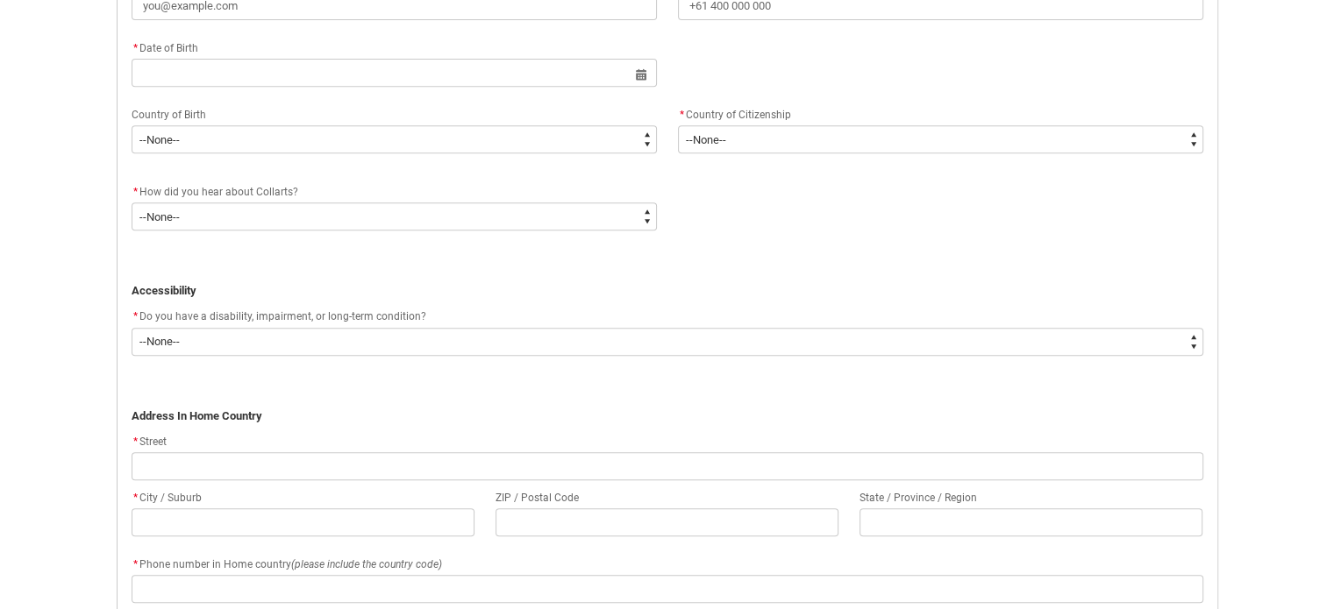
scroll to position [0, 0]
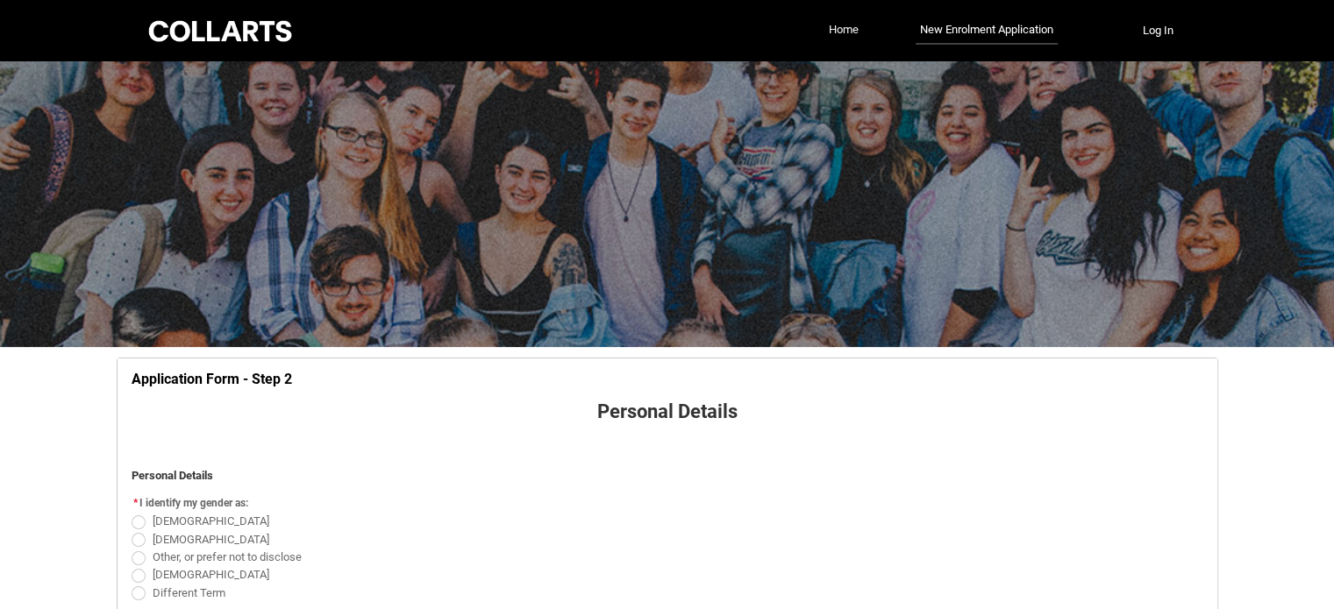
click at [849, 30] on link "Home" at bounding box center [843, 30] width 39 height 26
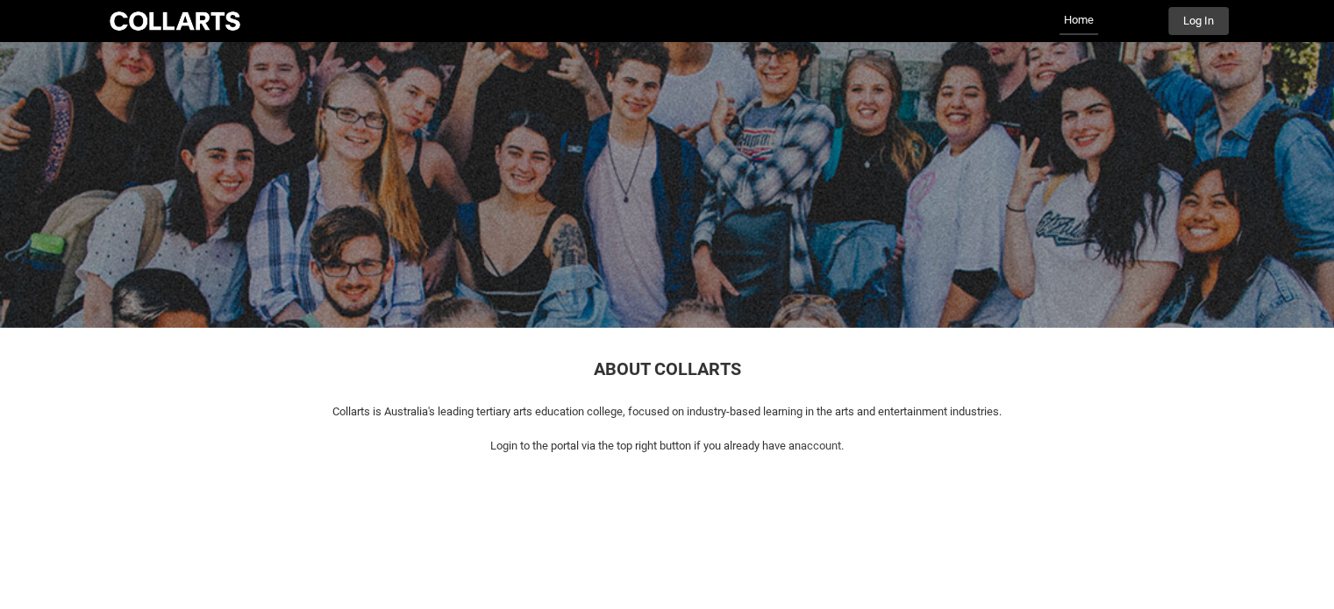
click at [1076, 24] on link "Home" at bounding box center [1078, 21] width 39 height 28
click at [1077, 23] on link "Home" at bounding box center [1078, 21] width 39 height 28
